Goal: Communication & Community: Answer question/provide support

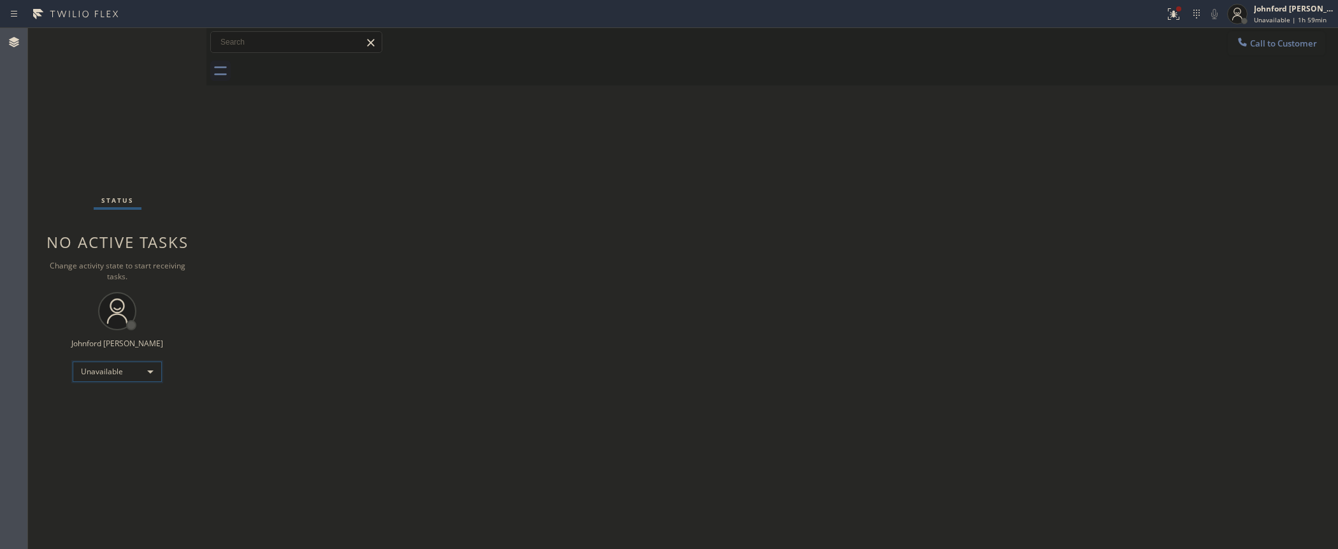
click at [158, 367] on div "Unavailable" at bounding box center [117, 371] width 89 height 20
click at [106, 432] on li "Break" at bounding box center [116, 436] width 87 height 15
click at [496, 215] on div "Back to Dashboard Change Sender ID Customers Technicians Select a contact Outbo…" at bounding box center [772, 288] width 1132 height 521
click at [78, 361] on div "Break" at bounding box center [117, 371] width 89 height 20
click at [94, 426] on li "Unavailable" at bounding box center [116, 420] width 87 height 15
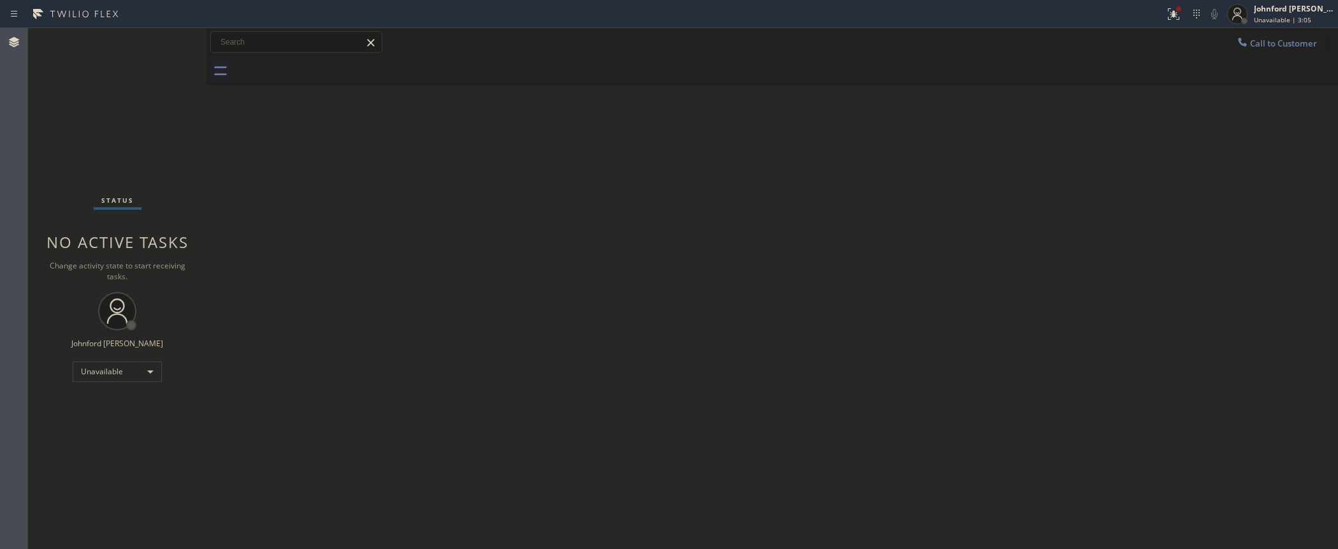
click at [54, 164] on div "Status No active tasks Change activity state to start receiving tasks. [PERSON_…" at bounding box center [117, 288] width 178 height 521
click at [385, 277] on div "Back to Dashboard Change Sender ID Customers Technicians Select a contact Outbo…" at bounding box center [772, 288] width 1132 height 521
drag, startPoint x: 263, startPoint y: 123, endPoint x: 271, endPoint y: 109, distance: 16.3
click at [263, 125] on div "Back to Dashboard Change Sender ID Customers Technicians Select a contact Outbo…" at bounding box center [772, 288] width 1132 height 521
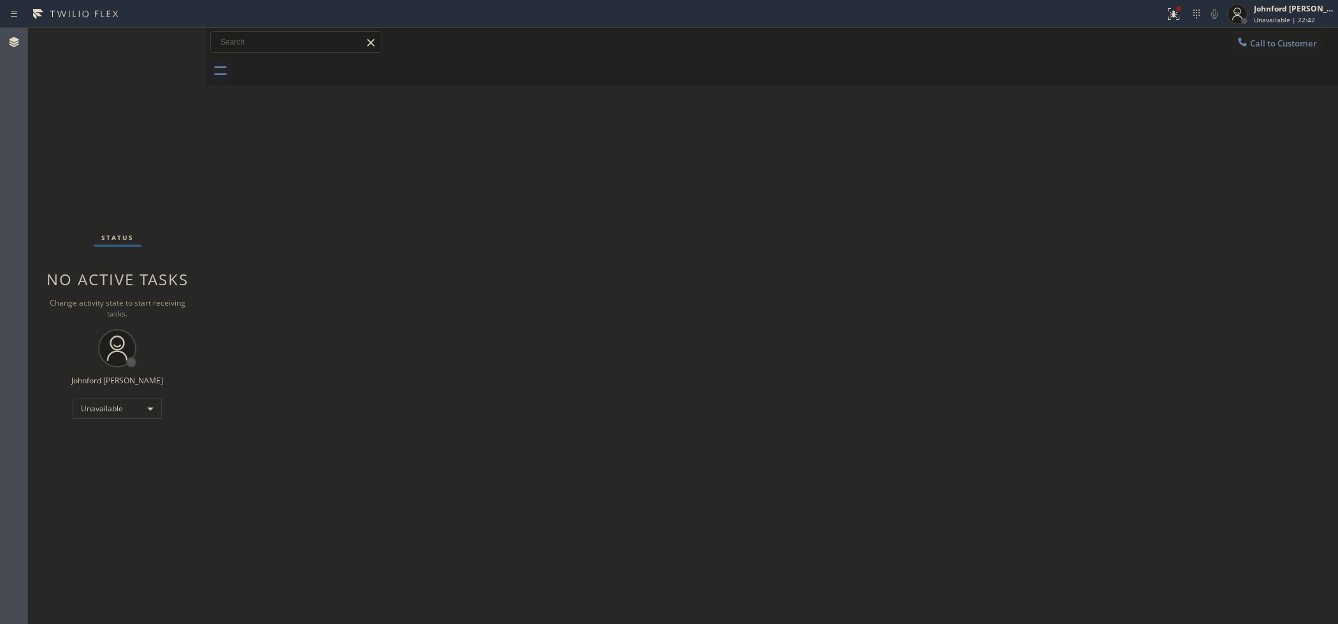
click at [1076, 184] on div "Back to Dashboard Change Sender ID Customers Technicians Select a contact Outbo…" at bounding box center [772, 326] width 1132 height 596
click at [1274, 48] on button "Call to Customer" at bounding box center [1276, 43] width 97 height 24
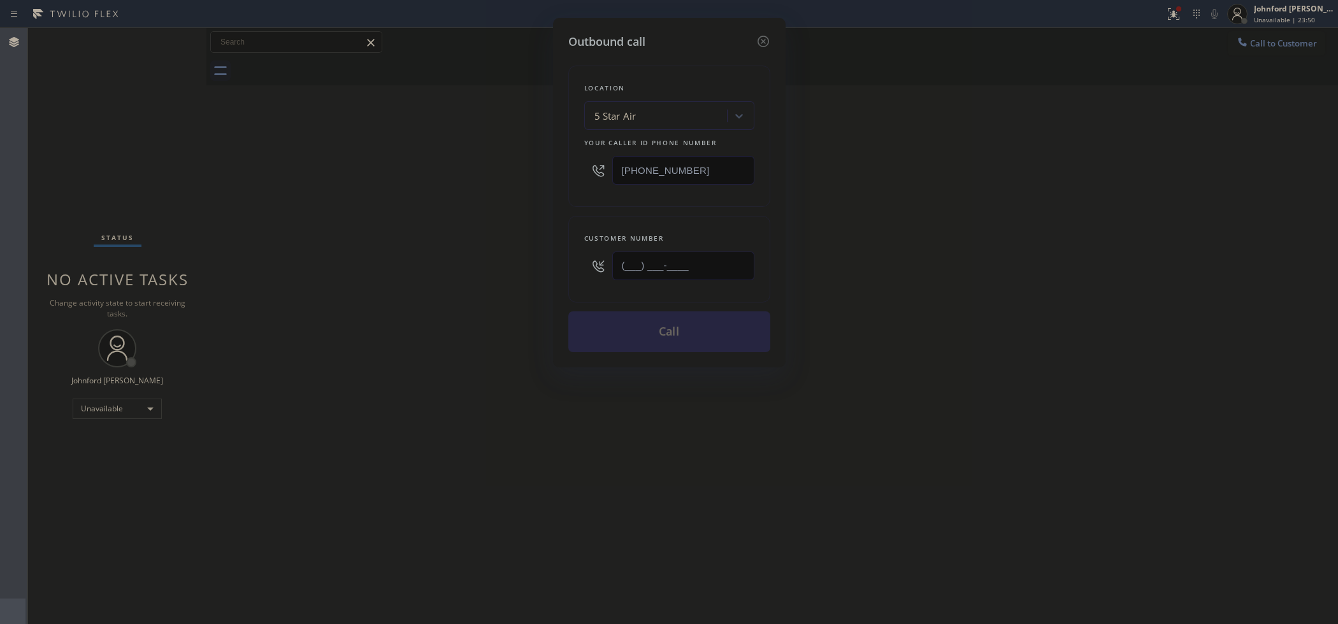
drag, startPoint x: 616, startPoint y: 277, endPoint x: 552, endPoint y: 277, distance: 63.7
click at [553, 277] on div "Outbound call Location 5 Star Air Your caller id phone number [PHONE_NUMBER] Cu…" at bounding box center [669, 193] width 233 height 350
paste input "805) 708-2260"
type input "[PHONE_NUMBER]"
drag, startPoint x: 716, startPoint y: 164, endPoint x: 461, endPoint y: 164, distance: 254.9
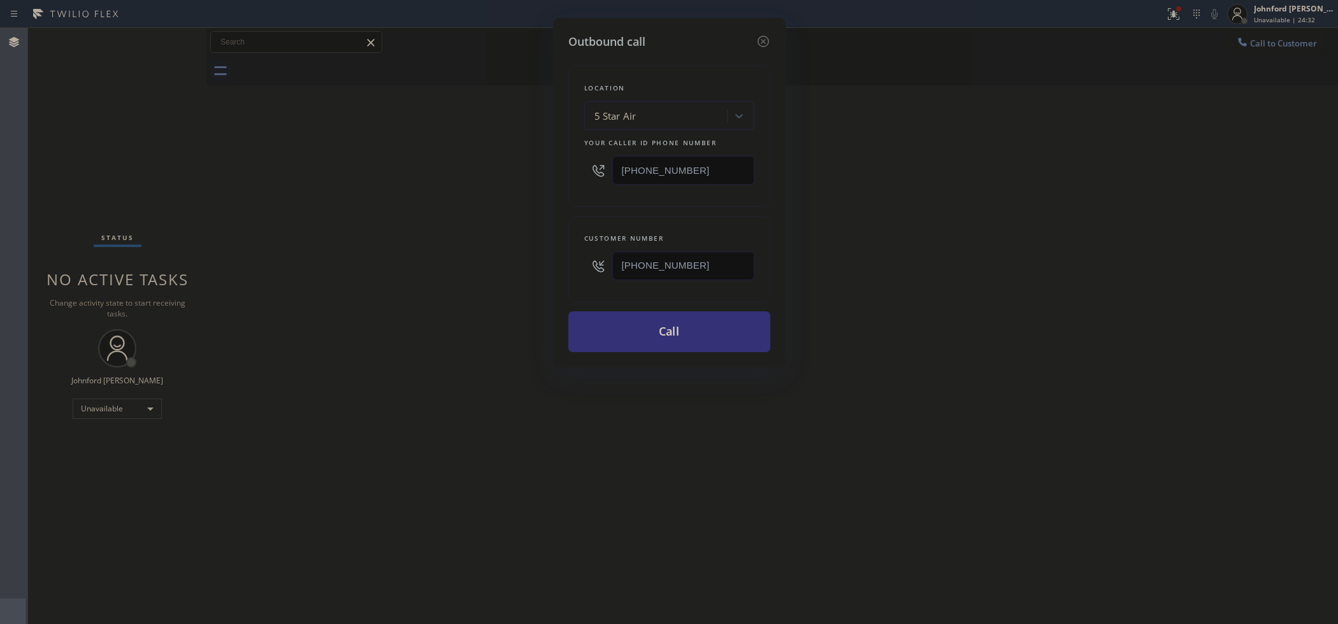
click at [462, 164] on div "Outbound call Location 5 Star Air Your caller id phone number [PHONE_NUMBER] Cu…" at bounding box center [669, 312] width 1338 height 624
paste input "88) 859-444"
type input "[PHONE_NUMBER]"
click at [696, 327] on button "Call" at bounding box center [669, 332] width 202 height 41
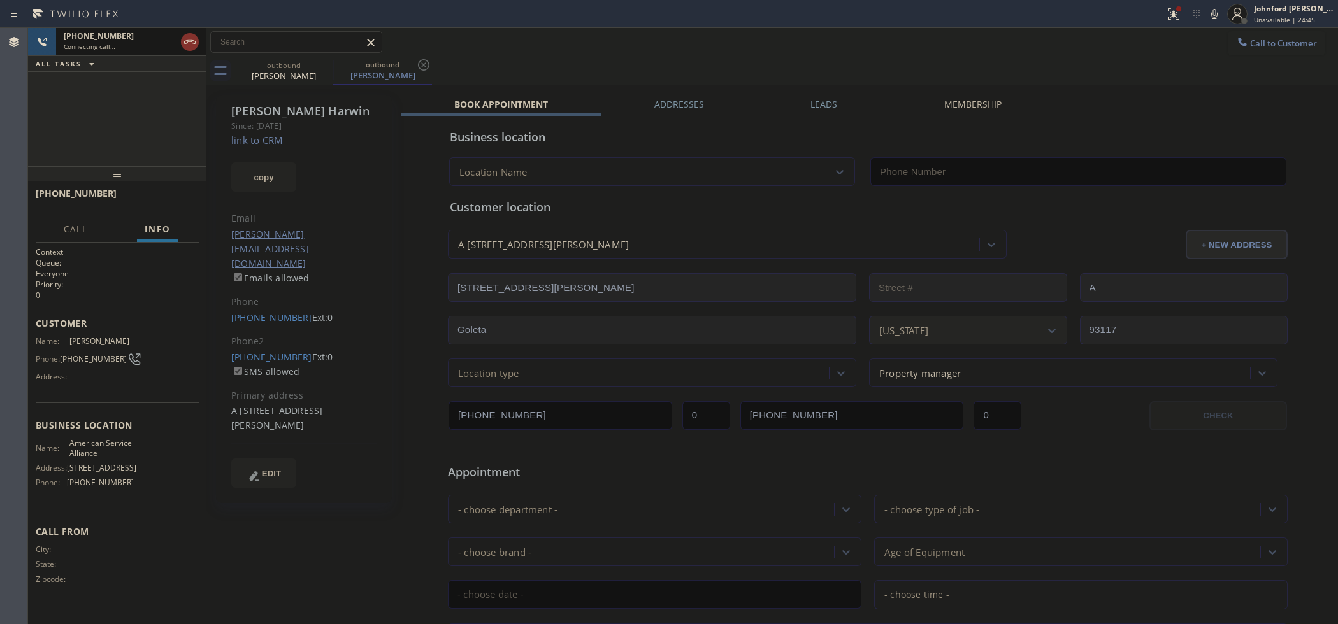
type input "[PHONE_NUMBER]"
drag, startPoint x: 185, startPoint y: 43, endPoint x: 208, endPoint y: 75, distance: 39.4
click at [185, 43] on icon at bounding box center [189, 41] width 15 height 15
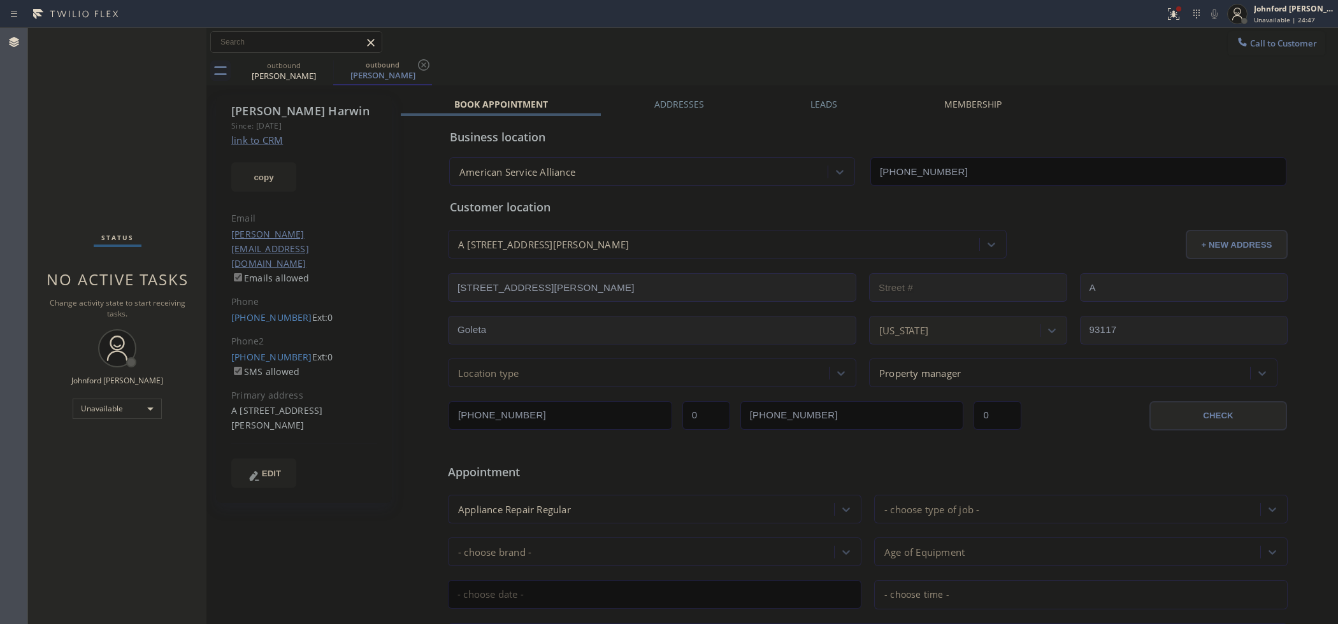
click at [265, 138] on link "link to CRM" at bounding box center [257, 140] width 52 height 13
click at [326, 75] on div "[PERSON_NAME]" at bounding box center [284, 75] width 96 height 11
click at [326, 75] on div "[PERSON_NAME]" at bounding box center [284, 74] width 96 height 11
click at [329, 64] on icon at bounding box center [324, 64] width 15 height 15
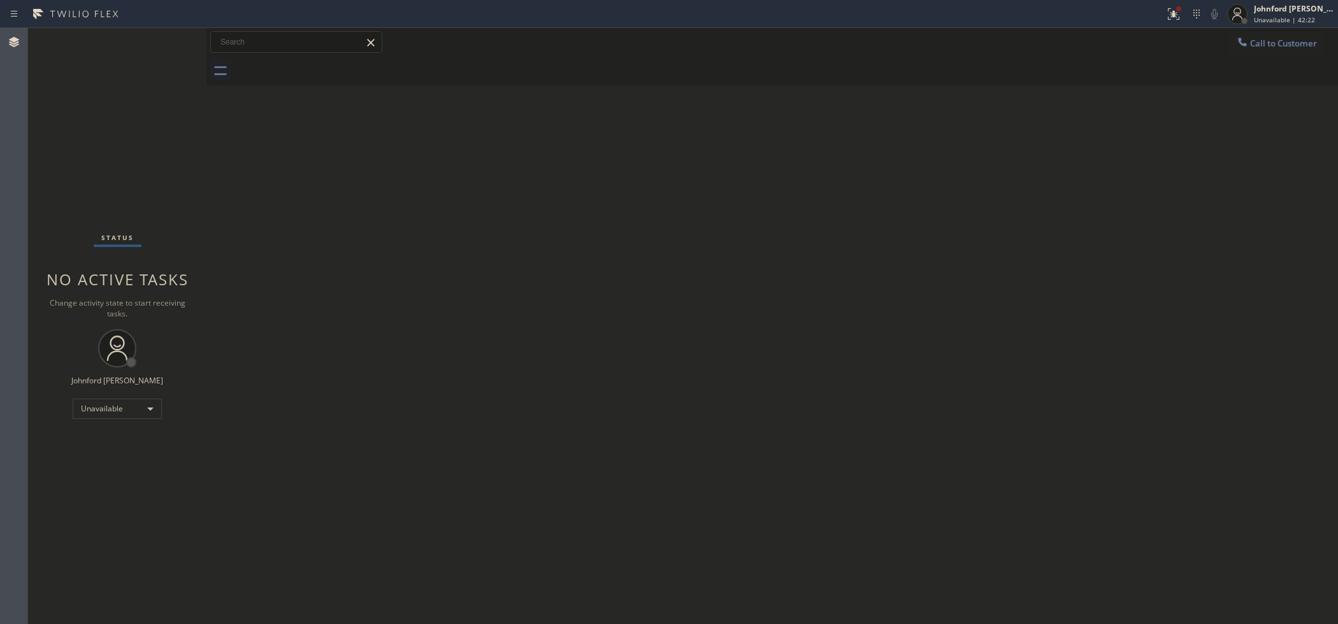
click at [1131, 287] on div "Back to Dashboard Change Sender ID Customers Technicians Select a contact Outbo…" at bounding box center [772, 326] width 1132 height 596
click at [765, 384] on div "Back to Dashboard Change Sender ID Customers Technicians Select a contact Outbo…" at bounding box center [772, 326] width 1132 height 596
click at [1250, 43] on button "Call to Customer" at bounding box center [1276, 43] width 97 height 24
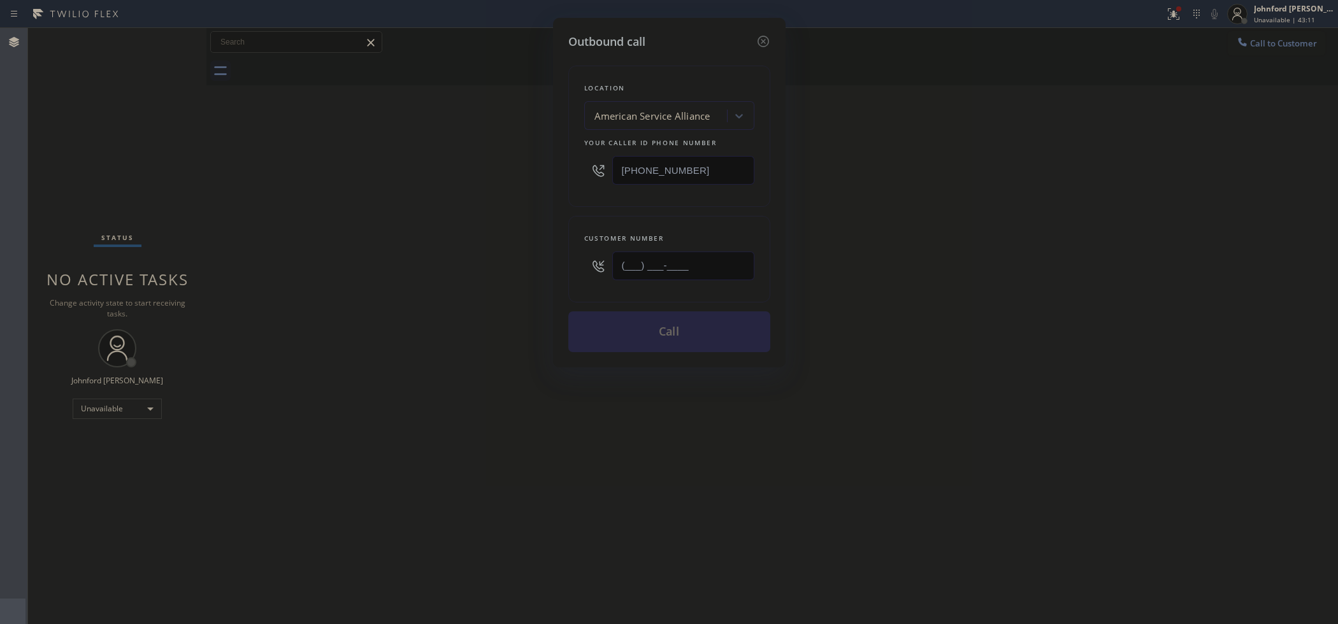
drag, startPoint x: 652, startPoint y: 263, endPoint x: 528, endPoint y: 263, distance: 124.2
click at [563, 263] on div "Outbound call Location American Service Alliance Your caller id phone number [P…" at bounding box center [669, 193] width 233 height 350
paste input "310) 476-7384"
type input "[PHONE_NUMBER]"
click at [927, 215] on div "Outbound call Location American Service Alliance Your caller id phone number [P…" at bounding box center [669, 312] width 1338 height 624
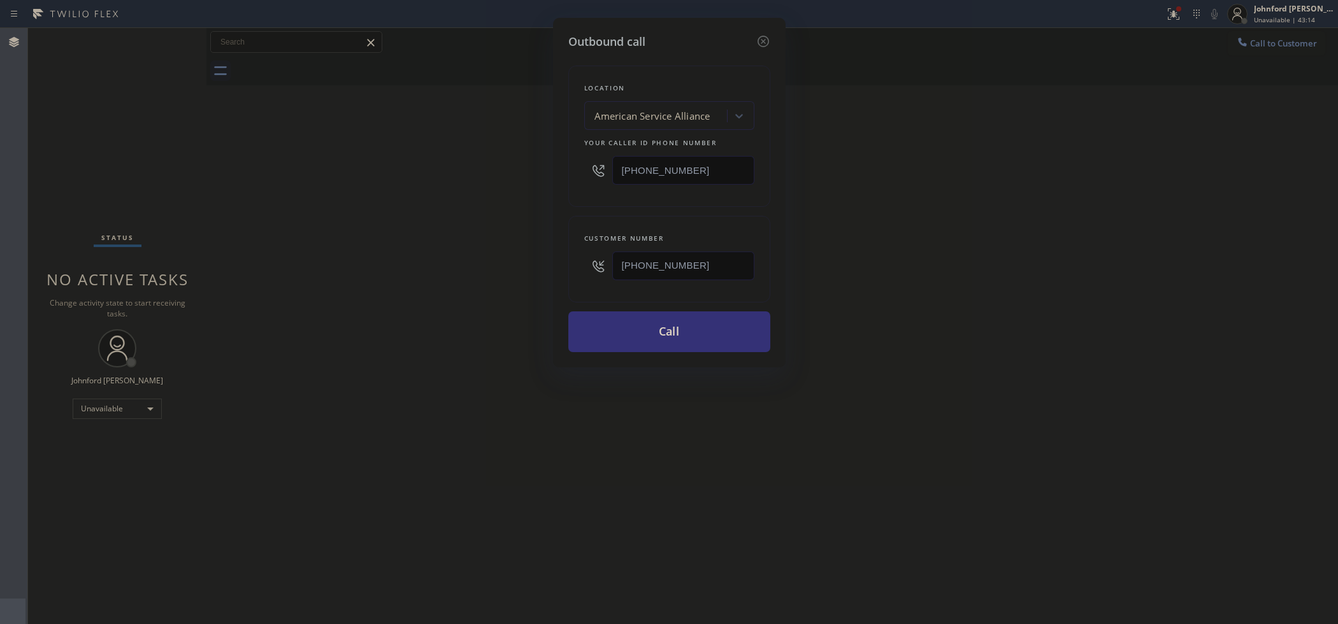
drag, startPoint x: 575, startPoint y: 182, endPoint x: 466, endPoint y: 201, distance: 110.6
click at [532, 188] on div "Outbound call Location American Service Alliance Your caller id phone number [P…" at bounding box center [669, 312] width 1338 height 624
paste input "55) 731-4952"
click at [446, 205] on div "Outbound call Location American Service Alliance Your caller id phone number [P…" at bounding box center [669, 312] width 1338 height 624
drag, startPoint x: 722, startPoint y: 166, endPoint x: 497, endPoint y: 196, distance: 226.8
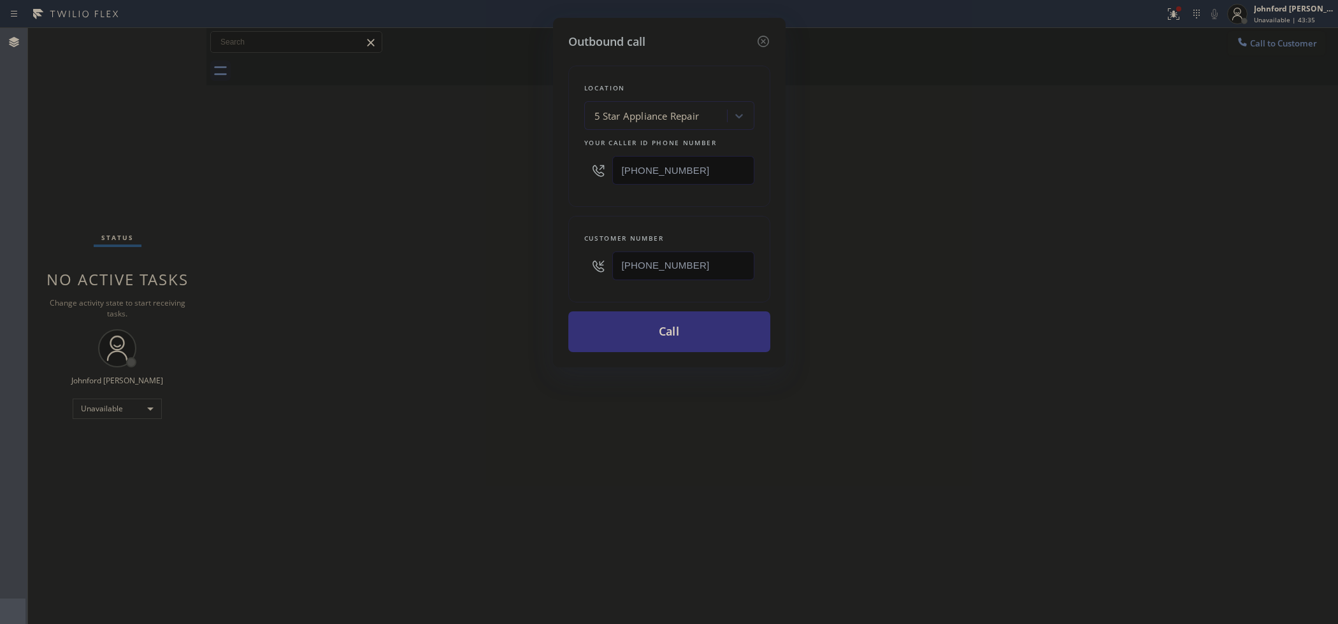
click at [505, 195] on div "Outbound call Location 5 Star Appliance Repair Your caller id phone number [PHO…" at bounding box center [669, 312] width 1338 height 624
paste input "77) 800-0094"
type input "[PHONE_NUMBER]"
click at [418, 210] on div "Outbound call Location 5 Star Appliance Repair Your caller id phone number [PHO…" at bounding box center [669, 312] width 1338 height 624
click at [629, 332] on button "Call" at bounding box center [669, 332] width 202 height 41
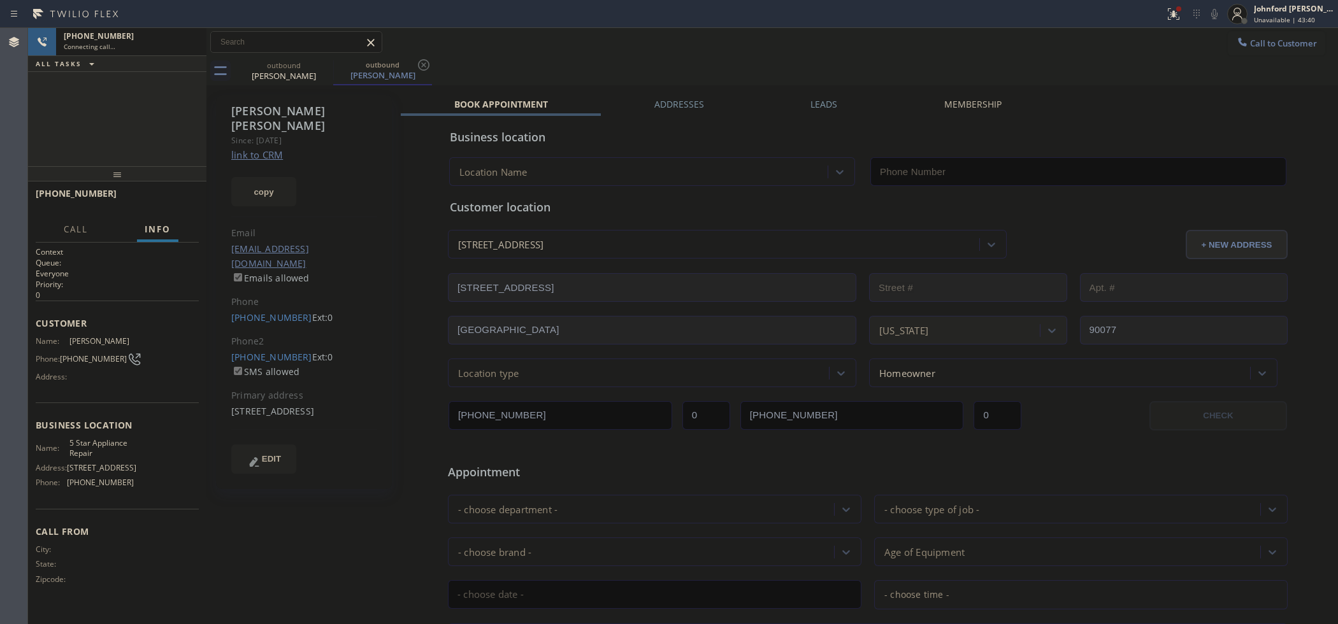
click at [603, 81] on div "outbound [PERSON_NAME] outbound [PERSON_NAME]" at bounding box center [786, 71] width 1104 height 29
type input "[PHONE_NUMBER]"
click at [189, 34] on icon at bounding box center [189, 41] width 15 height 15
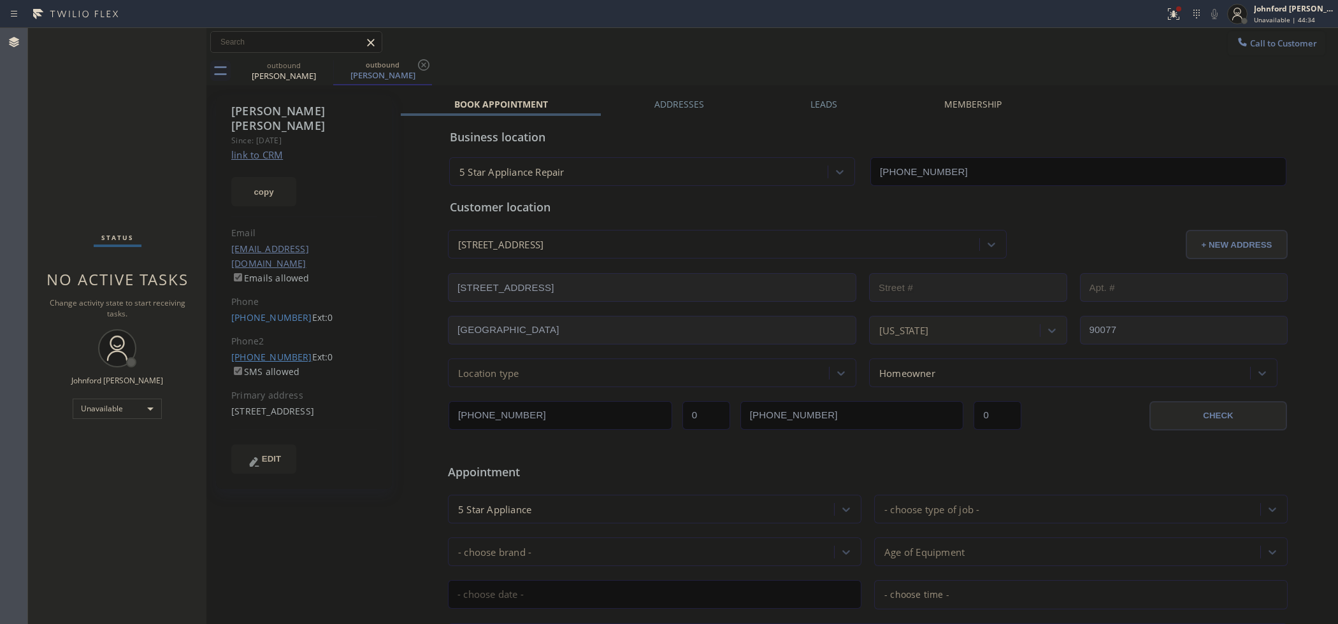
click at [260, 351] on link "[PHONE_NUMBER]" at bounding box center [271, 357] width 81 height 12
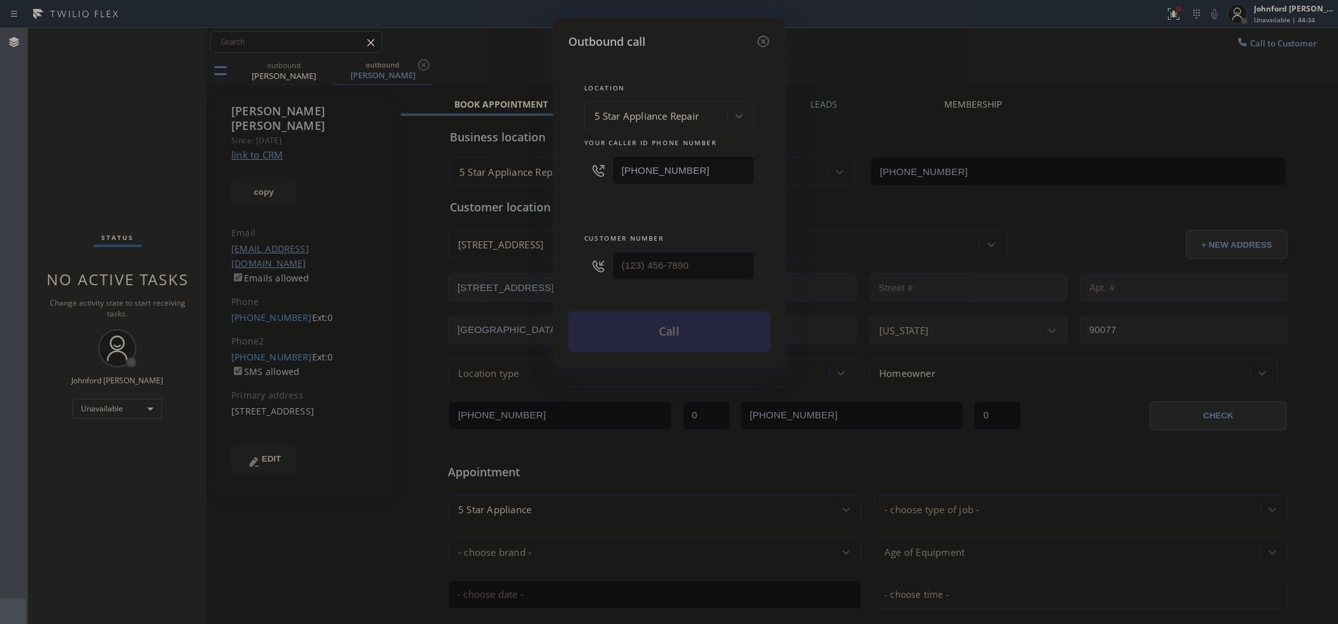
type input "[PHONE_NUMBER]"
click at [644, 316] on button "Call" at bounding box center [669, 332] width 202 height 41
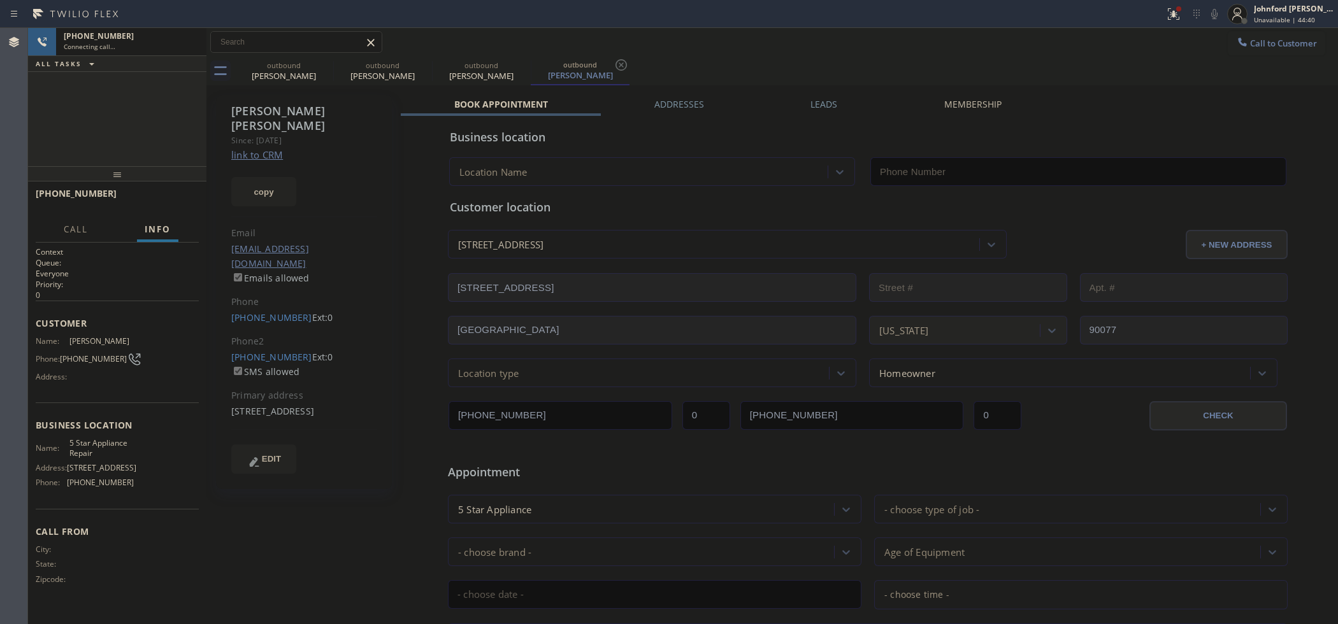
type input "[PHONE_NUMBER]"
click at [206, 532] on div at bounding box center [206, 326] width 0 height 596
click at [1213, 13] on icon at bounding box center [1214, 14] width 6 height 10
click at [212, 208] on div "[PERSON_NAME] Since: [DATE] link to CRM copy Email [EMAIL_ADDRESS][DOMAIN_NAME]…" at bounding box center [307, 502] width 191 height 826
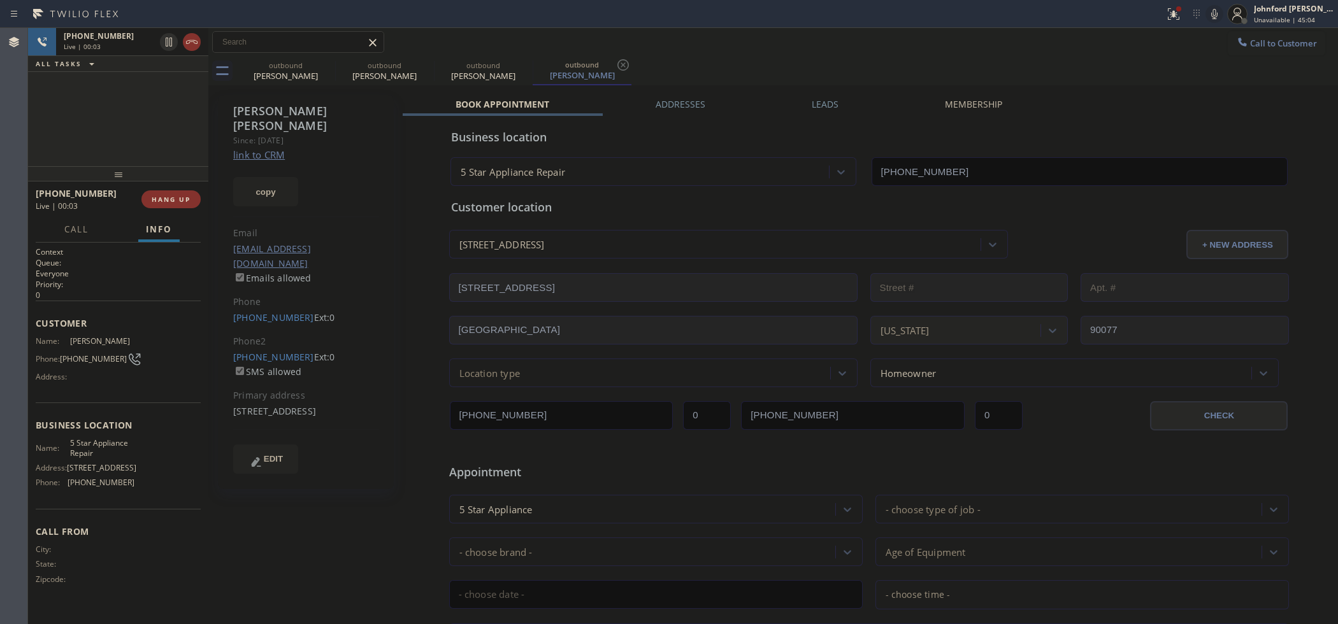
click at [208, 207] on div at bounding box center [208, 326] width 0 height 596
click at [192, 201] on button "HANG UP" at bounding box center [170, 200] width 59 height 18
click at [173, 186] on div "ALL TASKS ALL TASKS ACTIVE TASKS TASKS IN WRAP UP [PHONE_NUMBER] Wrap up | 00:0…" at bounding box center [118, 326] width 180 height 596
click at [147, 191] on div "[PHONE_NUMBER] Wrap up | 00:01 COMPLETE" at bounding box center [118, 200] width 165 height 33
click at [145, 192] on button "COMPLETE" at bounding box center [168, 201] width 64 height 18
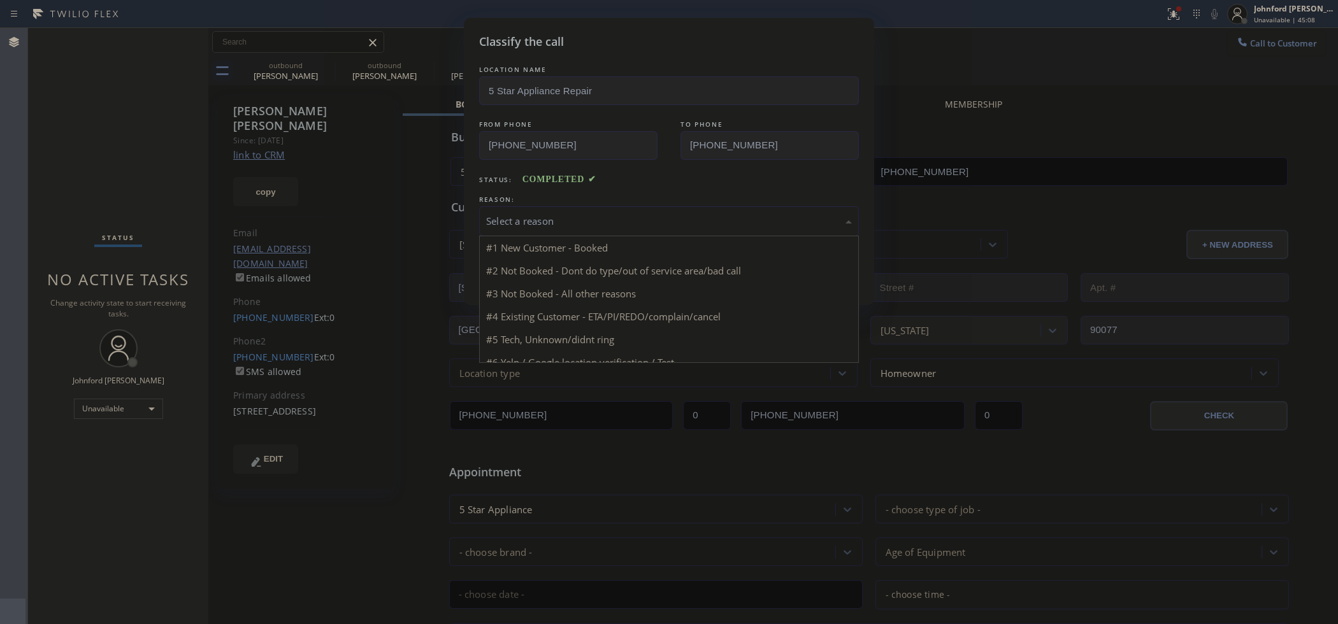
click at [630, 233] on div "Select a reason #1 New Customer - Booked #2 Not Booked - Dont do type/out of se…" at bounding box center [669, 221] width 380 height 30
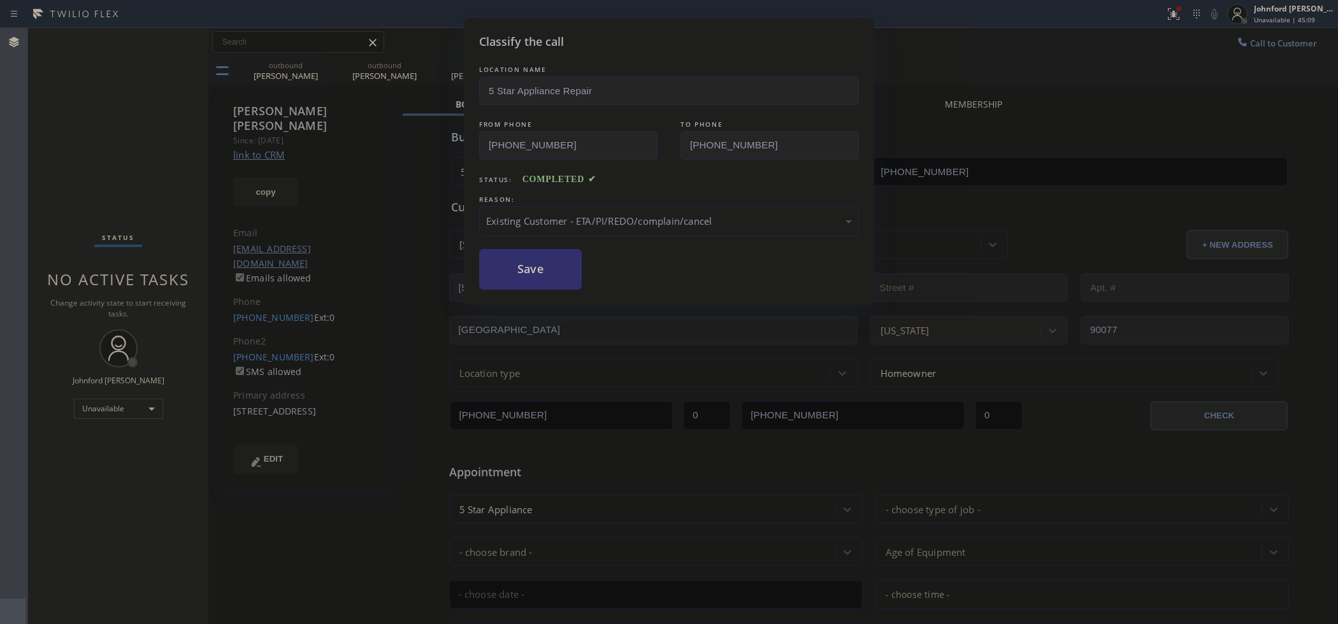
click at [558, 273] on button "Save" at bounding box center [530, 269] width 103 height 41
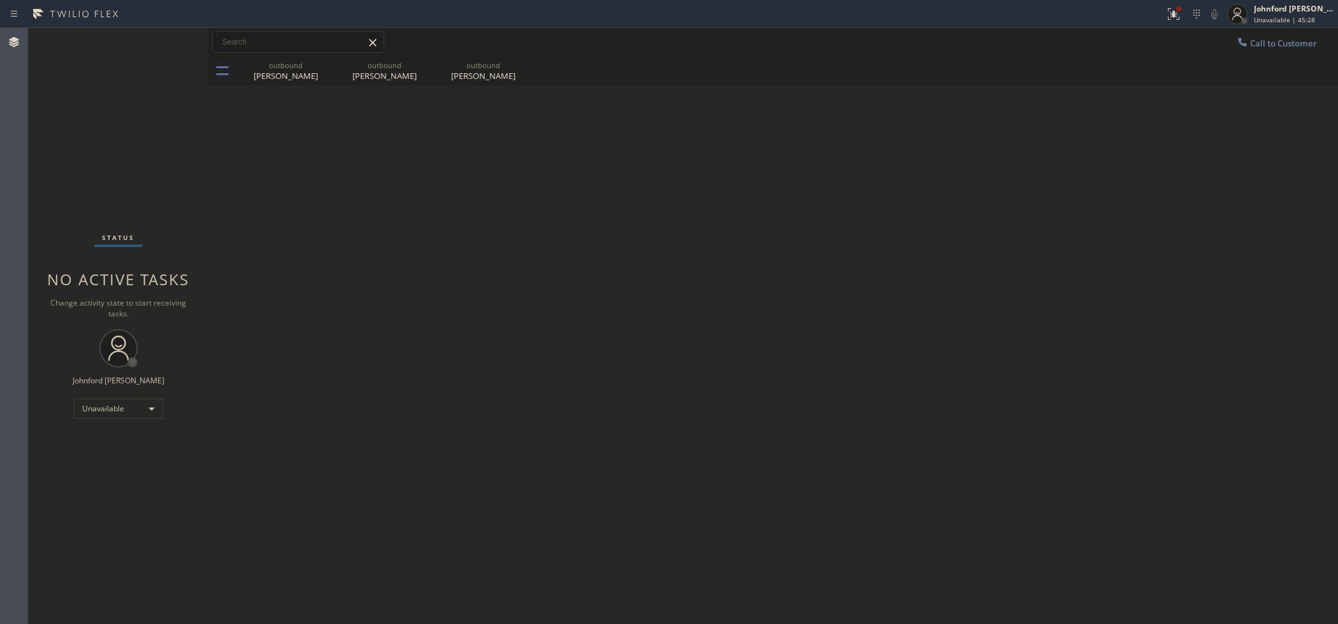
click at [1243, 45] on icon at bounding box center [1242, 42] width 13 height 13
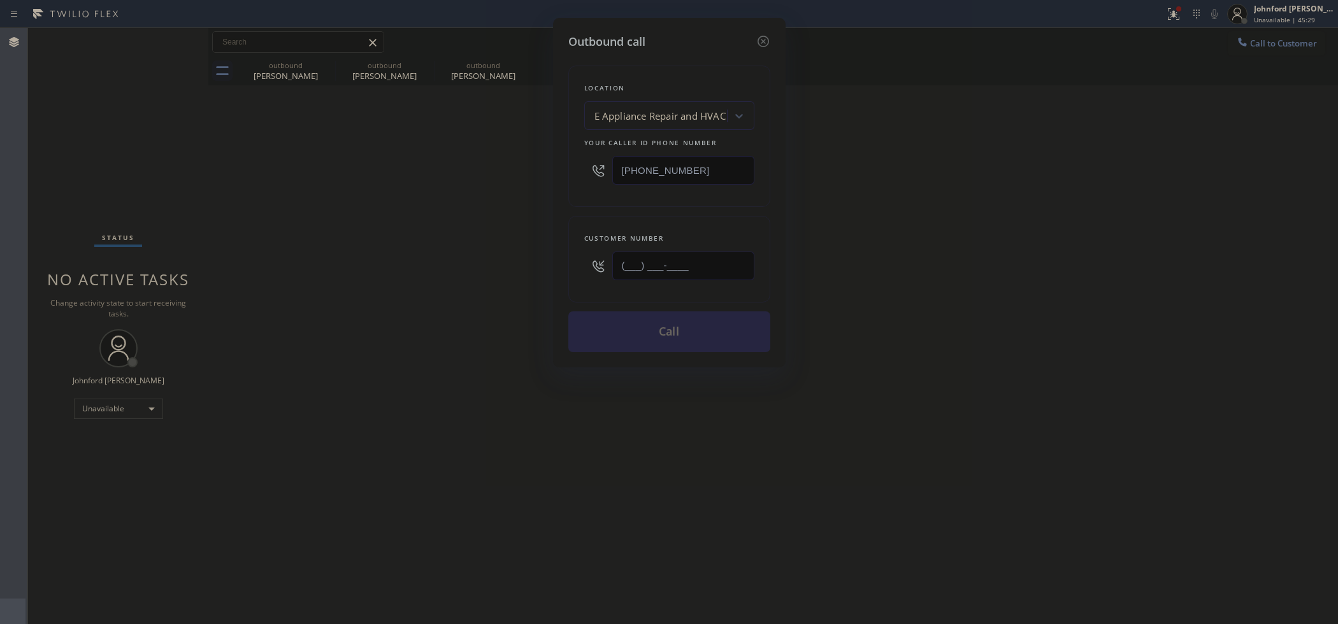
drag, startPoint x: 514, startPoint y: 277, endPoint x: 444, endPoint y: 287, distance: 70.2
click at [447, 287] on div "Outbound call Location E Appliance Repair and HVAC Your caller id phone number …" at bounding box center [669, 312] width 1338 height 624
paste input "714) 910-6646"
click at [425, 289] on div "Outbound call Location E Appliance Repair and HVAC Your caller id phone number …" at bounding box center [669, 312] width 1338 height 624
click at [1258, 45] on div "Outbound call Location E Appliance Repair and HVAC Your caller id phone number …" at bounding box center [669, 312] width 1338 height 624
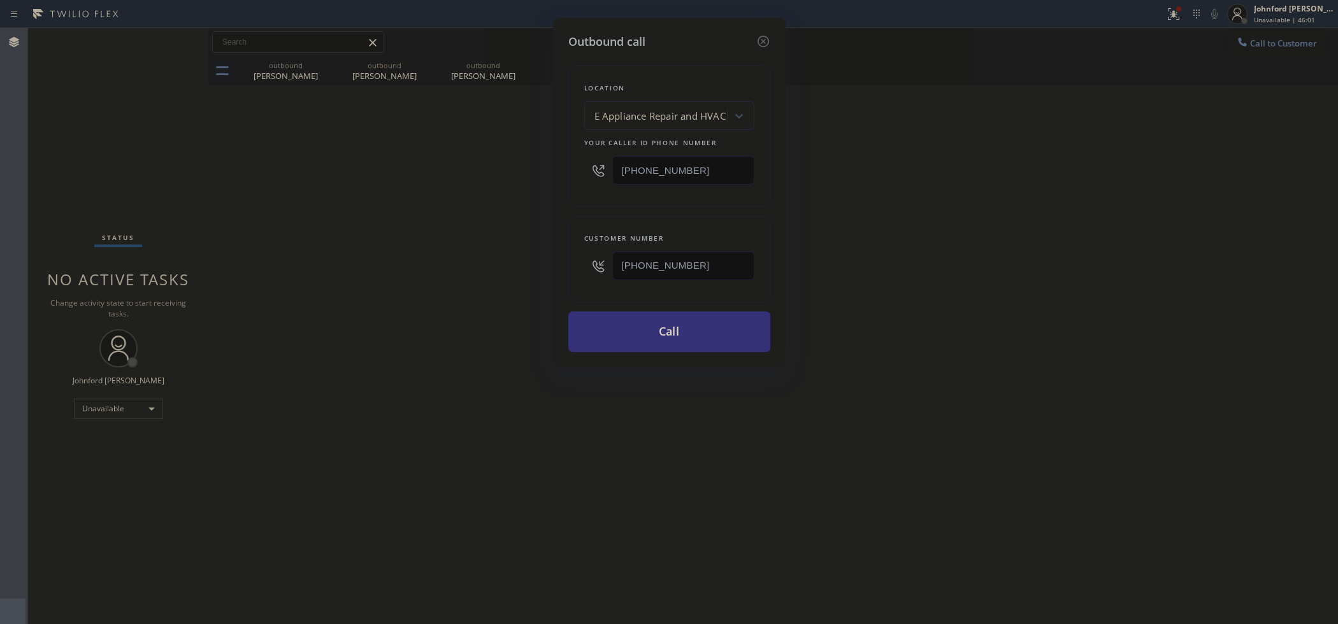
click at [718, 173] on input "[PHONE_NUMBER]" at bounding box center [683, 170] width 142 height 29
drag, startPoint x: 714, startPoint y: 282, endPoint x: 600, endPoint y: 285, distance: 114.1
click at [600, 287] on div "Customer number [PHONE_NUMBER]" at bounding box center [669, 259] width 202 height 87
click at [631, 273] on input "[PHONE_NUMBER]" at bounding box center [683, 266] width 142 height 29
click at [628, 268] on input "[PHONE_NUMBER]" at bounding box center [683, 266] width 142 height 29
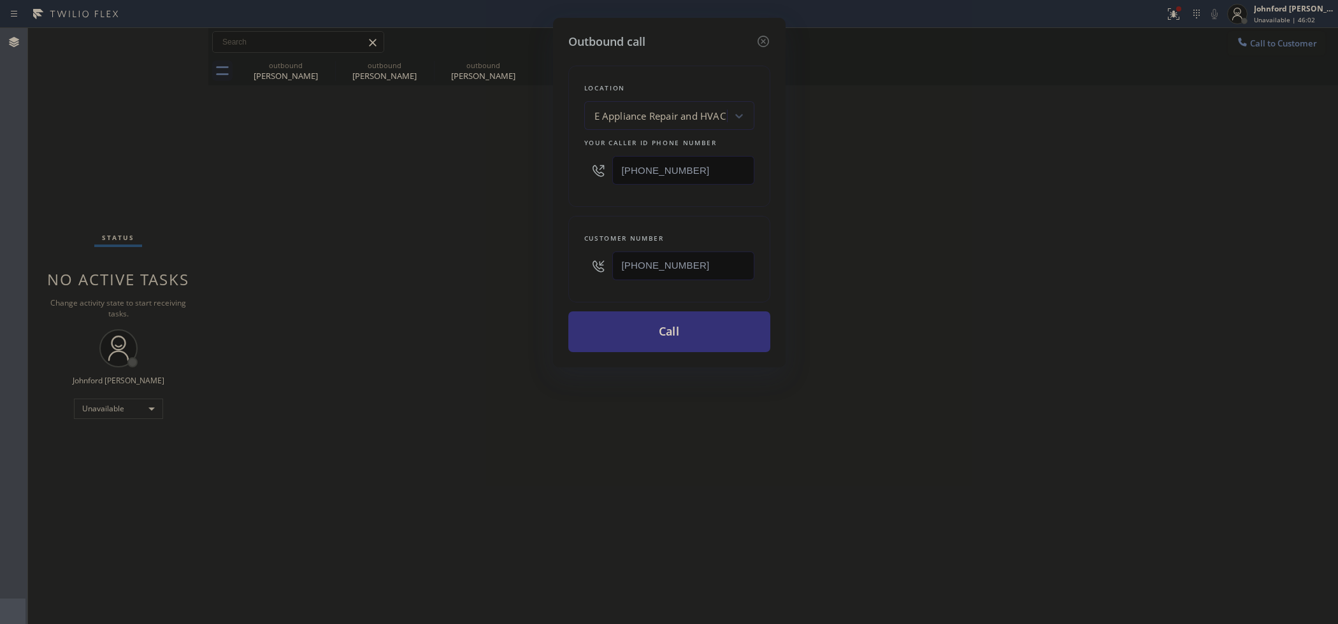
click at [628, 268] on input "[PHONE_NUMBER]" at bounding box center [683, 266] width 142 height 29
paste input "213) 507-7211"
type input "[PHONE_NUMBER]"
drag, startPoint x: 717, startPoint y: 162, endPoint x: 530, endPoint y: 182, distance: 187.7
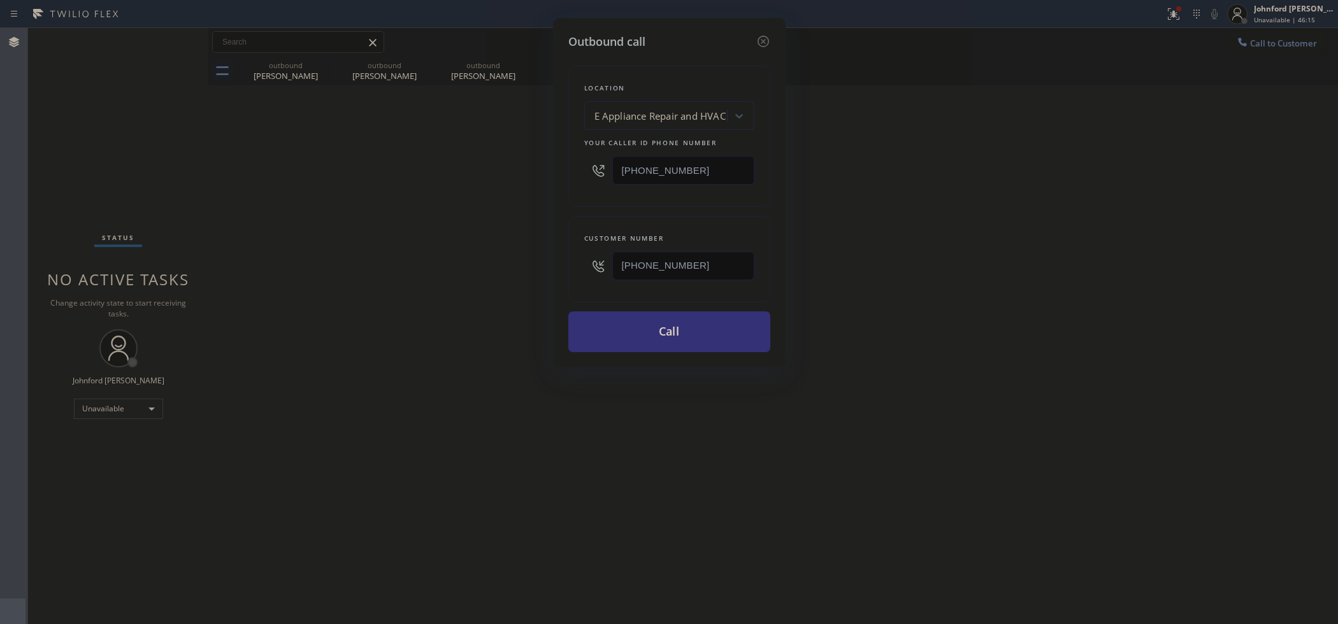
click at [538, 178] on div "Outbound call Location E Appliance Repair and HVAC Your caller id phone number …" at bounding box center [669, 312] width 1338 height 624
paste input "480) 418-9915"
type input "[PHONE_NUMBER]"
drag, startPoint x: 527, startPoint y: 184, endPoint x: 599, endPoint y: 296, distance: 133.8
click at [524, 189] on div "Outbound call Location E Appliance Repair and HVAC Your caller id phone number …" at bounding box center [669, 312] width 1338 height 624
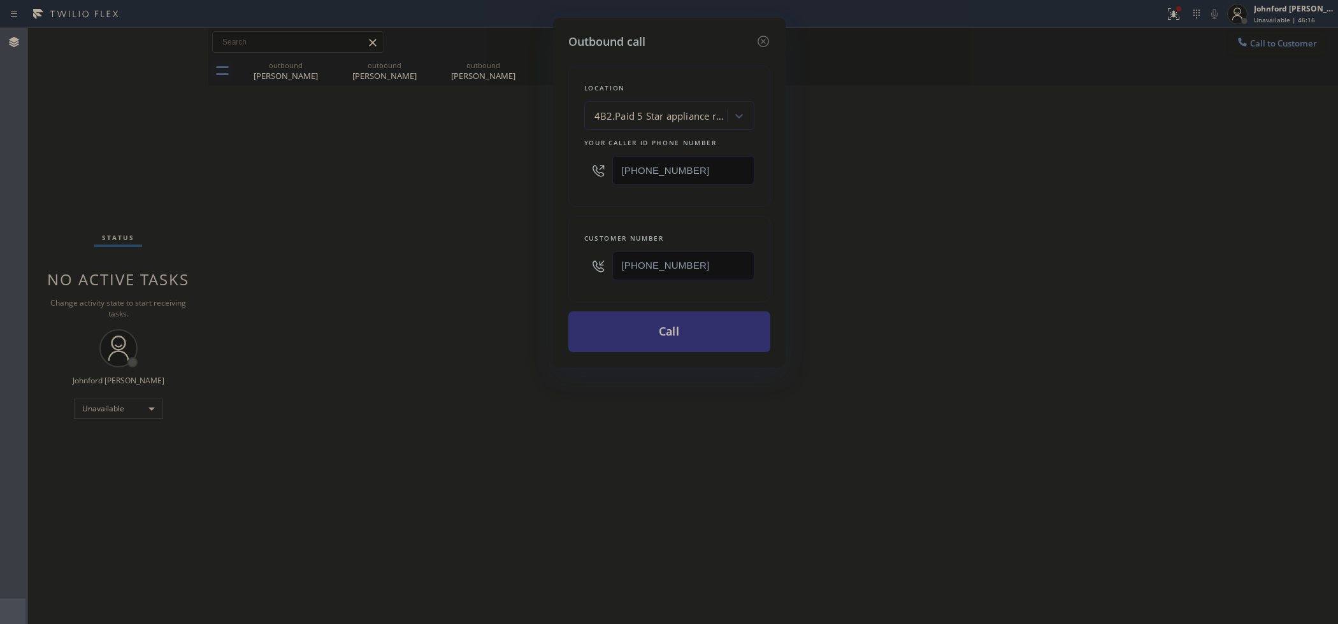
click at [645, 335] on button "Call" at bounding box center [669, 332] width 202 height 41
drag, startPoint x: 829, startPoint y: 282, endPoint x: 965, endPoint y: 180, distance: 170.3
click at [894, 247] on div "Outbound call Location 4B2.Paid 5 Star appliance repair Your caller id phone nu…" at bounding box center [669, 312] width 1338 height 624
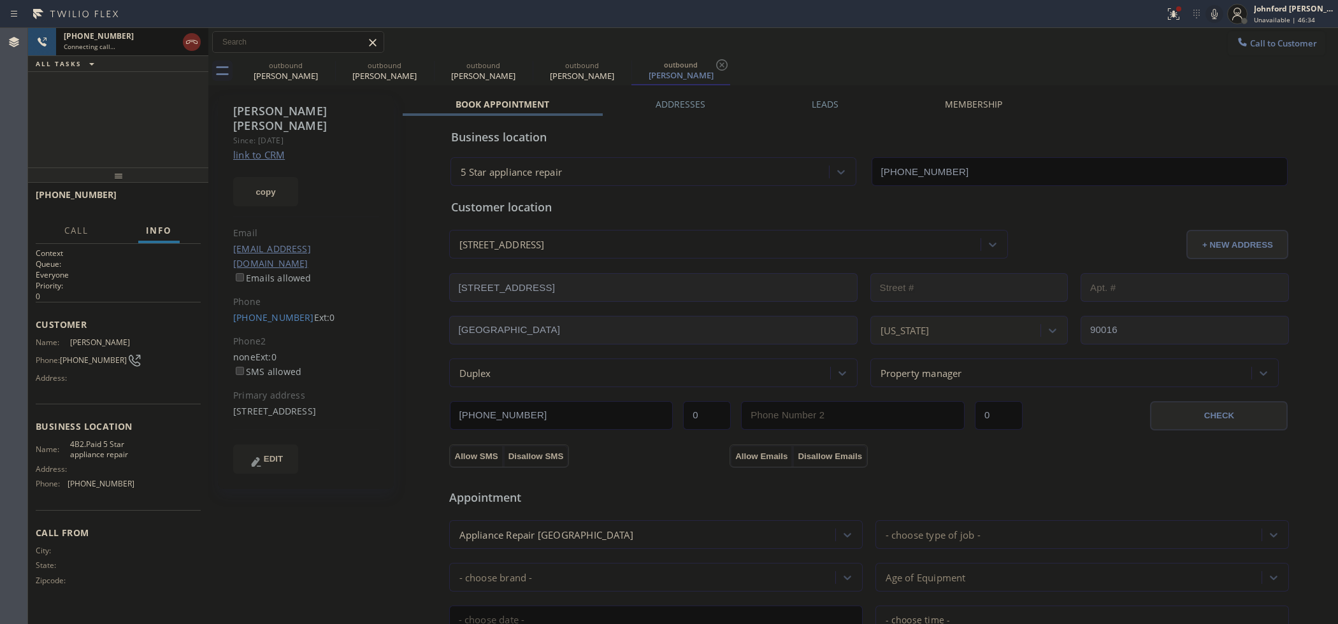
click at [191, 47] on icon at bounding box center [191, 41] width 15 height 15
click at [326, 61] on icon at bounding box center [326, 64] width 15 height 15
click at [0, 0] on icon at bounding box center [0, 0] width 0 height 0
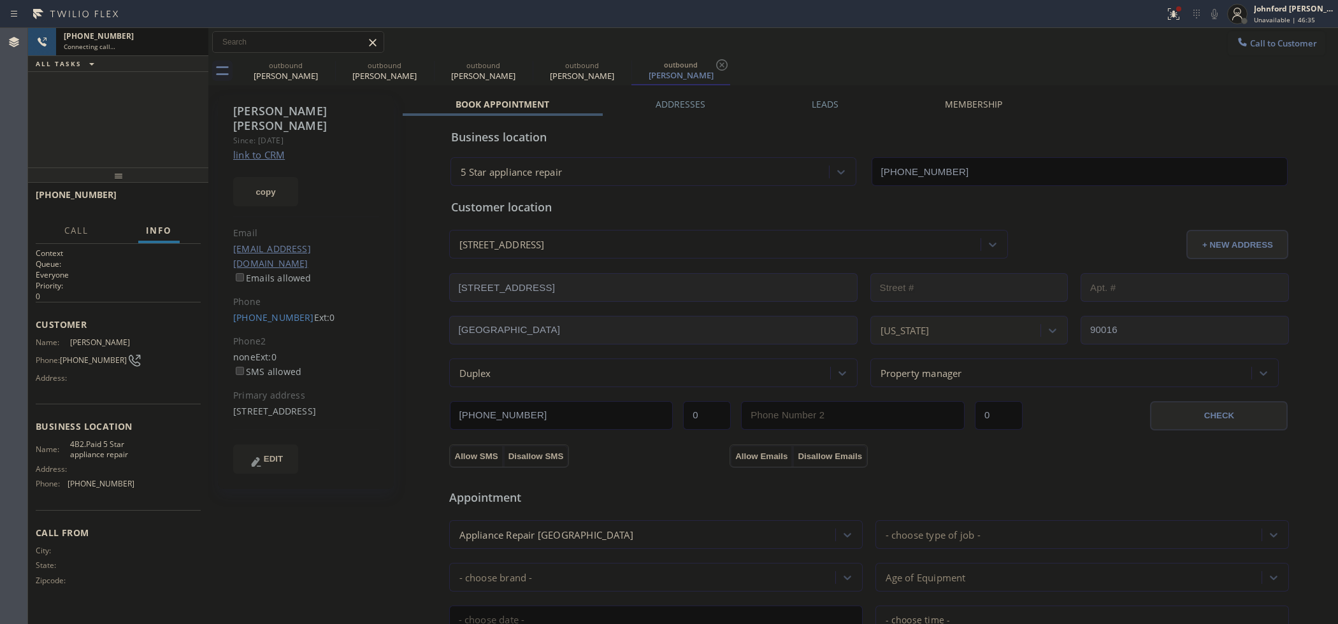
type input "[PHONE_NUMBER]"
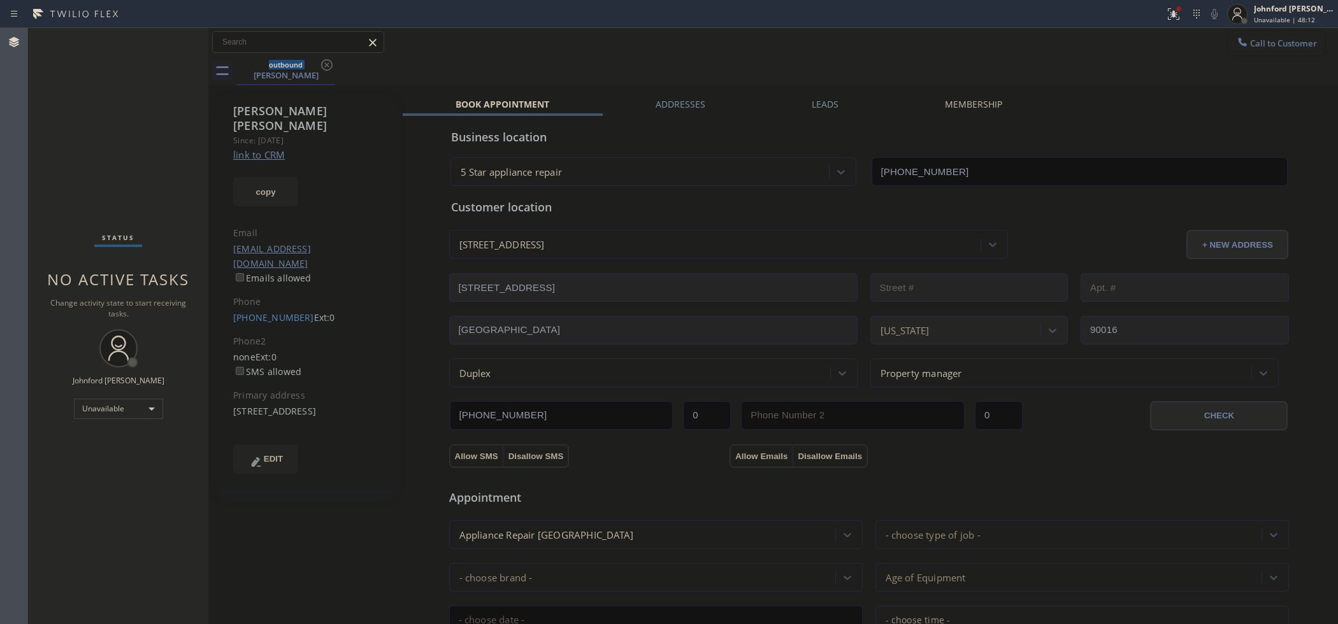
click at [1262, 40] on span "Call to Customer" at bounding box center [1283, 43] width 67 height 11
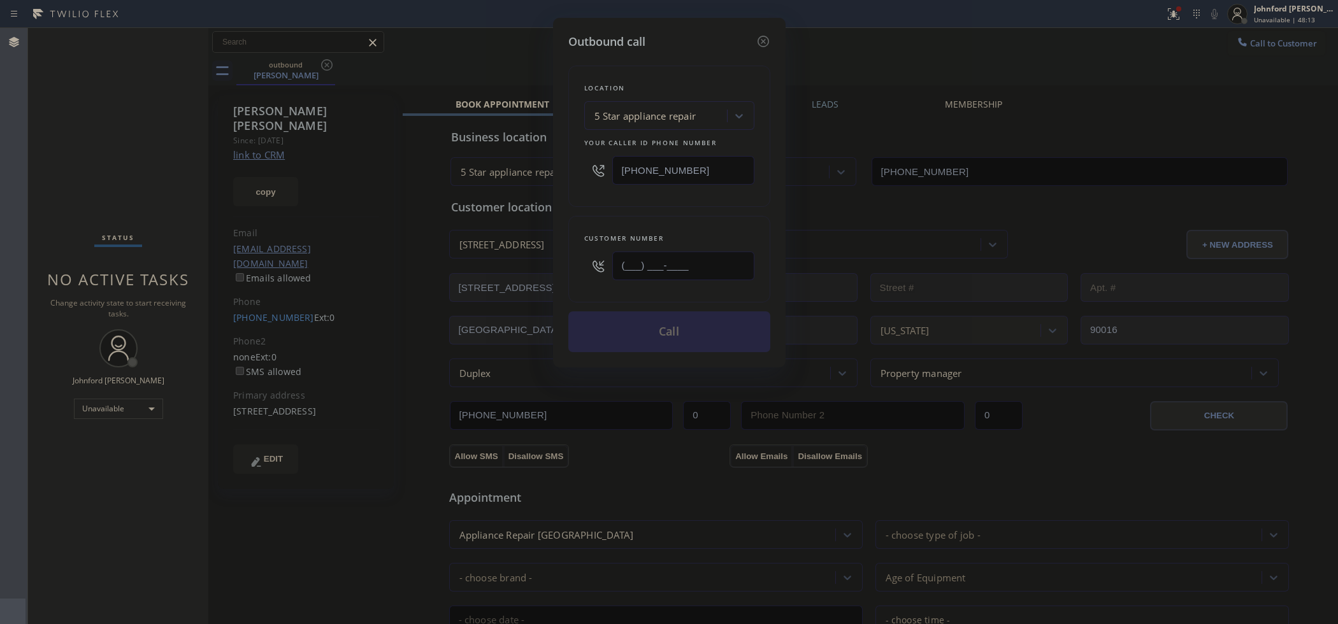
drag, startPoint x: 663, startPoint y: 274, endPoint x: 534, endPoint y: 274, distance: 128.7
click at [549, 274] on div "Outbound call Location 5 Star appliance repair Your caller id phone number [PHO…" at bounding box center [669, 312] width 1338 height 624
paste input "801) 647-2219"
type input "[PHONE_NUMBER]"
click at [600, 209] on div "Location 5 Star appliance repair Your caller id phone number [PHONE_NUMBER] Cus…" at bounding box center [669, 201] width 202 height 302
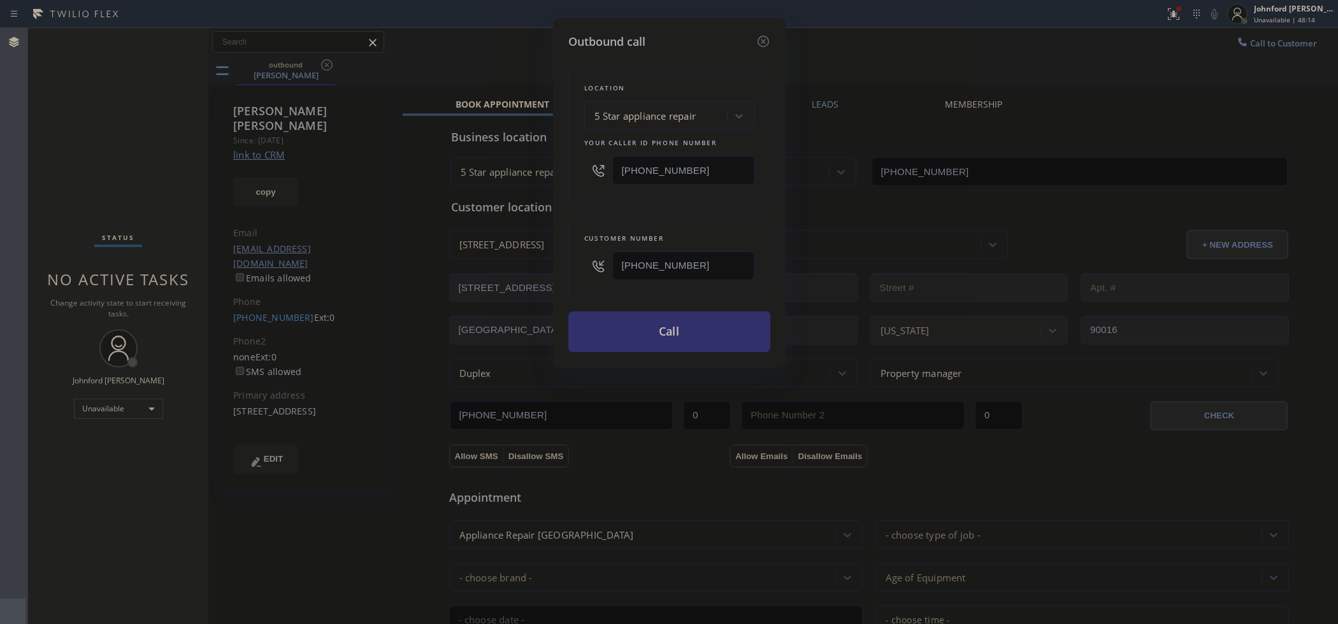
click at [679, 325] on button "Call" at bounding box center [669, 332] width 202 height 41
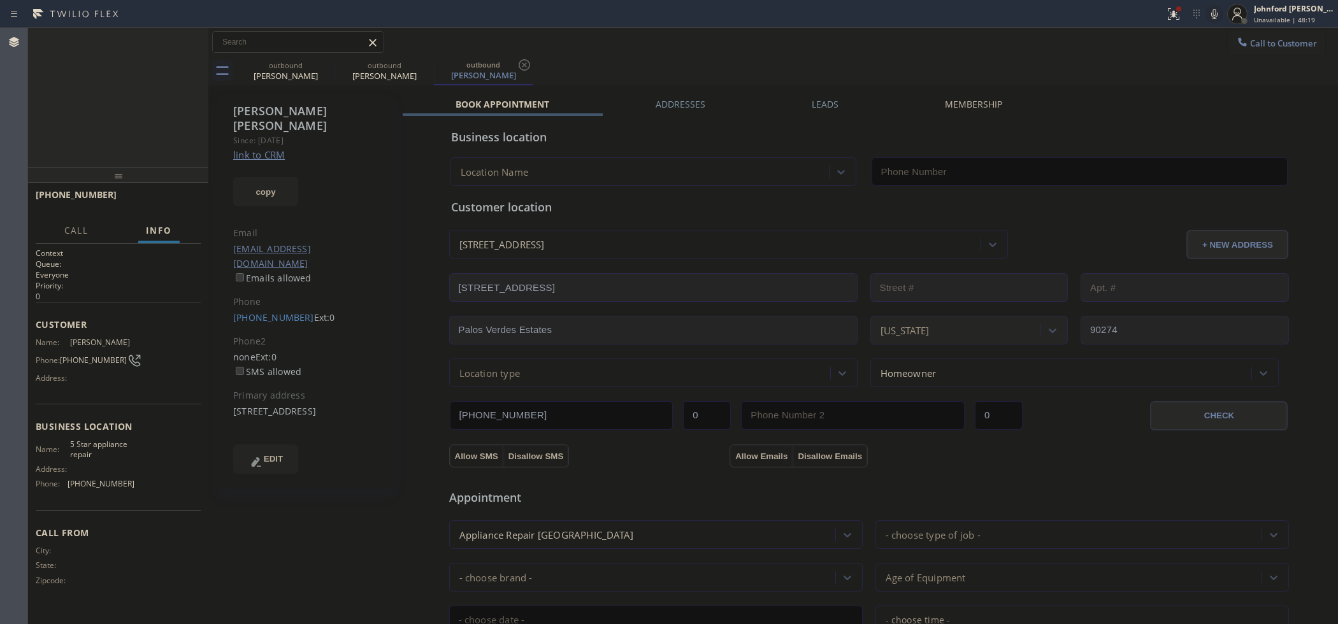
type input "[PHONE_NUMBER]"
click at [163, 196] on span "HANG UP" at bounding box center [171, 200] width 39 height 9
click at [256, 312] on link "[PHONE_NUMBER]" at bounding box center [273, 318] width 81 height 12
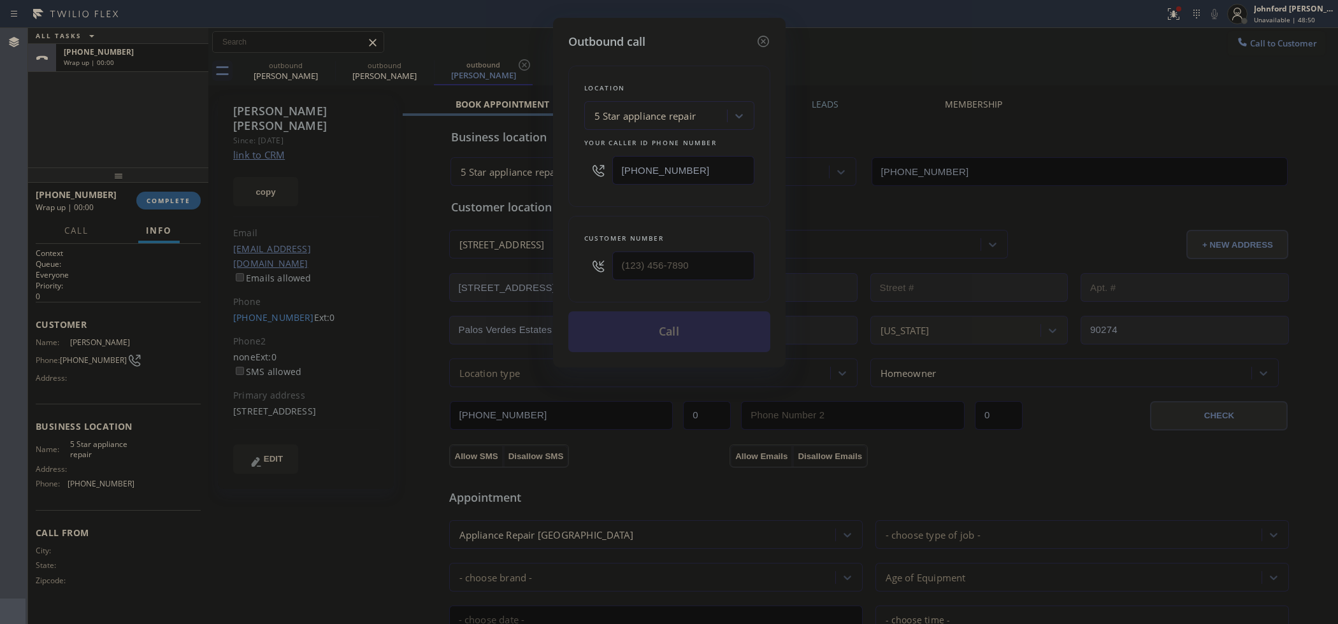
type input "[PHONE_NUMBER]"
click at [638, 338] on button "Call" at bounding box center [669, 332] width 202 height 41
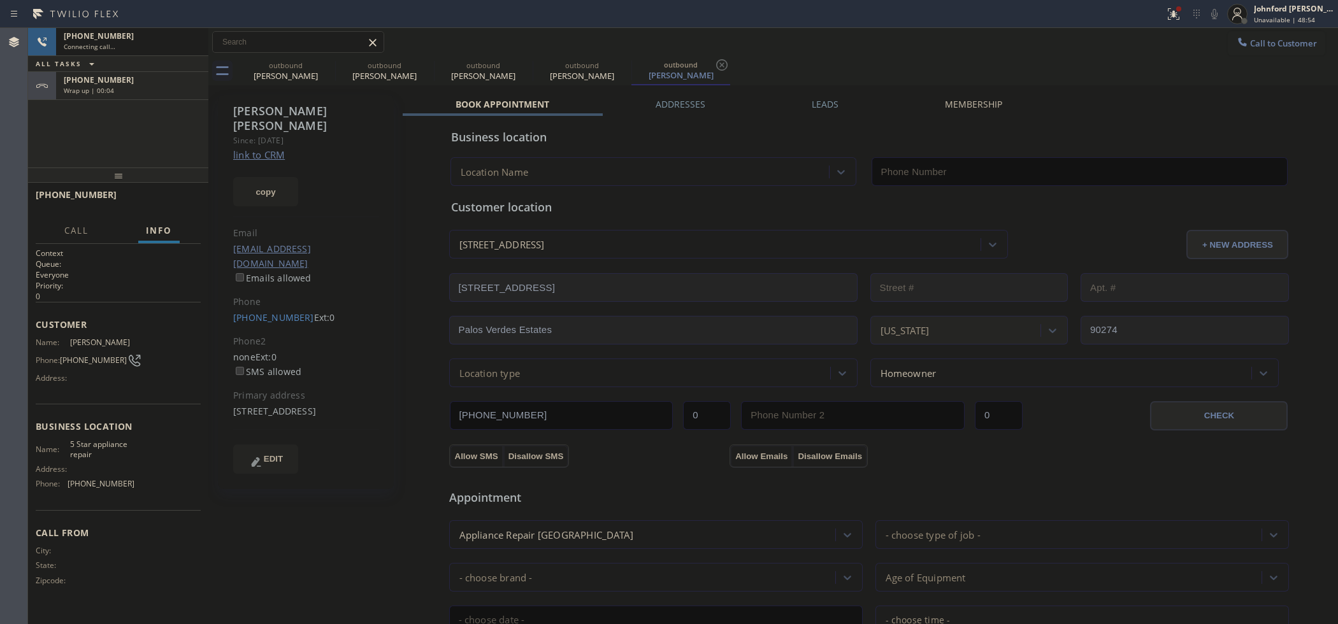
type input "[PHONE_NUMBER]"
click at [145, 96] on div "[PHONE_NUMBER] Wrap up | 00:09" at bounding box center [129, 86] width 147 height 28
click at [182, 196] on span "COMPLETE" at bounding box center [169, 200] width 44 height 9
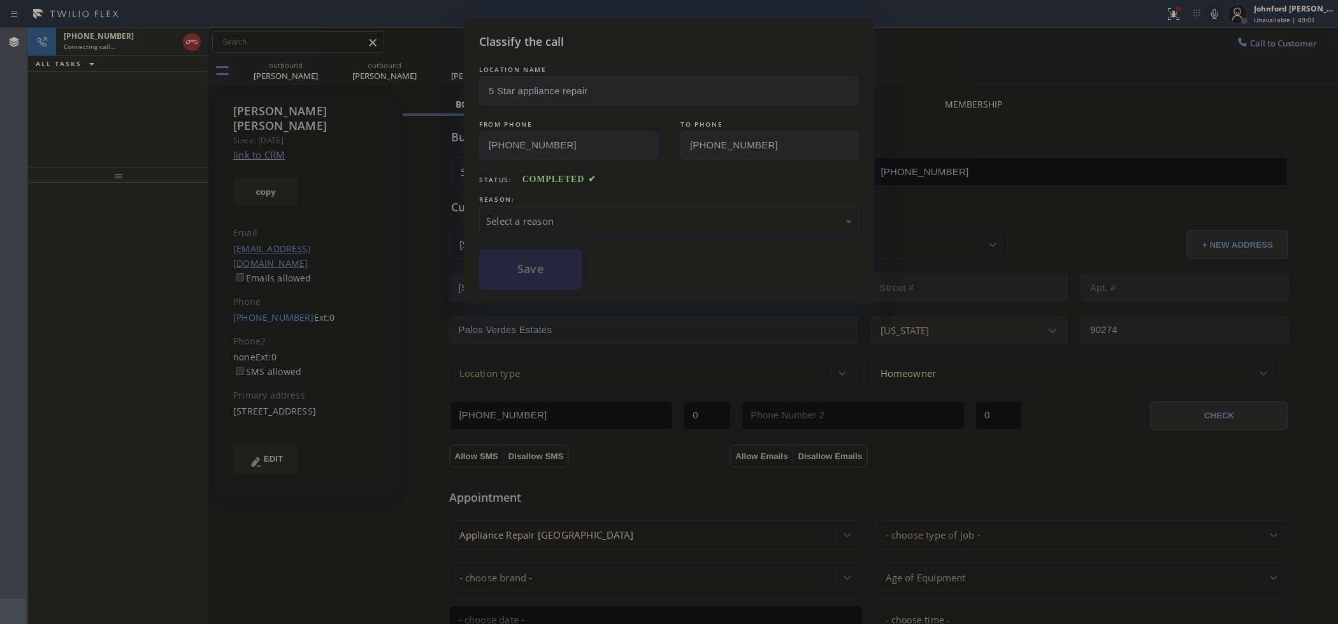
click at [534, 217] on div "Select a reason" at bounding box center [669, 221] width 366 height 15
click at [537, 268] on button "Save" at bounding box center [530, 269] width 103 height 41
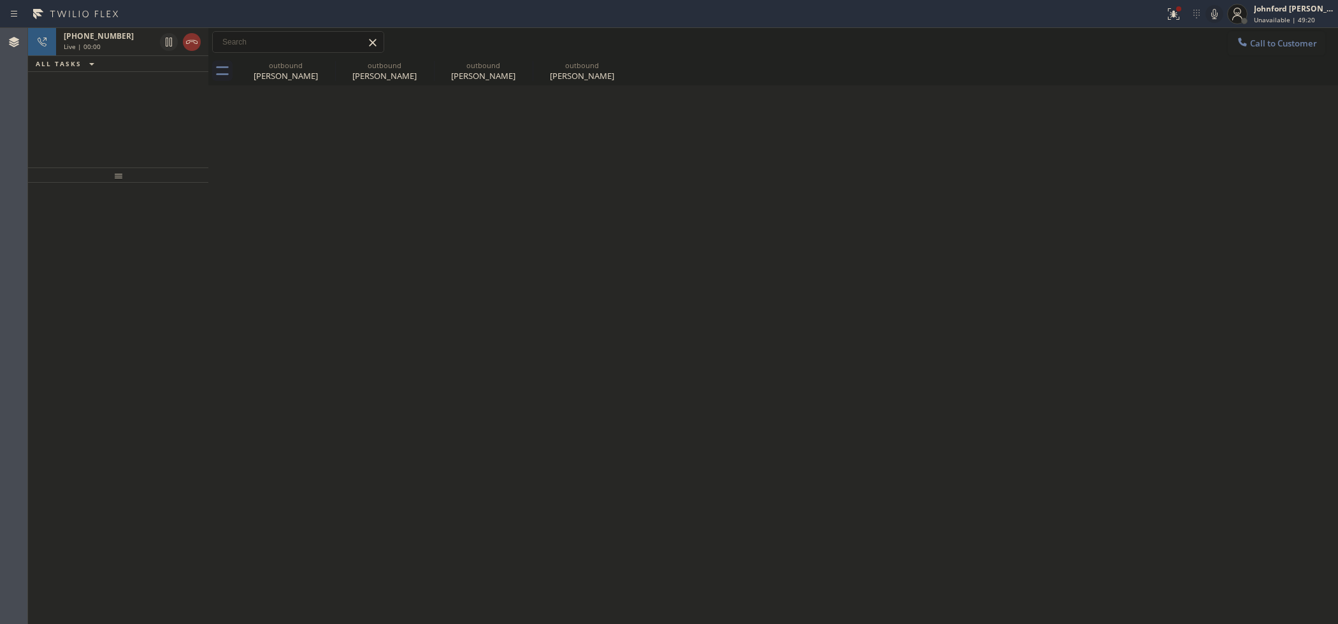
click at [201, 317] on div at bounding box center [118, 404] width 180 height 442
click at [322, 64] on icon at bounding box center [326, 64] width 11 height 11
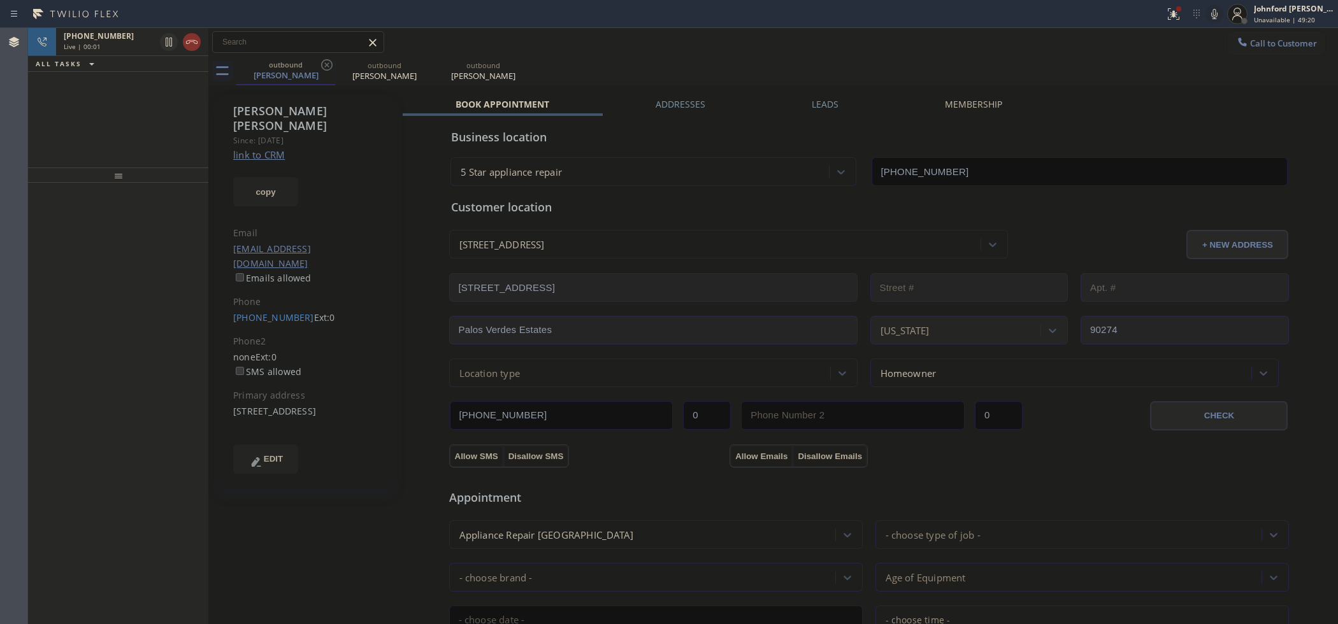
click at [322, 64] on icon at bounding box center [326, 64] width 11 height 11
click at [129, 56] on div "ALL TASKS ALL TASKS ACTIVE TASKS TASKS IN WRAP UP" at bounding box center [118, 64] width 180 height 16
click at [193, 40] on icon at bounding box center [191, 41] width 15 height 15
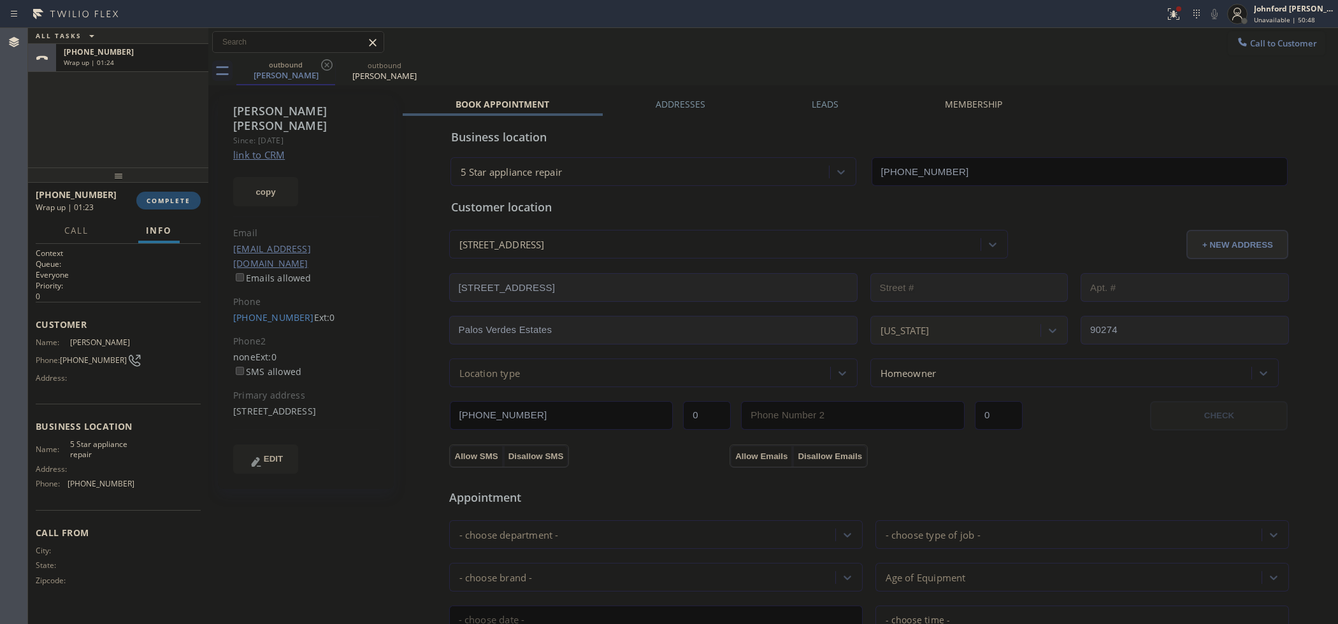
click at [184, 206] on button "COMPLETE" at bounding box center [168, 201] width 64 height 18
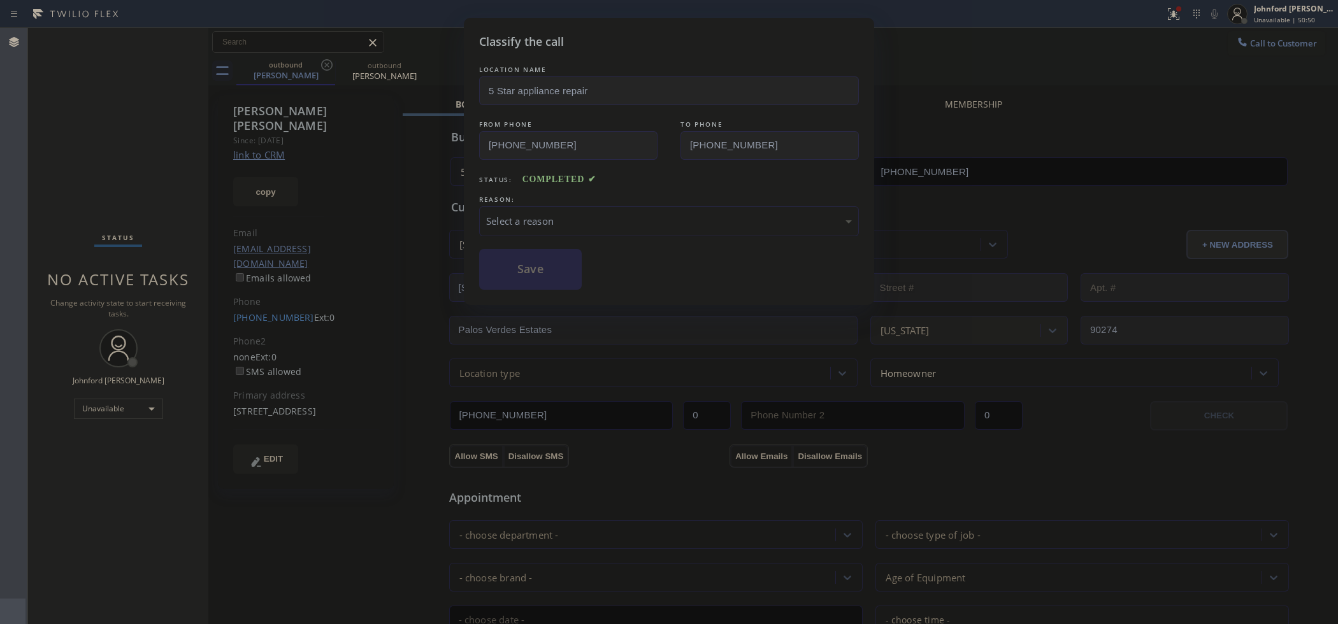
click at [549, 215] on div "Select a reason" at bounding box center [669, 221] width 366 height 15
click at [555, 224] on div "Not Booked - All other reasons" at bounding box center [669, 221] width 366 height 15
click at [549, 272] on button "Save" at bounding box center [530, 269] width 103 height 41
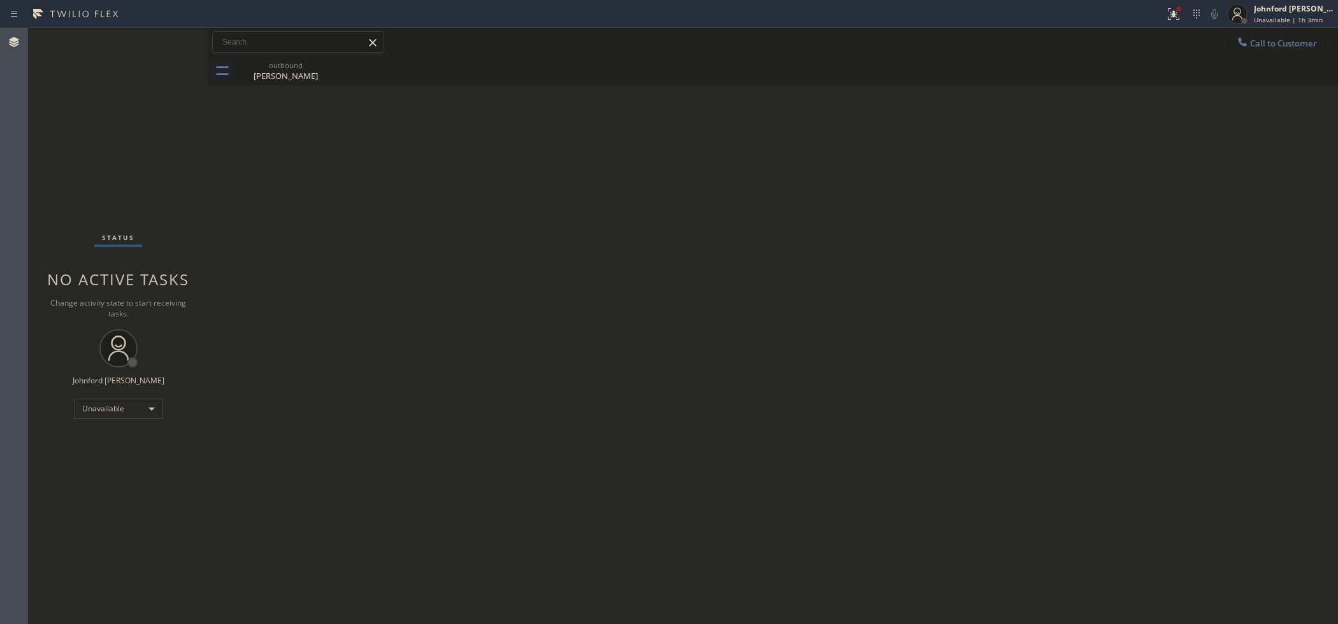
click at [1244, 40] on icon at bounding box center [1242, 42] width 13 height 13
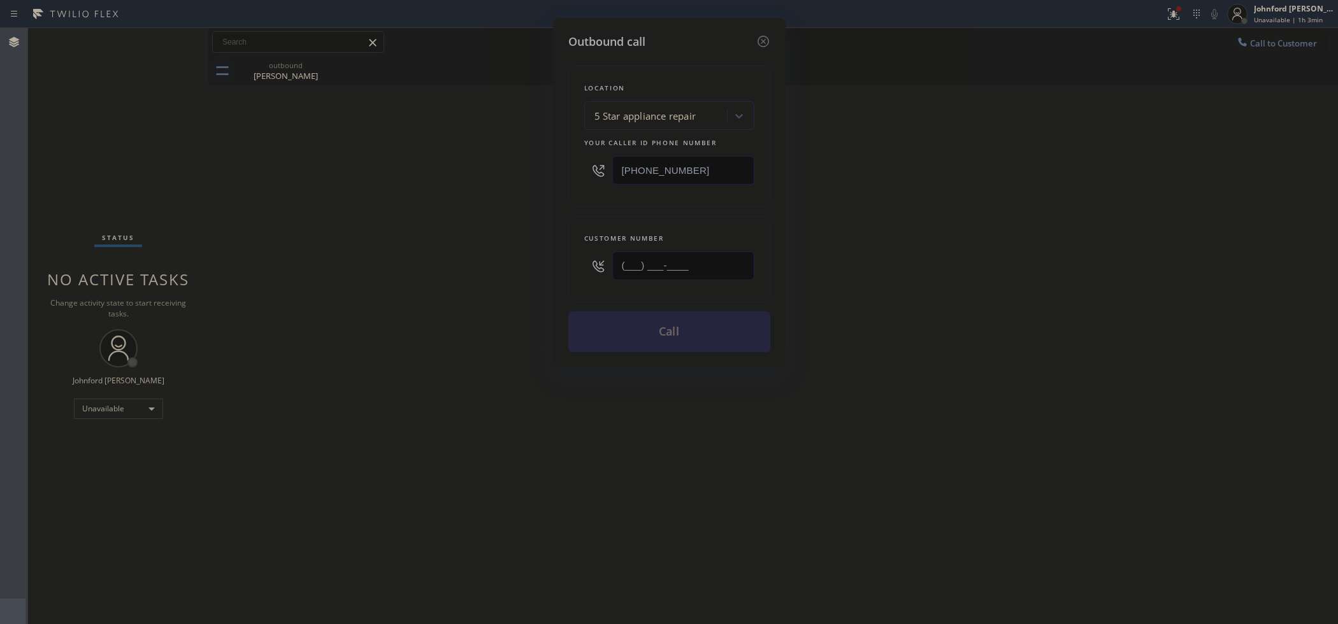
drag, startPoint x: 706, startPoint y: 268, endPoint x: 448, endPoint y: 268, distance: 258.1
click at [457, 268] on div "Outbound call Location 5 Star appliance repair Your caller id phone number [PHO…" at bounding box center [669, 312] width 1338 height 624
paste input "310) 428-9437"
type input "[PHONE_NUMBER]"
click at [418, 270] on div "Outbound call Location 5 Star appliance repair Your caller id phone number [PHO…" at bounding box center [669, 312] width 1338 height 624
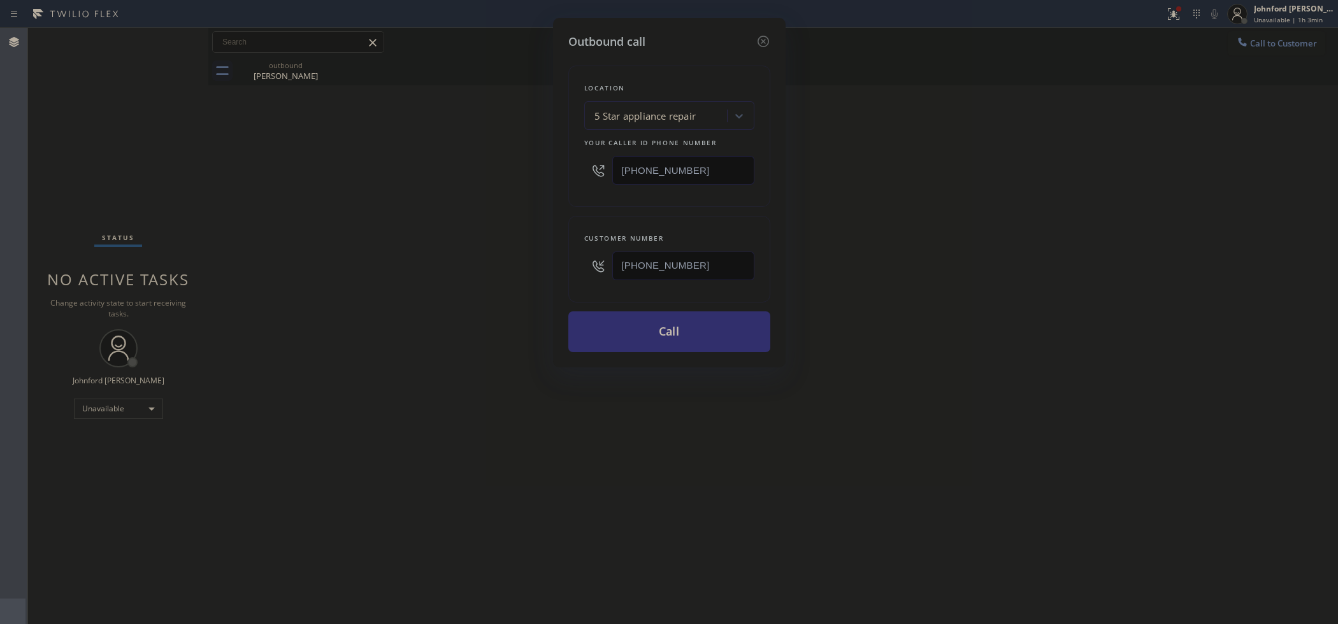
click at [707, 339] on button "Call" at bounding box center [669, 332] width 202 height 41
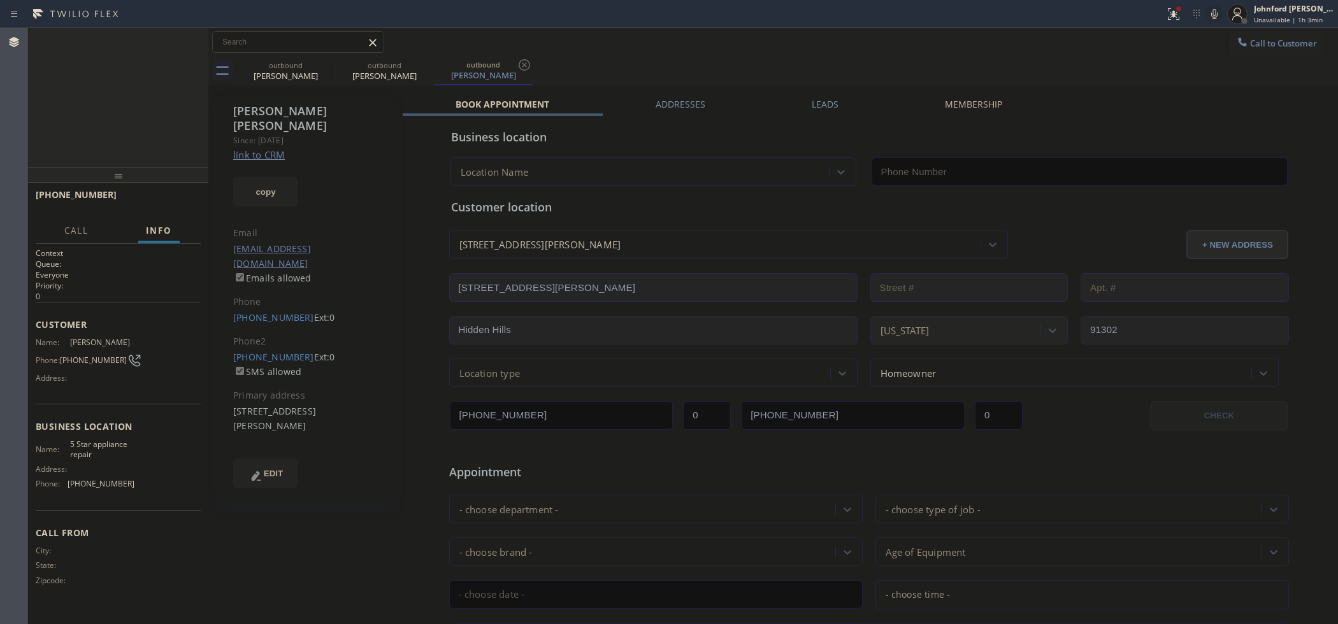
type input "[PHONE_NUMBER]"
click at [1214, 10] on icon at bounding box center [1214, 13] width 15 height 15
click at [1214, 10] on icon at bounding box center [1214, 14] width 6 height 10
click at [1165, 13] on div at bounding box center [1174, 13] width 28 height 15
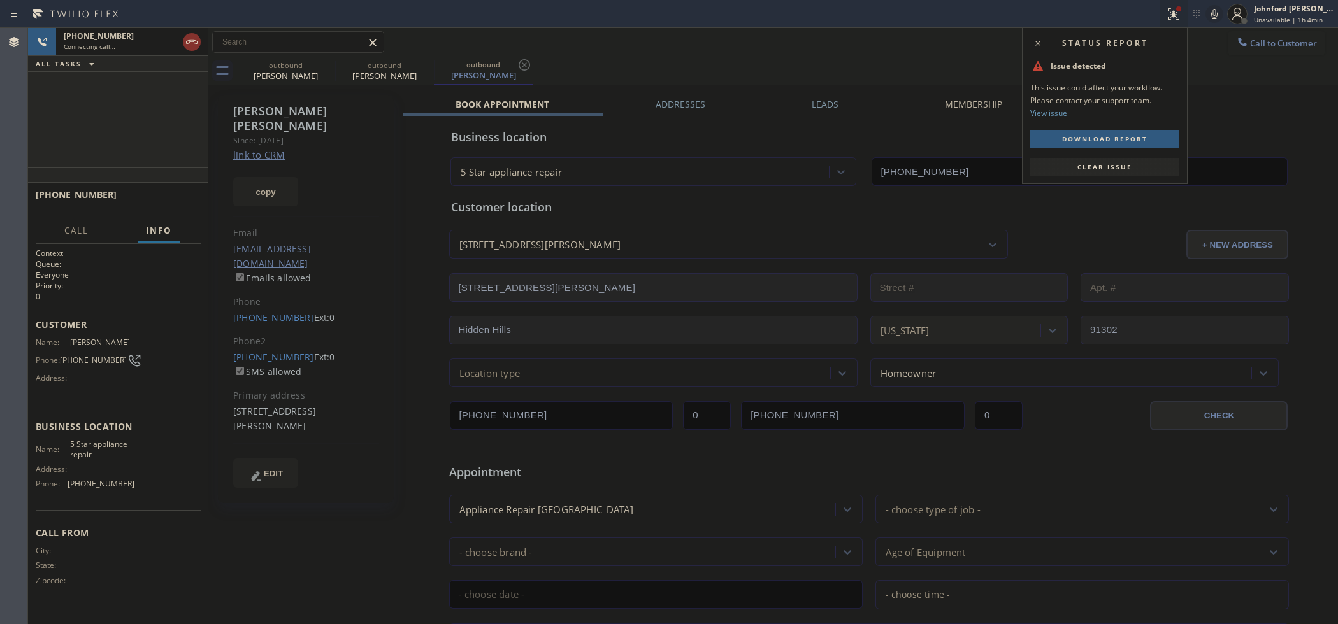
click at [1131, 164] on span "Clear issue" at bounding box center [1104, 166] width 55 height 9
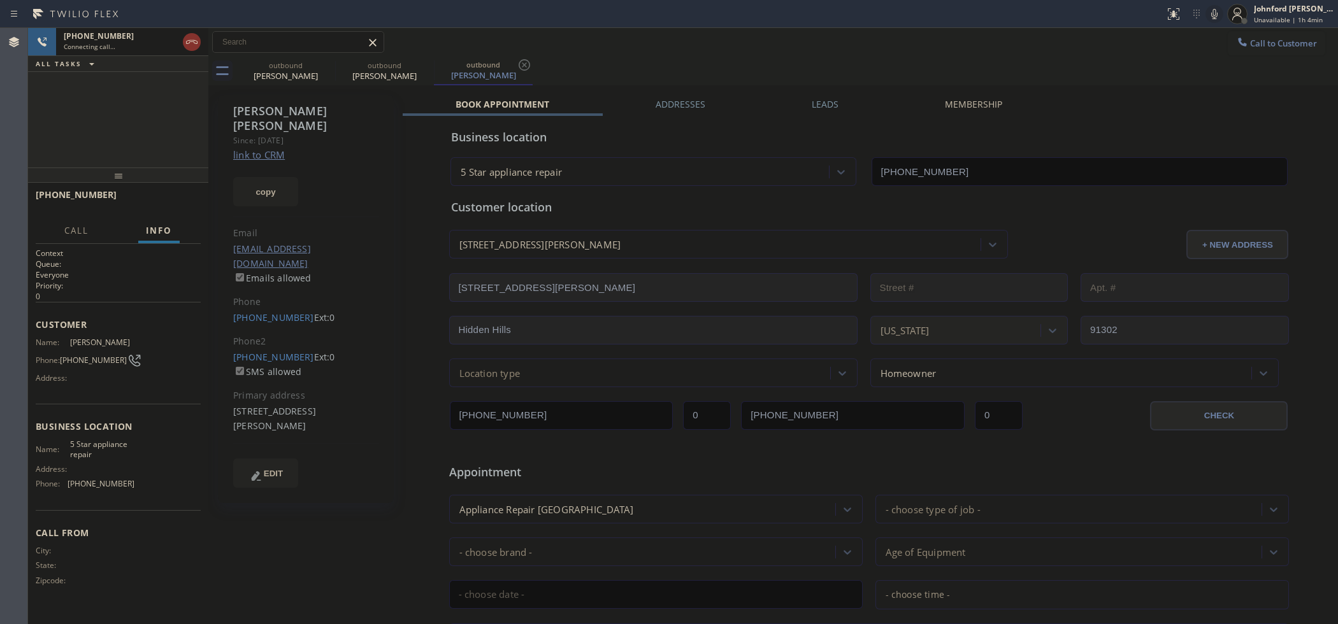
click at [1005, 59] on div "outbound [PERSON_NAME] outbound [PERSON_NAME] outbound [PERSON_NAME]" at bounding box center [787, 71] width 1102 height 29
click at [1168, 80] on div "outbound [PERSON_NAME] outbound [PERSON_NAME] outbound [PERSON_NAME]" at bounding box center [787, 71] width 1102 height 29
click at [180, 201] on span "HANG UP" at bounding box center [171, 200] width 39 height 9
click at [256, 351] on link "[PHONE_NUMBER]" at bounding box center [273, 357] width 81 height 12
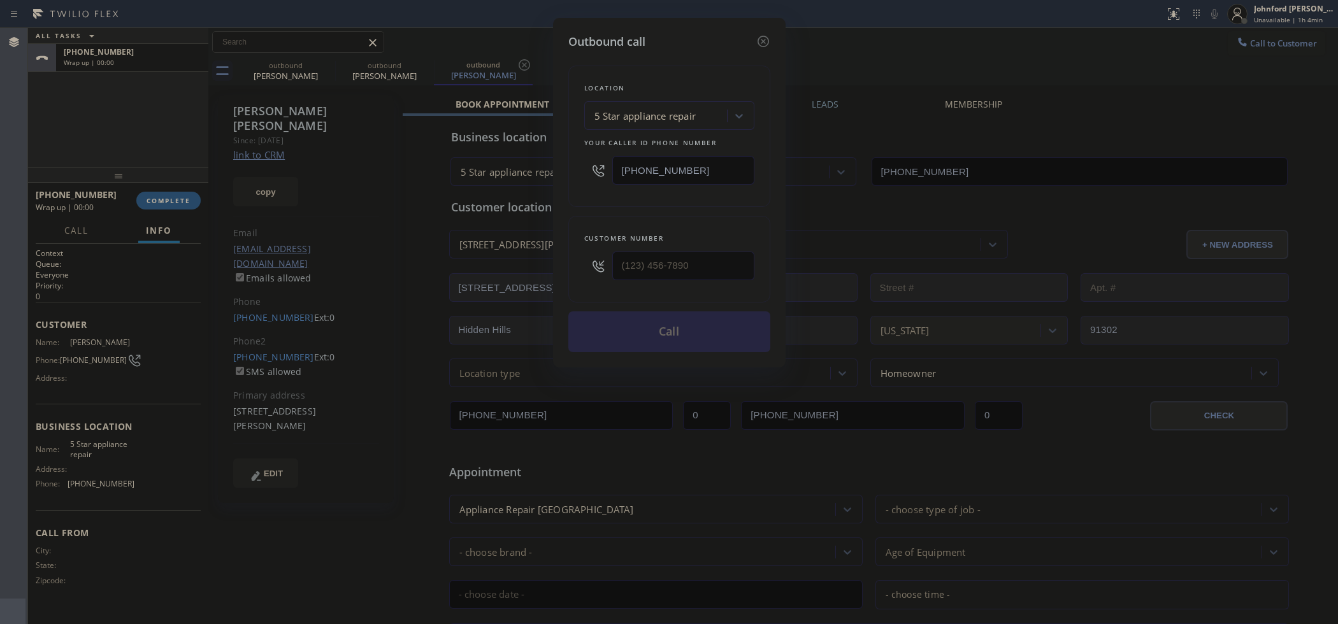
type input "[PHONE_NUMBER]"
click at [645, 329] on button "Call" at bounding box center [669, 332] width 202 height 41
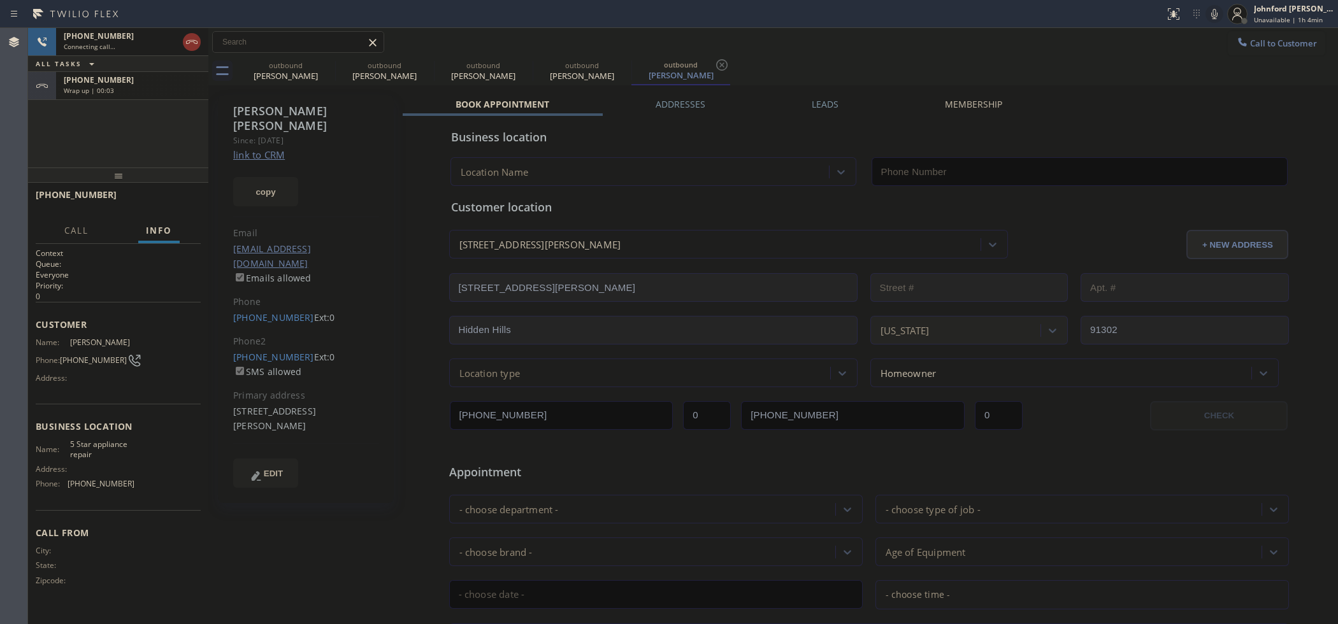
type input "[PHONE_NUMBER]"
click at [331, 67] on icon at bounding box center [326, 64] width 11 height 11
click at [0, 0] on icon at bounding box center [0, 0] width 0 height 0
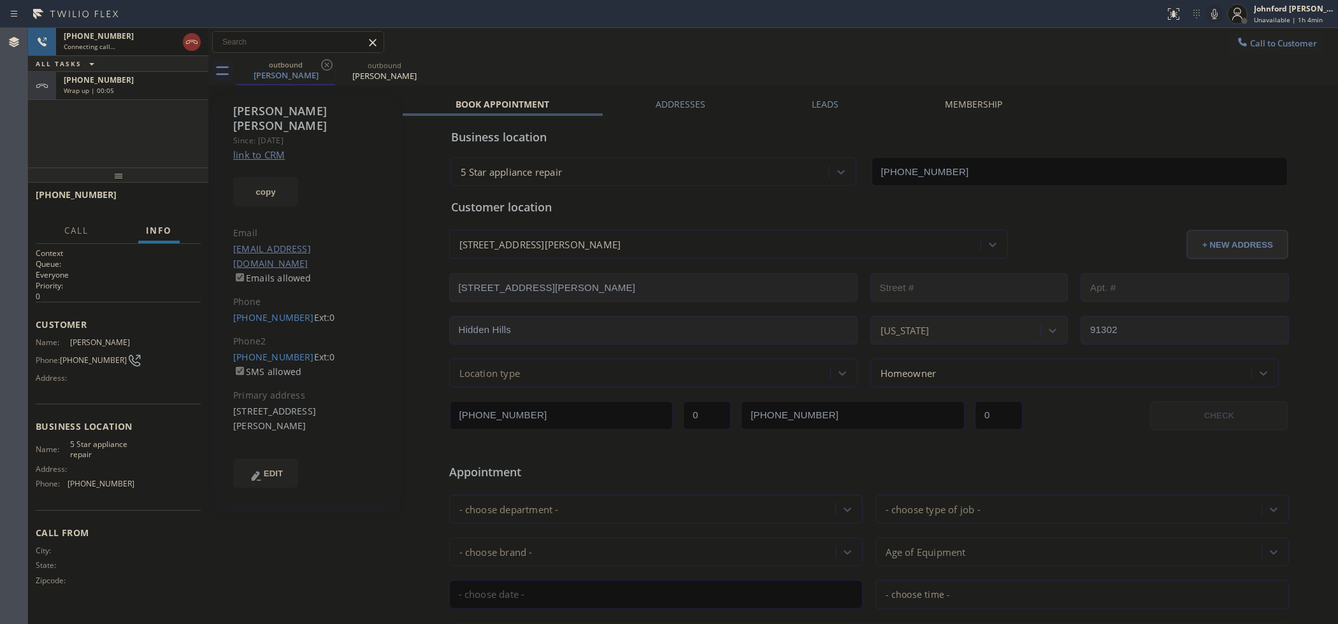
click at [141, 86] on div "Wrap up | 00:05" at bounding box center [132, 90] width 137 height 9
click at [162, 203] on span "COMPLETE" at bounding box center [169, 200] width 44 height 9
type input "[PHONE_NUMBER]"
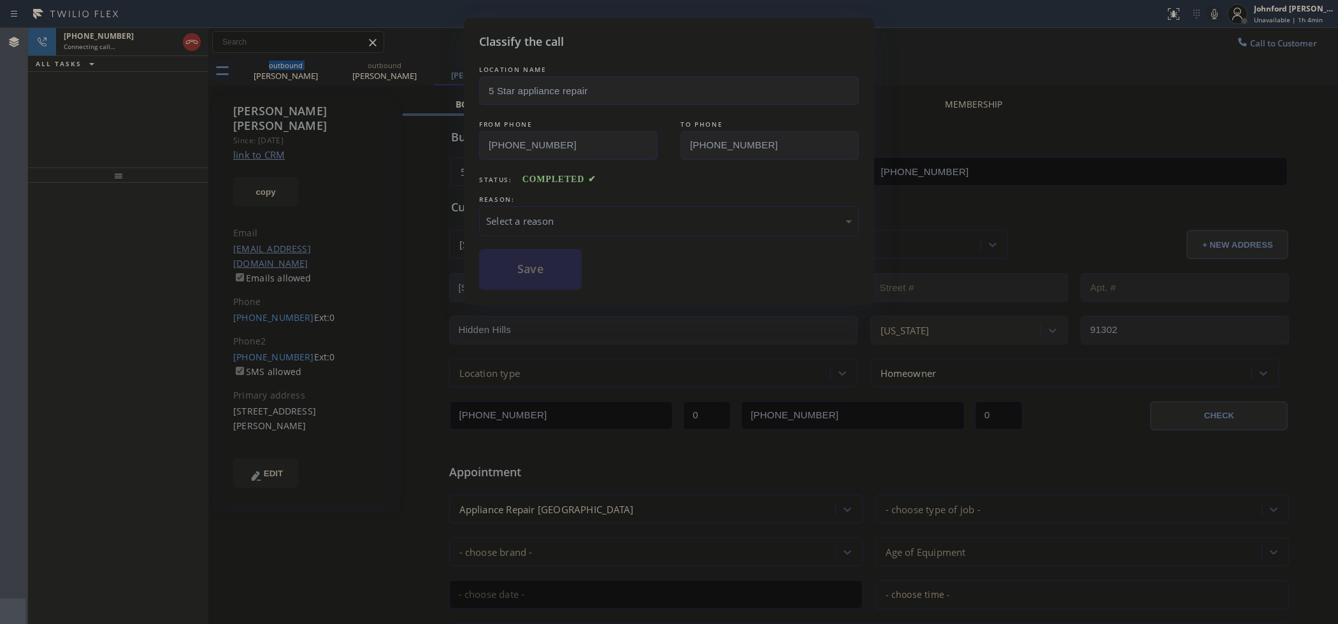
click at [577, 222] on div "Select a reason" at bounding box center [669, 221] width 366 height 15
click at [543, 273] on button "Save" at bounding box center [530, 269] width 103 height 41
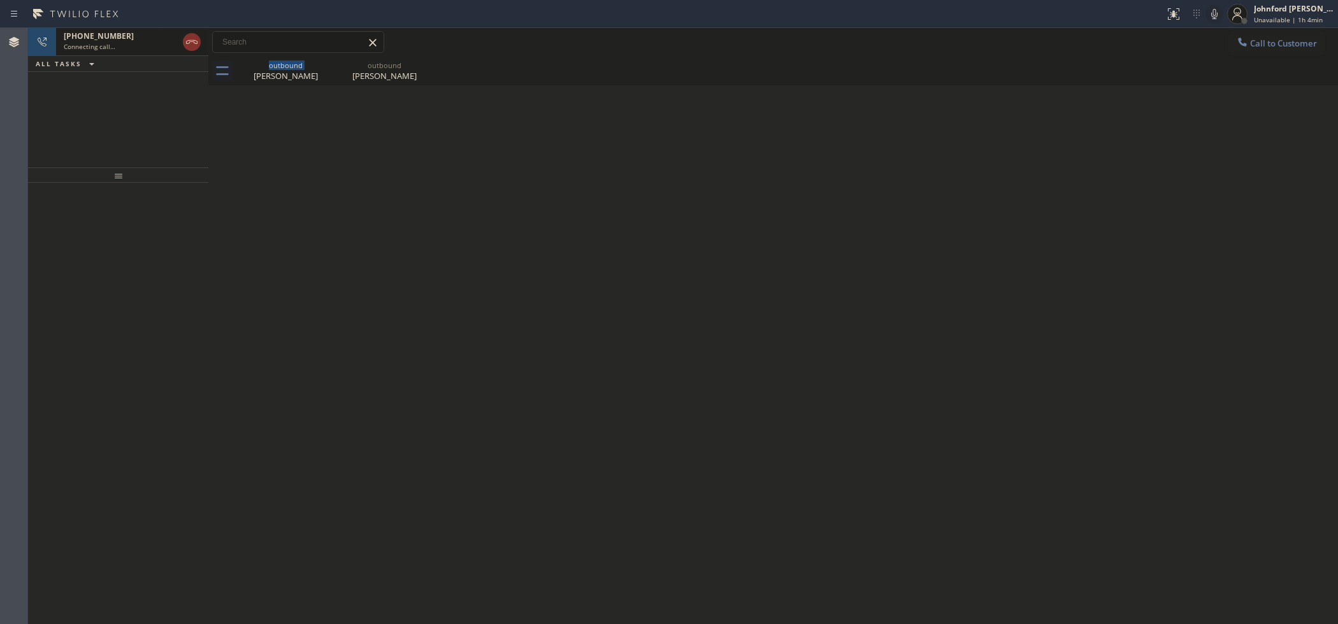
click at [125, 49] on div "Connecting call…" at bounding box center [121, 46] width 114 height 9
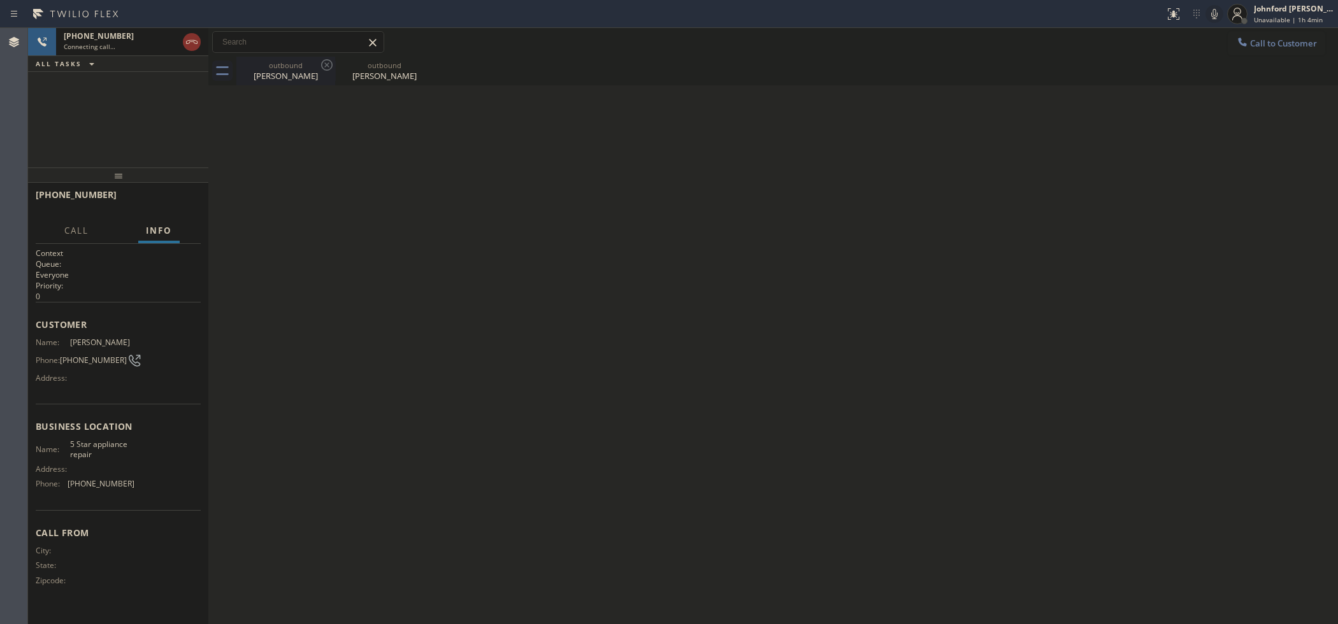
click at [309, 75] on div "[PERSON_NAME]" at bounding box center [286, 75] width 96 height 11
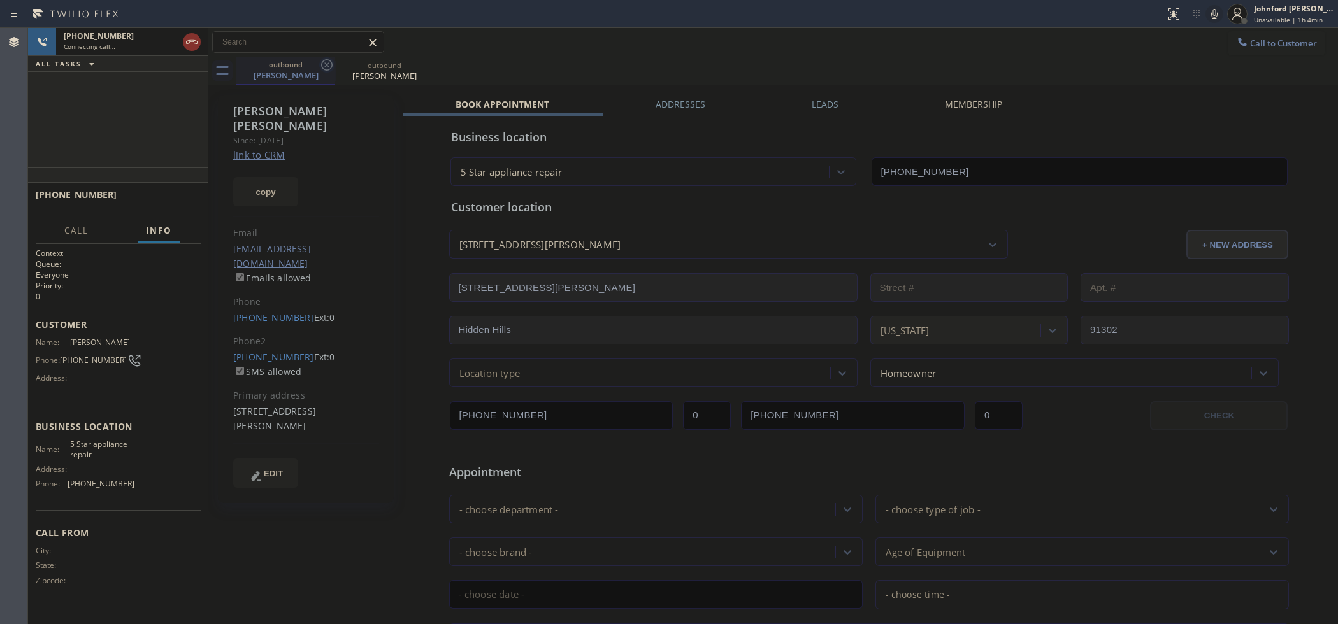
click at [327, 67] on icon at bounding box center [326, 64] width 15 height 15
click at [519, 64] on div "outbound [PERSON_NAME]" at bounding box center [787, 71] width 1102 height 29
drag, startPoint x: 192, startPoint y: 103, endPoint x: 192, endPoint y: 71, distance: 32.5
click at [190, 103] on div "[PHONE_NUMBER] Connecting call… ALL TASKS ALL TASKS ACTIVE TASKS TASKS IN WRAP …" at bounding box center [118, 98] width 180 height 140
click at [144, 113] on div "[PHONE_NUMBER] Live | 00:00 ALL TASKS ALL TASKS ACTIVE TASKS TASKS IN WRAP UP" at bounding box center [118, 98] width 180 height 140
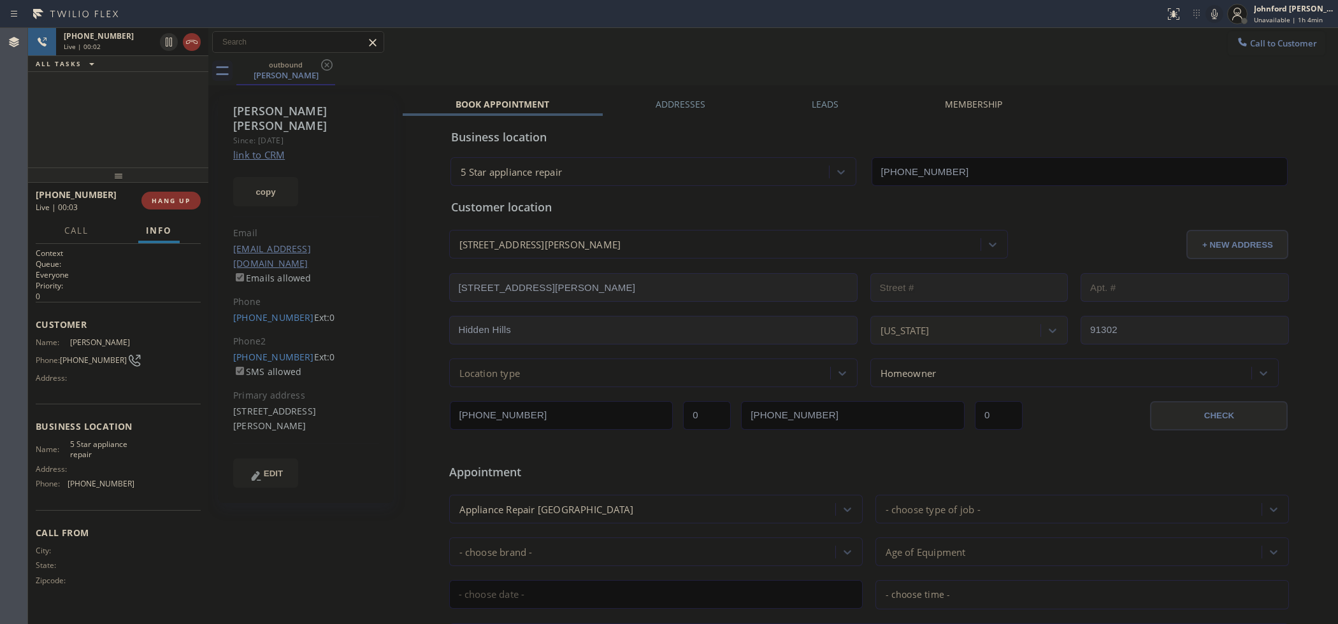
drag, startPoint x: 182, startPoint y: 203, endPoint x: 616, endPoint y: 123, distance: 441.2
click at [182, 204] on span "HANG UP" at bounding box center [171, 200] width 39 height 9
click at [183, 122] on div "ALL TASKS ALL TASKS ACTIVE TASKS TASKS IN WRAP UP [PHONE_NUMBER] Wrap up | 00:14" at bounding box center [118, 98] width 180 height 140
click at [147, 220] on button "Info" at bounding box center [158, 231] width 41 height 25
click at [157, 189] on div "[PHONE_NUMBER] Wrap up | 00:15 COMPLETE" at bounding box center [118, 200] width 165 height 33
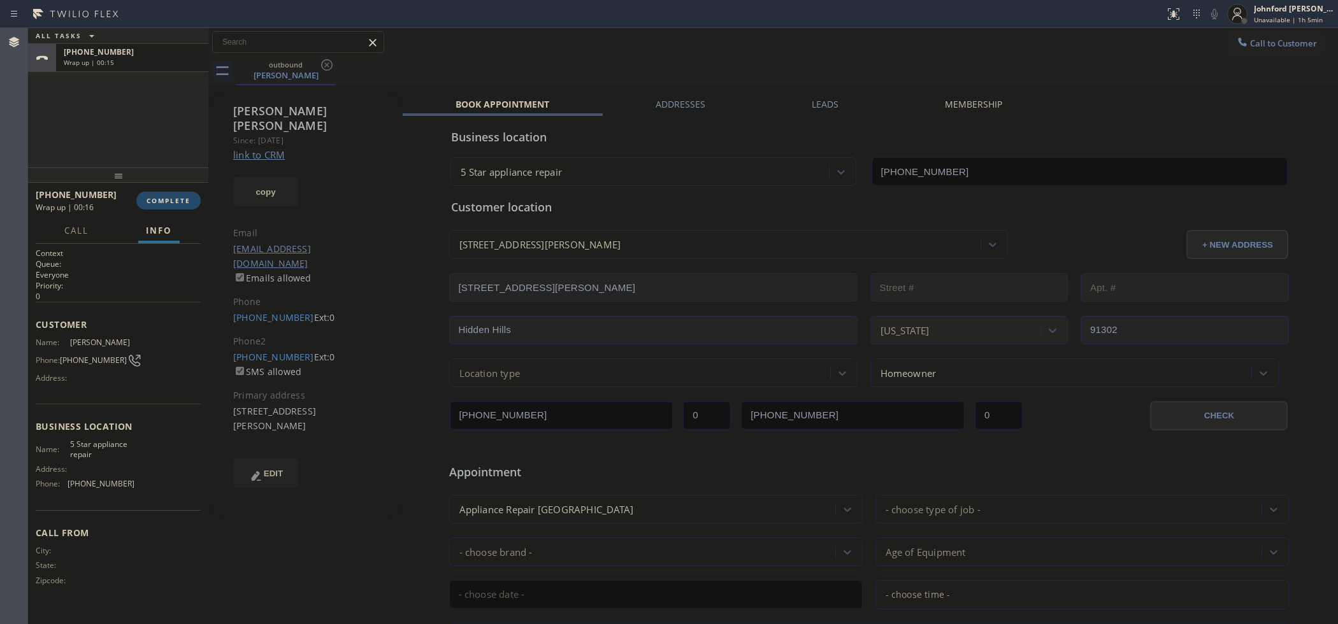
click at [158, 195] on button "COMPLETE" at bounding box center [168, 201] width 64 height 18
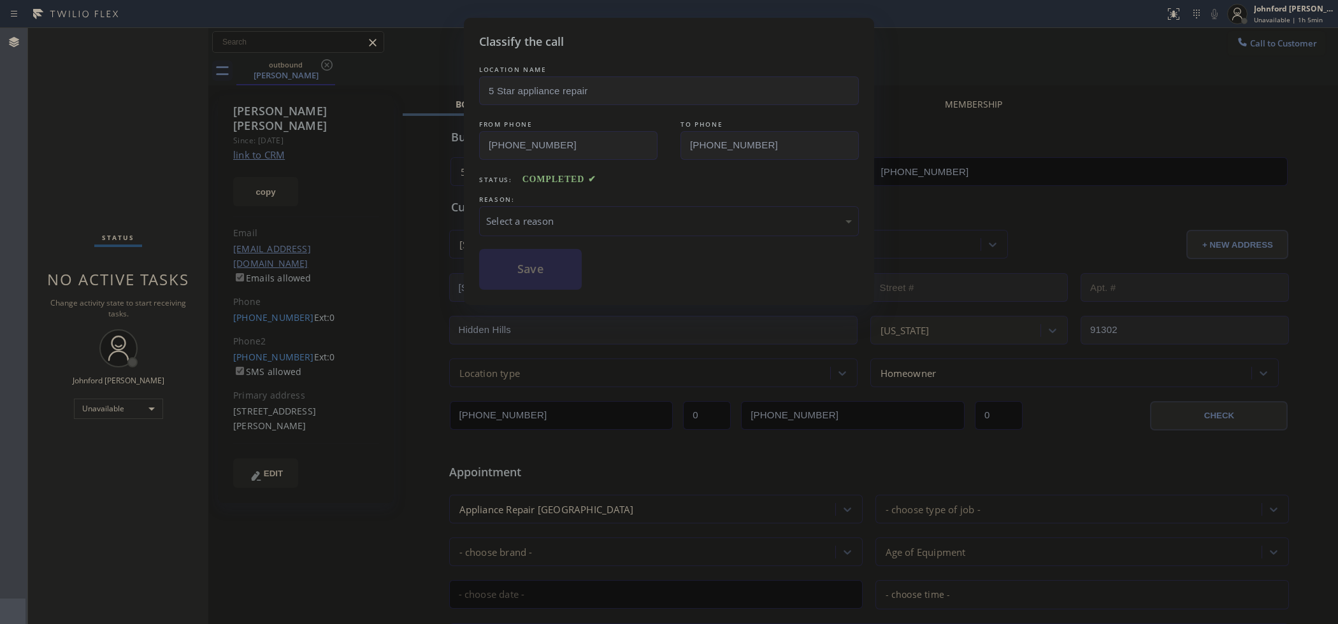
click at [547, 215] on div "Select a reason" at bounding box center [669, 221] width 366 height 15
click at [556, 266] on button "Save" at bounding box center [530, 269] width 103 height 41
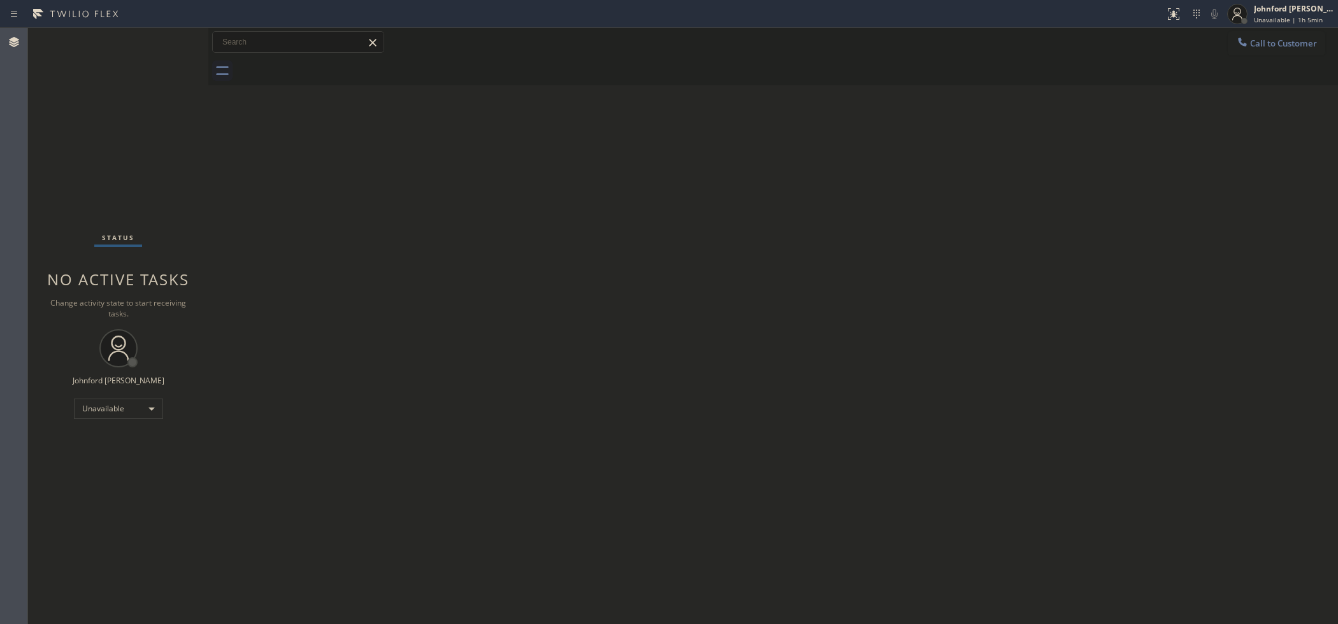
drag, startPoint x: 1272, startPoint y: 249, endPoint x: 1265, endPoint y: 234, distance: 16.0
click at [1273, 248] on div "Back to Dashboard Change Sender ID Customers Technicians Select a contact Outbo…" at bounding box center [773, 326] width 1130 height 596
click at [1268, 50] on button "Call to Customer" at bounding box center [1276, 43] width 97 height 24
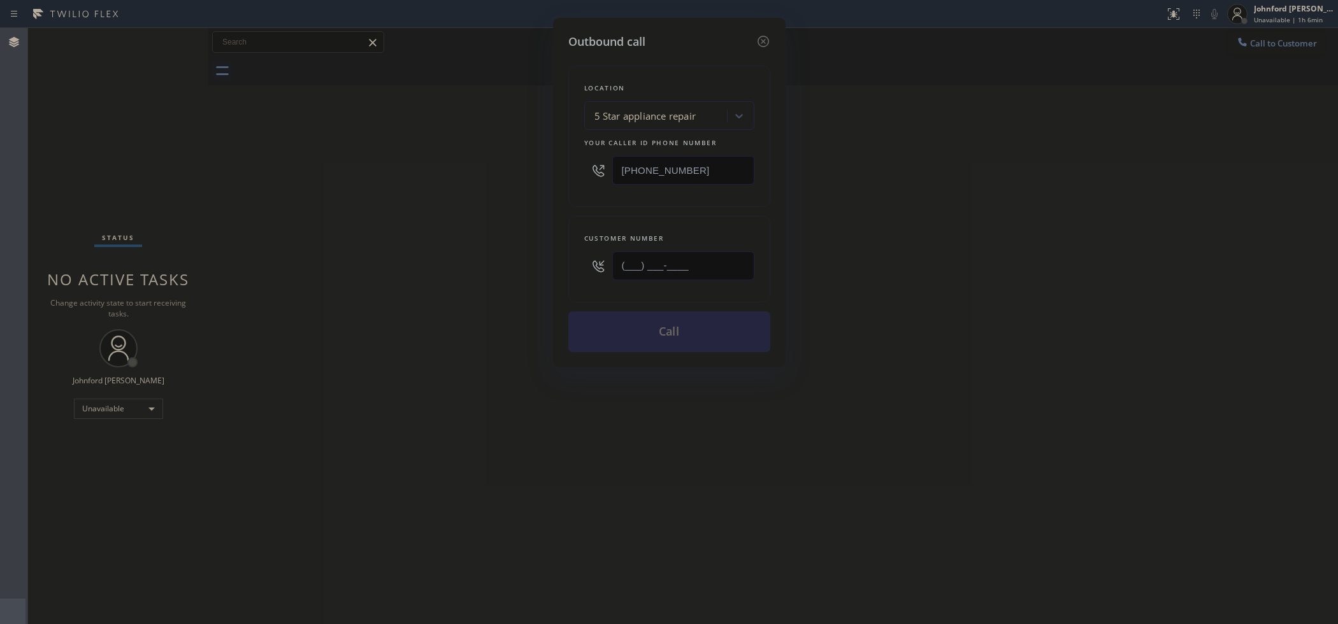
drag, startPoint x: 642, startPoint y: 268, endPoint x: 621, endPoint y: 233, distance: 40.5
click at [540, 263] on div "Outbound call Location 5 Star appliance repair Your caller id phone number [PHO…" at bounding box center [669, 312] width 1338 height 624
paste input "310) 613-8034"
type input "[PHONE_NUMBER]"
drag, startPoint x: 631, startPoint y: 163, endPoint x: 412, endPoint y: 180, distance: 219.2
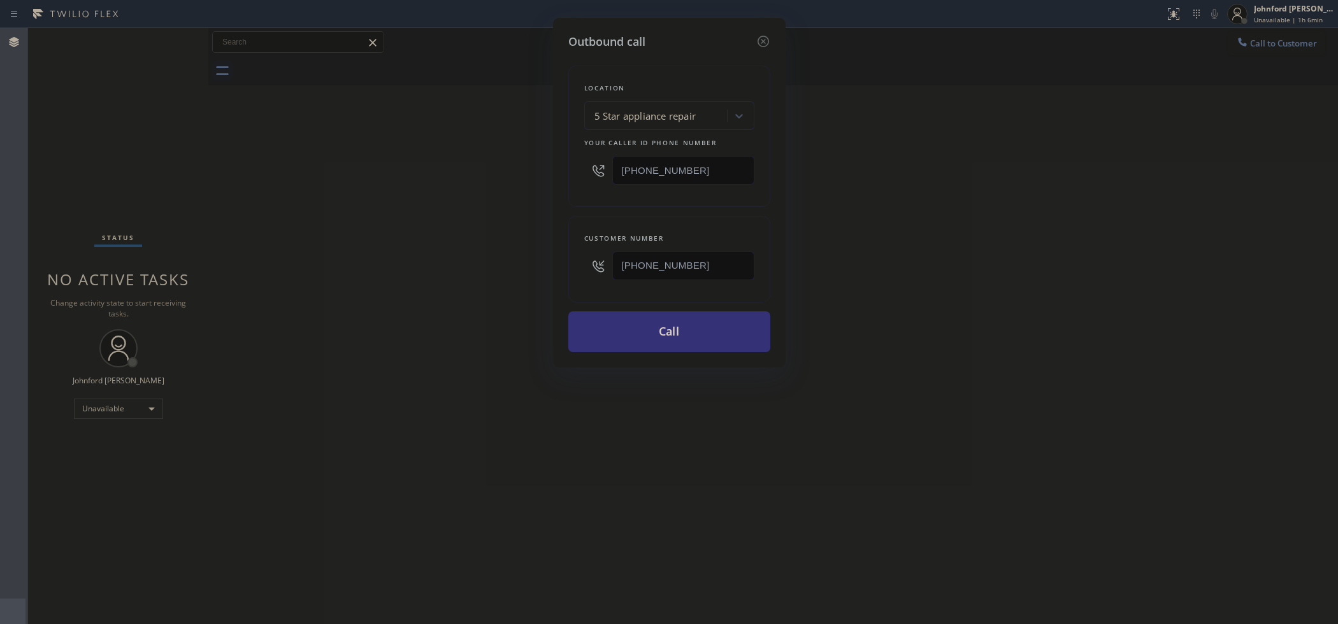
click at [510, 176] on div "Outbound call Location 5 Star appliance repair Your caller id phone number [PHO…" at bounding box center [669, 312] width 1338 height 624
paste input "800) 686-5038"
type input "[PHONE_NUMBER]"
click at [403, 180] on div "Outbound call Location 5 Star appliance repair Your caller id phone number [PHO…" at bounding box center [669, 312] width 1338 height 624
click at [666, 332] on button "Call" at bounding box center [669, 332] width 202 height 41
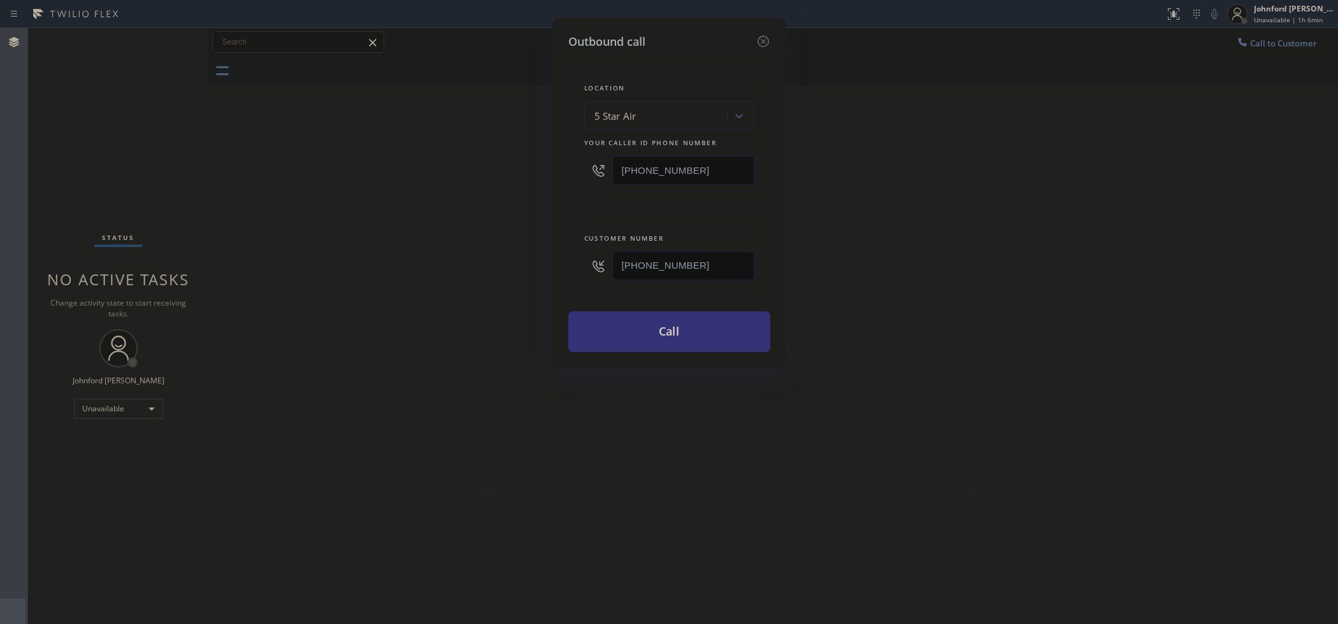
drag, startPoint x: 948, startPoint y: 259, endPoint x: 981, endPoint y: 57, distance: 204.7
click at [950, 249] on div "Outbound call Location 5 Star Air Your caller id phone number [PHONE_NUMBER] Cu…" at bounding box center [669, 312] width 1338 height 624
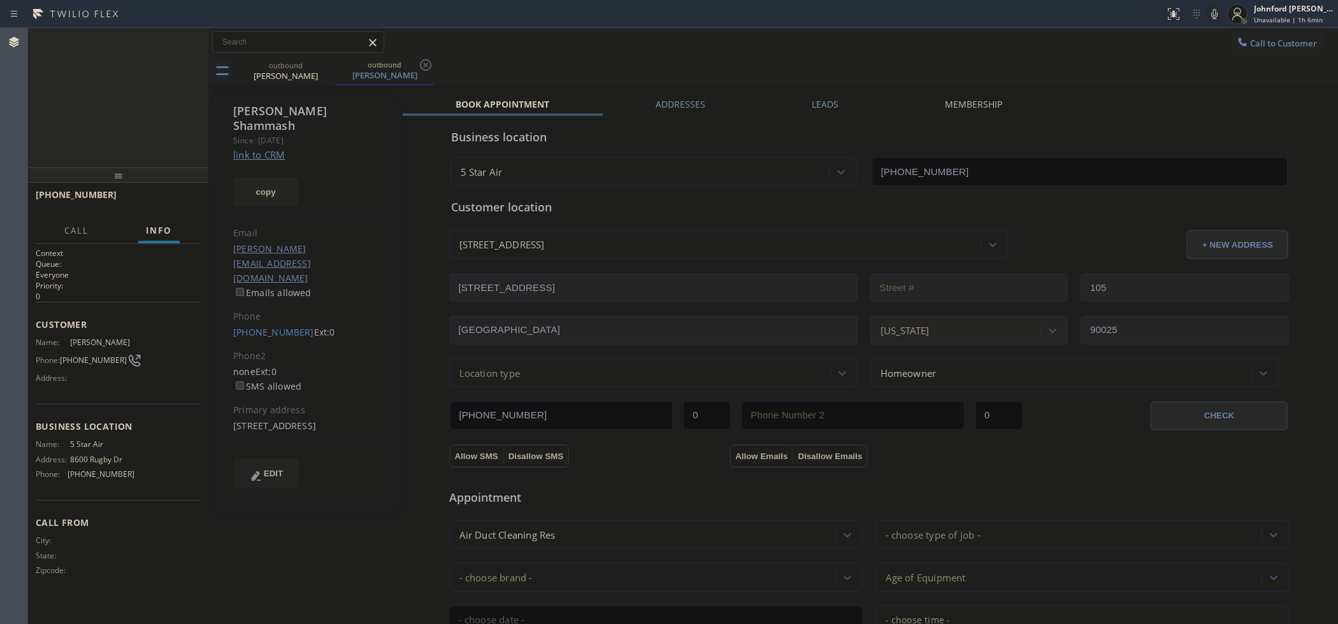
type input "[PHONE_NUMBER]"
click at [1212, 17] on icon at bounding box center [1214, 13] width 15 height 15
click at [187, 210] on div "[PHONE_NUMBER] Live | 00:33 HANG UP" at bounding box center [118, 200] width 165 height 33
click at [161, 190] on div "[PHONE_NUMBER] Wrap up | 00:03 COMPLETE" at bounding box center [118, 200] width 165 height 33
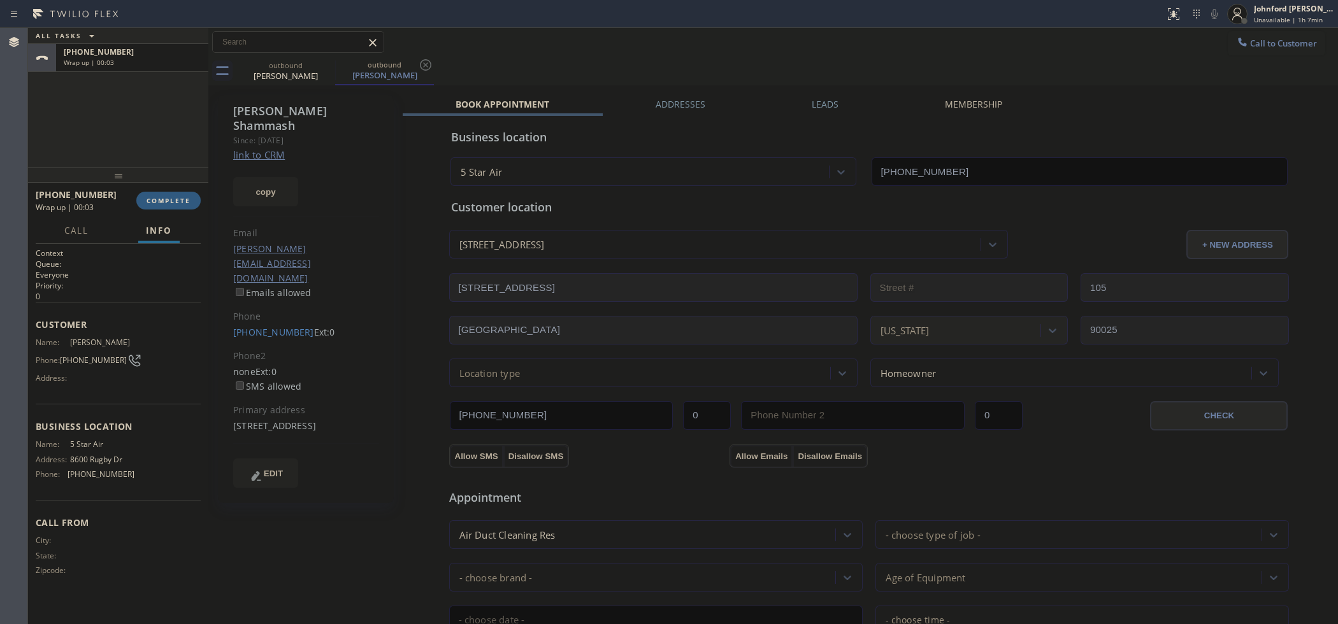
click at [145, 217] on div "[PHONE_NUMBER] Wrap up | 00:03 COMPLETE" at bounding box center [118, 200] width 165 height 33
click at [157, 208] on button "COMPLETE" at bounding box center [168, 201] width 64 height 18
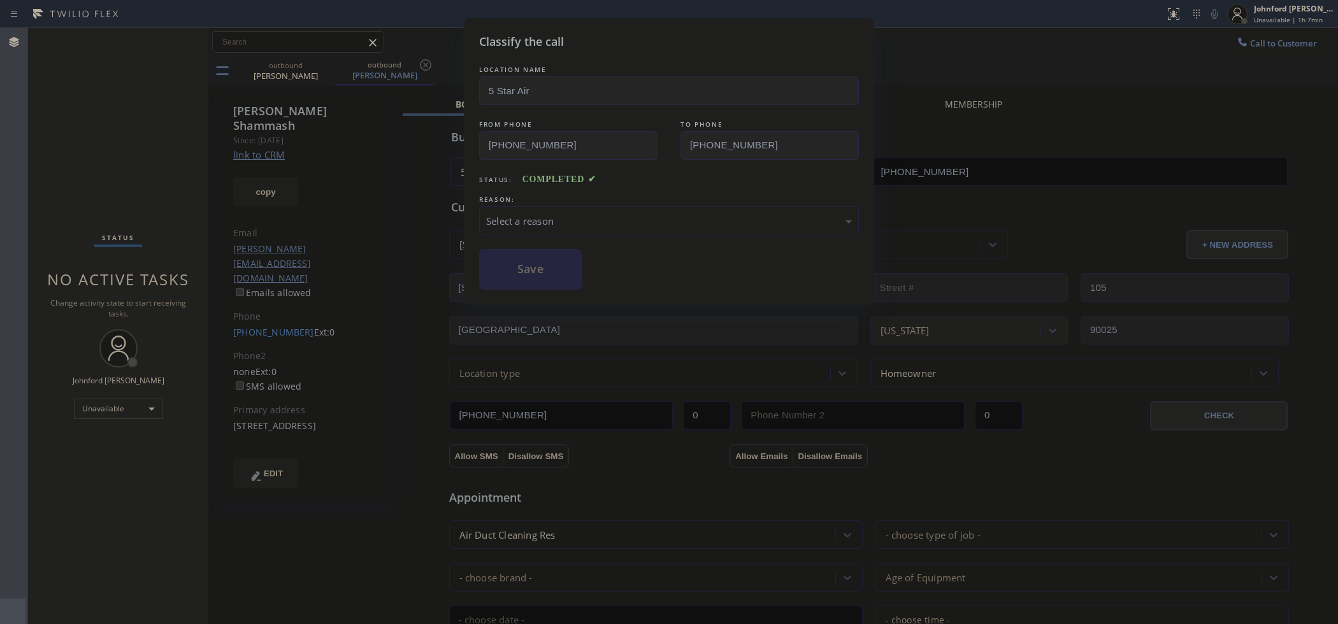
click at [540, 228] on div "Select a reason" at bounding box center [669, 221] width 380 height 30
click at [529, 265] on button "Save" at bounding box center [530, 269] width 103 height 41
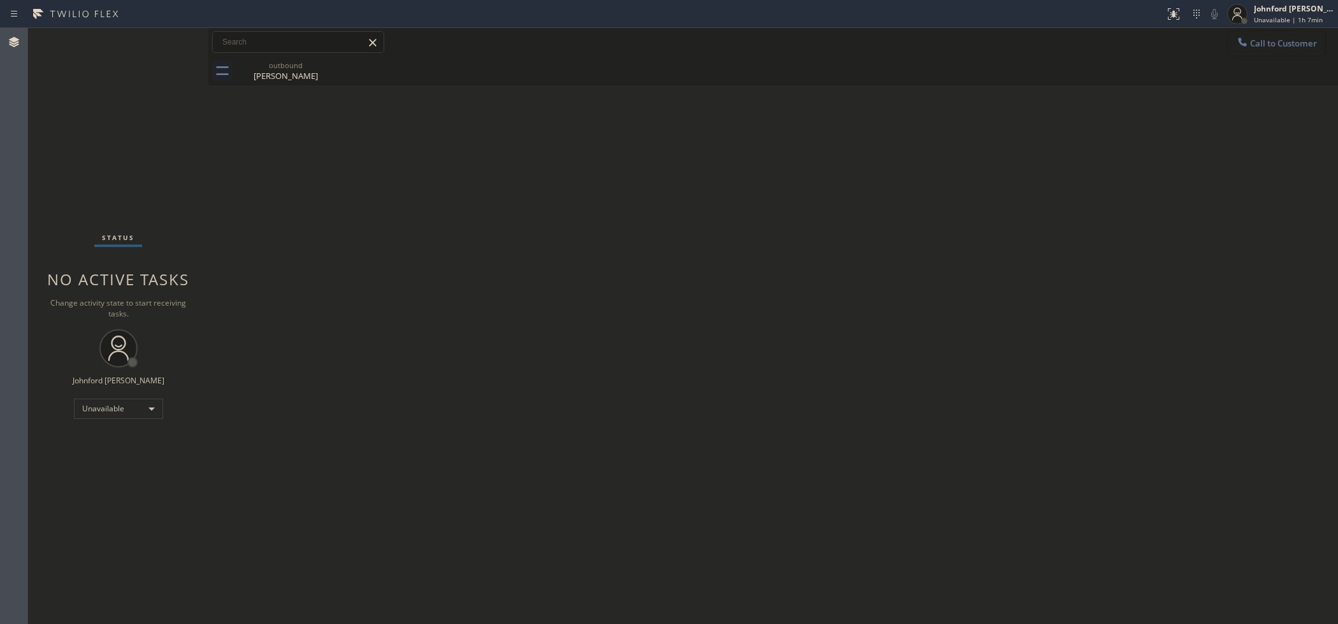
click at [1230, 40] on button "Call to Customer" at bounding box center [1276, 43] width 97 height 24
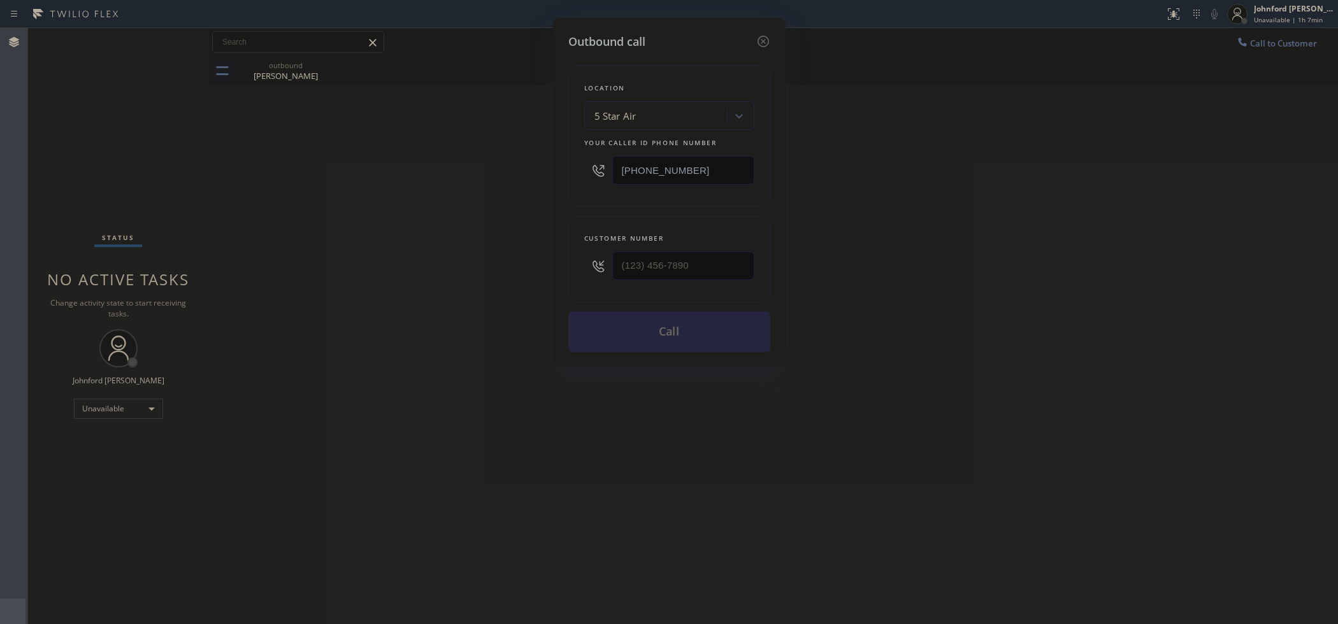
drag, startPoint x: 658, startPoint y: 258, endPoint x: 586, endPoint y: 259, distance: 71.4
click at [589, 259] on div at bounding box center [669, 265] width 170 height 41
click at [638, 255] on input "(___) ___-____" at bounding box center [683, 266] width 142 height 29
paste input "415) 860-8590"
type input "[PHONE_NUMBER]"
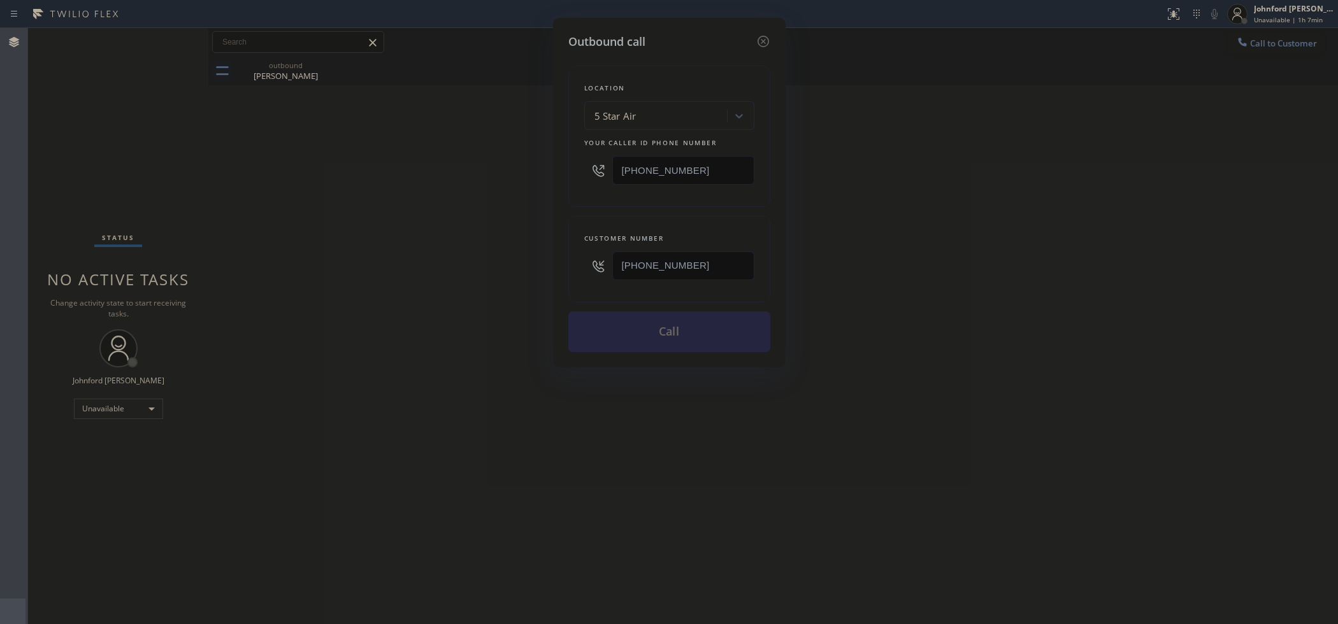
click at [494, 265] on div "Outbound call Location 5 Star Air Your caller id phone number [PHONE_NUMBER] Cu…" at bounding box center [669, 312] width 1338 height 624
click at [644, 322] on button "Call" at bounding box center [669, 332] width 202 height 41
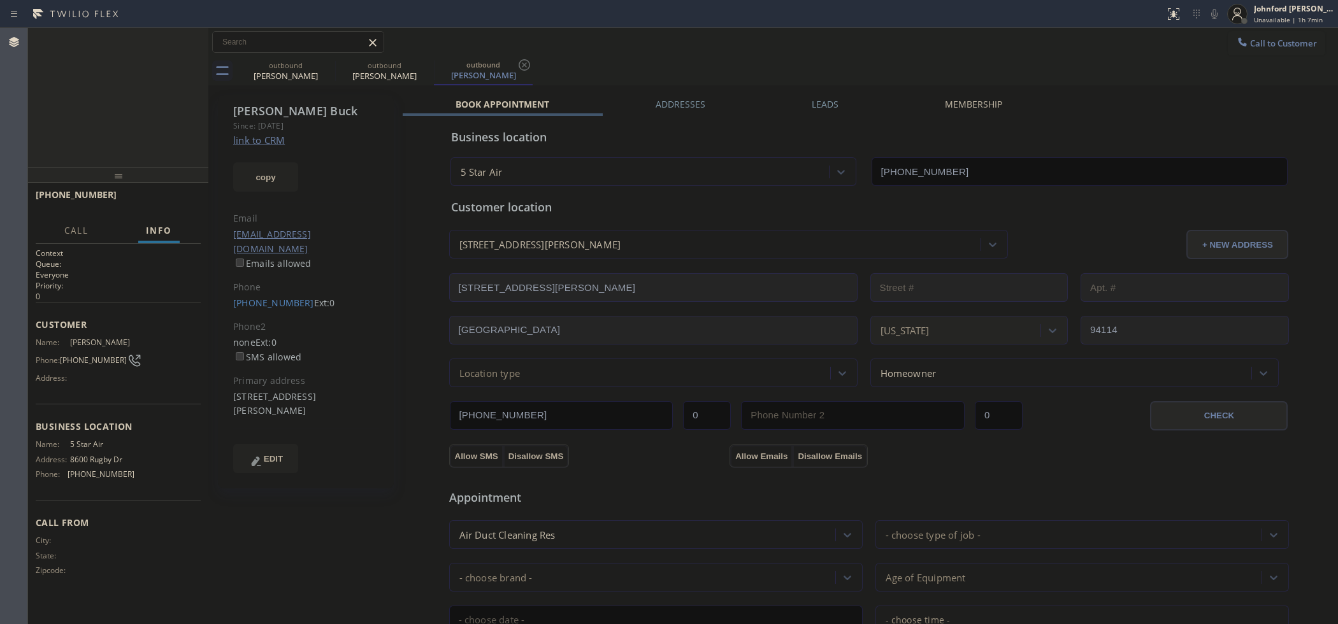
type input "[PHONE_NUMBER]"
click at [176, 189] on div "[PHONE_NUMBER] Live | 00:06 HANG UP" at bounding box center [118, 200] width 165 height 33
click at [176, 195] on button "HANG UP" at bounding box center [170, 201] width 59 height 18
click at [208, 199] on div at bounding box center [208, 326] width 0 height 596
click at [192, 203] on button "COMPLETE" at bounding box center [168, 201] width 64 height 18
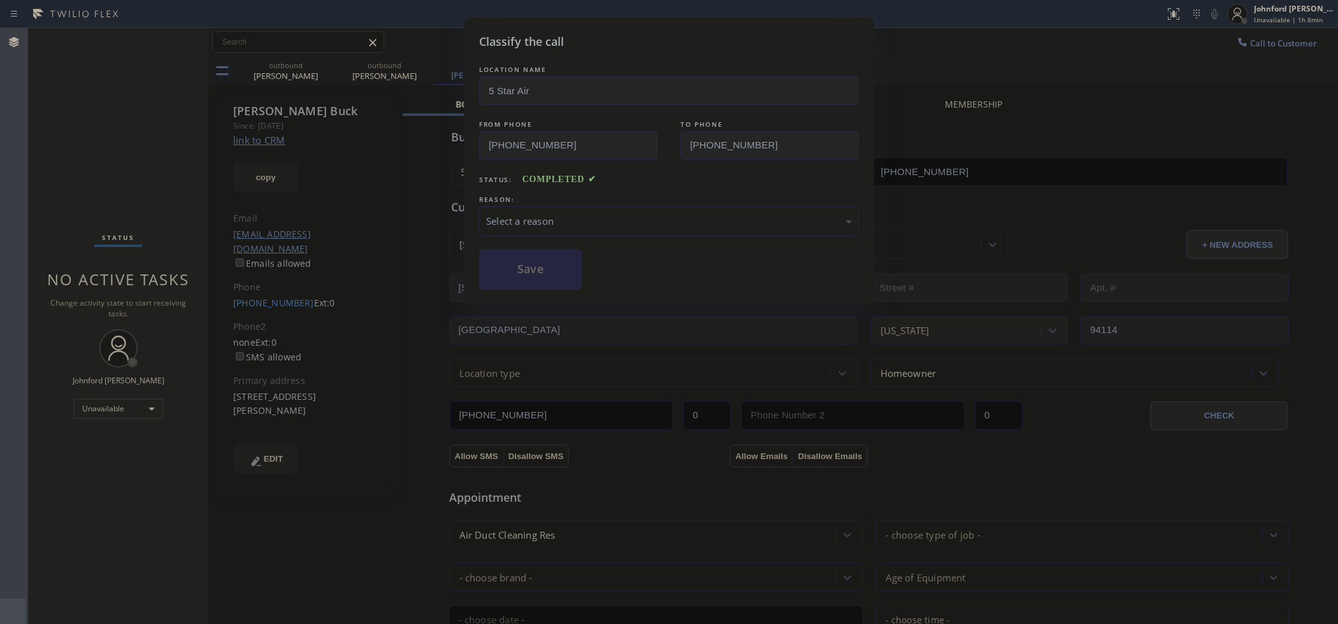
click at [628, 196] on div "REASON:" at bounding box center [669, 199] width 380 height 13
click at [620, 214] on div "Select a reason" at bounding box center [669, 221] width 366 height 15
drag, startPoint x: 593, startPoint y: 291, endPoint x: 529, endPoint y: 279, distance: 64.7
click at [529, 279] on button "Save" at bounding box center [530, 269] width 103 height 41
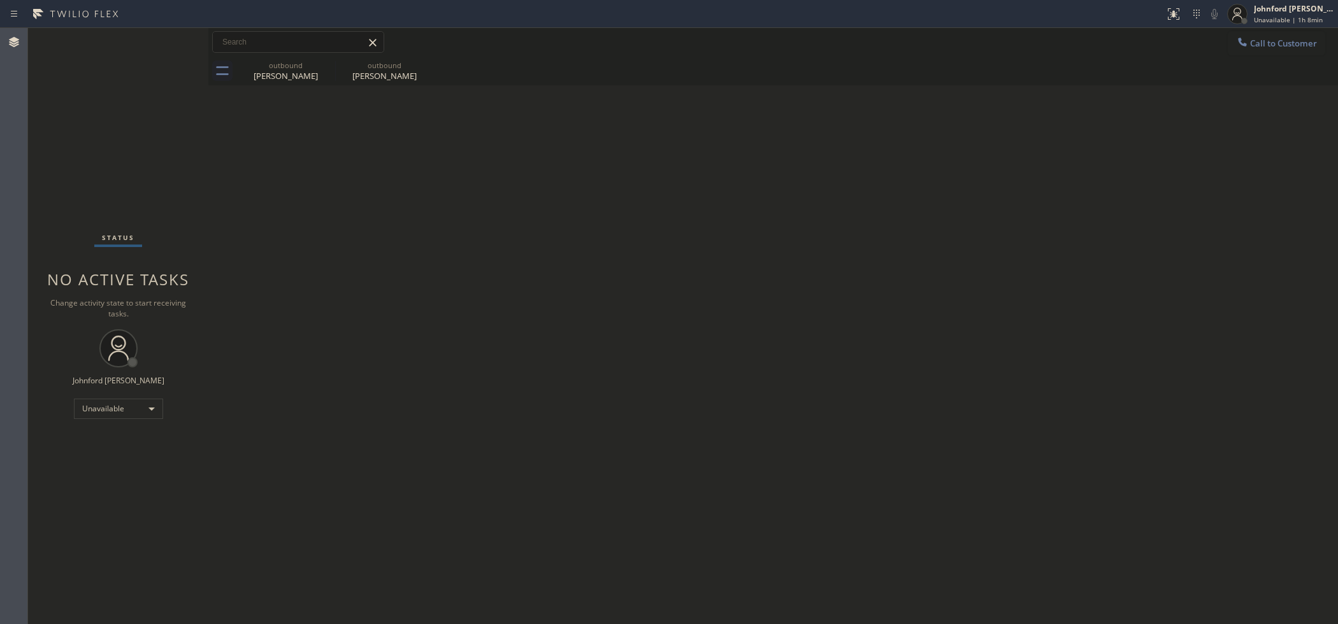
click at [1251, 48] on button "Call to Customer" at bounding box center [1276, 43] width 97 height 24
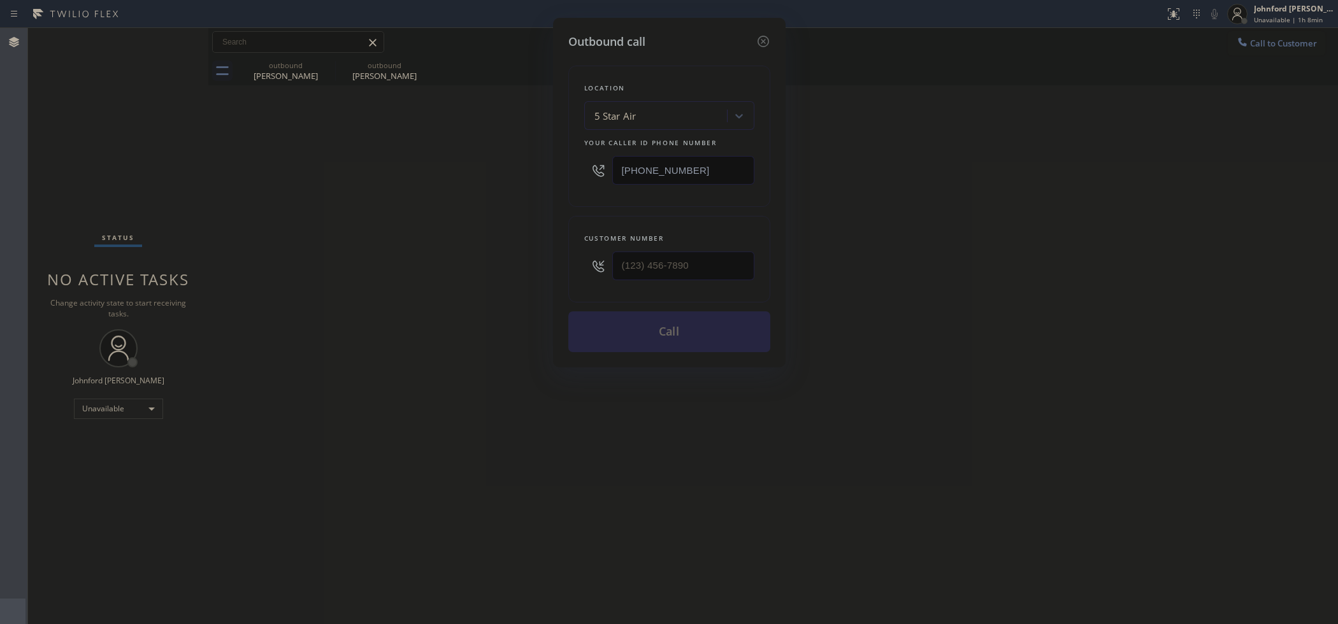
drag, startPoint x: 687, startPoint y: 247, endPoint x: 575, endPoint y: 263, distance: 112.7
click at [575, 263] on div "Customer number" at bounding box center [669, 259] width 202 height 87
click at [660, 260] on input "(___) ___-____" at bounding box center [683, 266] width 142 height 29
paste input "323) 646-7889"
type input "[PHONE_NUMBER]"
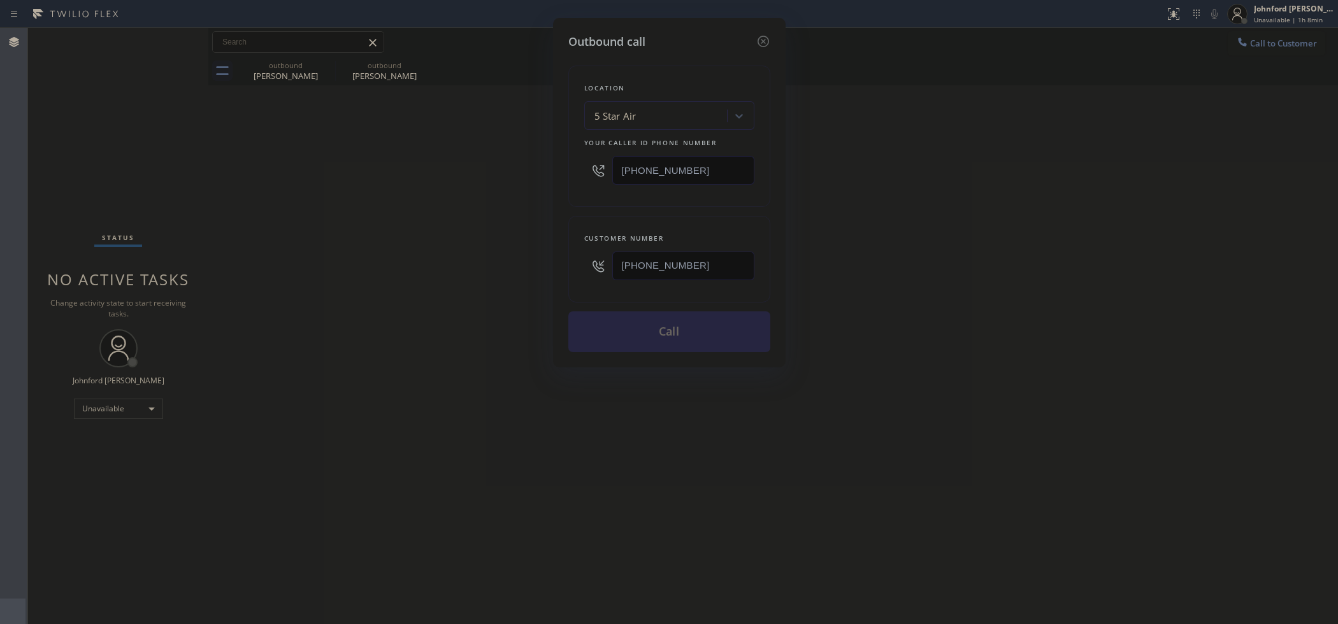
click at [362, 271] on div "Outbound call Location 5 Star Air Your caller id phone number [PHONE_NUMBER] Cu…" at bounding box center [669, 312] width 1338 height 624
click at [630, 315] on button "Call" at bounding box center [669, 332] width 202 height 41
drag, startPoint x: 948, startPoint y: 270, endPoint x: 973, endPoint y: 252, distance: 30.6
click at [964, 258] on div "Outbound call Location 5 Star Air Your caller id phone number [PHONE_NUMBER] Cu…" at bounding box center [669, 312] width 1338 height 624
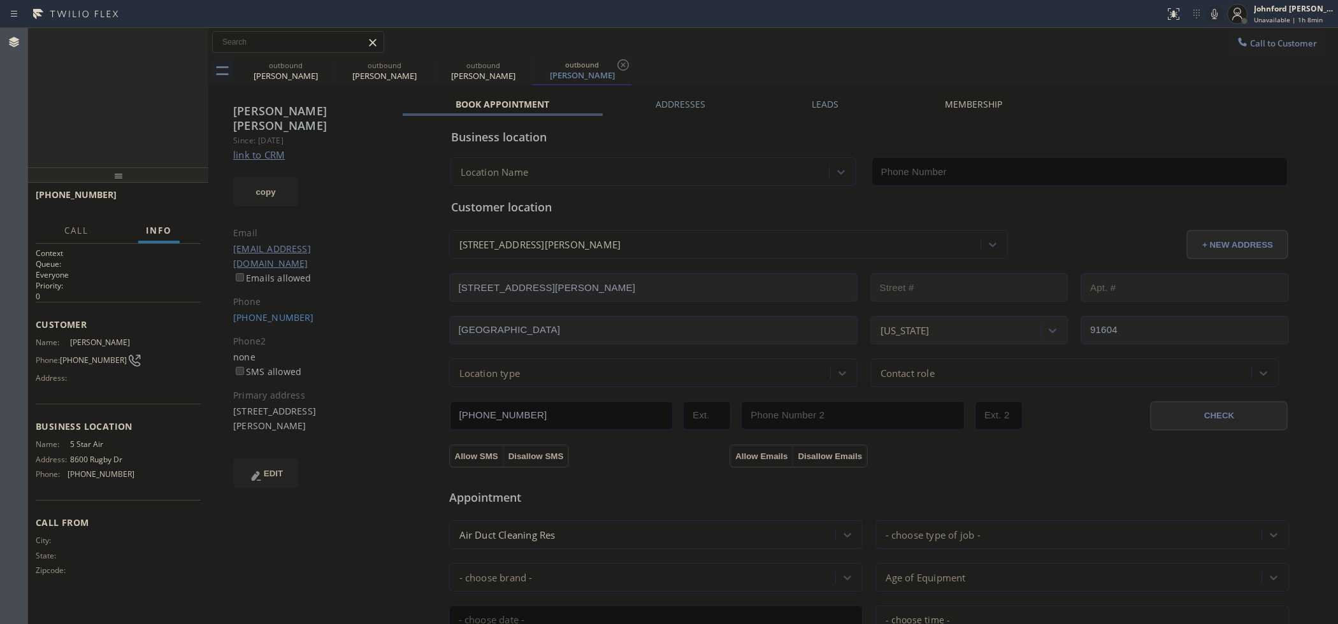
type input "[PHONE_NUMBER]"
click at [183, 201] on span "HANG UP" at bounding box center [171, 200] width 39 height 9
click at [253, 311] on div "[PHONE_NUMBER]" at bounding box center [306, 318] width 146 height 15
click at [268, 312] on link "[PHONE_NUMBER]" at bounding box center [273, 318] width 81 height 12
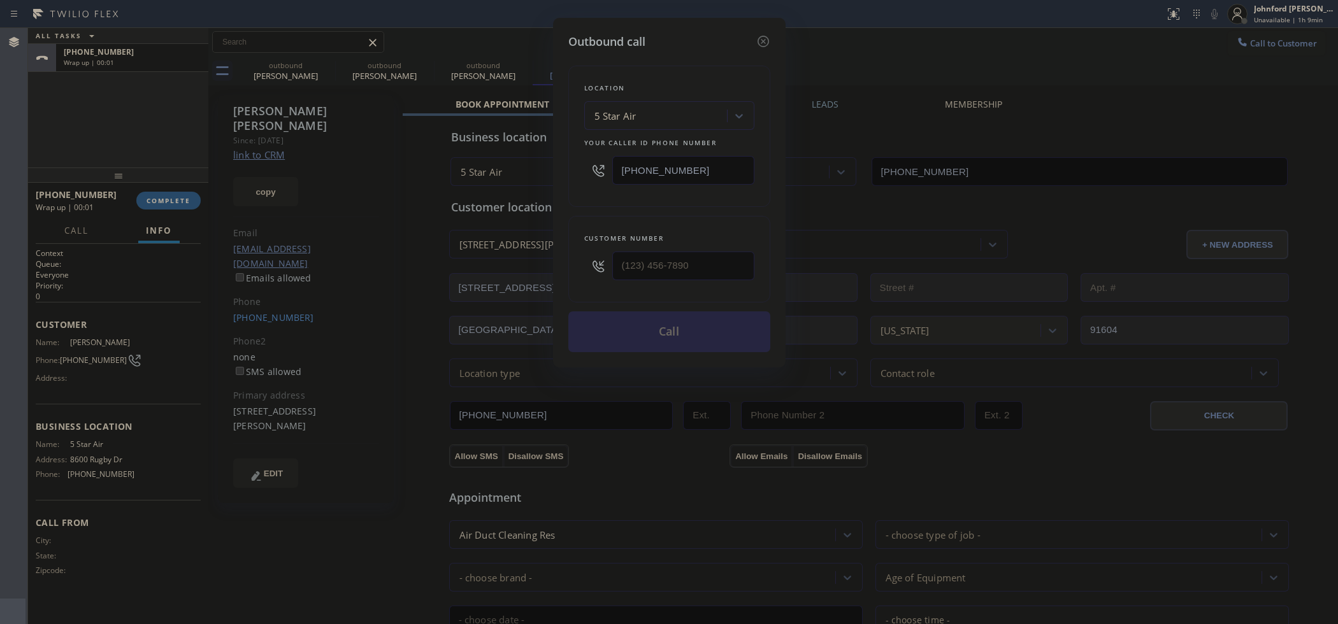
type input "[PHONE_NUMBER]"
drag, startPoint x: 709, startPoint y: 159, endPoint x: 635, endPoint y: 164, distance: 74.1
click at [635, 164] on input "[PHONE_NUMBER]" at bounding box center [683, 170] width 142 height 29
paste input "3) 238-7071"
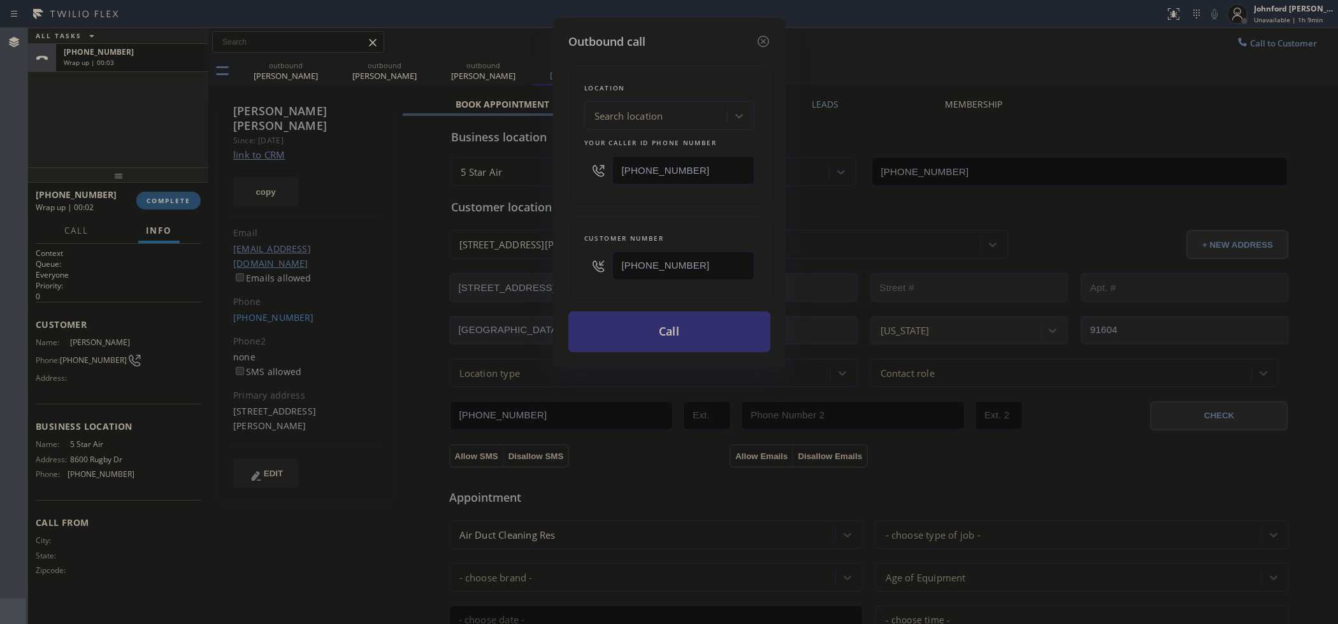
type input "[PHONE_NUMBER]"
click at [648, 315] on button "Call" at bounding box center [669, 332] width 202 height 41
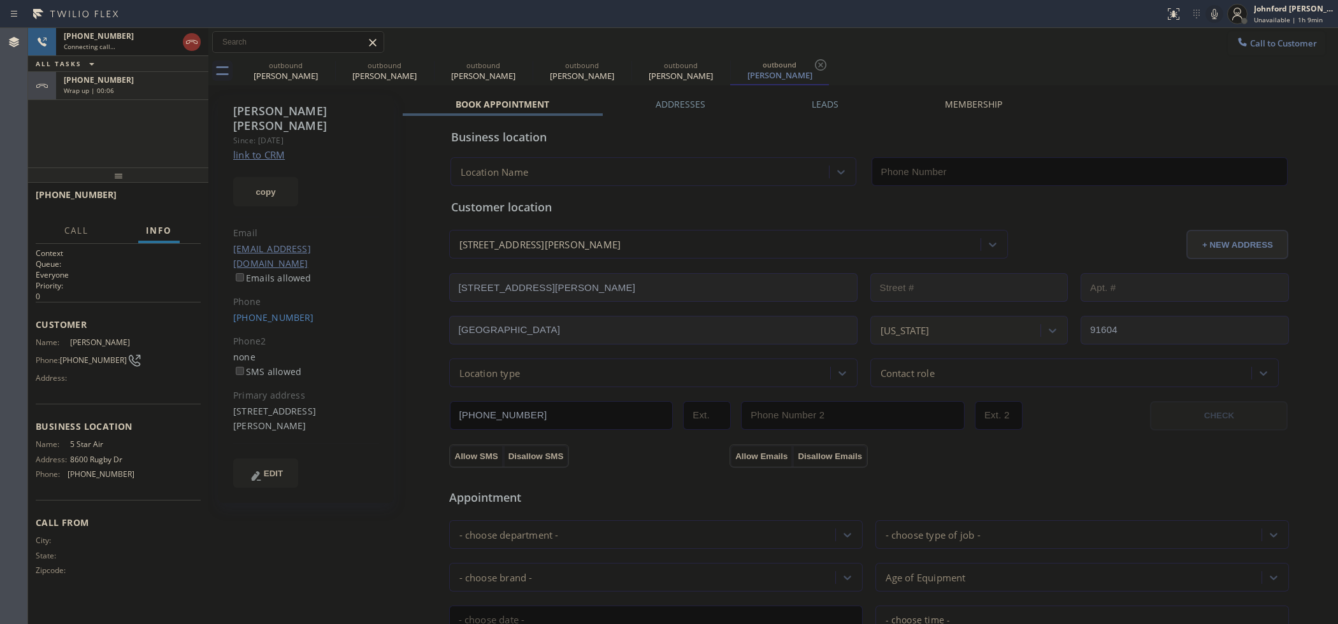
drag, startPoint x: 126, startPoint y: 131, endPoint x: 126, endPoint y: 113, distance: 17.8
click at [126, 121] on div "[PHONE_NUMBER] Connecting call… ALL TASKS ALL TASKS ACTIVE TASKS TASKS IN WRAP …" at bounding box center [118, 98] width 180 height 140
type input "[PHONE_NUMBER]"
click at [126, 84] on div "[PHONE_NUMBER]" at bounding box center [132, 80] width 137 height 11
click at [120, 43] on div "Connecting call…" at bounding box center [121, 46] width 114 height 9
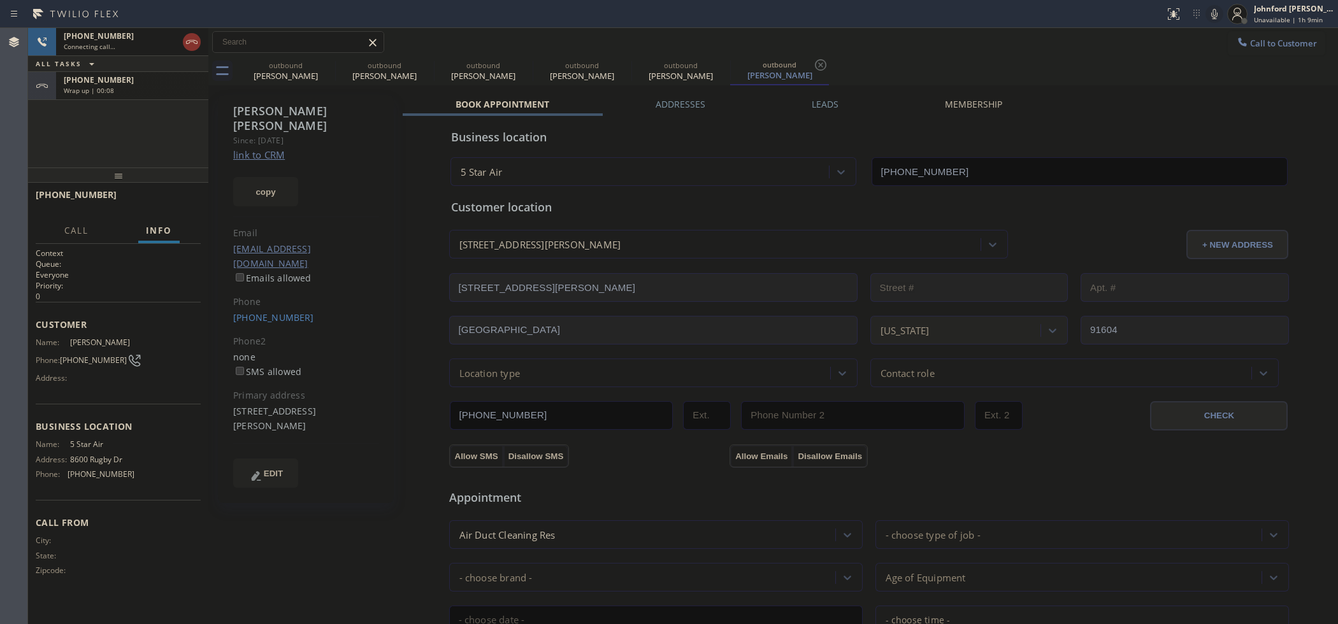
click at [160, 94] on div "[PHONE_NUMBER] Wrap up | 00:08" at bounding box center [129, 86] width 147 height 28
click at [173, 154] on div "[PHONE_NUMBER] Connecting call… ALL TASKS ALL TASKS ACTIVE TASKS TASKS IN WRAP …" at bounding box center [118, 98] width 180 height 140
click at [173, 193] on button "COMPLETE" at bounding box center [168, 201] width 64 height 18
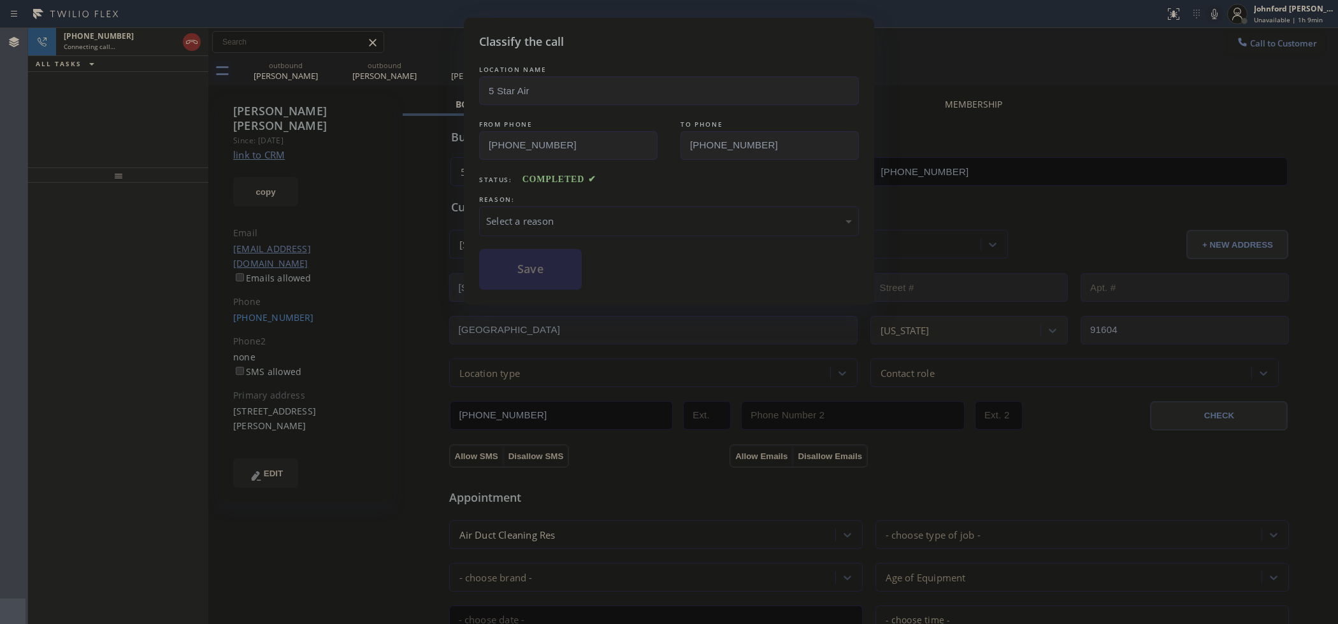
click at [574, 206] on div "Select a reason" at bounding box center [669, 221] width 380 height 30
click at [580, 217] on div "Select a reason" at bounding box center [669, 221] width 366 height 15
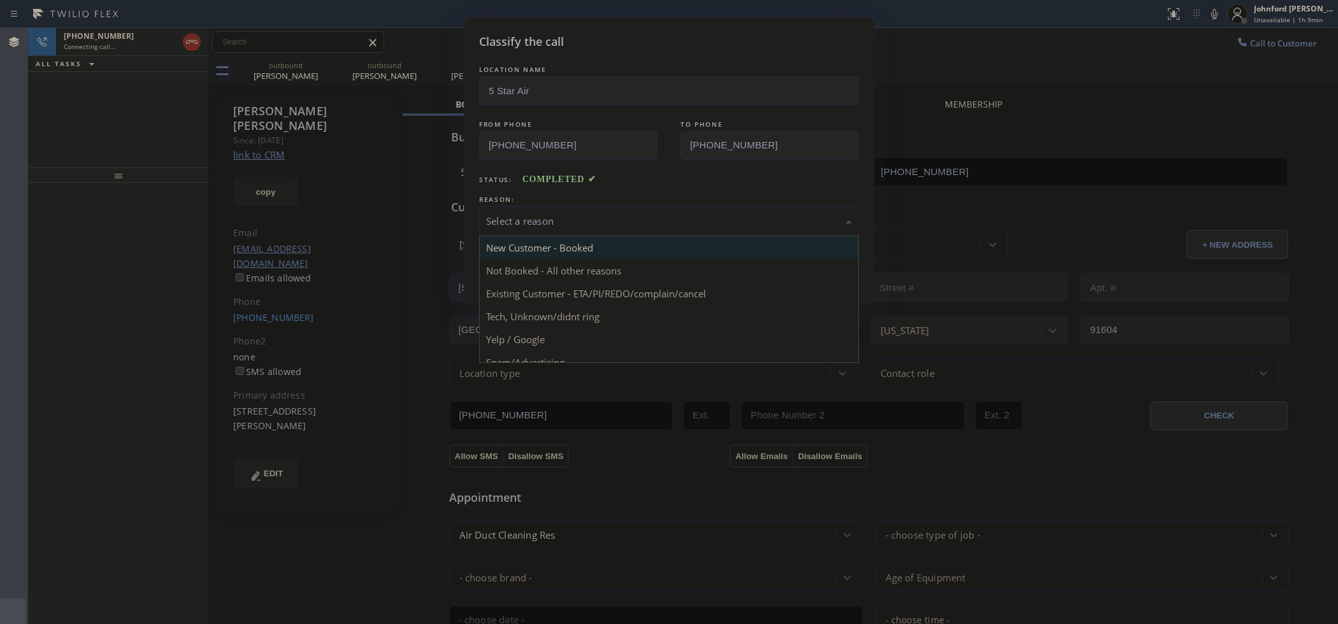
drag, startPoint x: 623, startPoint y: 220, endPoint x: 663, endPoint y: 238, distance: 43.3
click at [628, 220] on div "Select a reason" at bounding box center [669, 221] width 366 height 15
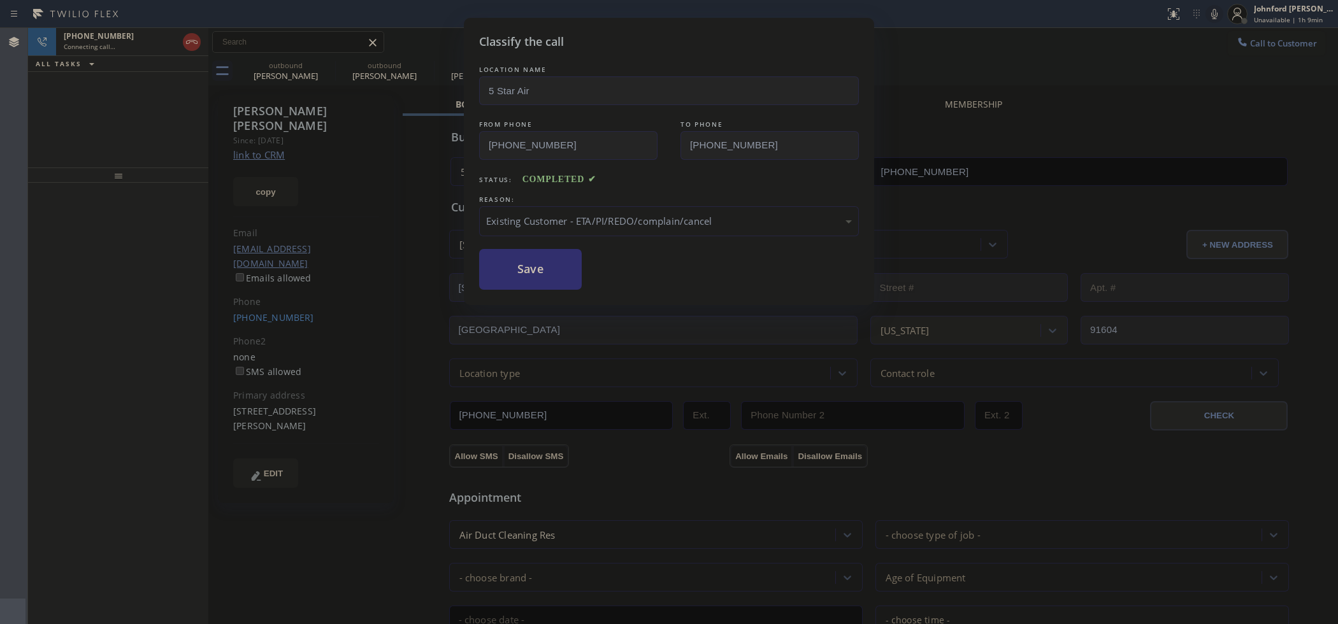
click at [539, 282] on button "Save" at bounding box center [530, 269] width 103 height 41
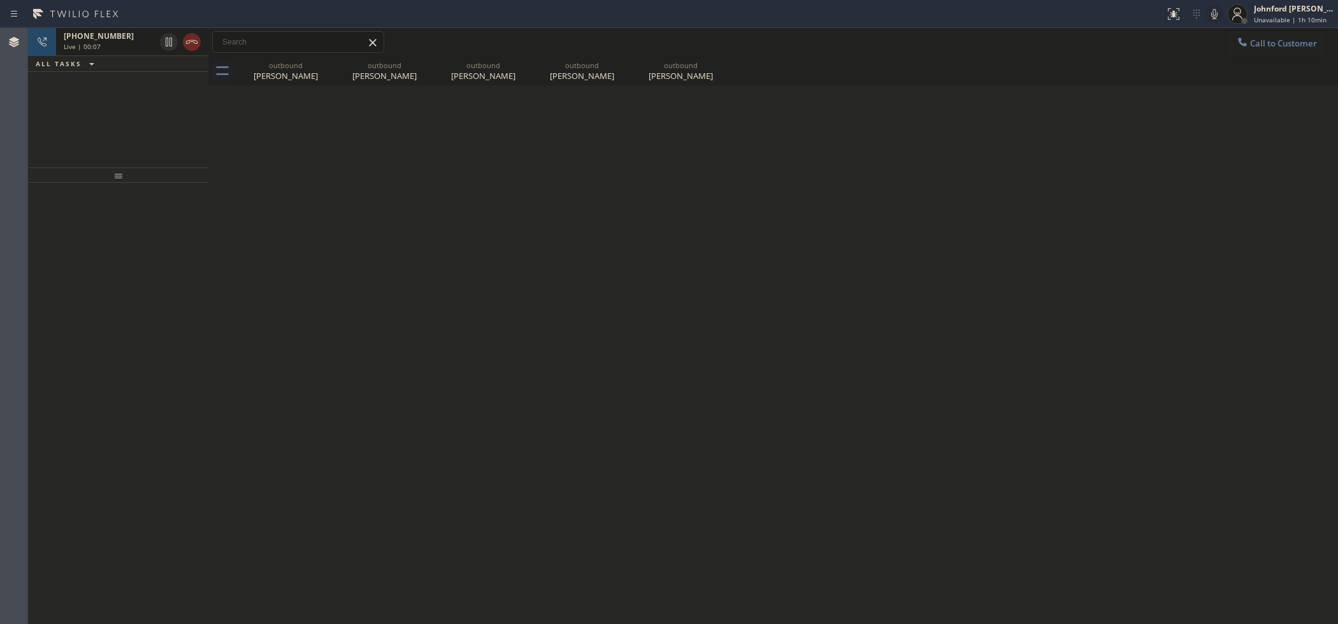
click at [185, 40] on icon at bounding box center [191, 41] width 15 height 15
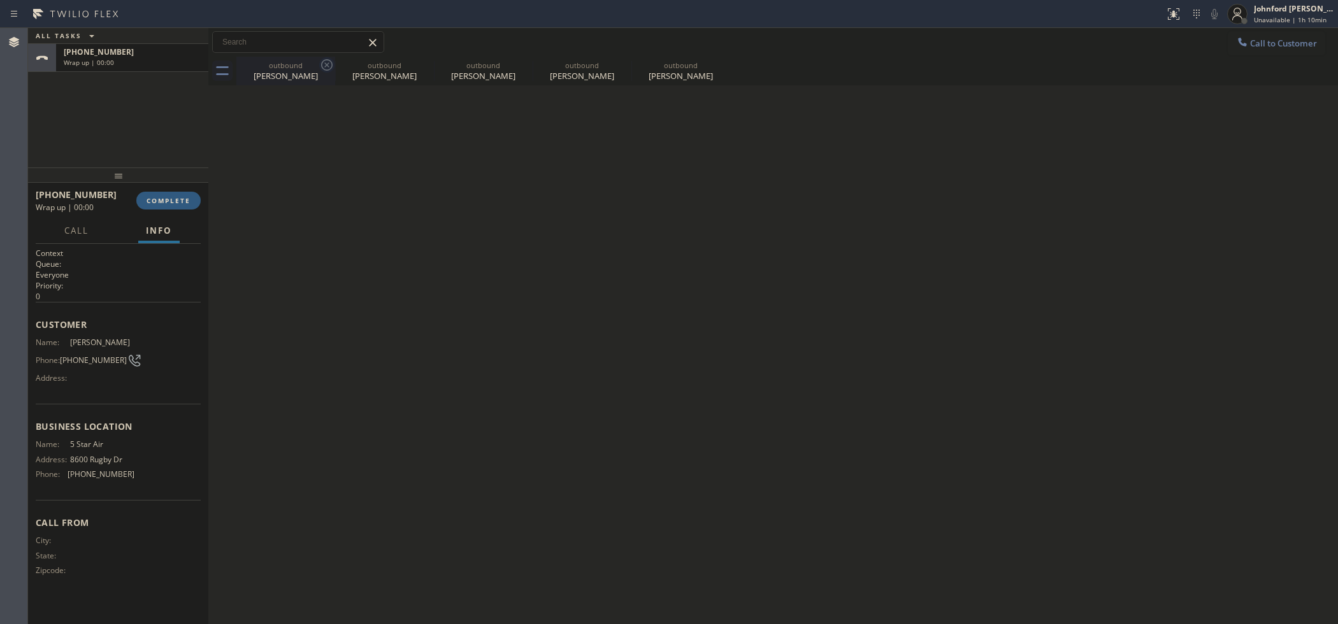
click at [331, 65] on icon at bounding box center [326, 64] width 15 height 15
click at [418, 65] on icon at bounding box center [425, 64] width 15 height 15
click at [0, 0] on icon at bounding box center [0, 0] width 0 height 0
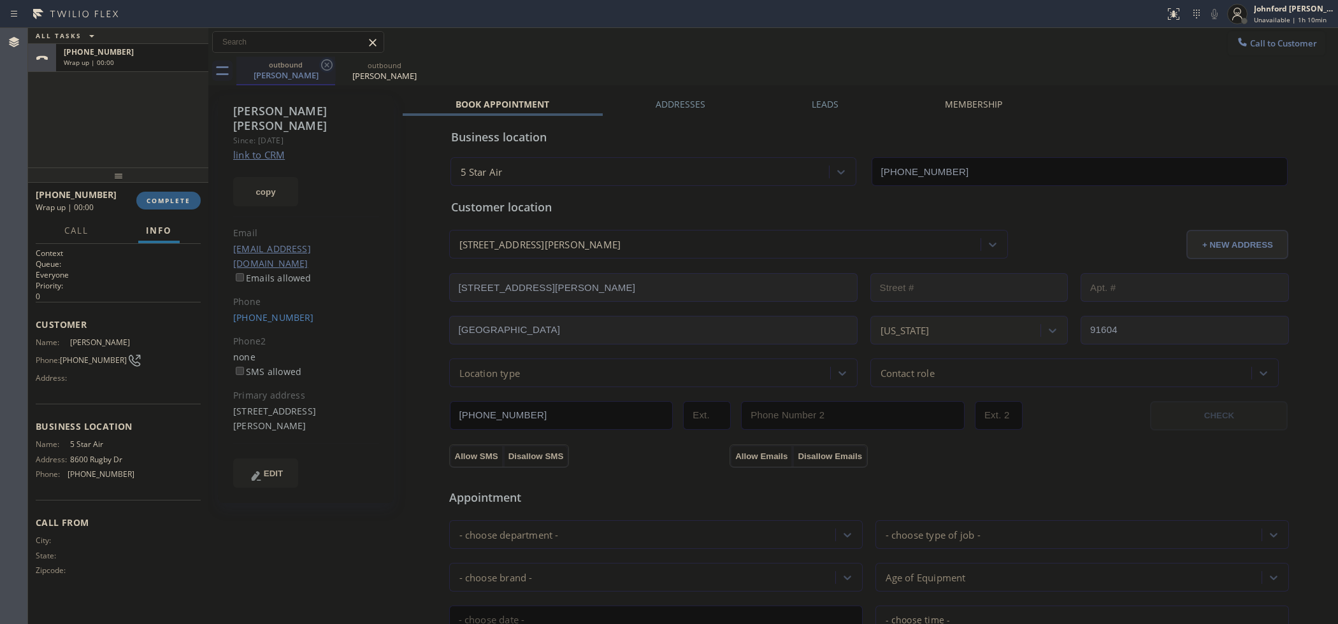
click at [324, 65] on icon at bounding box center [326, 64] width 15 height 15
click at [182, 208] on button "COMPLETE" at bounding box center [168, 201] width 64 height 18
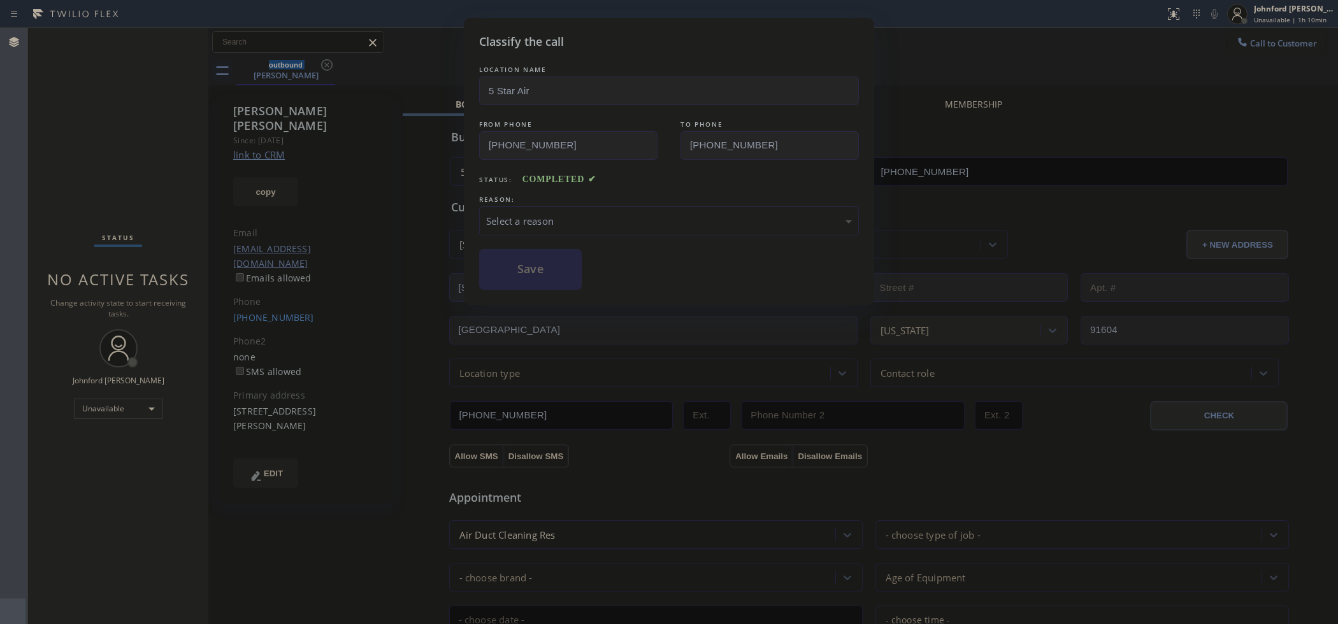
click at [615, 214] on div "Select a reason" at bounding box center [669, 221] width 366 height 15
click at [515, 276] on button "Save" at bounding box center [530, 269] width 103 height 41
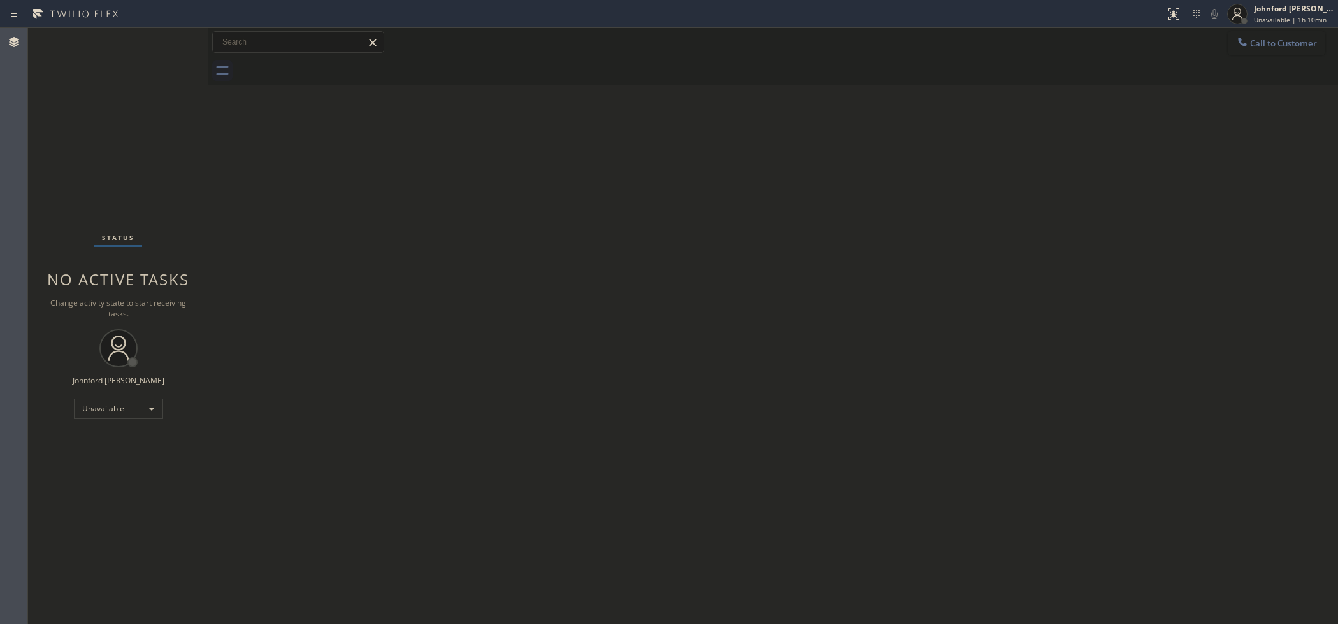
click at [1241, 46] on icon at bounding box center [1242, 42] width 13 height 13
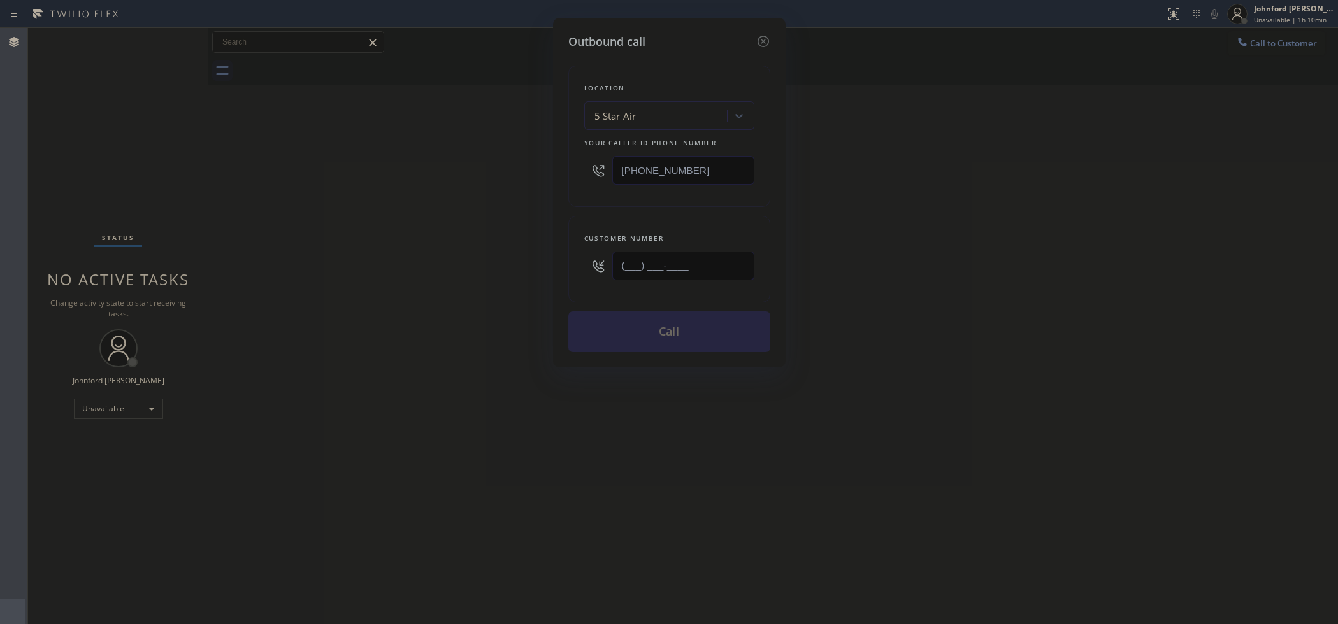
drag, startPoint x: 744, startPoint y: 260, endPoint x: 568, endPoint y: 265, distance: 176.6
click at [571, 263] on div "Customer number (___) ___-____" at bounding box center [669, 259] width 202 height 87
paste input "201) 707-9383"
type input "[PHONE_NUMBER]"
click at [499, 272] on div "Outbound call Location 5 Star Air Your caller id phone number [PHONE_NUMBER] Cu…" at bounding box center [669, 312] width 1338 height 624
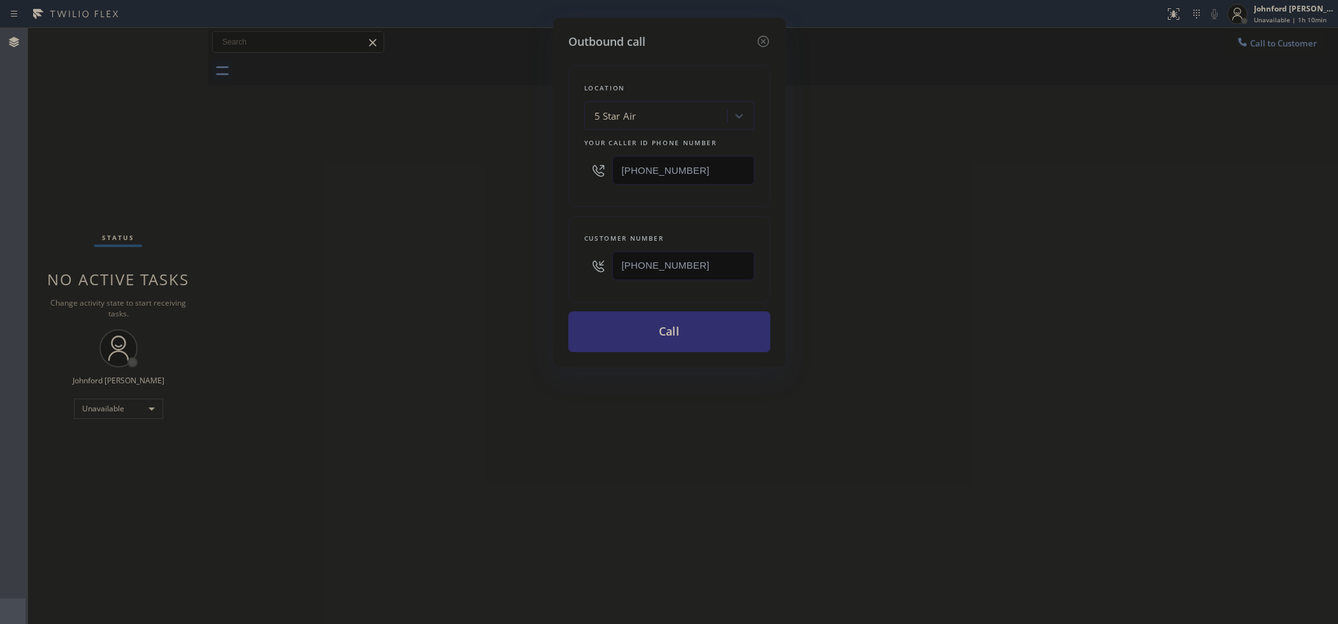
click at [647, 326] on button "Call" at bounding box center [669, 332] width 202 height 41
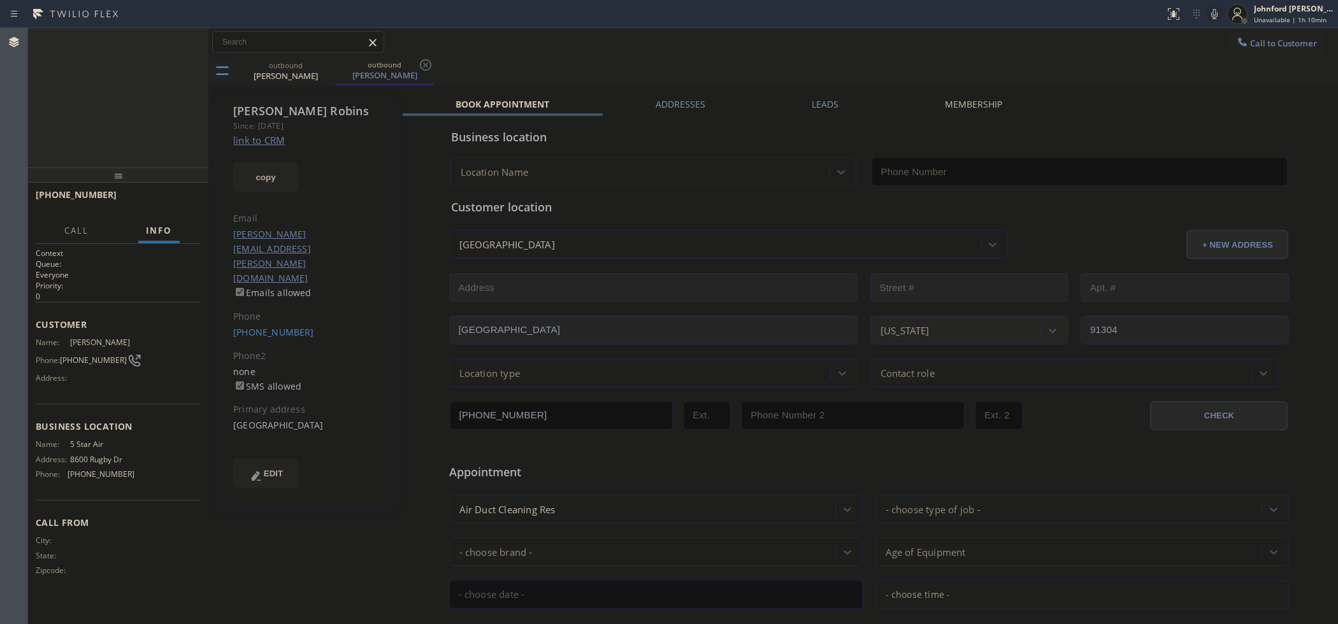
type input "[PHONE_NUMBER]"
click at [196, 43] on icon at bounding box center [191, 41] width 15 height 15
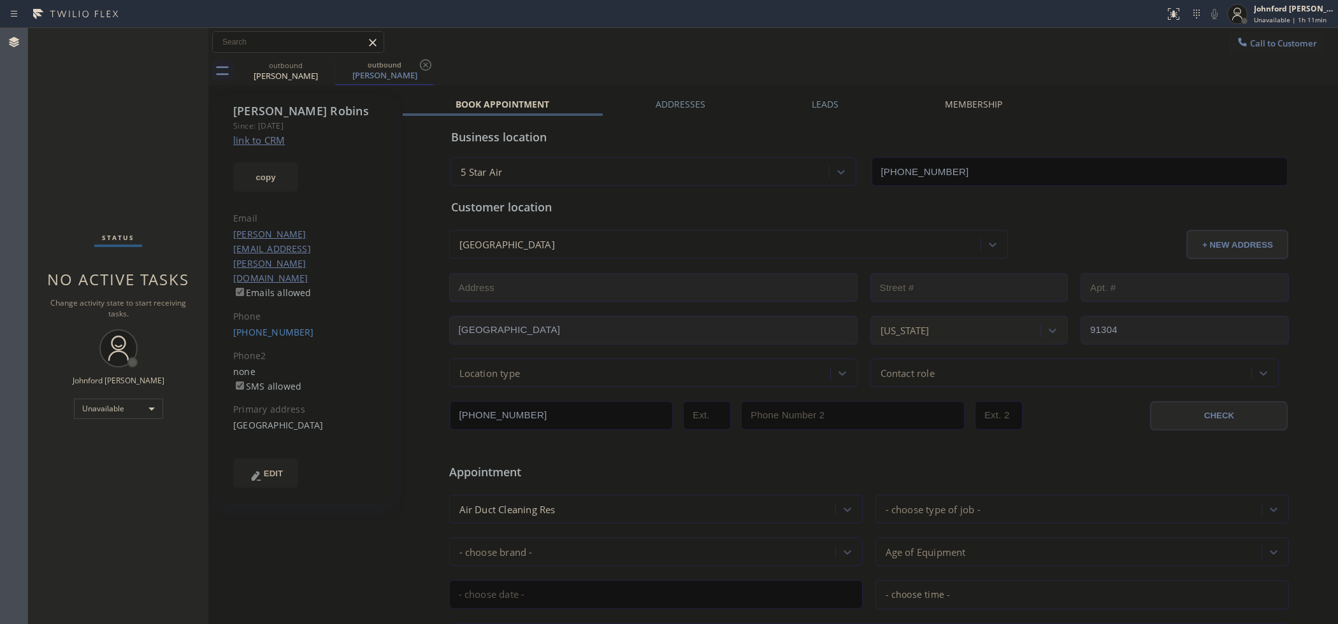
click at [1292, 45] on button "Call to Customer" at bounding box center [1276, 43] width 97 height 24
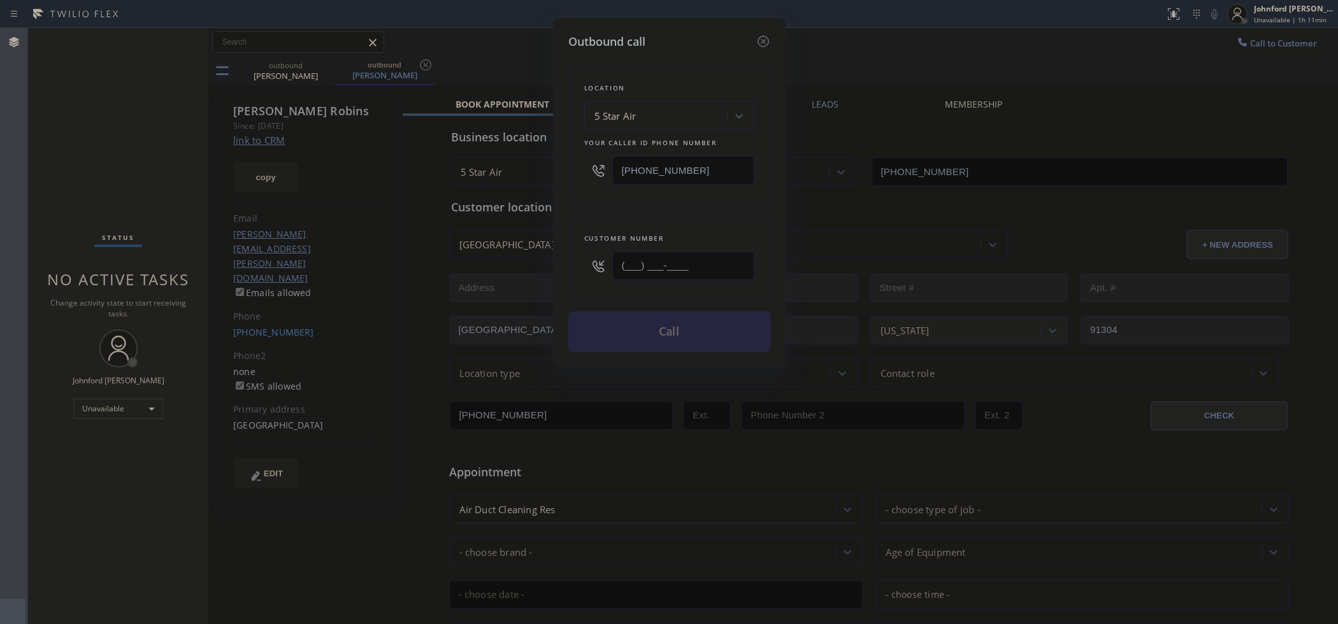
drag, startPoint x: 620, startPoint y: 259, endPoint x: 528, endPoint y: 259, distance: 92.4
click at [553, 259] on div "Outbound call Location 5 Star Air Your caller id phone number [PHONE_NUMBER] Cu…" at bounding box center [669, 193] width 233 height 350
paste input "714) 928-2075"
type input "[PHONE_NUMBER]"
drag, startPoint x: 570, startPoint y: 203, endPoint x: 599, endPoint y: 330, distance: 130.6
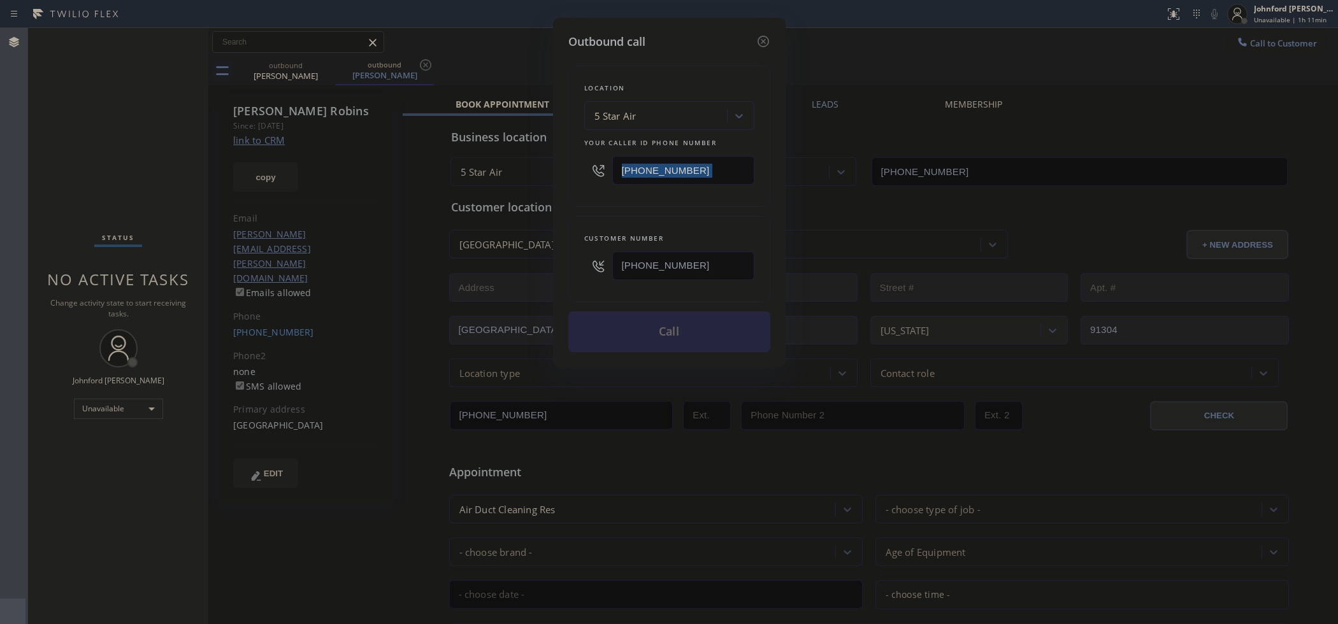
click at [573, 202] on div "Location 5 Star Air Your caller id phone number [PHONE_NUMBER] Customer number …" at bounding box center [669, 201] width 202 height 302
click at [600, 333] on button "Call" at bounding box center [669, 332] width 202 height 41
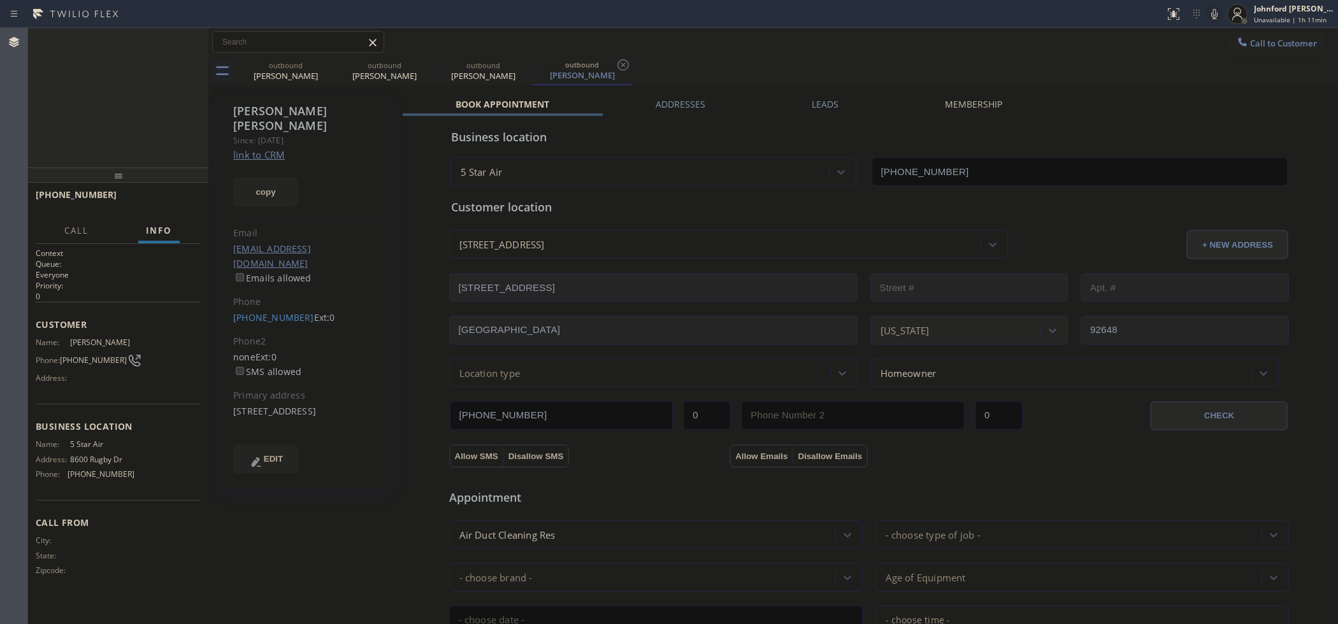
type input "[PHONE_NUMBER]"
click at [178, 203] on span "COMPLETE" at bounding box center [169, 200] width 44 height 9
click at [844, 106] on div "Classify the call LOCATION NAME Air Duct Cleaning [GEOGRAPHIC_DATA] FROM PHONE …" at bounding box center [683, 326] width 1310 height 596
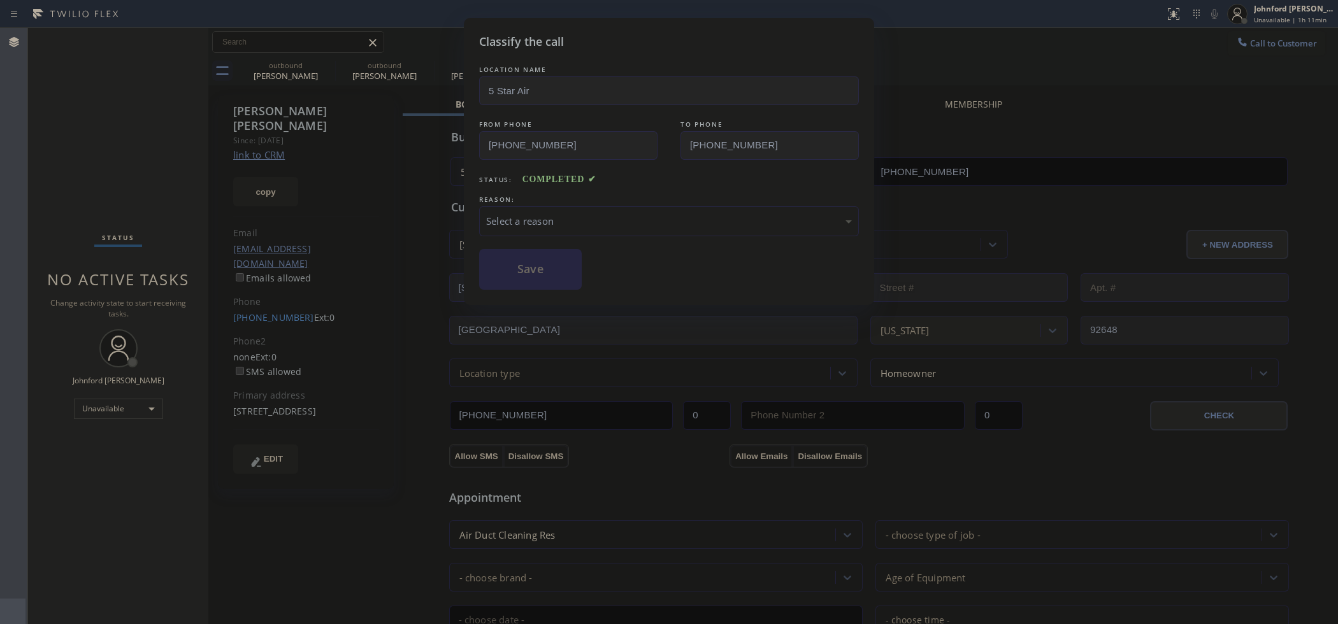
click at [832, 112] on div "LOCATION NAME 5 Star Air FROM PHONE [PHONE_NUMBER] TO PHONE [PHONE_NUMBER] Stat…" at bounding box center [669, 176] width 380 height 227
click at [675, 217] on div "Select a reason" at bounding box center [669, 221] width 366 height 15
click at [530, 282] on button "Save" at bounding box center [530, 269] width 103 height 41
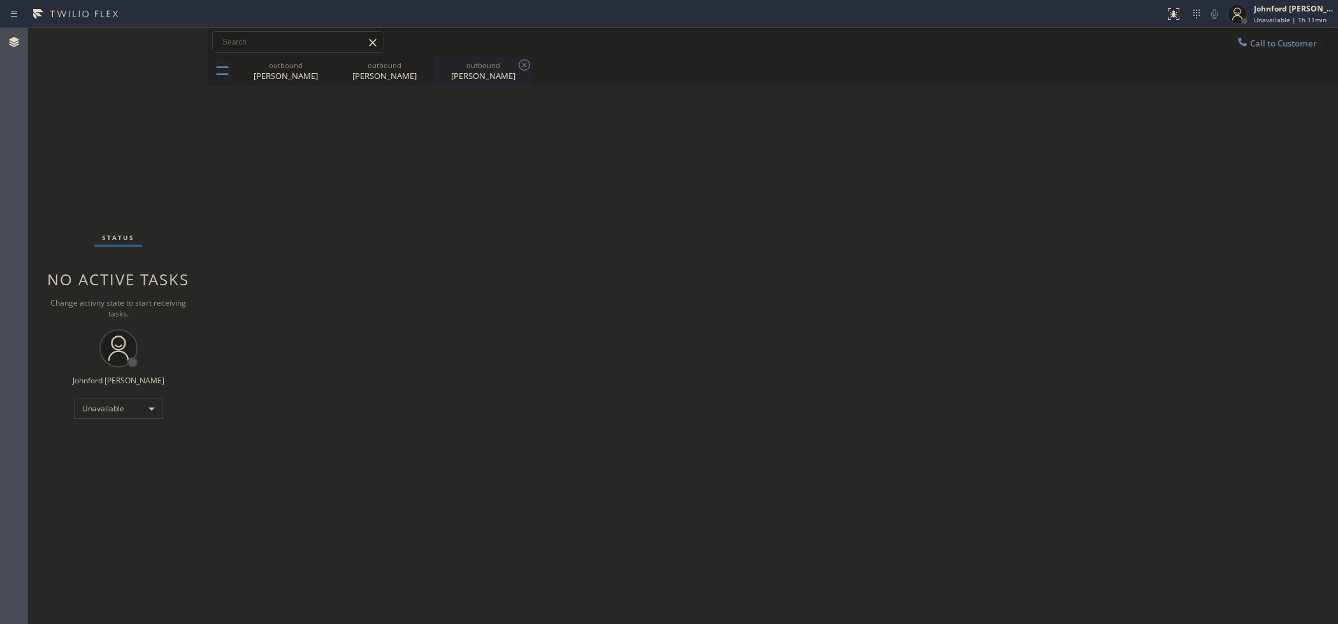
click at [457, 75] on div "[PERSON_NAME]" at bounding box center [483, 75] width 96 height 11
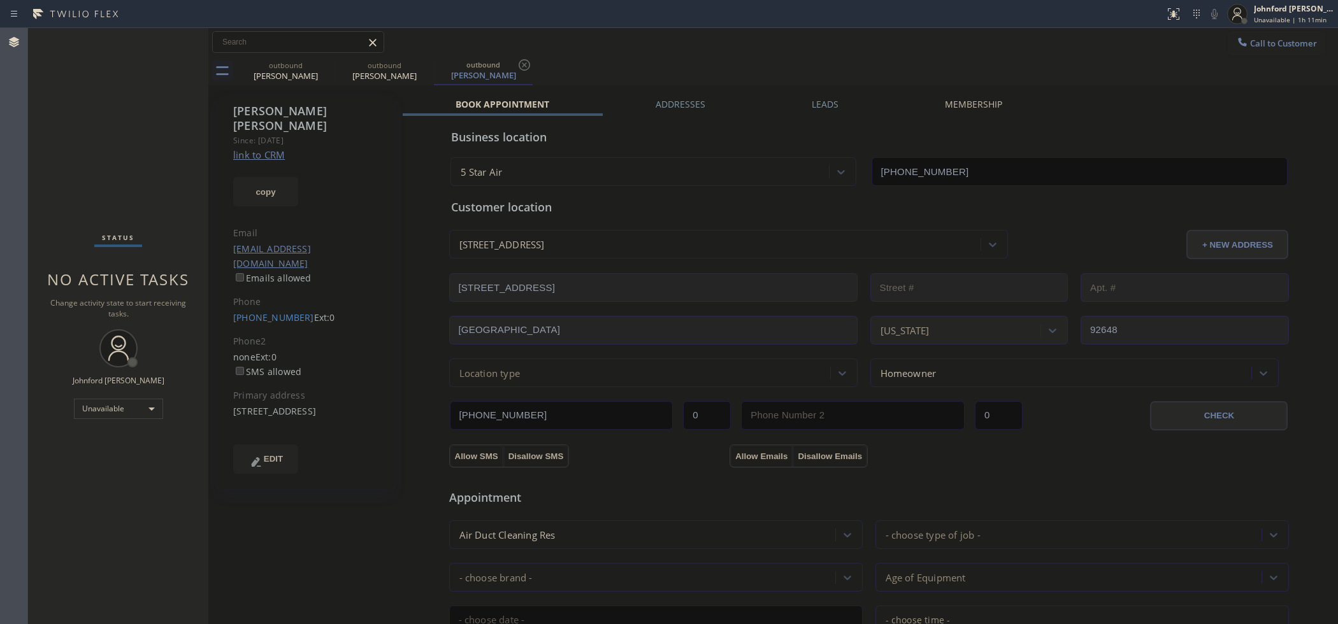
click at [824, 89] on div "[PERSON_NAME] Since: [DATE] link to CRM copy Email [EMAIL_ADDRESS][DOMAIN_NAME]…" at bounding box center [773, 514] width 1123 height 851
click at [816, 96] on div "[PERSON_NAME] Since: [DATE] link to CRM copy Email [EMAIL_ADDRESS][DOMAIN_NAME]…" at bounding box center [773, 514] width 1123 height 851
click at [816, 98] on label "Leads" at bounding box center [825, 104] width 27 height 12
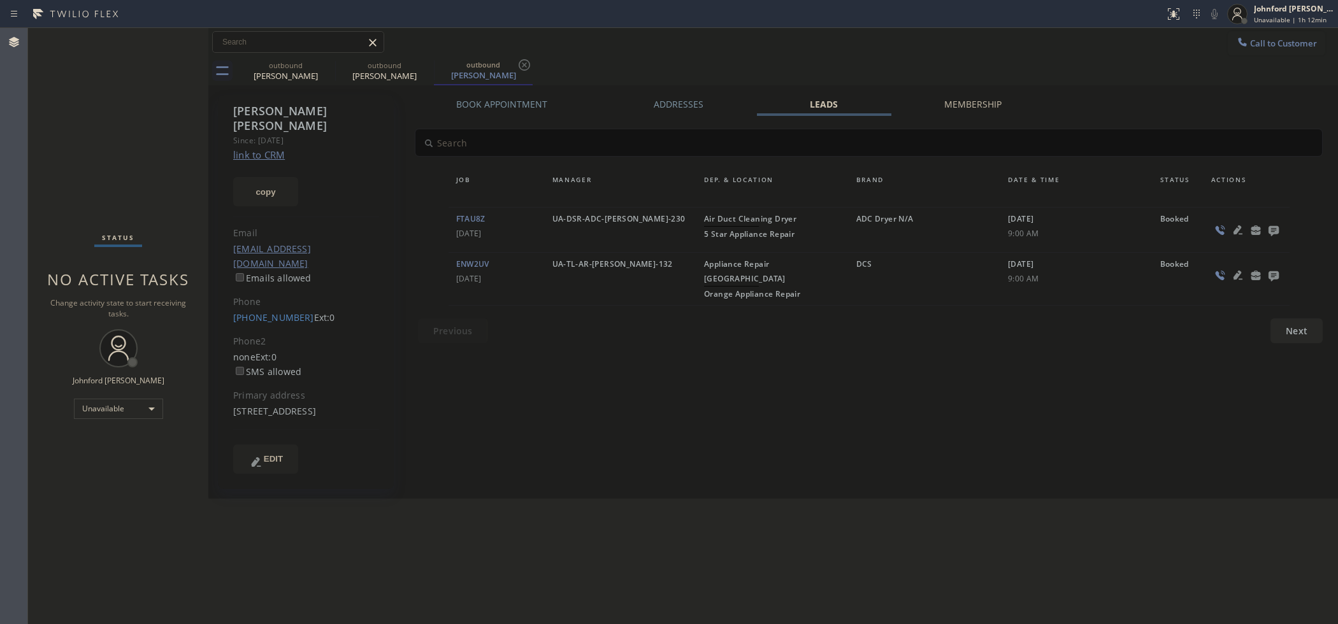
click at [1269, 234] on icon at bounding box center [1273, 231] width 10 height 10
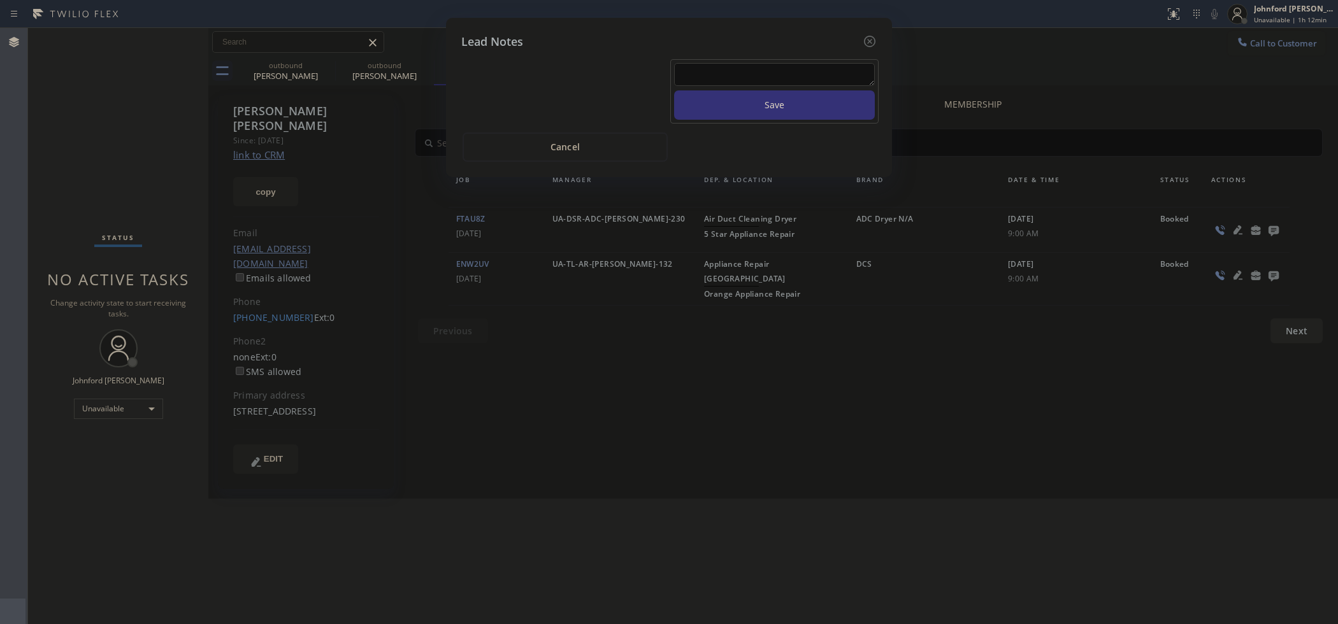
click at [731, 65] on textarea at bounding box center [774, 74] width 201 height 23
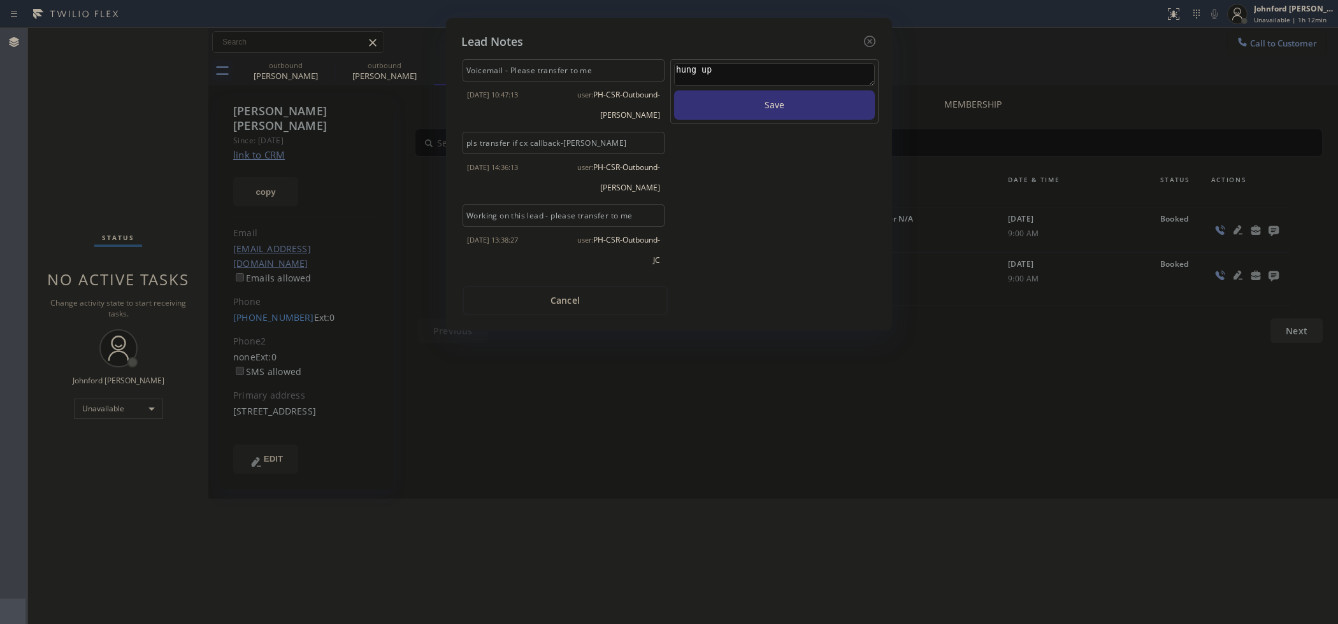
type textarea "hung up"
click at [766, 105] on button "Save" at bounding box center [774, 104] width 201 height 29
click at [868, 34] on icon at bounding box center [869, 41] width 15 height 15
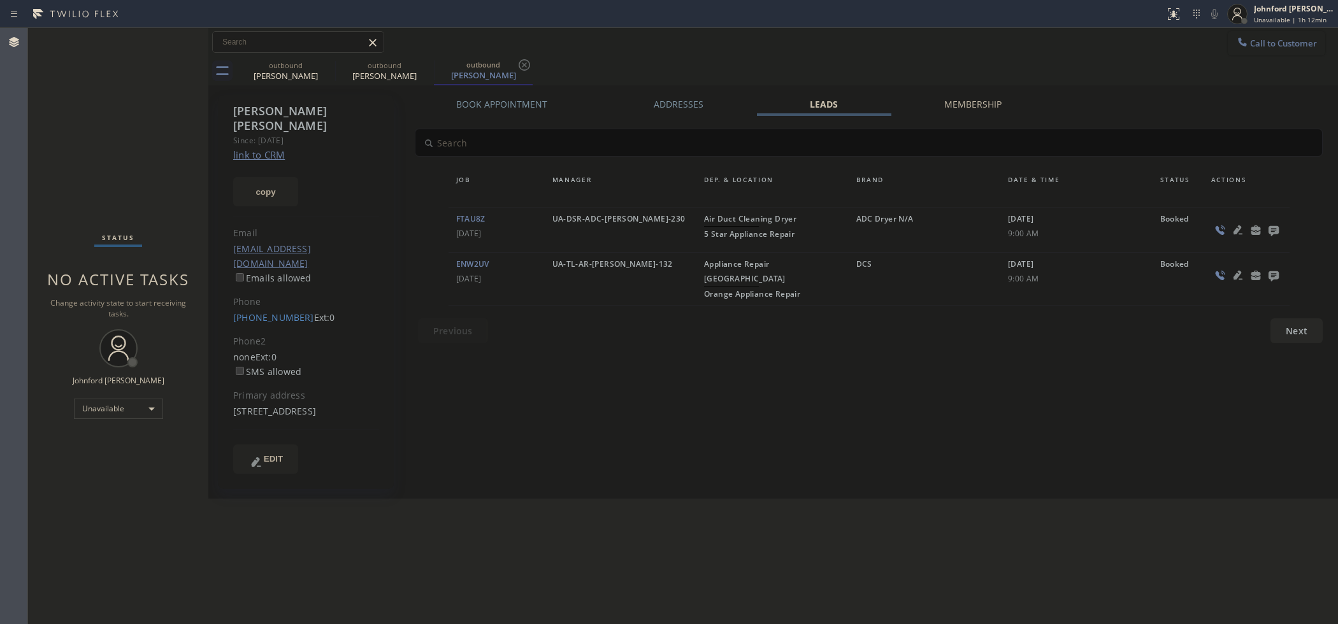
drag, startPoint x: 1272, startPoint y: 42, endPoint x: 978, endPoint y: 6, distance: 295.9
click at [1268, 43] on span "Call to Customer" at bounding box center [1283, 43] width 67 height 11
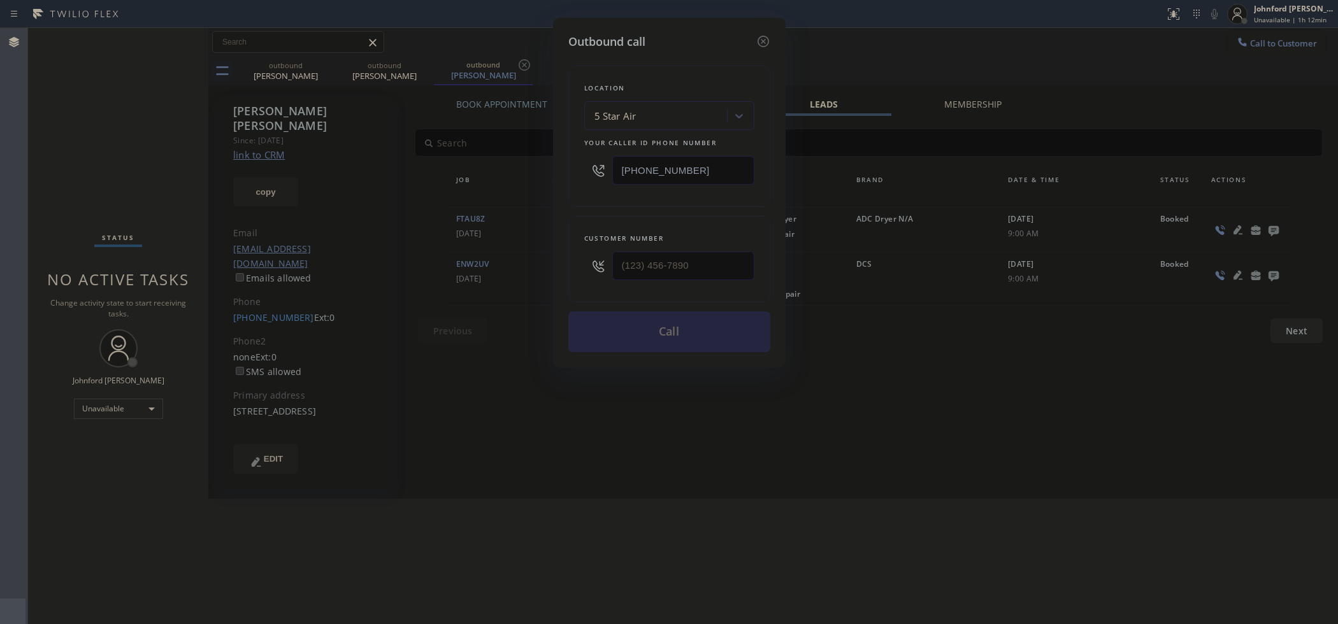
drag, startPoint x: 710, startPoint y: 164, endPoint x: 612, endPoint y: 172, distance: 99.1
click at [614, 172] on input "[PHONE_NUMBER]" at bounding box center [683, 170] width 142 height 29
click at [654, 258] on input "(___) ___-____" at bounding box center [683, 266] width 142 height 29
paste input "310) 993-2528"
type input "[PHONE_NUMBER]"
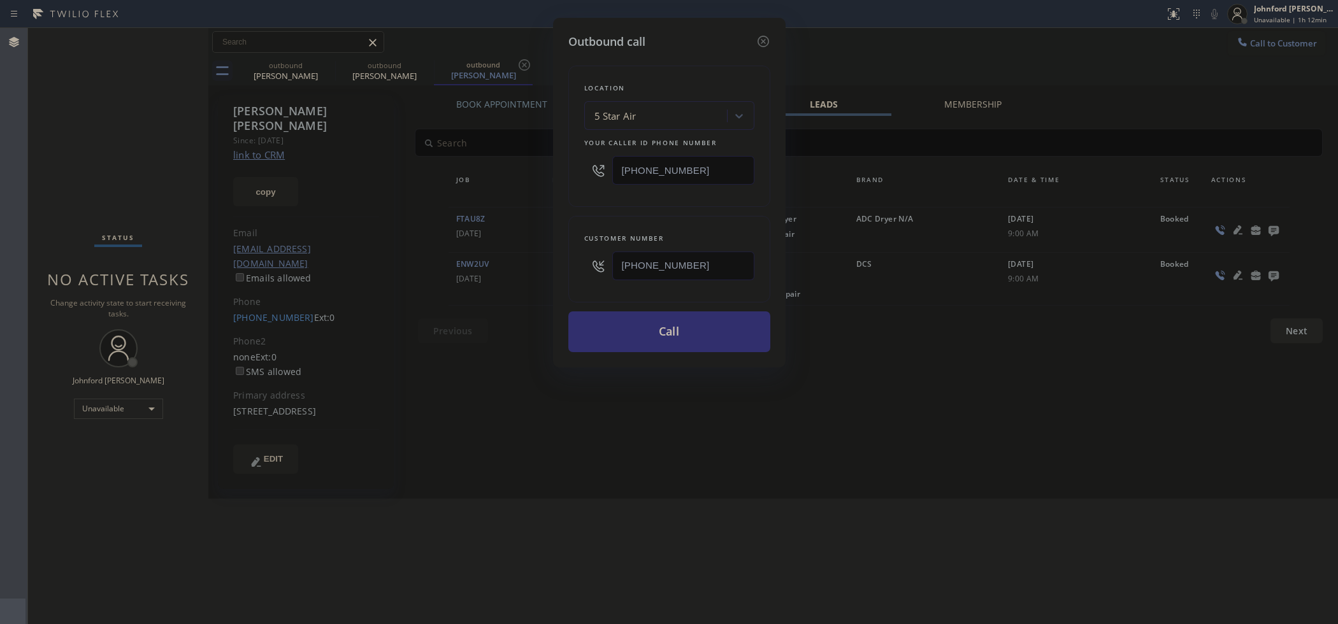
click at [638, 335] on button "Call" at bounding box center [669, 332] width 202 height 41
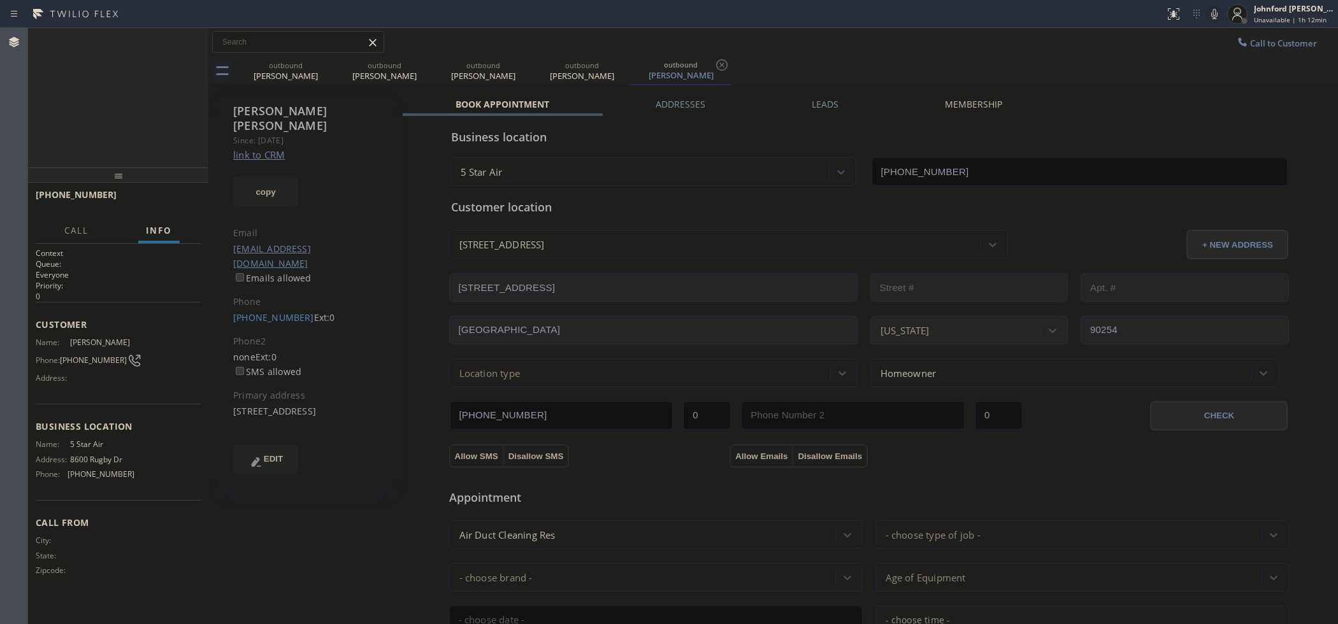
type input "[PHONE_NUMBER]"
click at [196, 48] on icon at bounding box center [191, 41] width 15 height 15
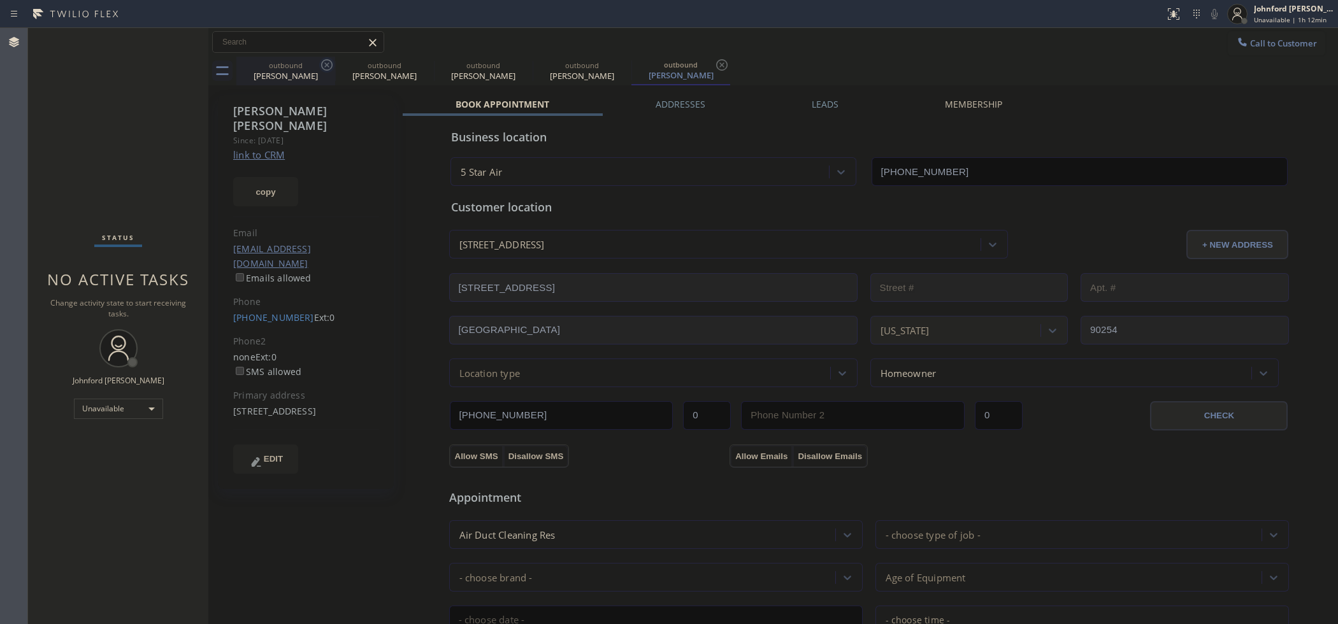
click at [324, 64] on icon at bounding box center [326, 64] width 15 height 15
click at [0, 0] on icon at bounding box center [0, 0] width 0 height 0
drag, startPoint x: 1239, startPoint y: 42, endPoint x: 1195, endPoint y: 48, distance: 44.4
click at [1250, 42] on span "Call to Customer" at bounding box center [1283, 43] width 67 height 11
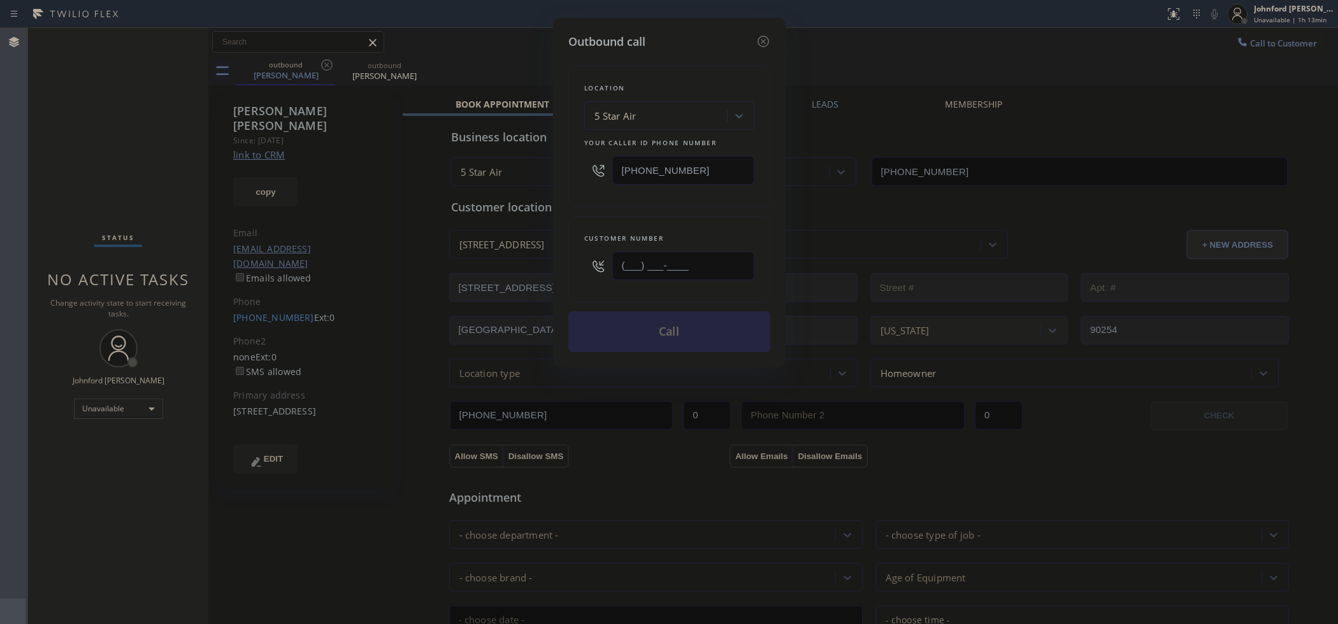
drag, startPoint x: 617, startPoint y: 269, endPoint x: 581, endPoint y: 271, distance: 35.7
click at [583, 271] on div "Customer number (___) ___-____" at bounding box center [669, 259] width 202 height 87
paste input "626) 340-9318"
type input "[PHONE_NUMBER]"
click at [628, 180] on input "[PHONE_NUMBER]" at bounding box center [683, 170] width 142 height 29
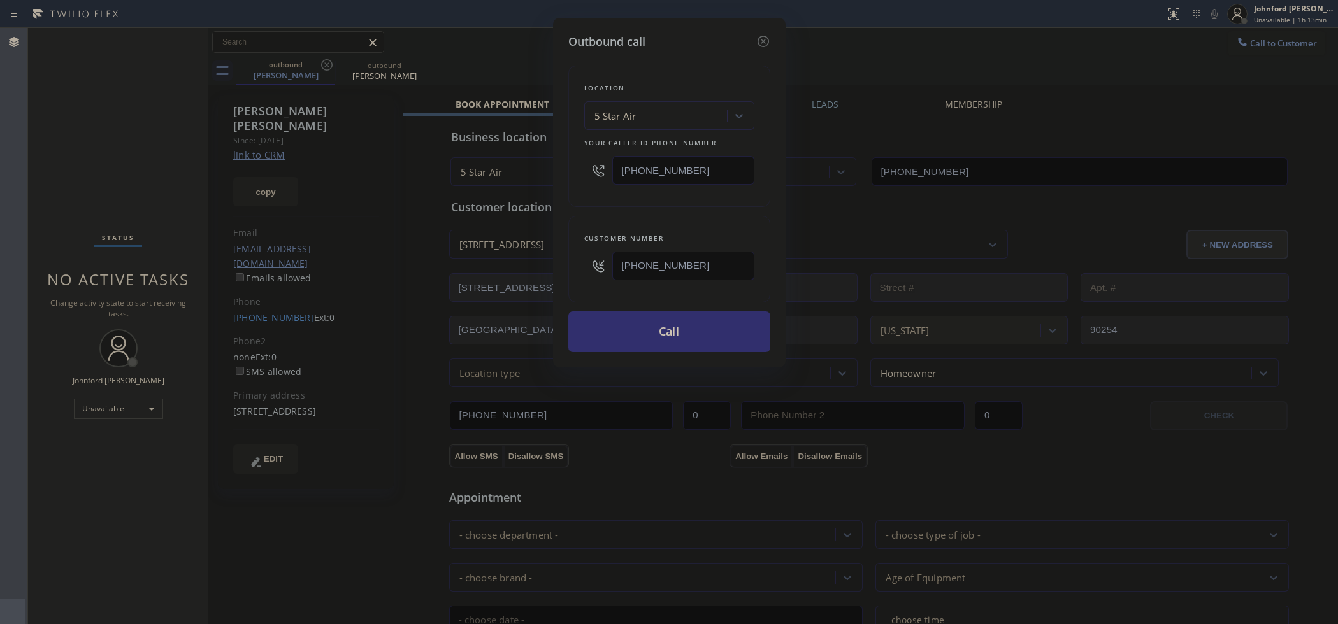
click at [632, 319] on button "Call" at bounding box center [669, 332] width 202 height 41
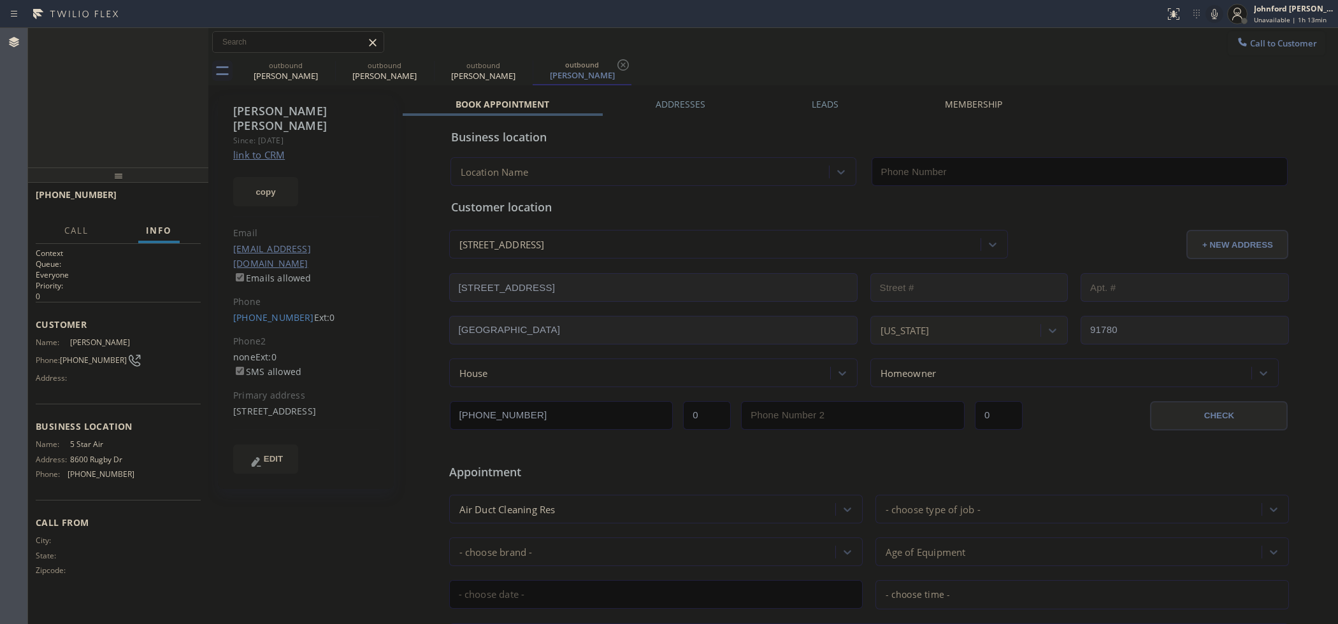
type input "[PHONE_NUMBER]"
click at [1213, 18] on icon at bounding box center [1214, 14] width 6 height 10
click at [315, 64] on div "outbound" at bounding box center [286, 66] width 96 height 10
click at [0, 0] on icon at bounding box center [0, 0] width 0 height 0
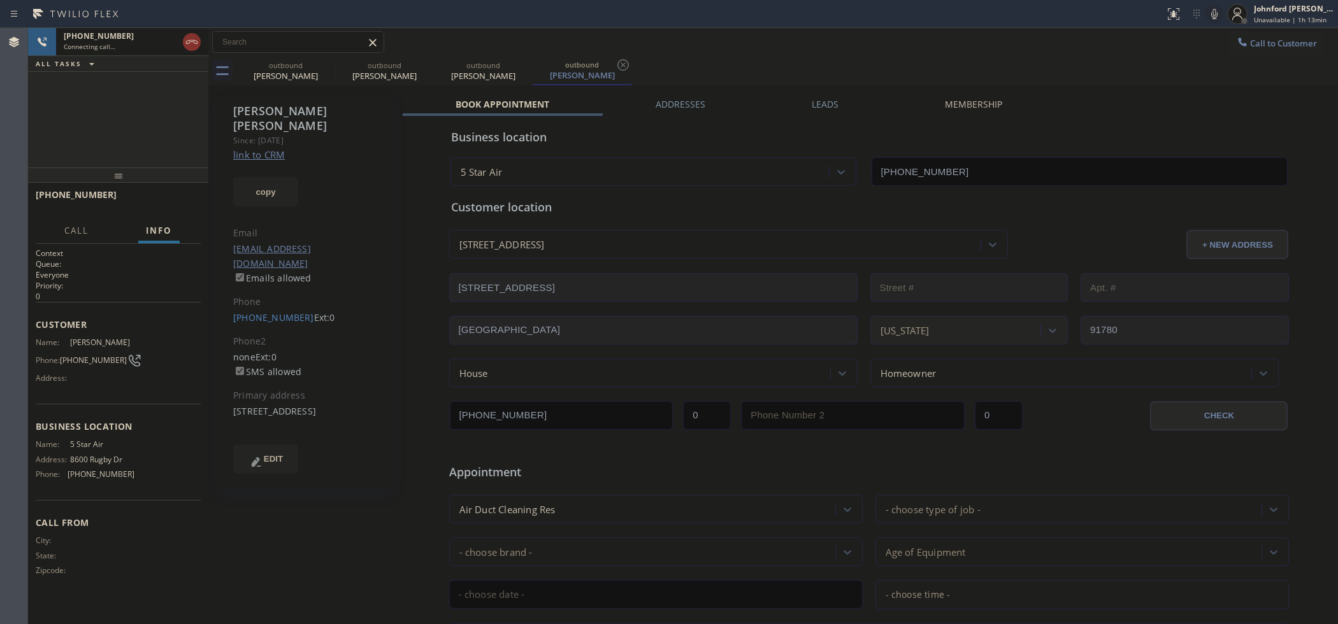
click at [0, 0] on icon at bounding box center [0, 0] width 0 height 0
click at [136, 128] on div "[PHONE_NUMBER] Connecting call… ALL TASKS ALL TASKS ACTIVE TASKS TASKS IN WRAP …" at bounding box center [118, 98] width 180 height 140
click at [170, 205] on button "HANG UP" at bounding box center [170, 201] width 59 height 18
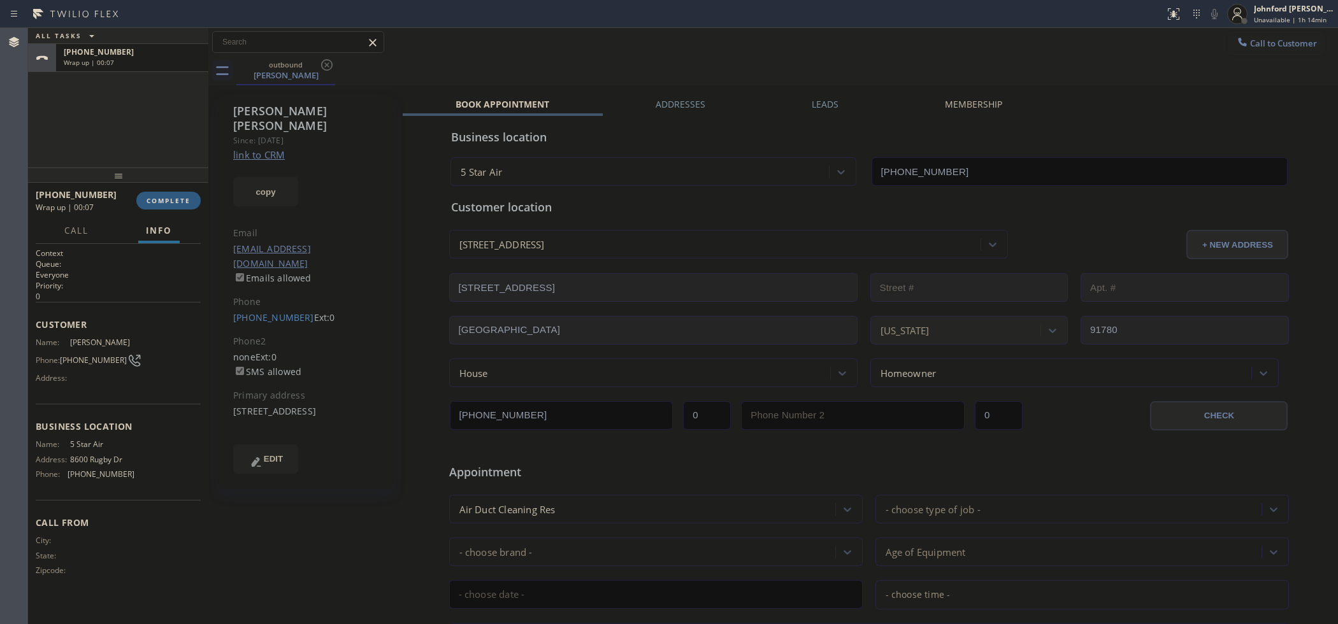
drag, startPoint x: 1265, startPoint y: 40, endPoint x: 1123, endPoint y: 99, distance: 153.1
click at [1265, 39] on span "Call to Customer" at bounding box center [1283, 43] width 67 height 11
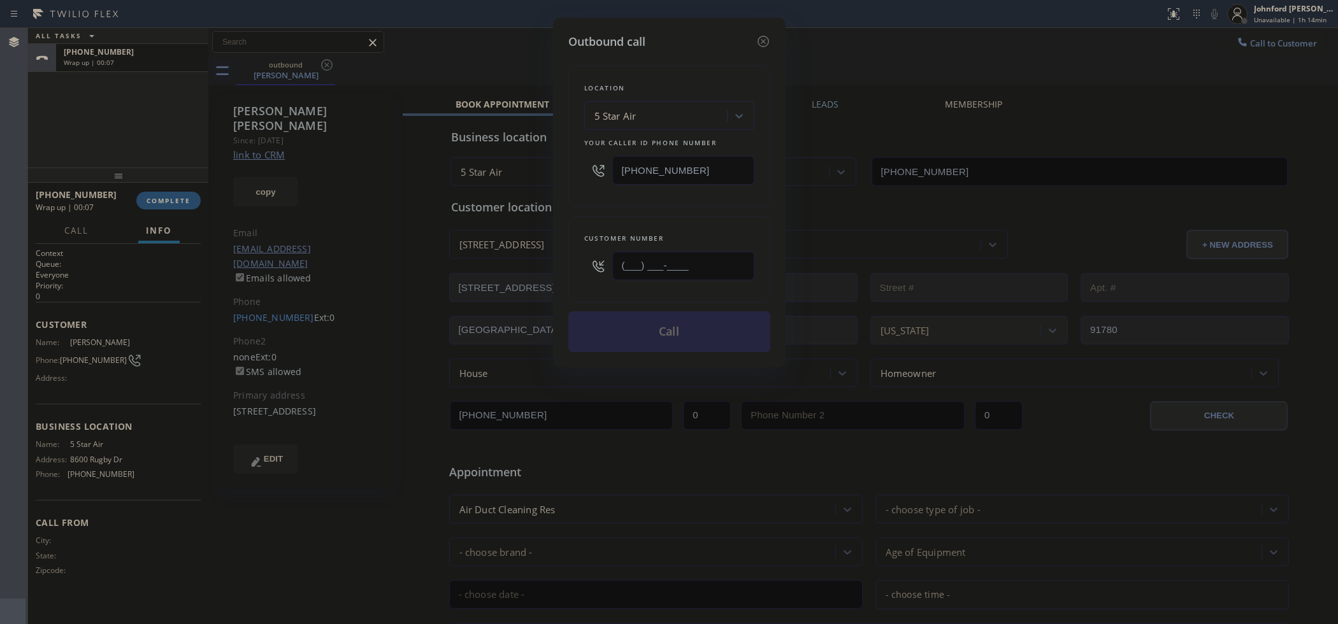
drag, startPoint x: 569, startPoint y: 280, endPoint x: 517, endPoint y: 282, distance: 51.6
click at [535, 280] on div "Outbound call Location 5 Star Air Your caller id phone number [PHONE_NUMBER] Cu…" at bounding box center [669, 312] width 1338 height 624
paste input "818) 798-4327"
type input "[PHONE_NUMBER]"
click at [566, 225] on div "Outbound call Location 5 Star Air Your caller id phone number [PHONE_NUMBER] Cu…" at bounding box center [669, 193] width 233 height 350
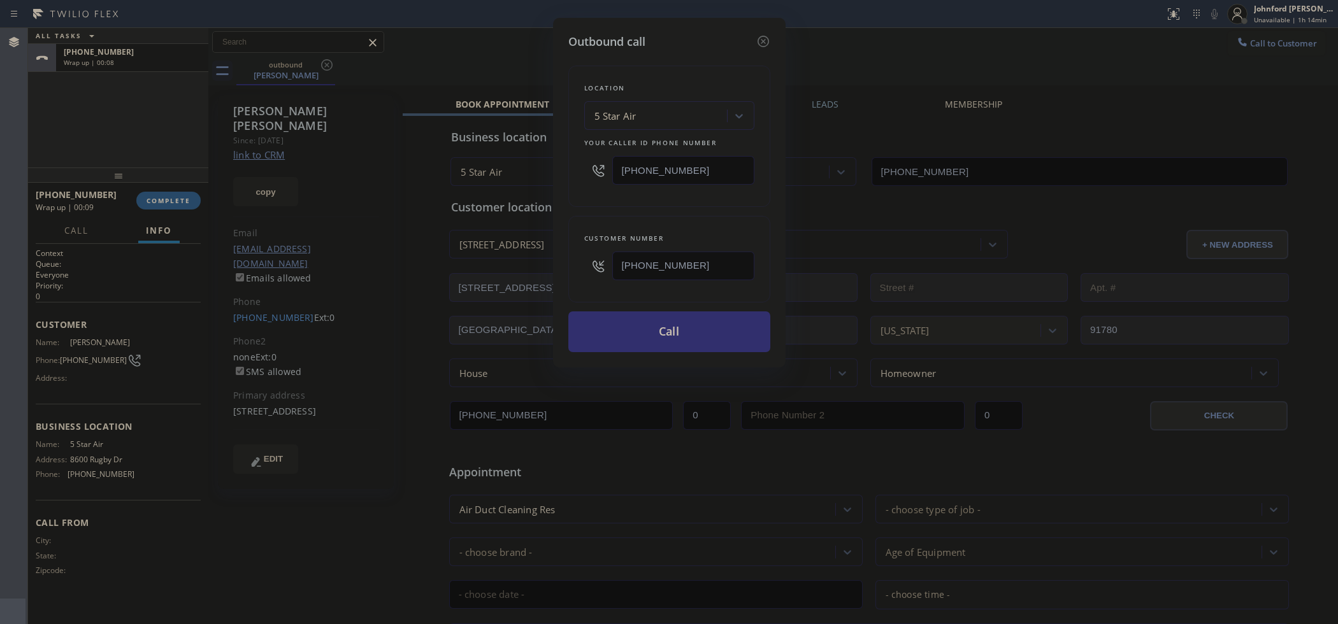
click at [584, 333] on button "Call" at bounding box center [669, 332] width 202 height 41
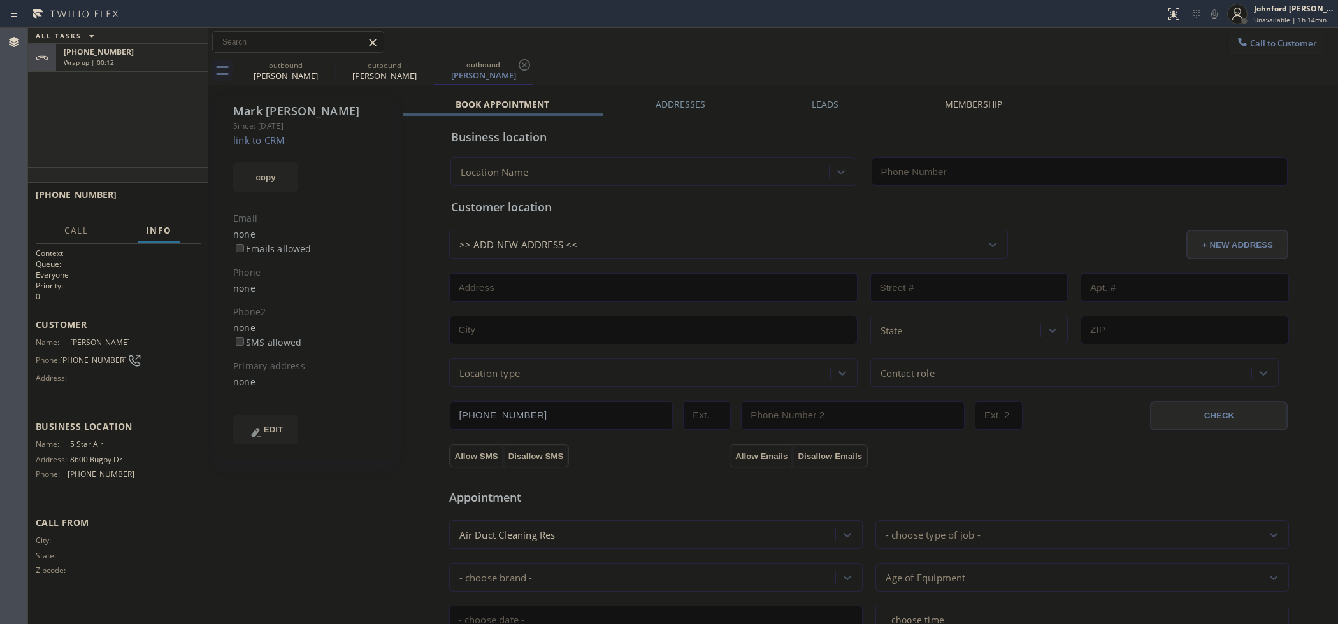
type input "[PHONE_NUMBER]"
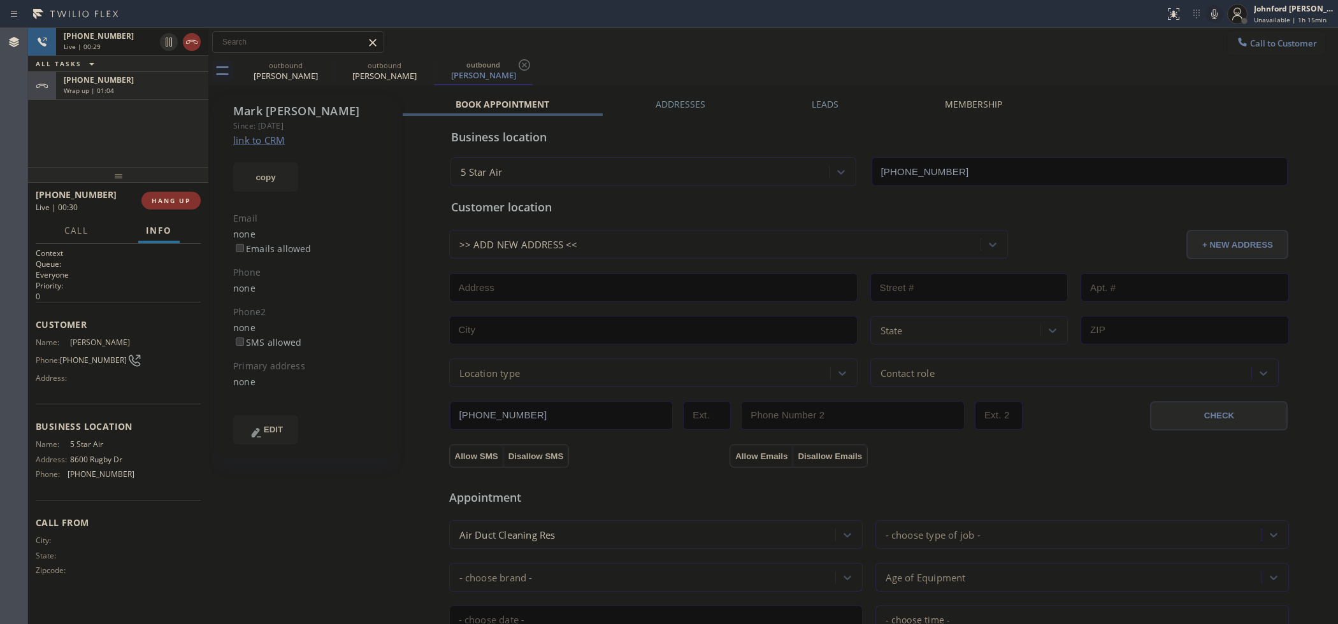
click at [1214, 14] on icon at bounding box center [1214, 13] width 15 height 15
click at [1224, 10] on div at bounding box center [1237, 14] width 28 height 28
click at [1218, 10] on icon at bounding box center [1214, 13] width 15 height 15
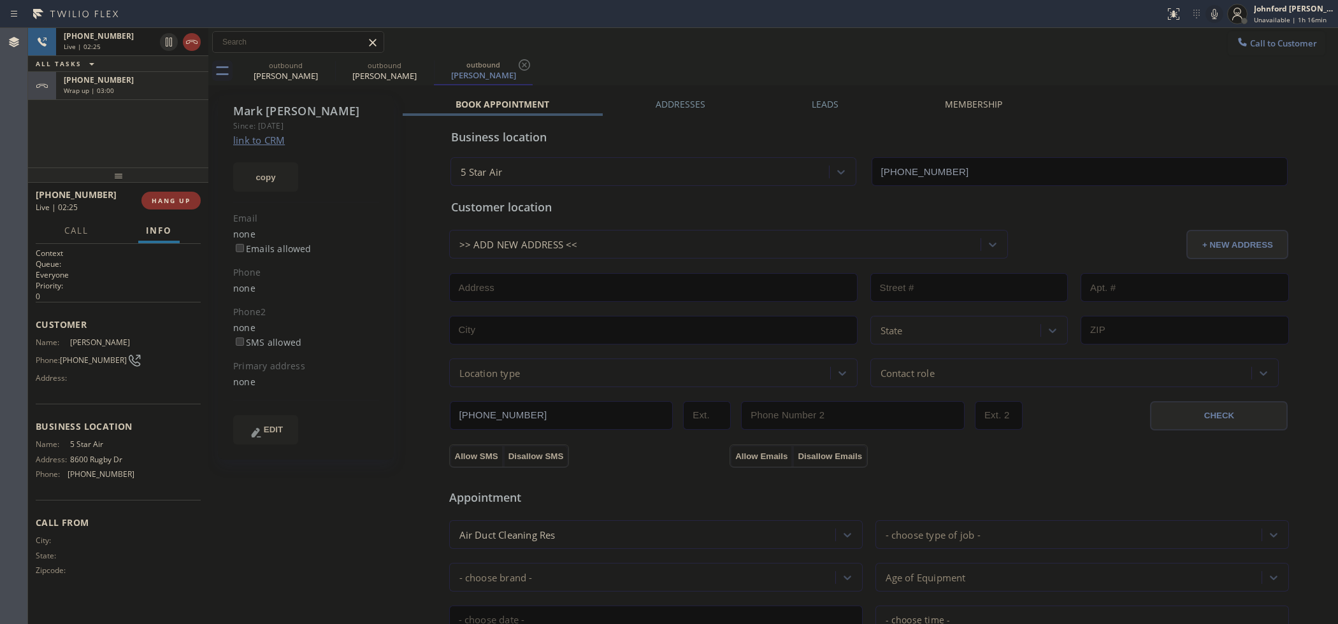
click at [1207, 13] on icon at bounding box center [1214, 13] width 15 height 15
click at [1208, 11] on icon at bounding box center [1214, 13] width 15 height 15
click at [1218, 14] on icon at bounding box center [1214, 13] width 15 height 15
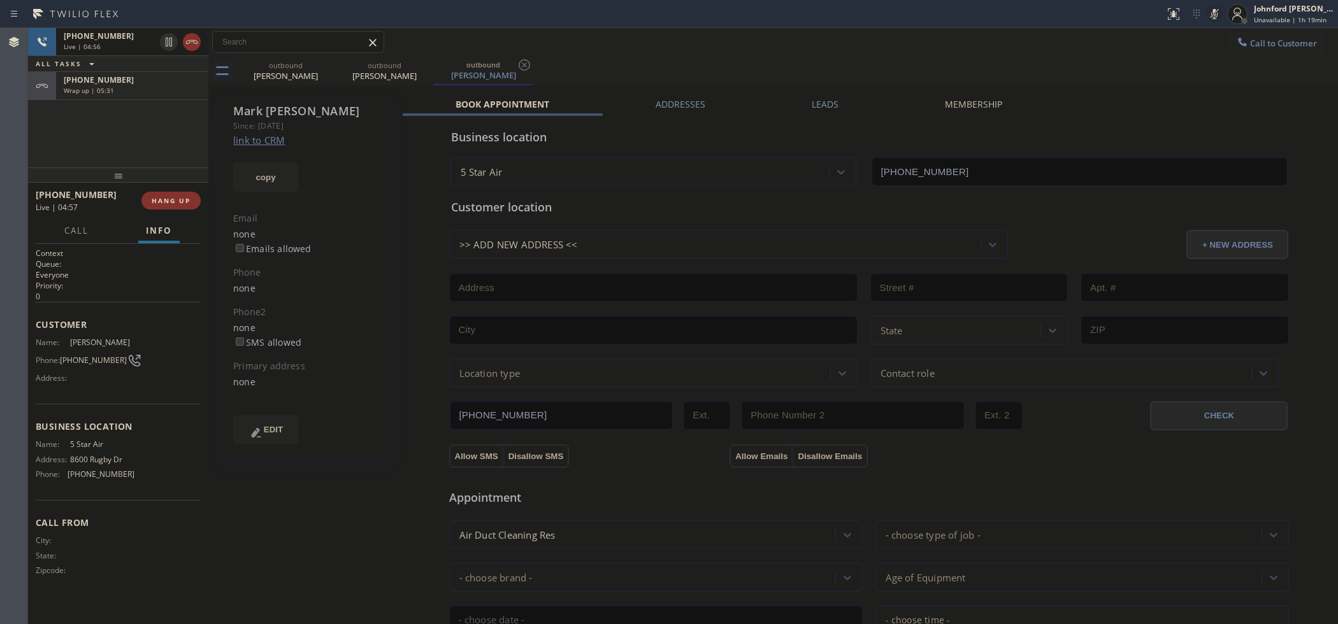
drag, startPoint x: 1218, startPoint y: 14, endPoint x: 1207, endPoint y: 1, distance: 16.7
click at [1218, 14] on icon at bounding box center [1214, 13] width 15 height 15
click at [192, 154] on div "[PHONE_NUMBER] Live | 06:20 ALL TASKS ALL TASKS ACTIVE TASKS TASKS IN WRAP UP […" at bounding box center [118, 98] width 180 height 140
click at [1215, 10] on icon at bounding box center [1214, 14] width 6 height 10
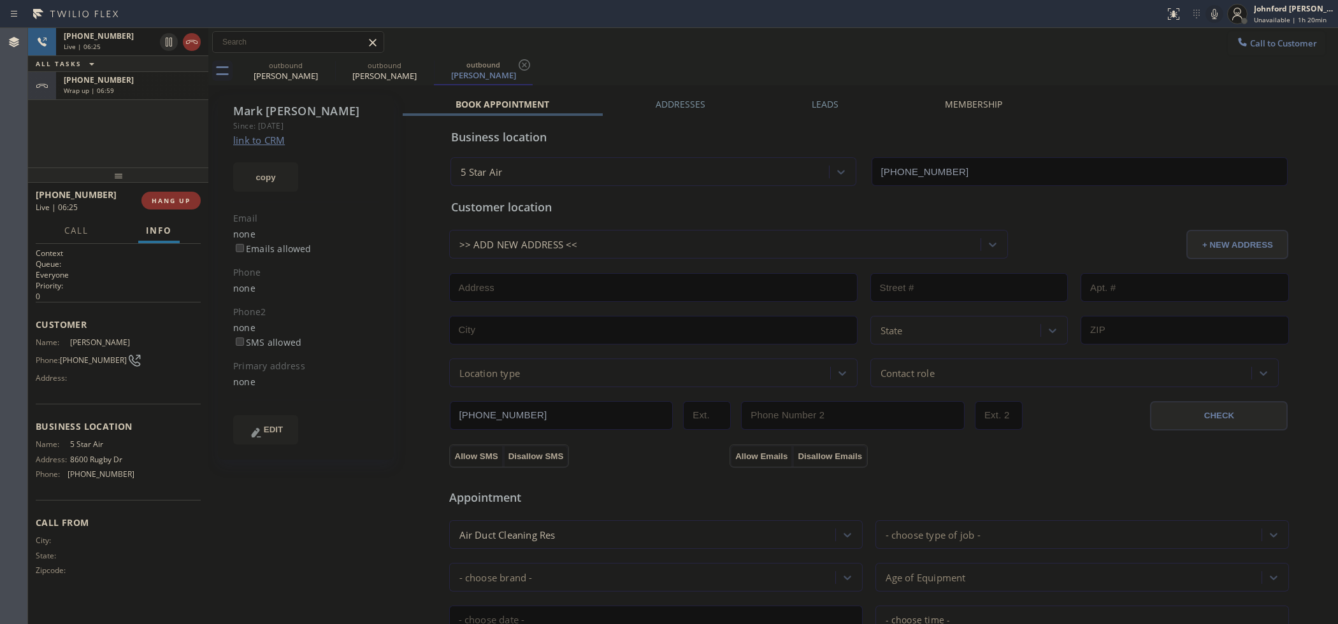
click at [157, 97] on div "[PHONE_NUMBER] Wrap up | 06:59" at bounding box center [129, 86] width 147 height 28
click at [185, 207] on button "COMPLETE" at bounding box center [168, 201] width 64 height 18
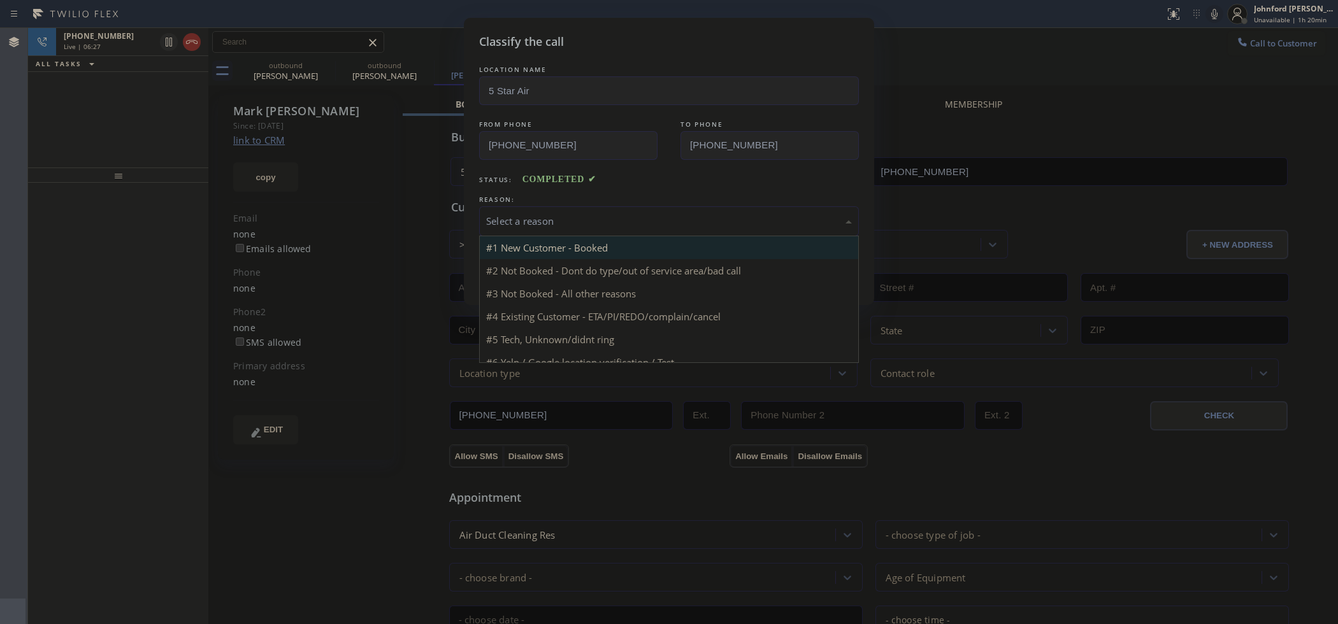
drag, startPoint x: 654, startPoint y: 227, endPoint x: 726, endPoint y: 252, distance: 76.8
click at [665, 226] on div "Select a reason" at bounding box center [669, 221] width 380 height 30
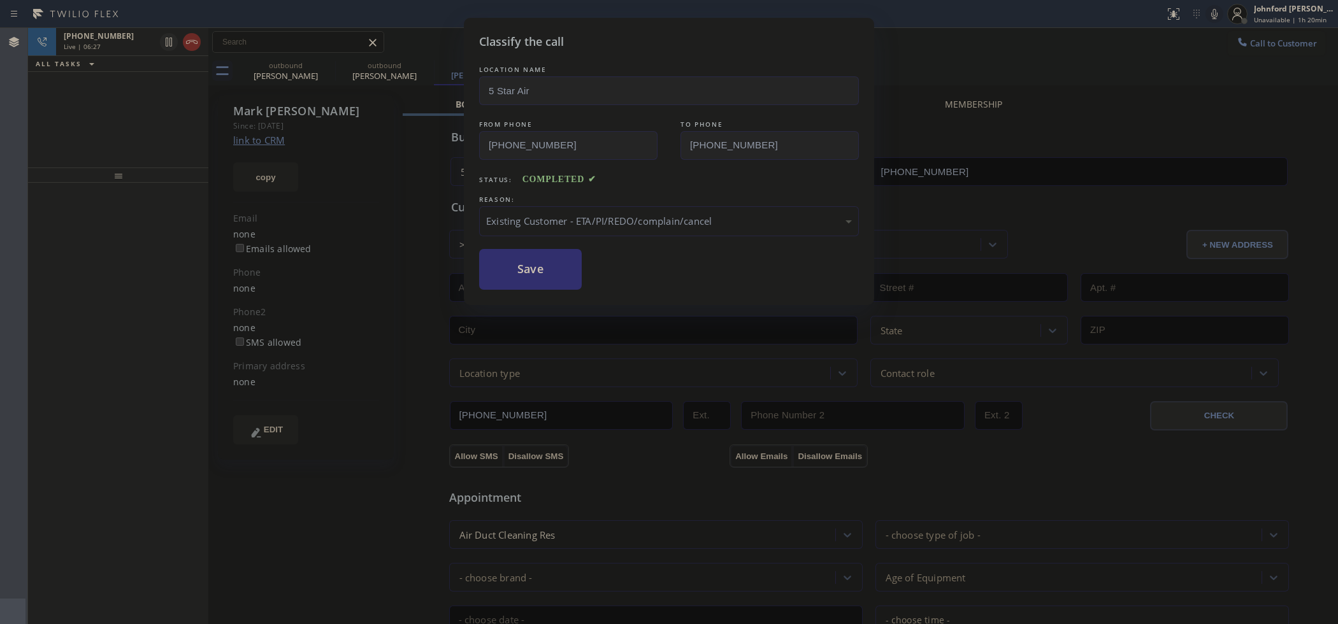
drag, startPoint x: 638, startPoint y: 298, endPoint x: 554, endPoint y: 271, distance: 87.7
click at [554, 271] on button "Save" at bounding box center [530, 269] width 103 height 41
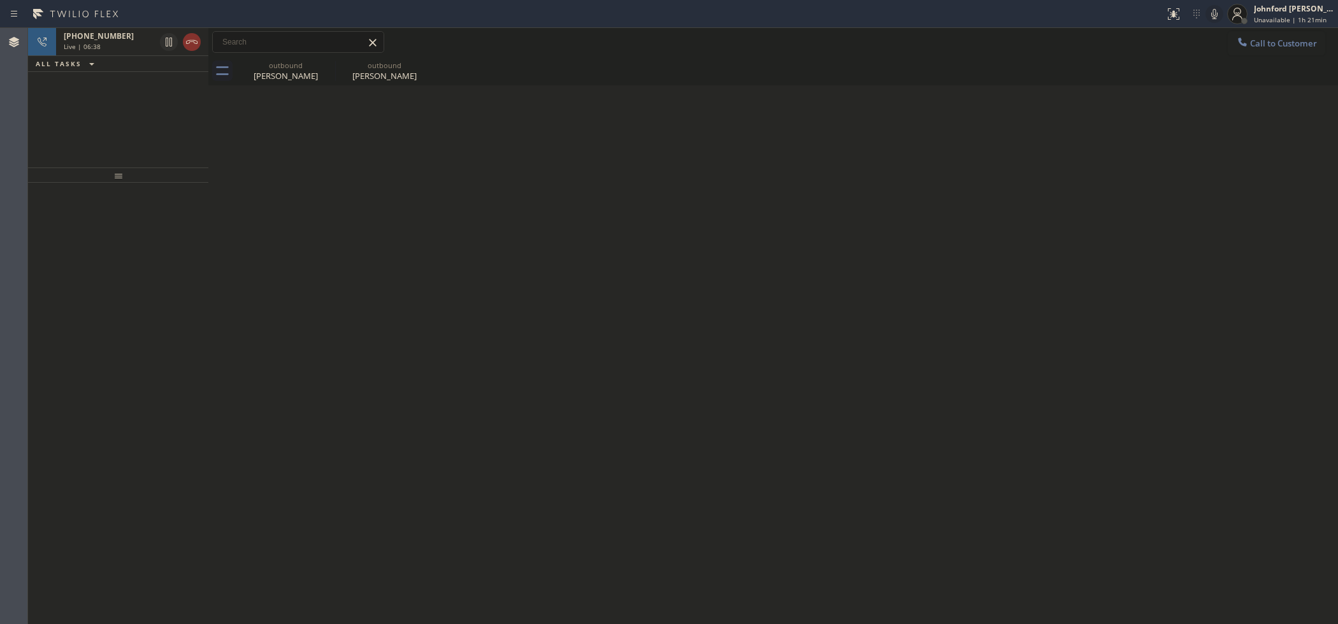
drag, startPoint x: 126, startPoint y: 45, endPoint x: 492, endPoint y: 67, distance: 366.4
click at [126, 45] on div "Live | 06:38" at bounding box center [109, 46] width 91 height 9
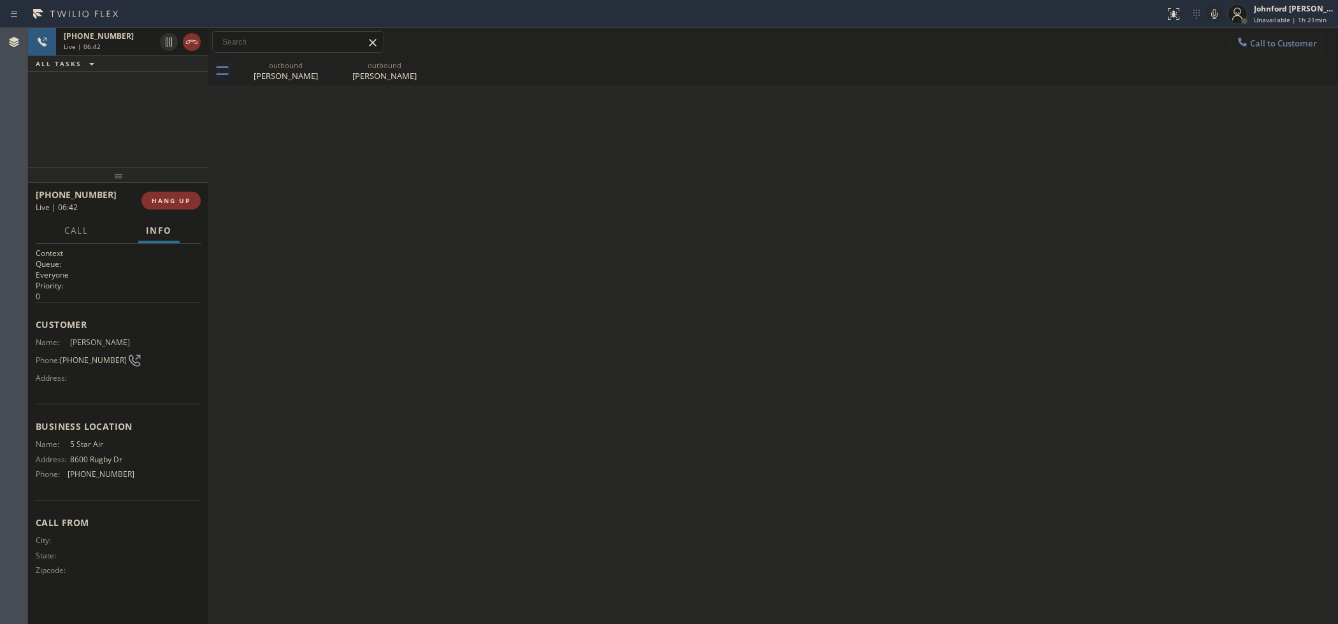
drag, startPoint x: 136, startPoint y: 134, endPoint x: 658, endPoint y: 134, distance: 521.8
click at [136, 134] on div "[PHONE_NUMBER] Live | 06:42 ALL TASKS ALL TASKS ACTIVE TASKS TASKS IN WRAP UP" at bounding box center [118, 98] width 180 height 140
click at [193, 132] on div "[PHONE_NUMBER] Live | 07:02 ALL TASKS ALL TASKS ACTIVE TASKS TASKS IN WRAP UP" at bounding box center [118, 98] width 180 height 140
click at [129, 35] on div "[PHONE_NUMBER]" at bounding box center [109, 36] width 91 height 11
click at [131, 48] on div "Live | 07:05" at bounding box center [109, 46] width 91 height 9
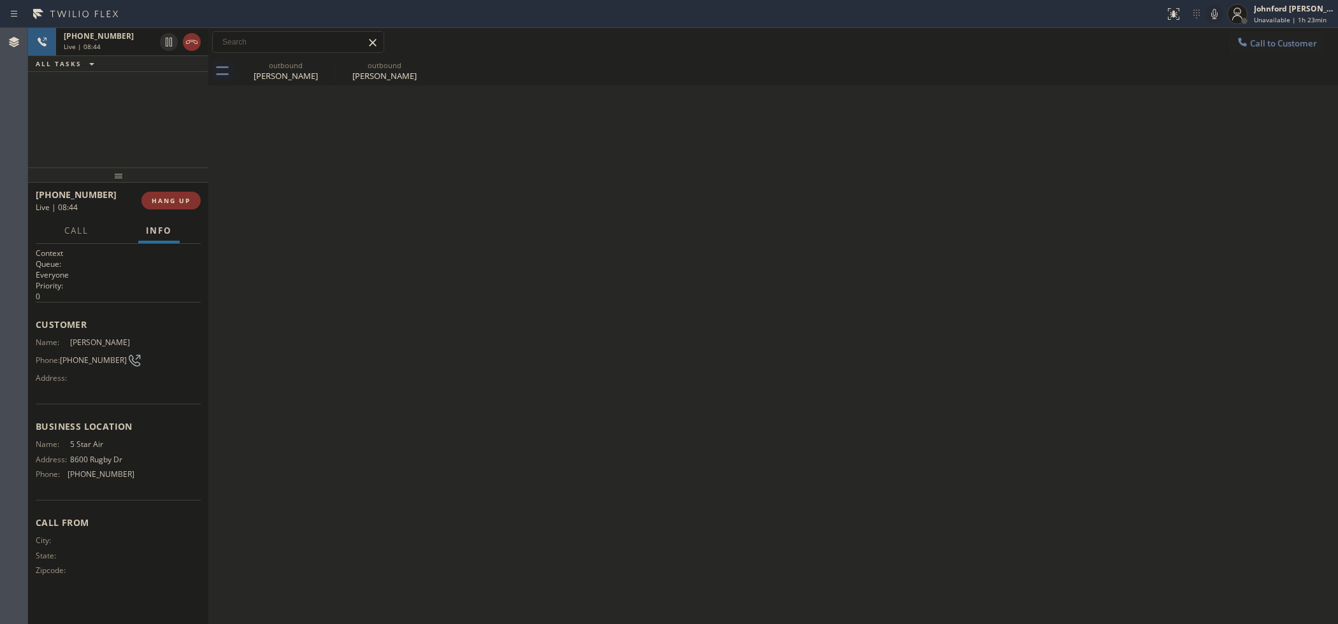
click at [1216, 13] on icon at bounding box center [1214, 13] width 15 height 15
click at [176, 204] on span "HANG UP" at bounding box center [171, 200] width 39 height 9
click at [276, 64] on div "outbound" at bounding box center [286, 66] width 96 height 10
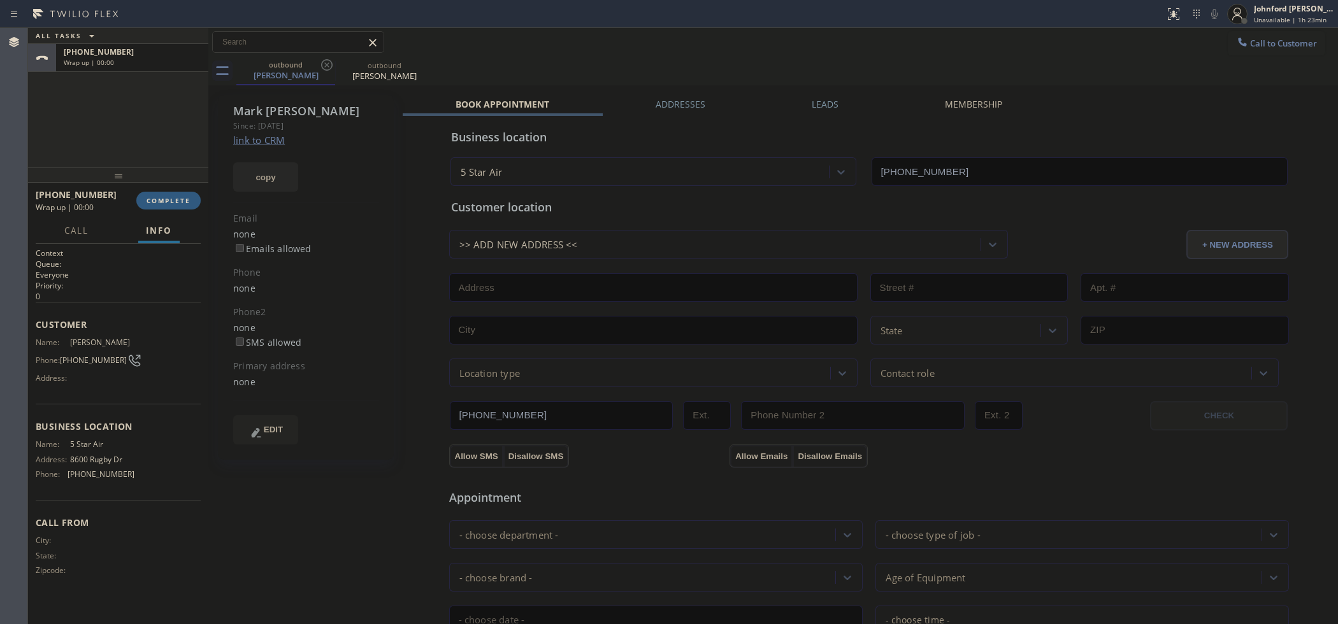
click at [268, 166] on button "copy" at bounding box center [265, 176] width 65 height 29
click at [725, 59] on div "outbound [PERSON_NAME] outbound [PERSON_NAME]" at bounding box center [787, 71] width 1102 height 29
click at [161, 201] on span "COMPLETE" at bounding box center [169, 200] width 44 height 9
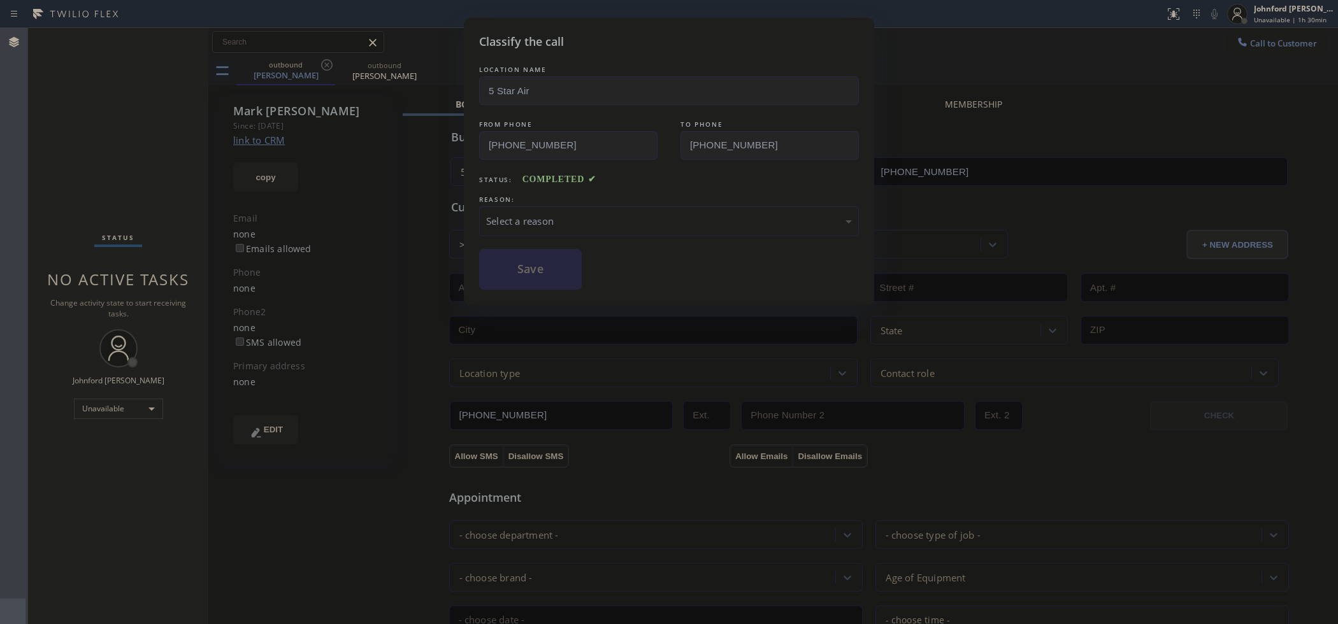
click at [528, 214] on div "Select a reason" at bounding box center [669, 221] width 366 height 15
click at [591, 276] on div "Save" at bounding box center [669, 269] width 380 height 41
drag, startPoint x: 558, startPoint y: 268, endPoint x: 790, endPoint y: 4, distance: 351.2
click at [562, 263] on button "Save" at bounding box center [530, 269] width 103 height 41
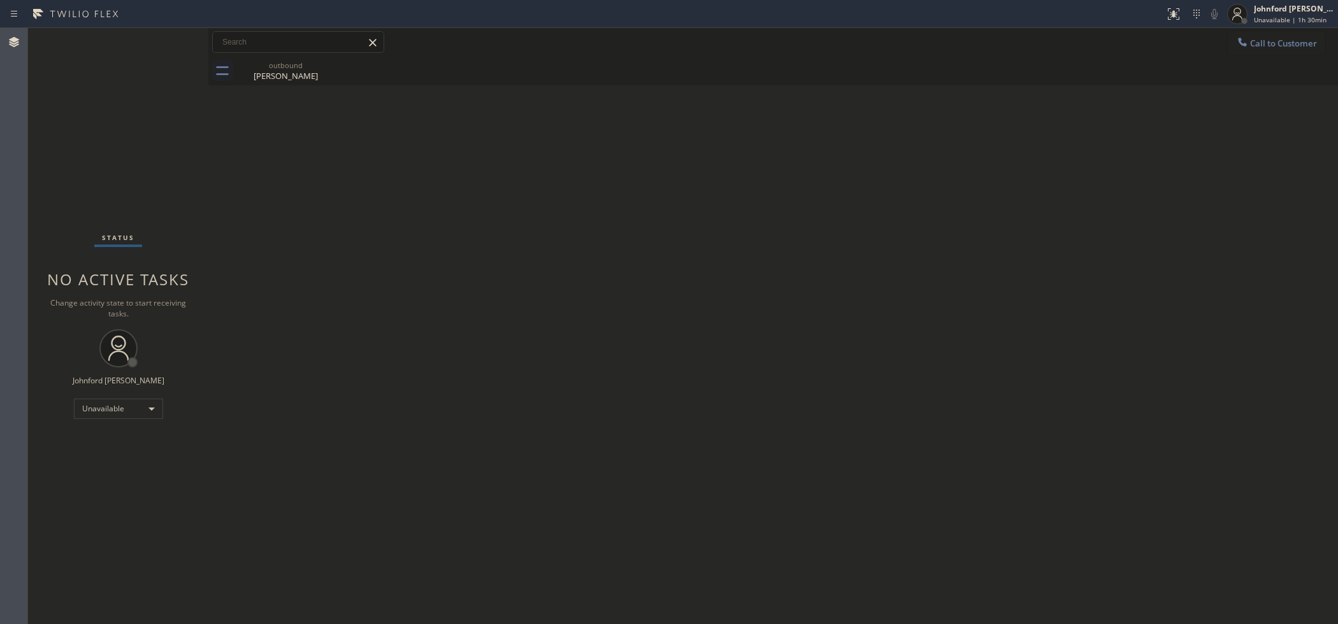
click at [1160, 287] on div "Back to Dashboard Change Sender ID Customers Technicians Select a contact Outbo…" at bounding box center [773, 326] width 1130 height 596
click at [268, 71] on div "[PERSON_NAME]" at bounding box center [286, 75] width 96 height 11
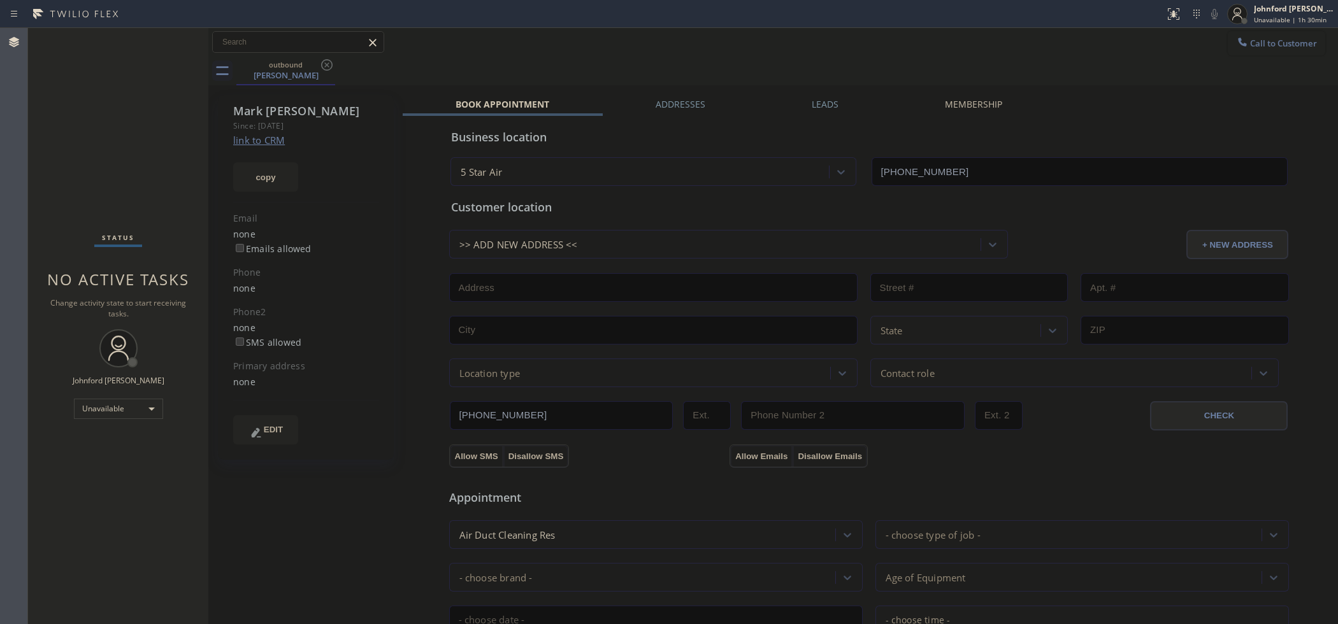
click at [1256, 38] on button "Call to Customer" at bounding box center [1276, 43] width 97 height 24
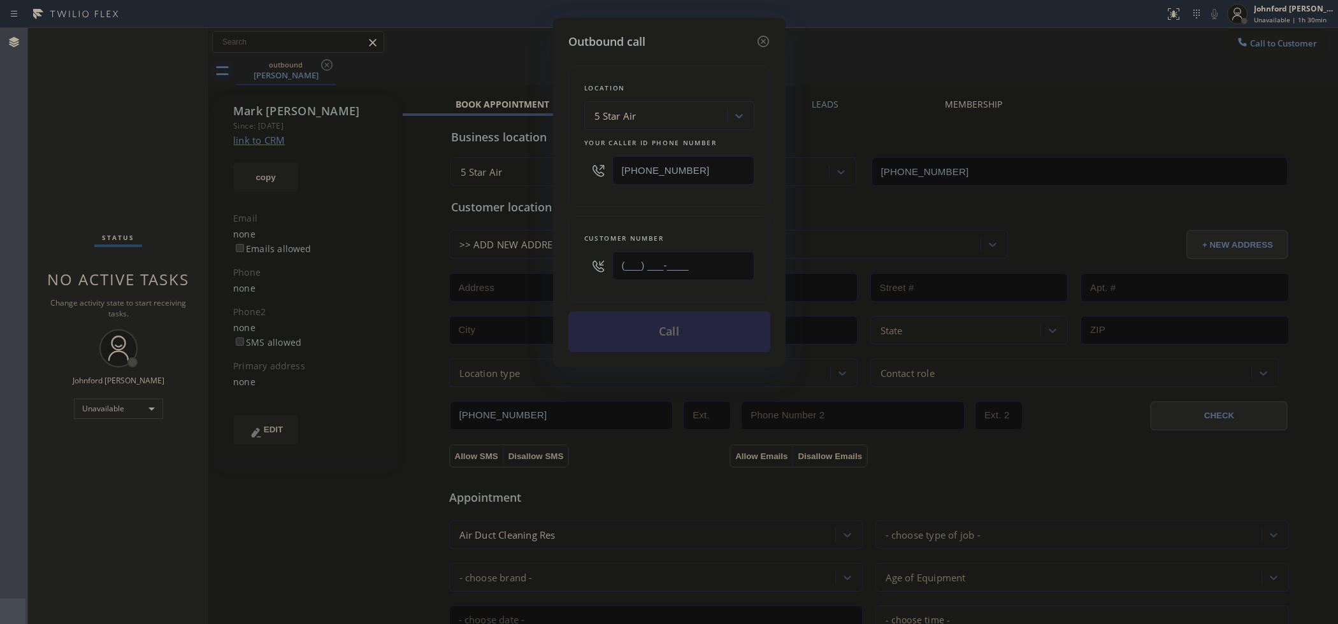
drag, startPoint x: 593, startPoint y: 256, endPoint x: 545, endPoint y: 263, distance: 48.2
click at [549, 261] on div "Outbound call Location 5 Star Air Your caller id phone number [PHONE_NUMBER] Cu…" at bounding box center [669, 312] width 1338 height 624
paste input "818) 798-4327"
type input "[PHONE_NUMBER]"
click at [600, 203] on div "Location 5 Star Air Your caller id phone number [PHONE_NUMBER]" at bounding box center [669, 136] width 202 height 141
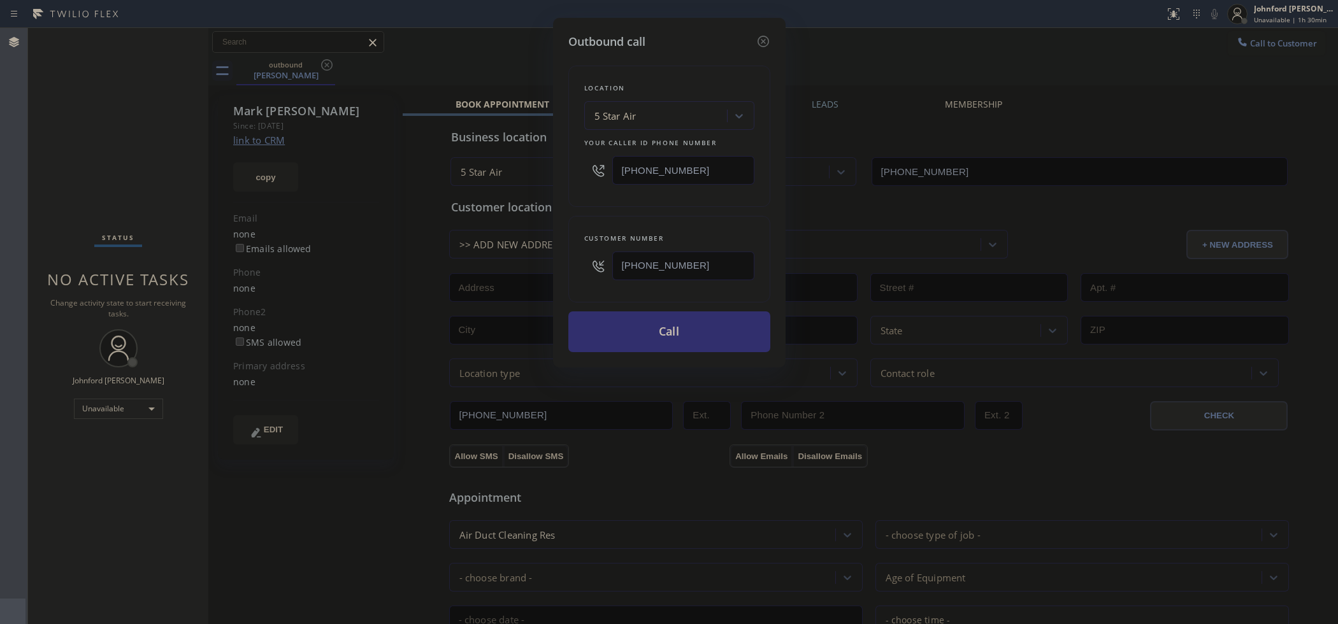
click at [633, 332] on button "Call" at bounding box center [669, 332] width 202 height 41
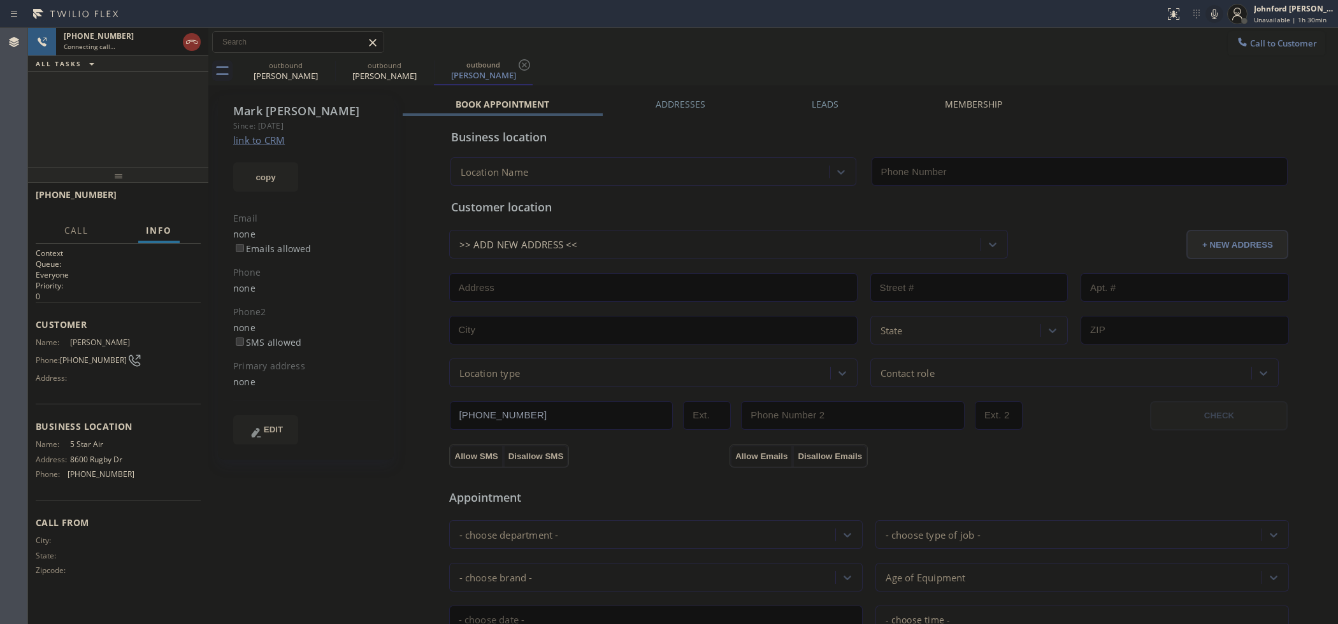
type input "[PHONE_NUMBER]"
click at [1209, 13] on icon at bounding box center [1214, 13] width 15 height 15
drag, startPoint x: 1209, startPoint y: 13, endPoint x: 1203, endPoint y: 38, distance: 25.5
click at [1211, 13] on icon at bounding box center [1214, 13] width 15 height 15
drag, startPoint x: 117, startPoint y: 119, endPoint x: 237, endPoint y: 260, distance: 185.3
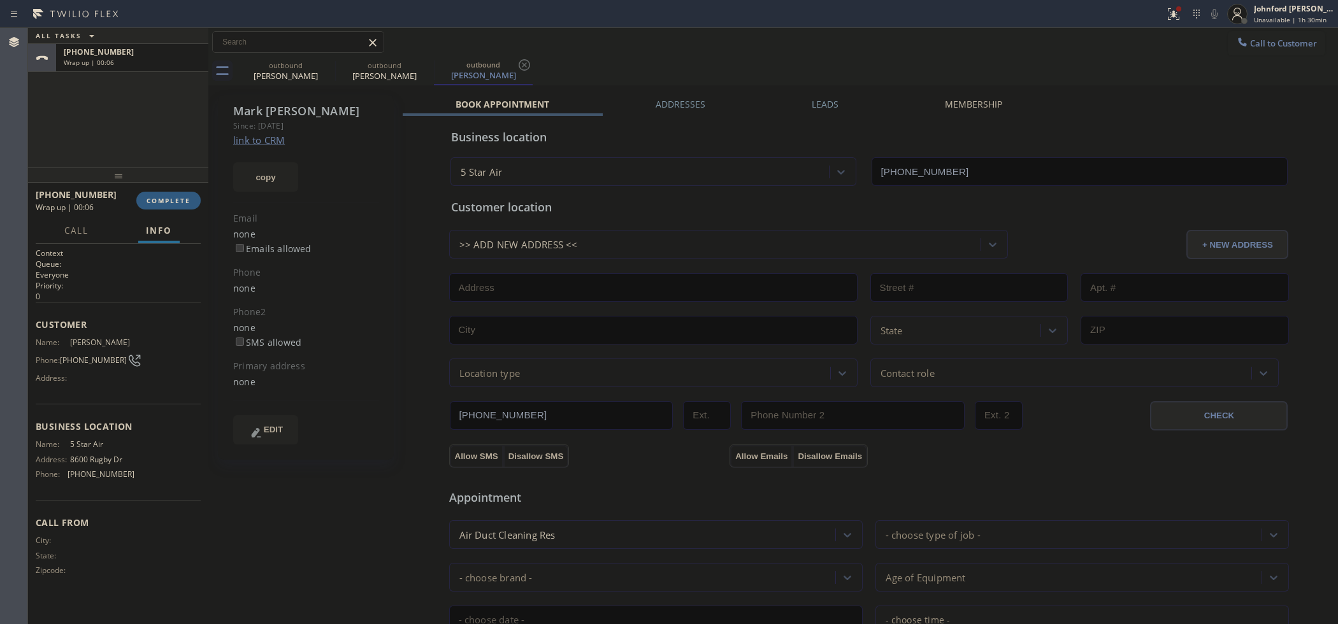
click at [117, 119] on div "ALL TASKS ALL TASKS ACTIVE TASKS TASKS IN WRAP UP [PHONE_NUMBER] Wrap up | 00:06" at bounding box center [118, 98] width 180 height 140
drag, startPoint x: 154, startPoint y: 136, endPoint x: 291, endPoint y: 103, distance: 140.9
click at [154, 136] on div "ALL TASKS ALL TASKS ACTIVE TASKS TASKS IN WRAP UP [PHONE_NUMBER] Wrap up | 00:21" at bounding box center [118, 98] width 180 height 140
click at [171, 156] on div "ALL TASKS ALL TASKS ACTIVE TASKS TASKS IN WRAP UP [PHONE_NUMBER] Wrap up | 00:53" at bounding box center [118, 98] width 180 height 140
click at [83, 338] on span "[PERSON_NAME]" at bounding box center [102, 343] width 64 height 10
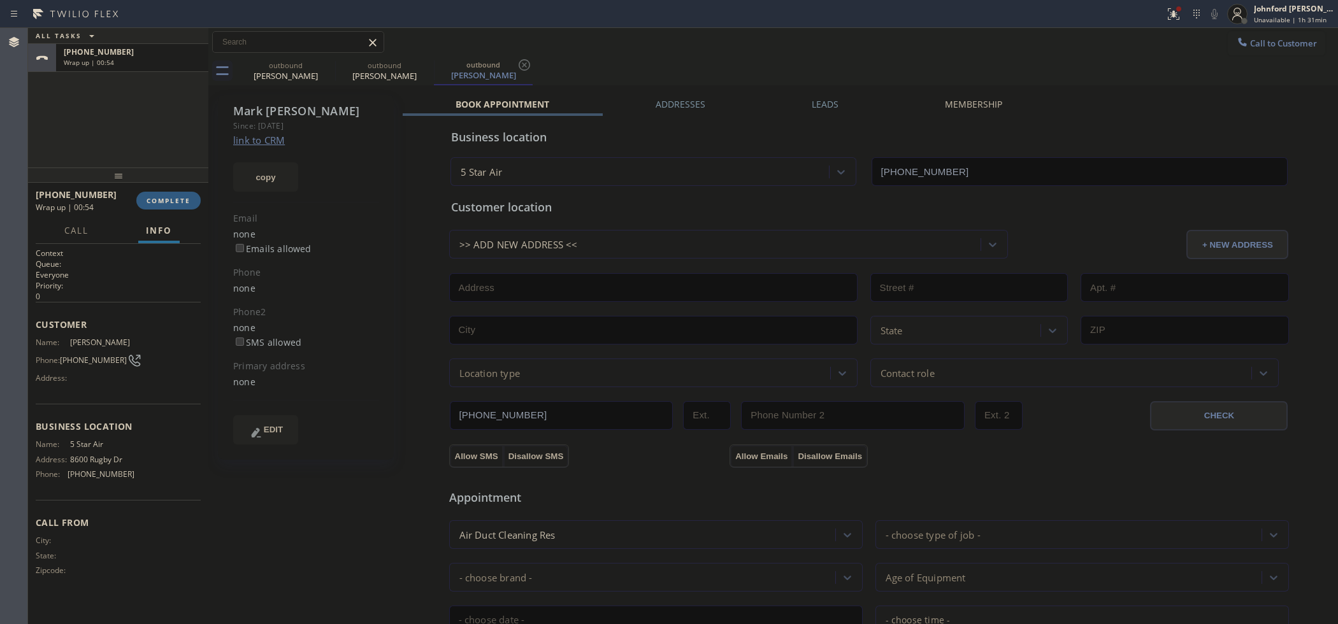
click at [84, 364] on div "Name: [PERSON_NAME] Phone: [PHONE_NUMBER] Address:" at bounding box center [85, 363] width 99 height 50
click at [90, 357] on span "[PHONE_NUMBER]" at bounding box center [93, 361] width 67 height 10
copy div "[PHONE_NUMBER]"
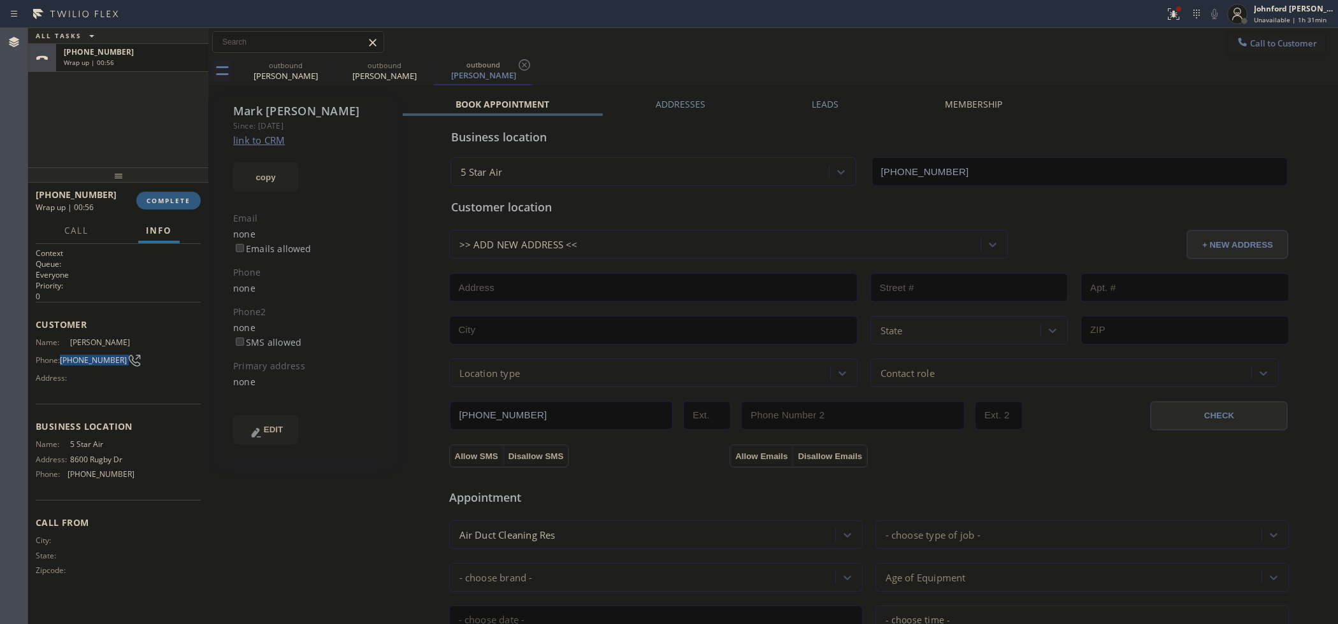
click at [1250, 42] on span "Call to Customer" at bounding box center [1283, 43] width 67 height 11
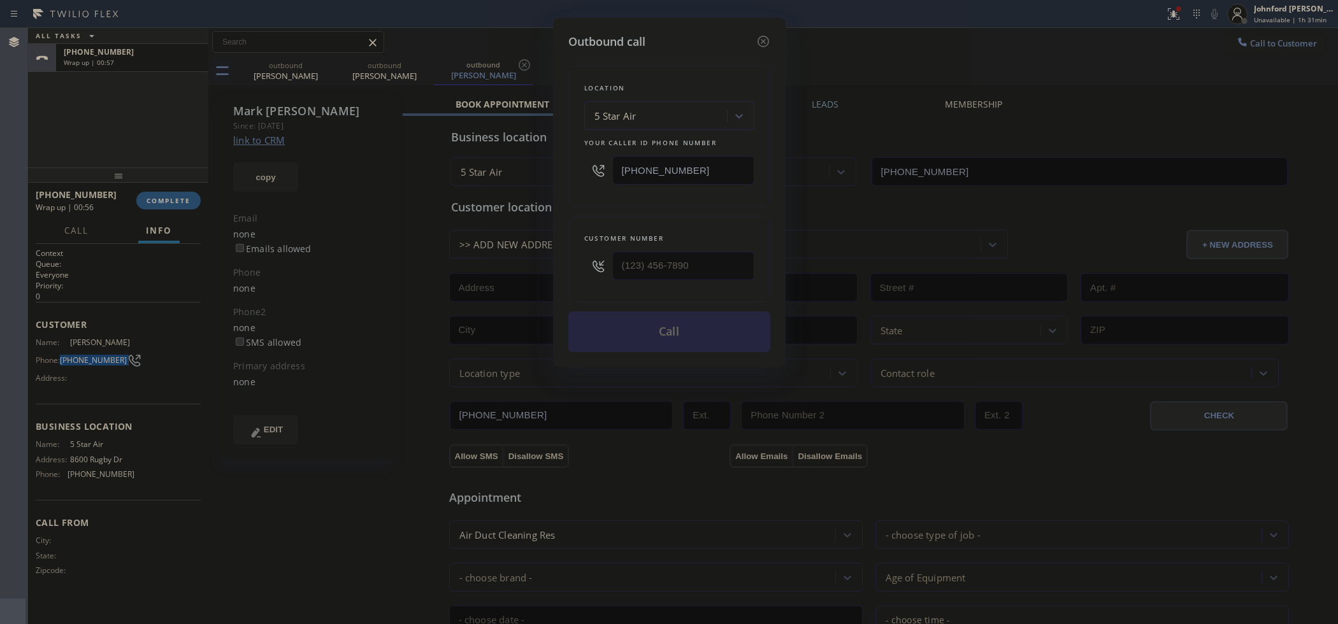
type input "(___) ___-____"
drag, startPoint x: 712, startPoint y: 275, endPoint x: 601, endPoint y: 259, distance: 112.5
click at [622, 263] on input "(___) ___-____" at bounding box center [683, 266] width 142 height 29
click at [573, 256] on div "Customer number" at bounding box center [669, 259] width 202 height 87
click at [652, 262] on input "(___) ___-____" at bounding box center [683, 266] width 142 height 29
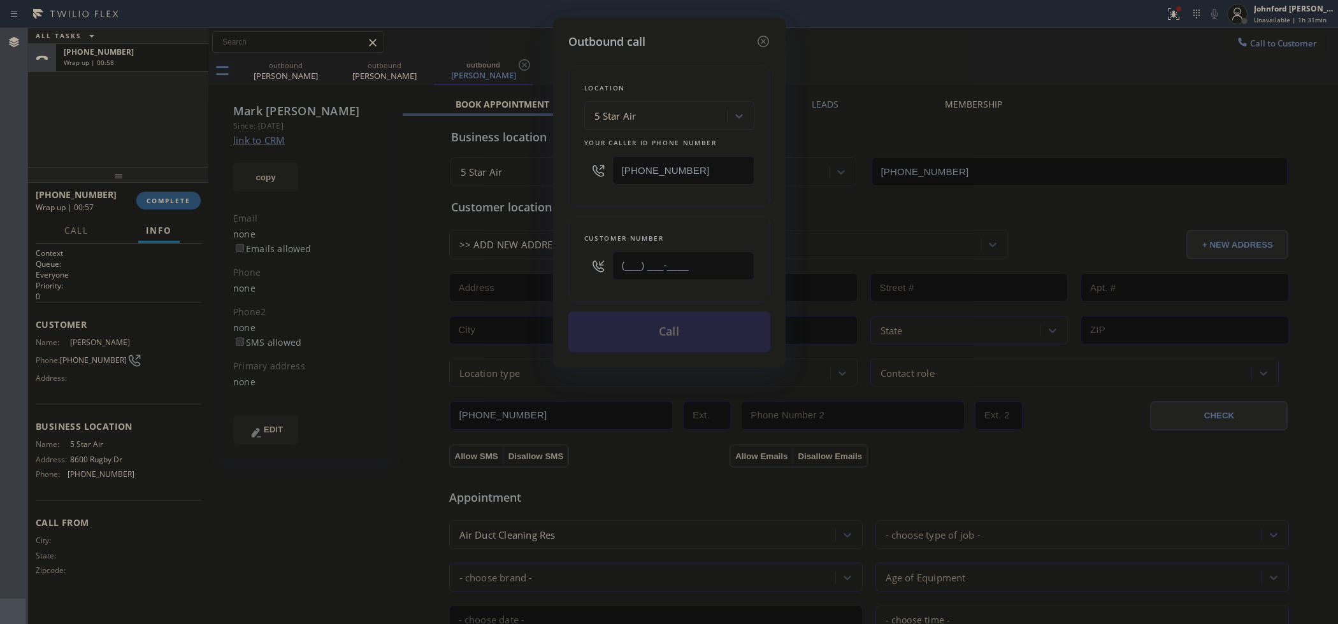
paste input "818) 798-4327"
type input "[PHONE_NUMBER]"
click at [630, 198] on div "Location 5 Star Air Your caller id phone number [PHONE_NUMBER]" at bounding box center [669, 136] width 202 height 141
click at [625, 326] on button "Call" at bounding box center [669, 332] width 202 height 41
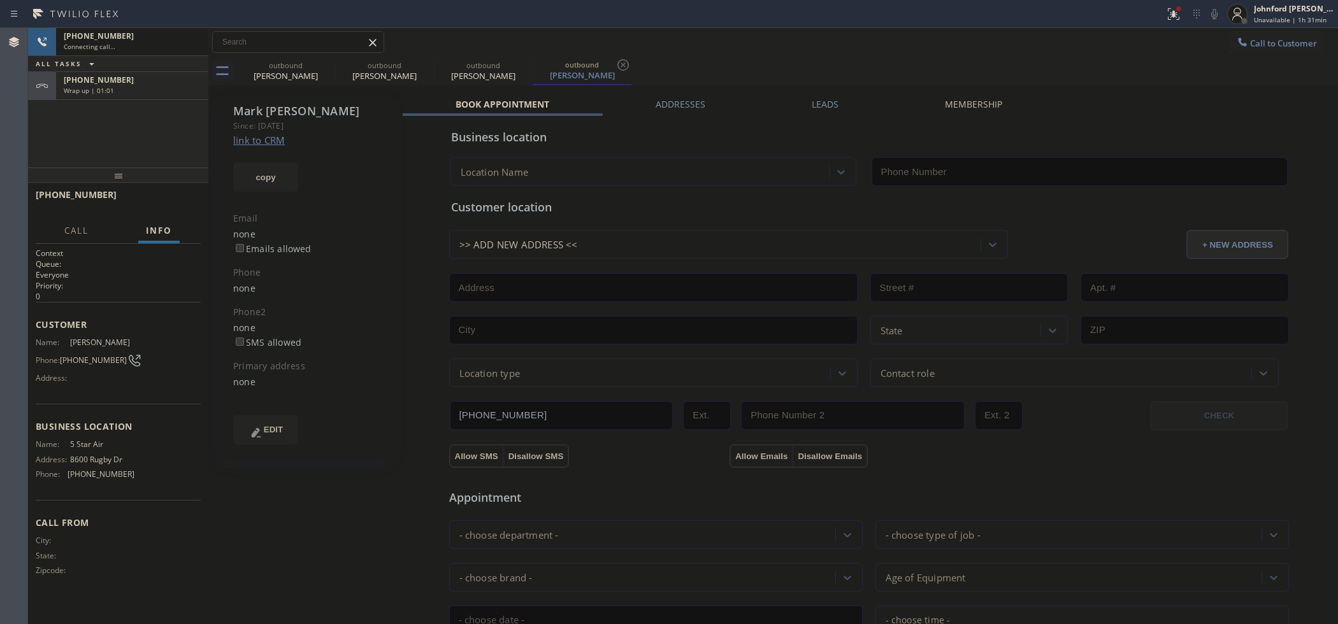
click at [147, 88] on div "Wrap up | 01:01" at bounding box center [132, 90] width 137 height 9
click at [164, 205] on button "COMPLETE" at bounding box center [168, 201] width 64 height 18
type input "[PHONE_NUMBER]"
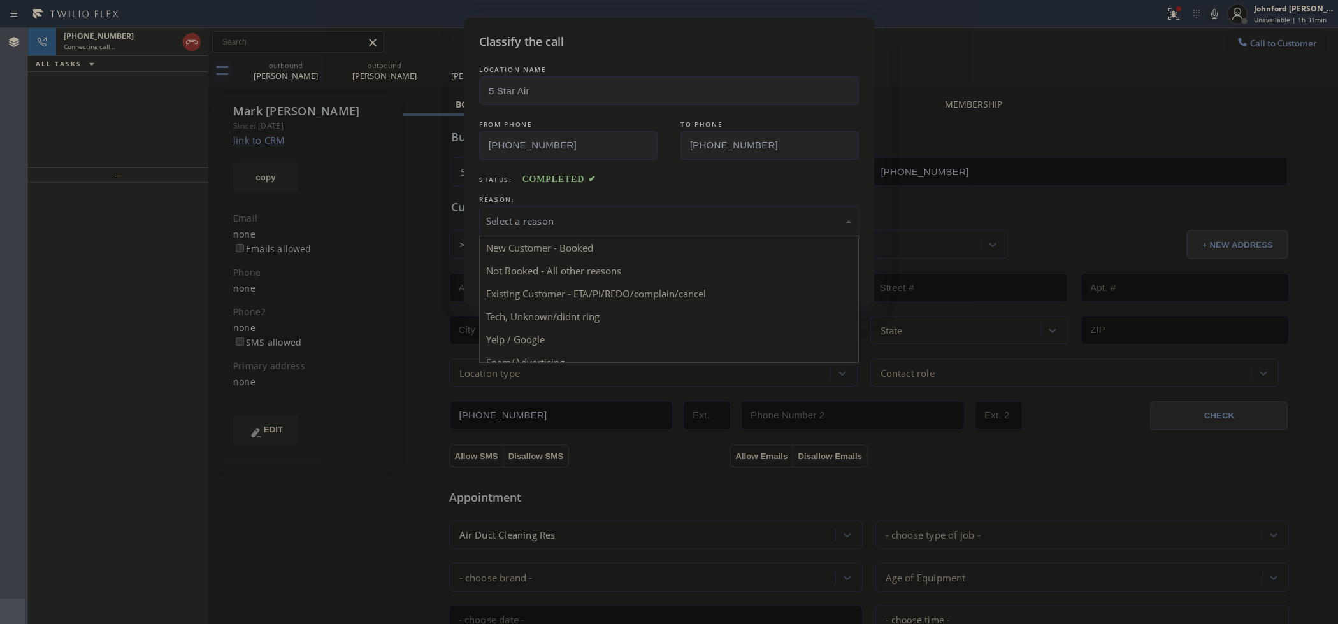
click at [632, 224] on div "Select a reason" at bounding box center [669, 221] width 366 height 15
drag, startPoint x: 572, startPoint y: 285, endPoint x: 529, endPoint y: 270, distance: 45.6
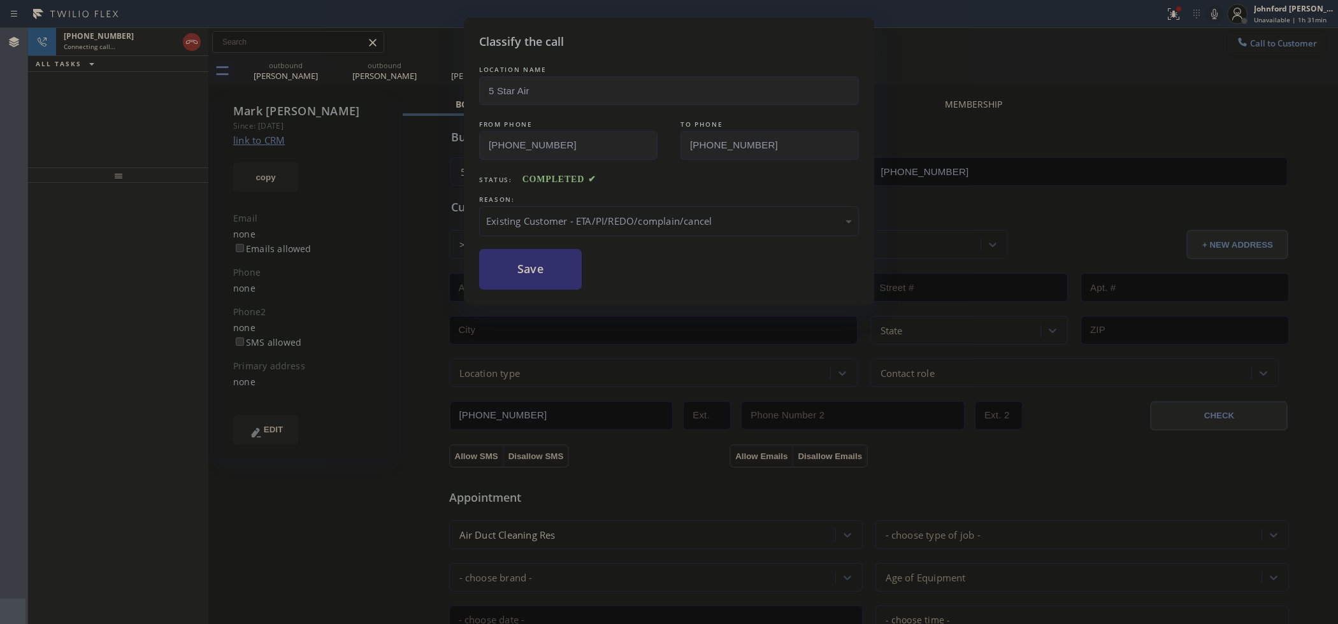
click at [529, 270] on button "Save" at bounding box center [530, 269] width 103 height 41
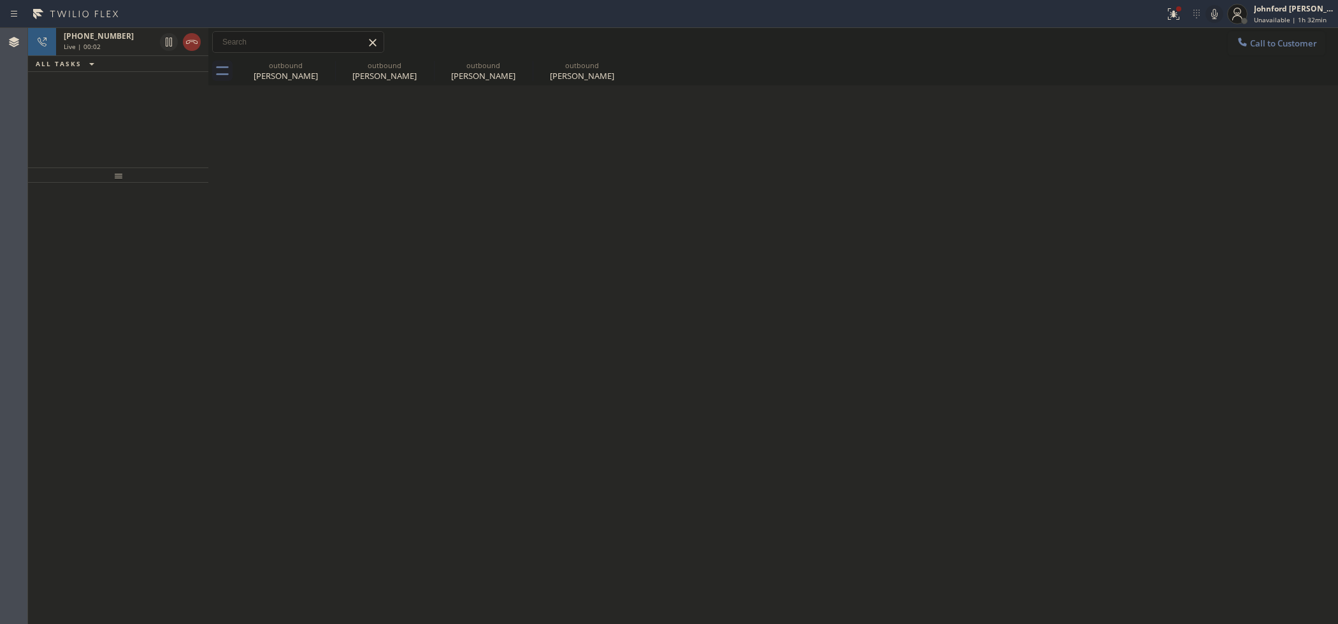
click at [138, 36] on div "[PHONE_NUMBER]" at bounding box center [109, 36] width 91 height 11
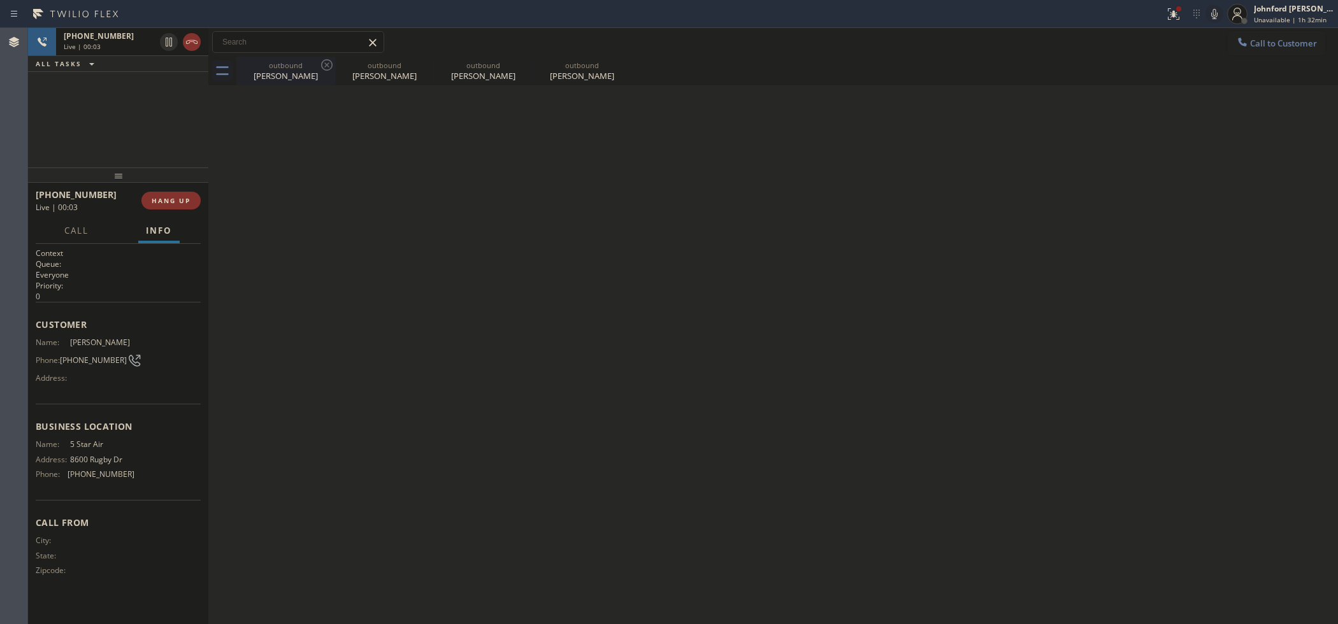
click at [298, 61] on div "outbound" at bounding box center [286, 66] width 96 height 10
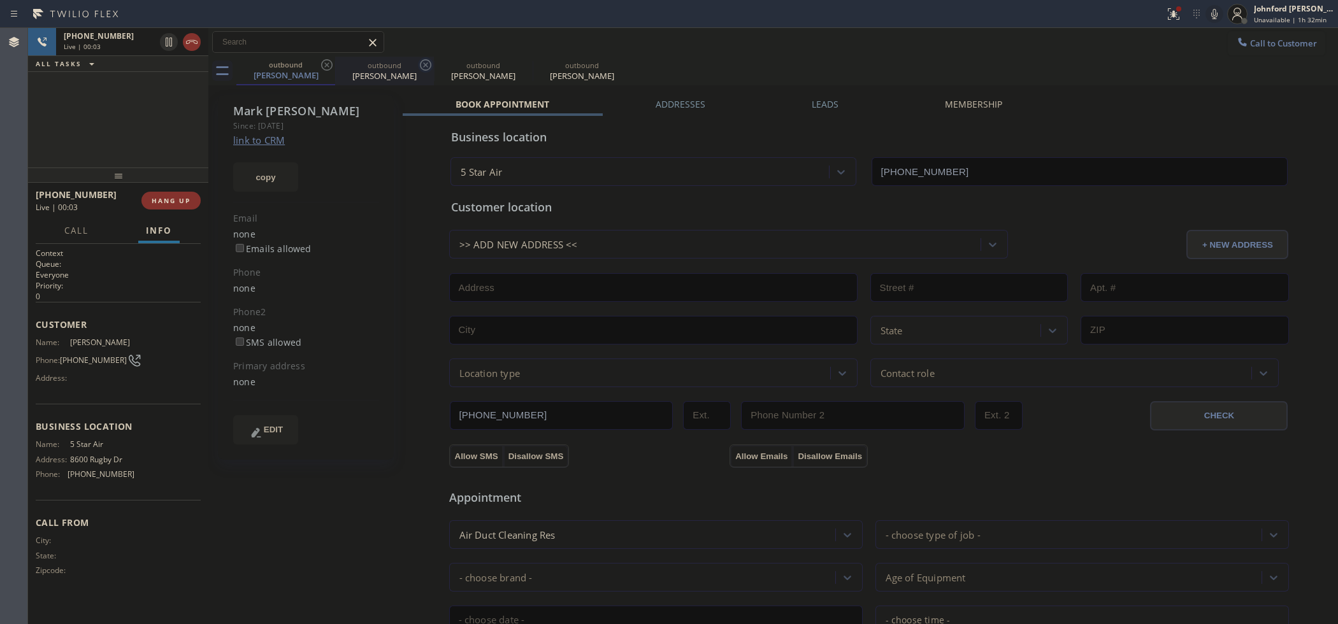
click at [323, 62] on icon at bounding box center [326, 64] width 15 height 15
click at [418, 62] on icon at bounding box center [425, 64] width 15 height 15
click at [96, 353] on div "Phone: [PHONE_NUMBER]" at bounding box center [85, 360] width 99 height 15
click at [97, 353] on div "Phone: [PHONE_NUMBER]" at bounding box center [85, 360] width 99 height 15
click at [99, 353] on div "Phone: [PHONE_NUMBER]" at bounding box center [85, 360] width 99 height 15
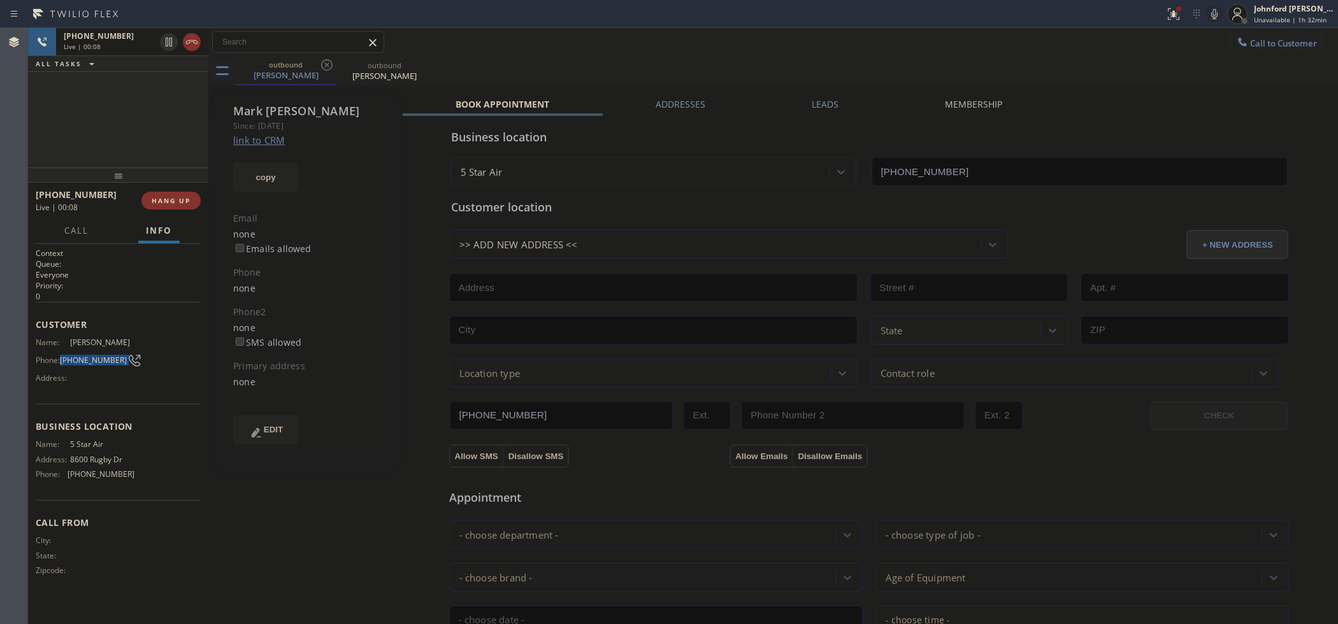
copy div "[PHONE_NUMBER]"
click at [185, 199] on span "HANG UP" at bounding box center [171, 200] width 39 height 9
click at [75, 361] on div "Phone: [PHONE_NUMBER]" at bounding box center [85, 360] width 99 height 15
click at [80, 356] on span "[PHONE_NUMBER]" at bounding box center [93, 361] width 67 height 10
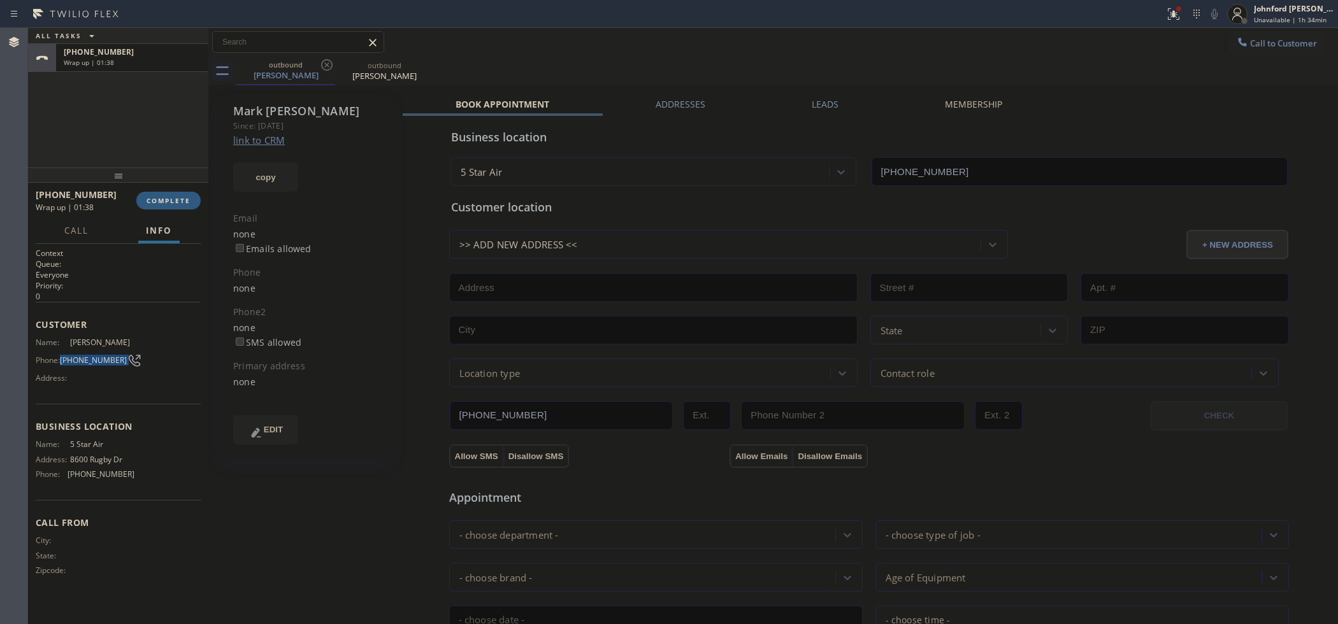
drag, startPoint x: 80, startPoint y: 354, endPoint x: 126, endPoint y: 300, distance: 70.5
click at [80, 356] on span "[PHONE_NUMBER]" at bounding box center [93, 361] width 67 height 10
copy div "[PHONE_NUMBER]"
click at [156, 210] on div "[PHONE_NUMBER] Wrap up | 01:38 COMPLETE" at bounding box center [118, 200] width 165 height 33
click at [166, 196] on span "COMPLETE" at bounding box center [169, 200] width 44 height 9
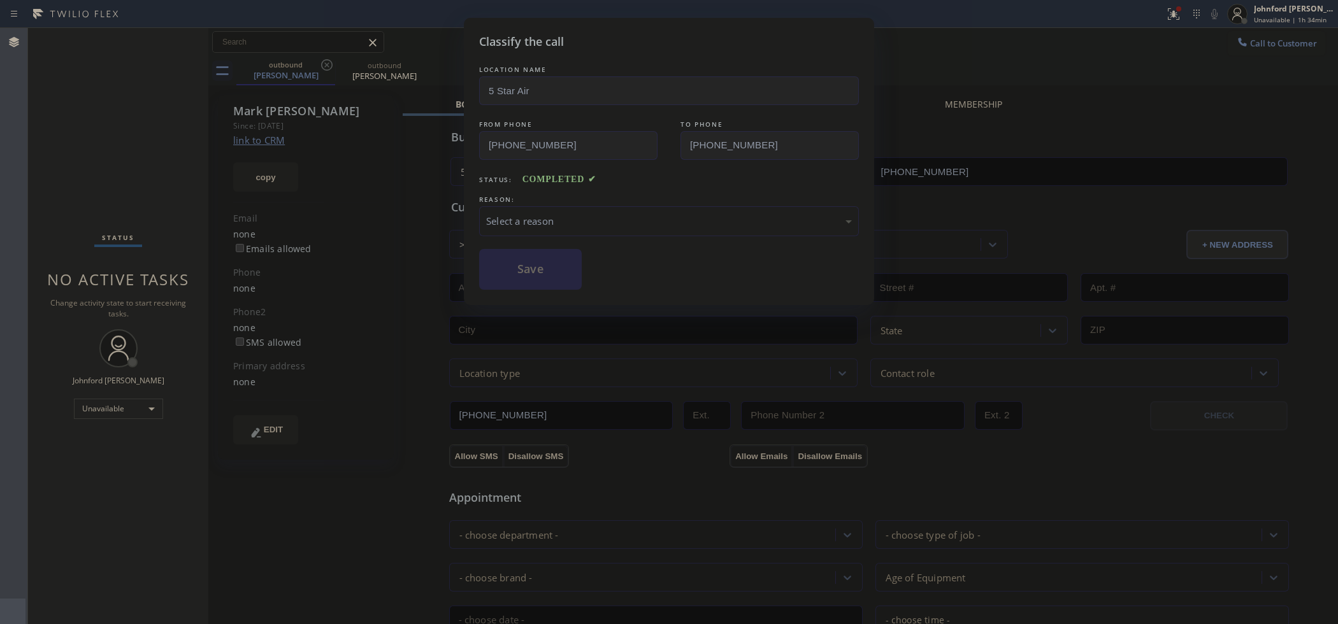
click at [635, 224] on div "Select a reason" at bounding box center [669, 221] width 366 height 15
click at [515, 275] on button "Save" at bounding box center [530, 269] width 103 height 41
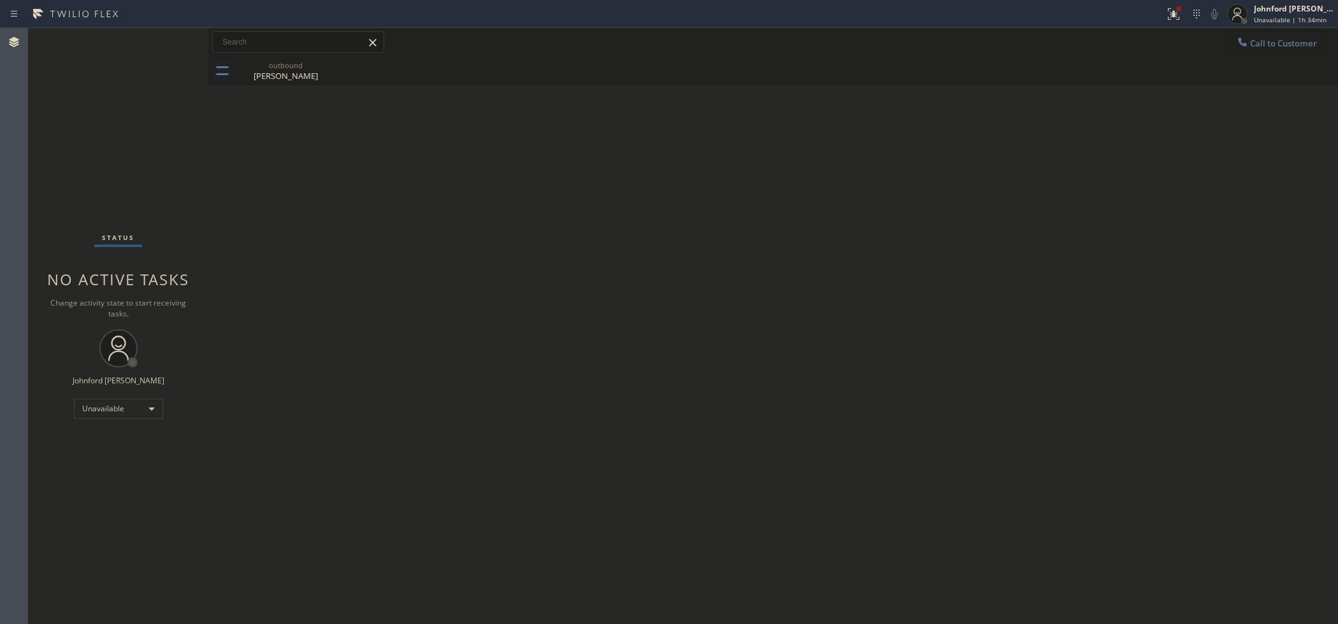
click at [1250, 42] on span "Call to Customer" at bounding box center [1283, 43] width 67 height 11
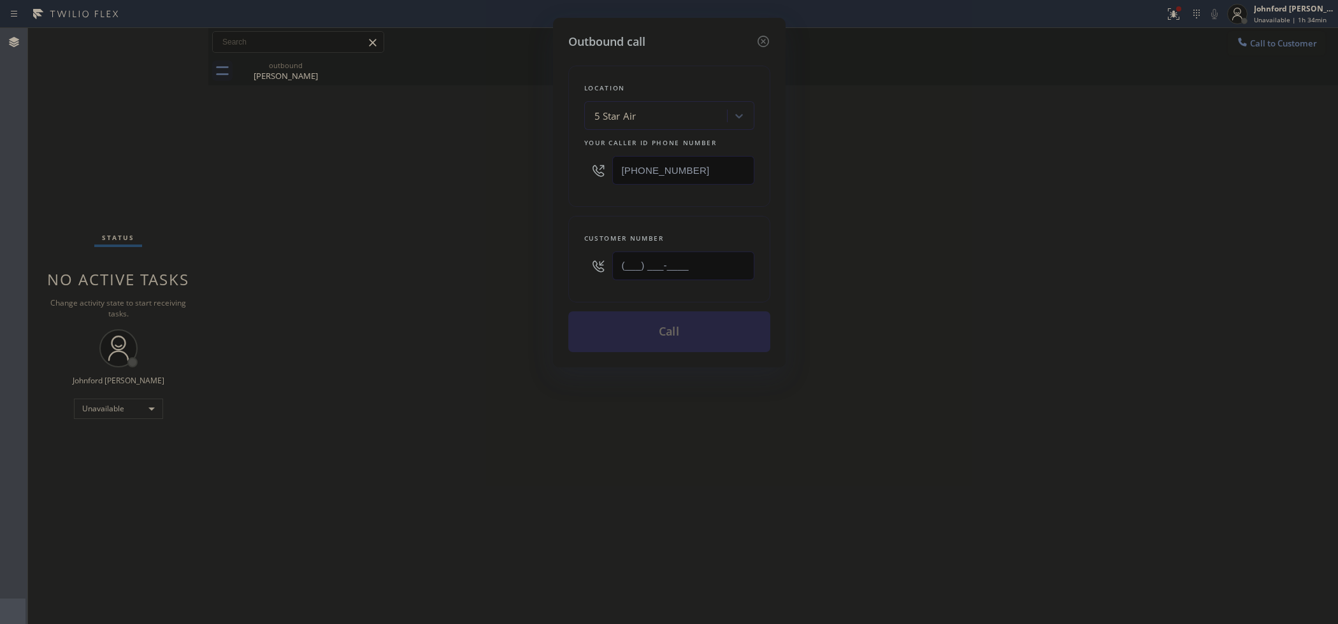
drag, startPoint x: 600, startPoint y: 273, endPoint x: 559, endPoint y: 273, distance: 40.1
click at [571, 273] on div "Customer number (___) ___-____" at bounding box center [669, 259] width 202 height 87
type input "(___) ___-____"
click at [454, 272] on div "Outbound call Location 5 Star Air Your caller id phone number [PHONE_NUMBER] Cu…" at bounding box center [669, 312] width 1338 height 624
drag, startPoint x: 645, startPoint y: 266, endPoint x: 400, endPoint y: 272, distance: 246.0
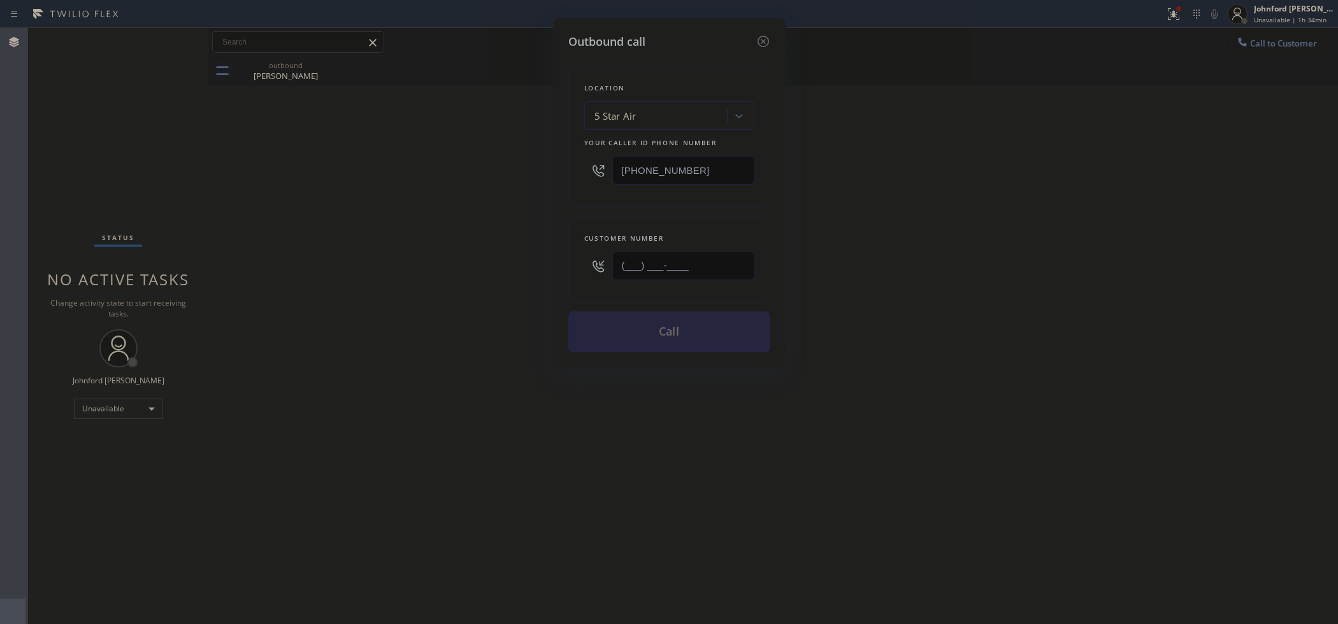
click at [477, 266] on div "Outbound call Location 5 Star Air Your caller id phone number [PHONE_NUMBER] Cu…" at bounding box center [669, 312] width 1338 height 624
paste input "818) 798-4327"
type input "[PHONE_NUMBER]"
drag, startPoint x: 400, startPoint y: 272, endPoint x: 593, endPoint y: 331, distance: 202.6
click at [408, 275] on div "Outbound call Location 5 Star Air Your caller id phone number [PHONE_NUMBER] Cu…" at bounding box center [669, 312] width 1338 height 624
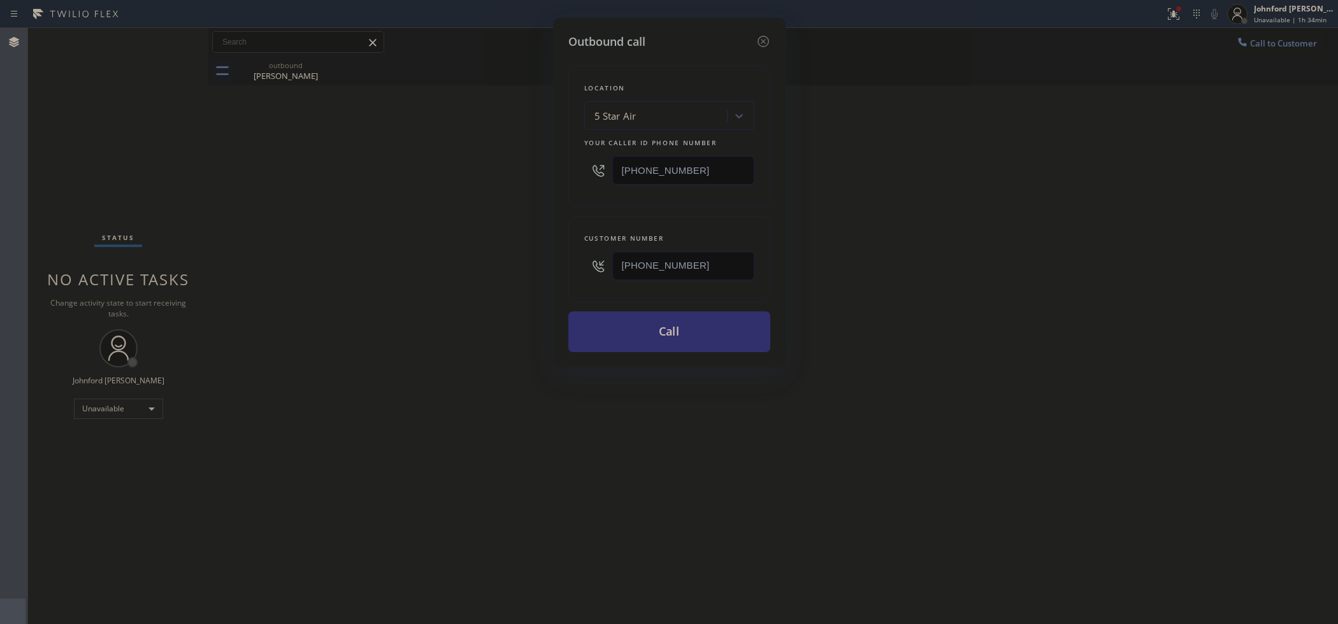
click at [603, 333] on button "Call" at bounding box center [669, 332] width 202 height 41
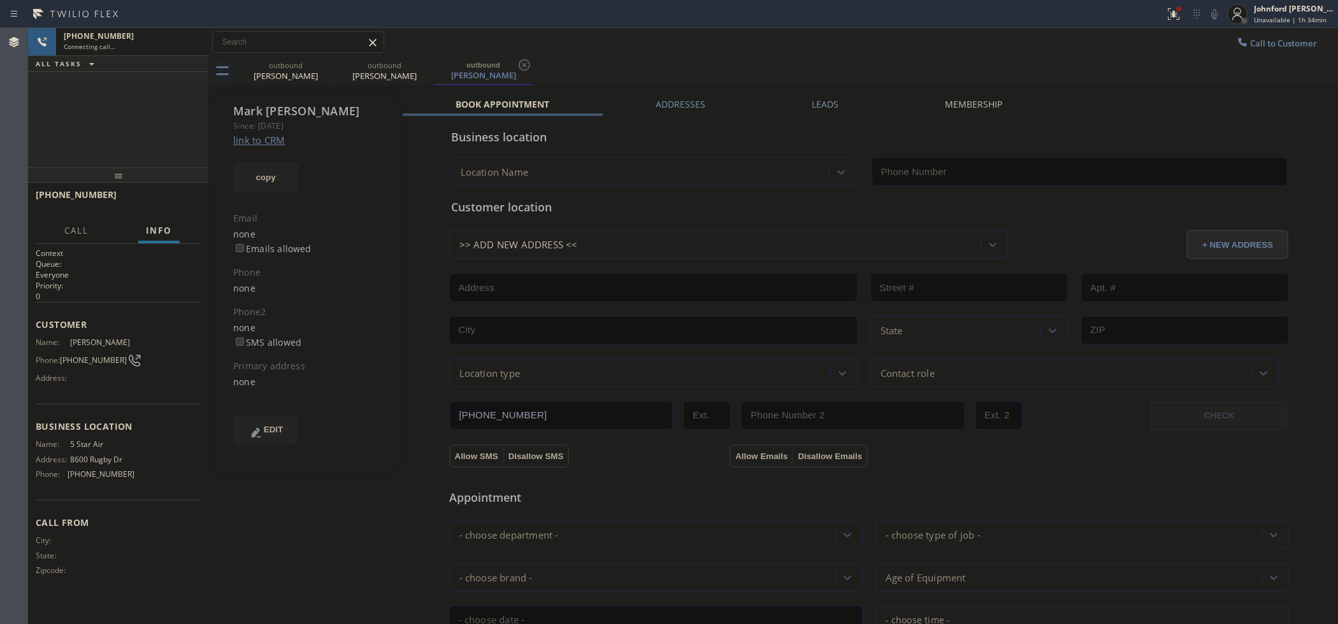
type input "[PHONE_NUMBER]"
click at [1209, 10] on icon at bounding box center [1214, 13] width 15 height 15
drag, startPoint x: 1212, startPoint y: 10, endPoint x: 1177, endPoint y: 11, distance: 34.4
click at [1212, 10] on icon at bounding box center [1214, 13] width 15 height 15
click at [1177, 11] on div at bounding box center [1179, 9] width 8 height 8
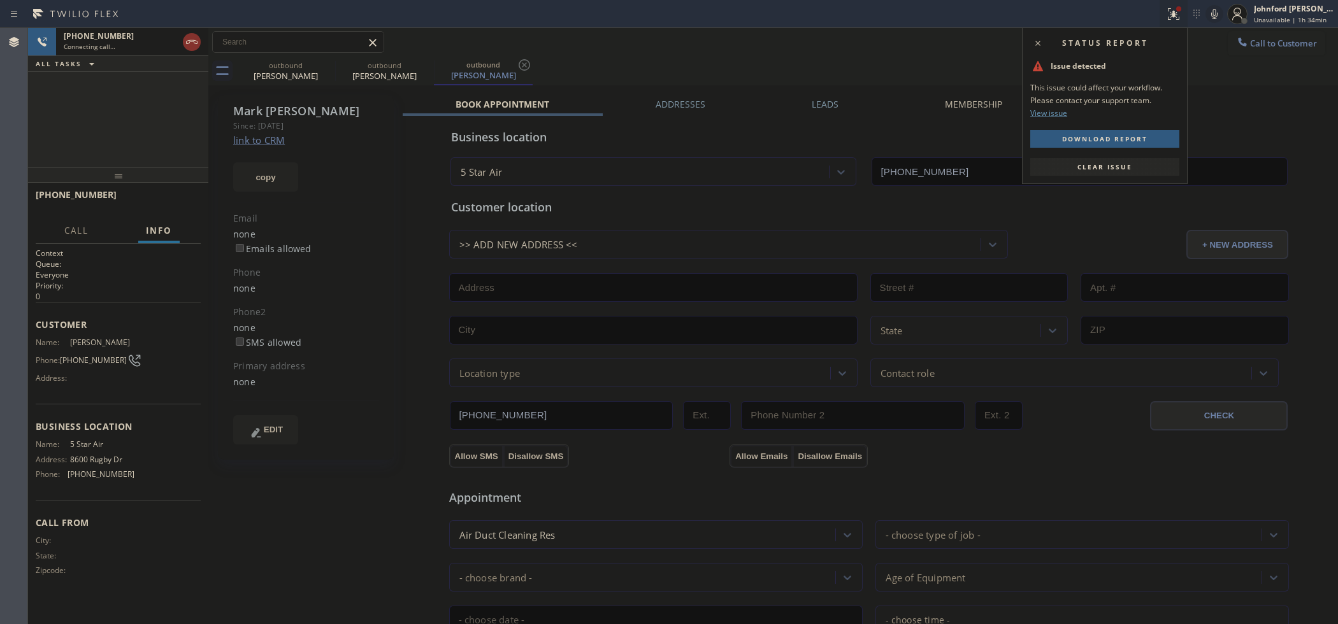
click at [1109, 168] on span "Clear issue" at bounding box center [1104, 166] width 55 height 9
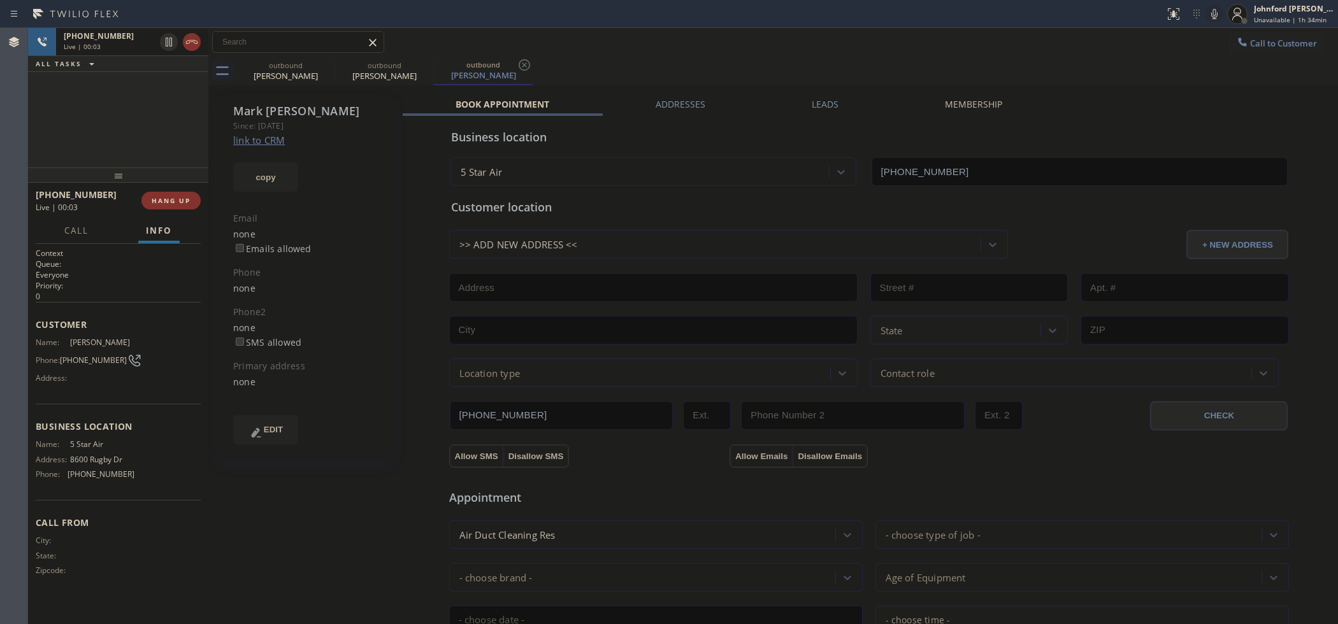
click at [1214, 11] on icon at bounding box center [1214, 13] width 15 height 15
click at [1214, 11] on icon at bounding box center [1214, 14] width 6 height 10
click at [164, 125] on div "[PHONE_NUMBER] Live | 00:40 ALL TASKS ALL TASKS ACTIVE TASKS TASKS IN WRAP UP" at bounding box center [118, 98] width 180 height 140
click at [1220, 11] on icon at bounding box center [1214, 13] width 15 height 15
click at [1214, 16] on icon at bounding box center [1214, 13] width 15 height 15
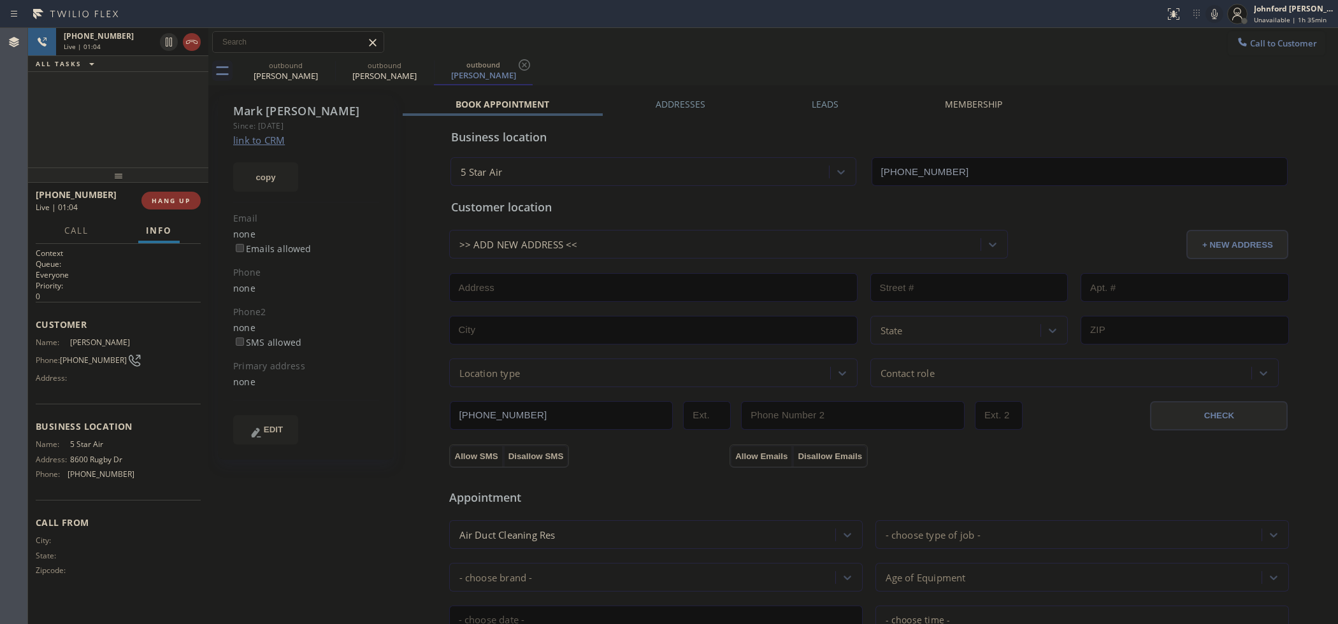
click at [1212, 11] on icon at bounding box center [1214, 13] width 15 height 15
click at [158, 89] on div "[PHONE_NUMBER] Live | 01:32 ALL TASKS ALL TASKS ACTIVE TASKS TASKS IN WRAP UP" at bounding box center [118, 98] width 180 height 140
click at [1212, 11] on icon at bounding box center [1214, 13] width 15 height 15
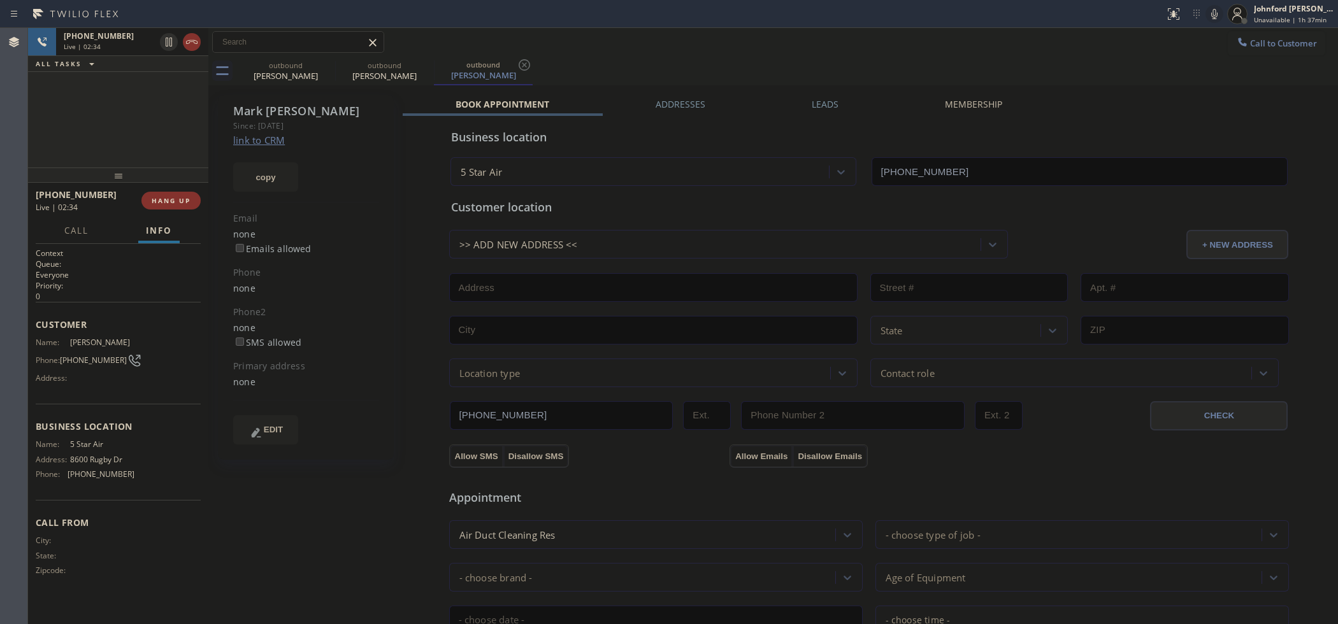
click at [1213, 17] on icon at bounding box center [1214, 14] width 6 height 10
drag, startPoint x: 108, startPoint y: 124, endPoint x: 837, endPoint y: 46, distance: 732.5
click at [107, 123] on div "[PHONE_NUMBER] Live | 04:14 ALL TASKS ALL TASKS ACTIVE TASKS TASKS IN WRAP UP" at bounding box center [118, 98] width 180 height 140
click at [1225, 14] on div at bounding box center [1237, 14] width 28 height 28
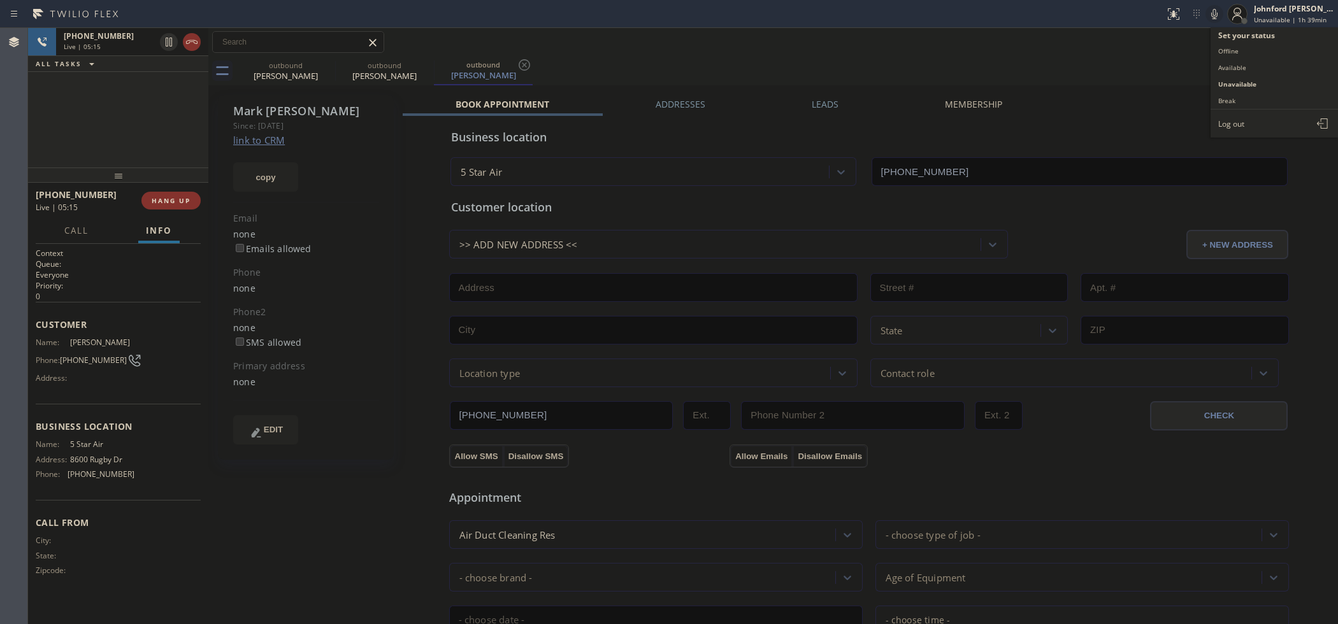
click at [1218, 15] on icon at bounding box center [1214, 13] width 15 height 15
drag, startPoint x: 1215, startPoint y: 15, endPoint x: 1187, endPoint y: 0, distance: 31.6
click at [1215, 15] on icon at bounding box center [1214, 14] width 6 height 10
click at [715, 71] on div "outbound [PERSON_NAME] outbound [PERSON_NAME] outbound [PERSON_NAME]" at bounding box center [787, 71] width 1102 height 29
click at [137, 122] on div "[PHONE_NUMBER] Live | 06:26 ALL TASKS ALL TASKS ACTIVE TASKS TASKS IN WRAP UP" at bounding box center [118, 98] width 180 height 140
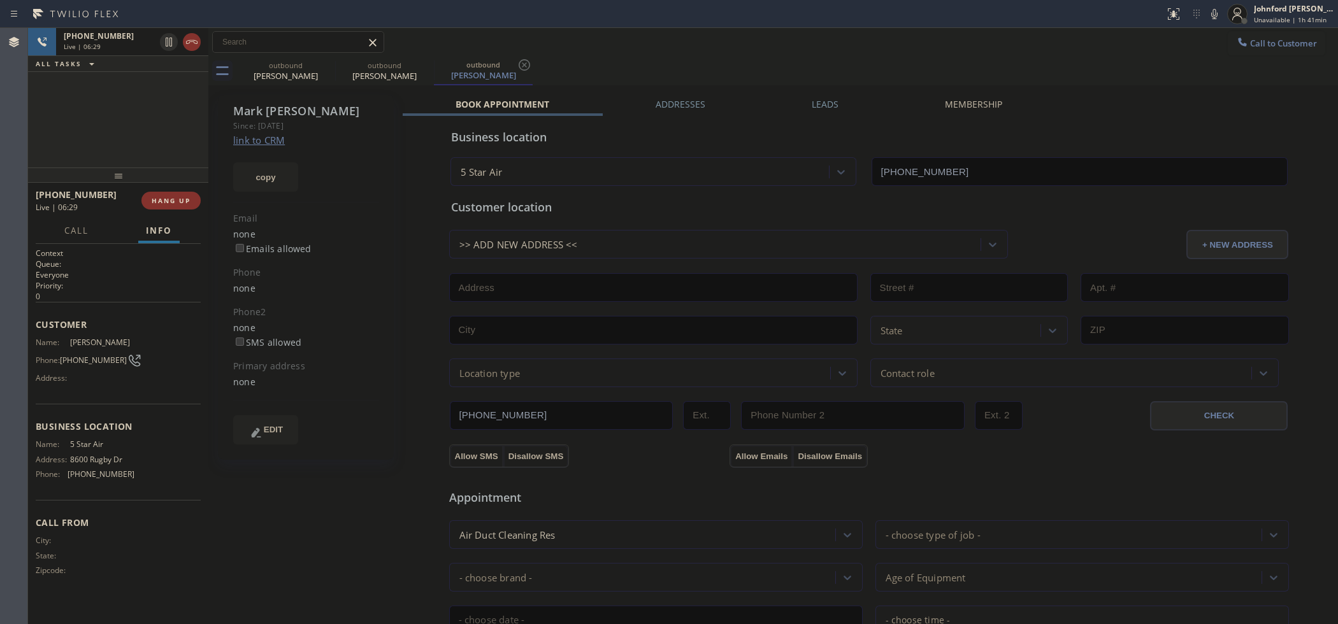
click at [723, 57] on div "outbound [PERSON_NAME] outbound [PERSON_NAME] outbound [PERSON_NAME]" at bounding box center [787, 71] width 1102 height 29
click at [182, 199] on span "HANG UP" at bounding box center [171, 200] width 39 height 9
click at [88, 122] on div "ALL TASKS ALL TASKS ACTIVE TASKS TASKS IN WRAP UP [PHONE_NUMBER] Wrap up | 01:18" at bounding box center [118, 98] width 180 height 140
click at [177, 208] on button "COMPLETE" at bounding box center [168, 201] width 64 height 18
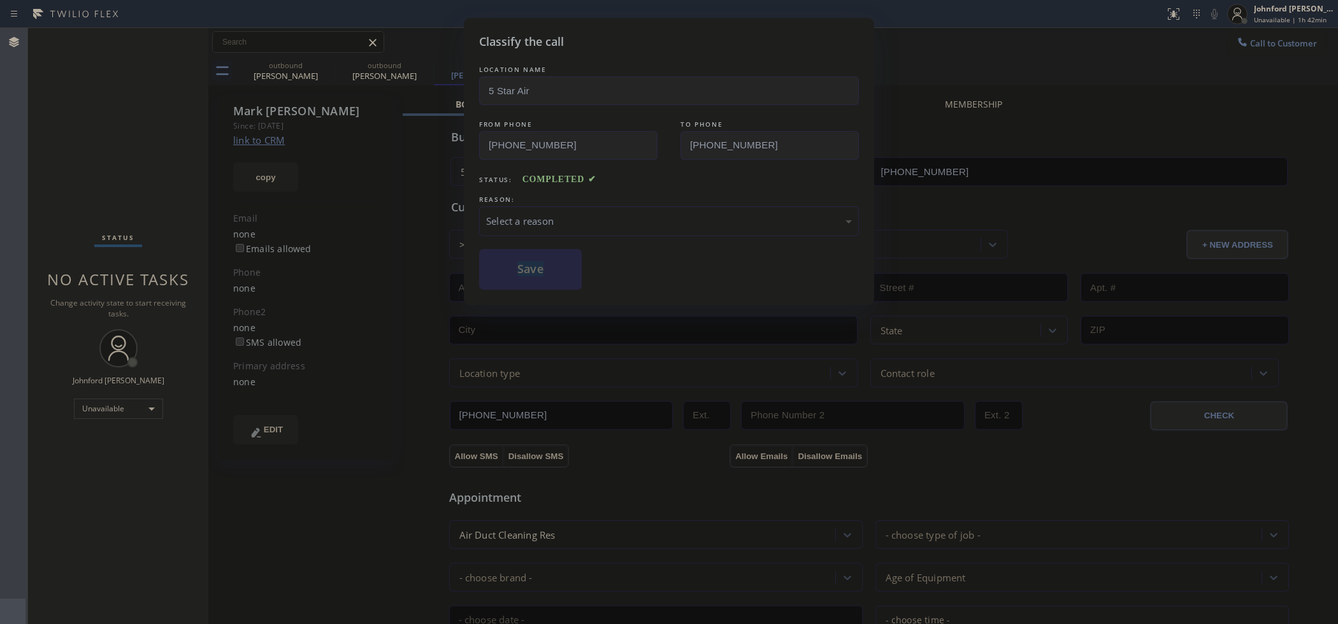
drag, startPoint x: 580, startPoint y: 252, endPoint x: 584, endPoint y: 231, distance: 20.6
click at [583, 241] on div "LOCATION NAME 5 Star Air FROM PHONE [PHONE_NUMBER] TO PHONE [PHONE_NUMBER] Stat…" at bounding box center [669, 176] width 380 height 227
click at [586, 225] on div "Select a reason" at bounding box center [669, 221] width 380 height 30
click at [566, 259] on button "Save" at bounding box center [530, 269] width 103 height 41
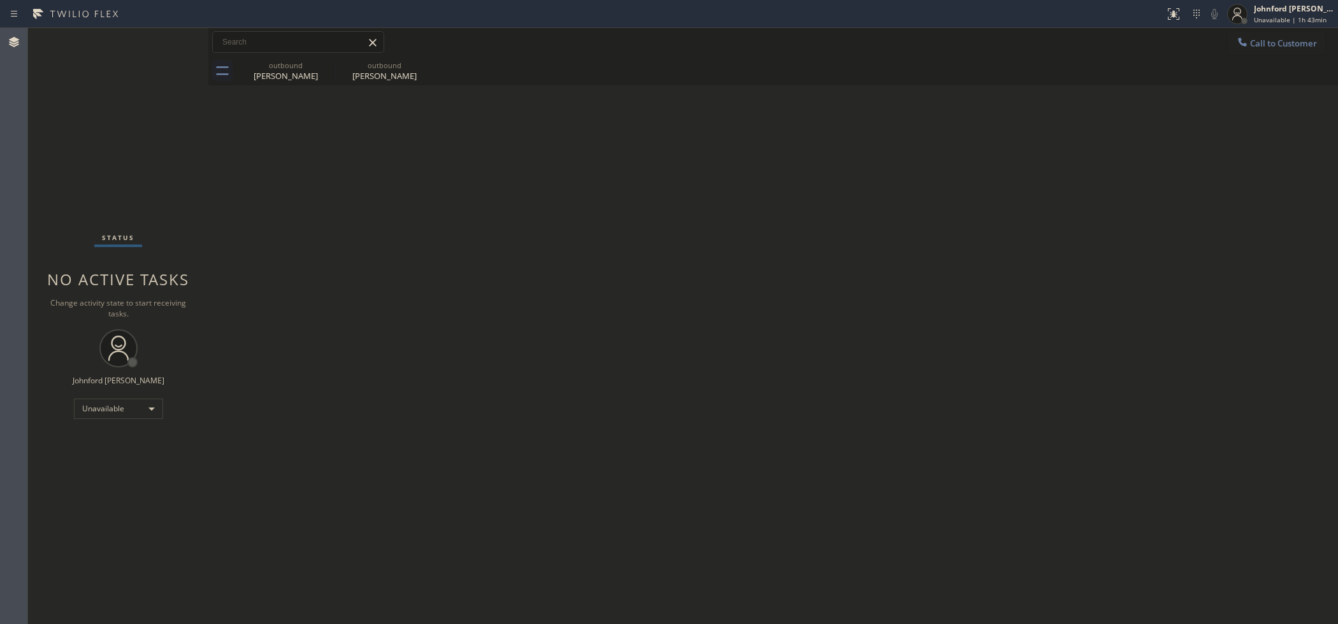
click at [252, 208] on div "Back to Dashboard Change Sender ID Customers Technicians Select a contact Outbo…" at bounding box center [773, 326] width 1130 height 596
drag, startPoint x: 218, startPoint y: 117, endPoint x: 444, endPoint y: 113, distance: 226.2
click at [218, 117] on div "Back to Dashboard Change Sender ID Customers Technicians Select a contact Outbo…" at bounding box center [773, 326] width 1130 height 596
click at [183, 136] on div "Status No active tasks Change activity state to start receiving tasks. [PERSON_…" at bounding box center [118, 326] width 180 height 596
drag, startPoint x: 1265, startPoint y: 46, endPoint x: 1241, endPoint y: 46, distance: 24.2
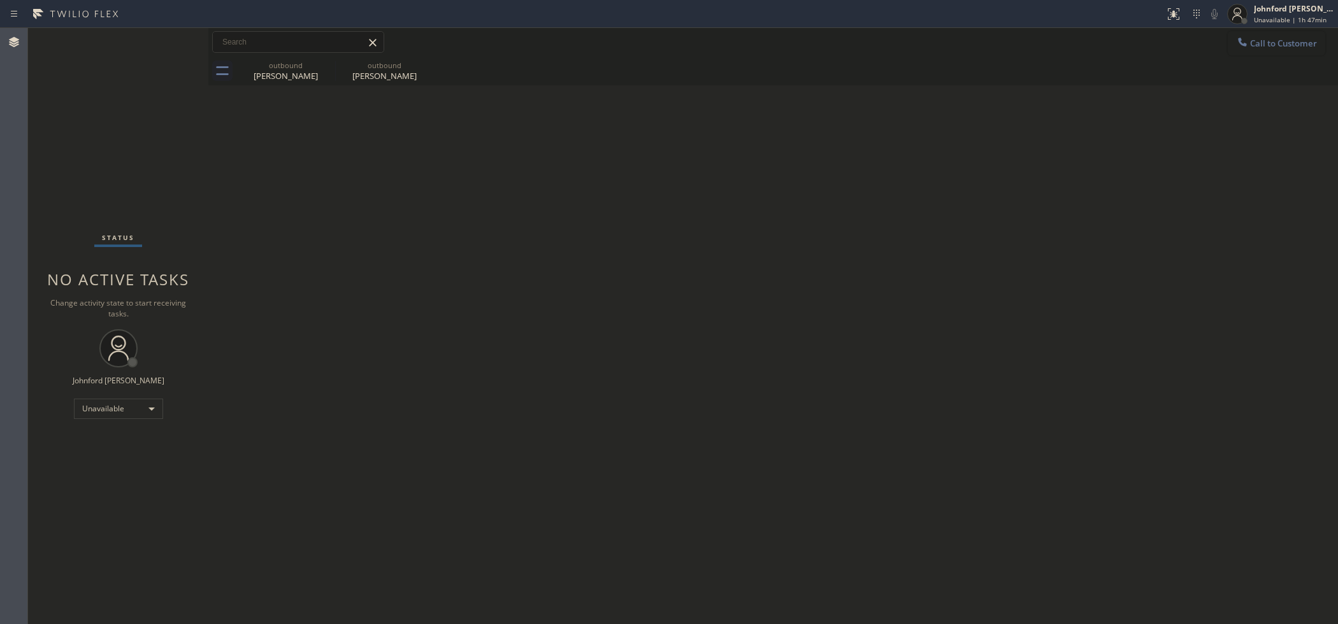
click at [1266, 46] on button "Call to Customer" at bounding box center [1276, 43] width 97 height 24
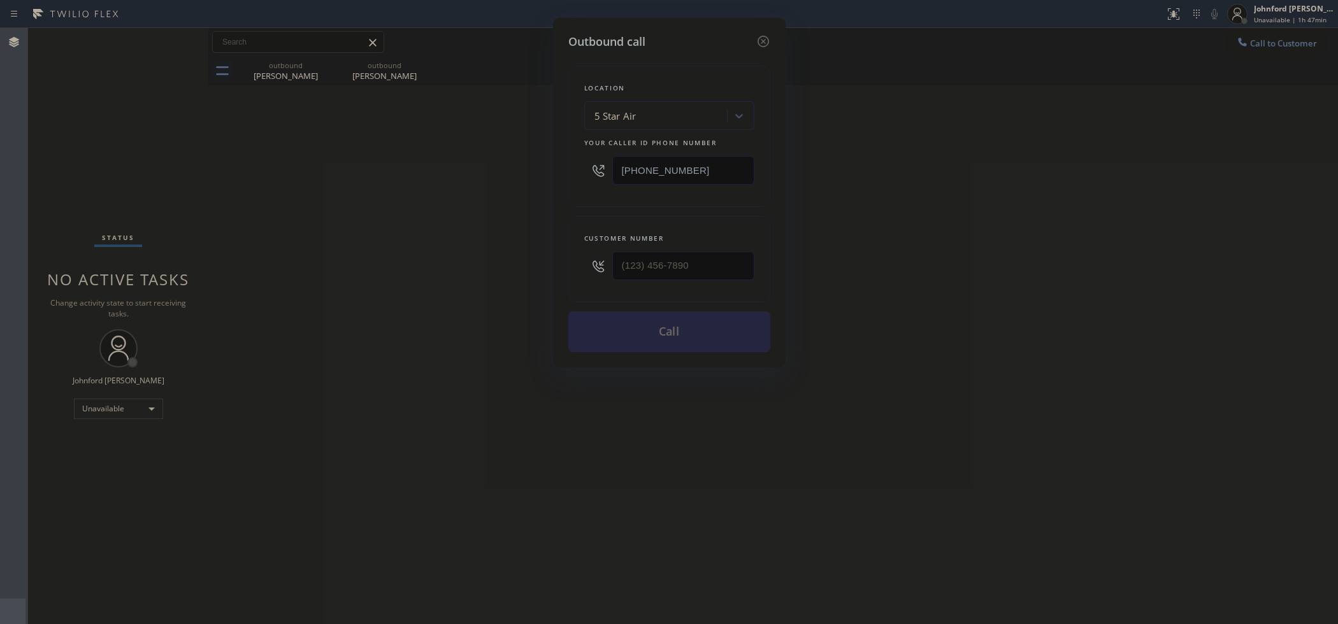
drag, startPoint x: 615, startPoint y: 164, endPoint x: 601, endPoint y: 166, distance: 14.1
click at [605, 166] on div "[PHONE_NUMBER]" at bounding box center [669, 170] width 170 height 41
click at [628, 110] on div "5 Star Air" at bounding box center [615, 116] width 42 height 15
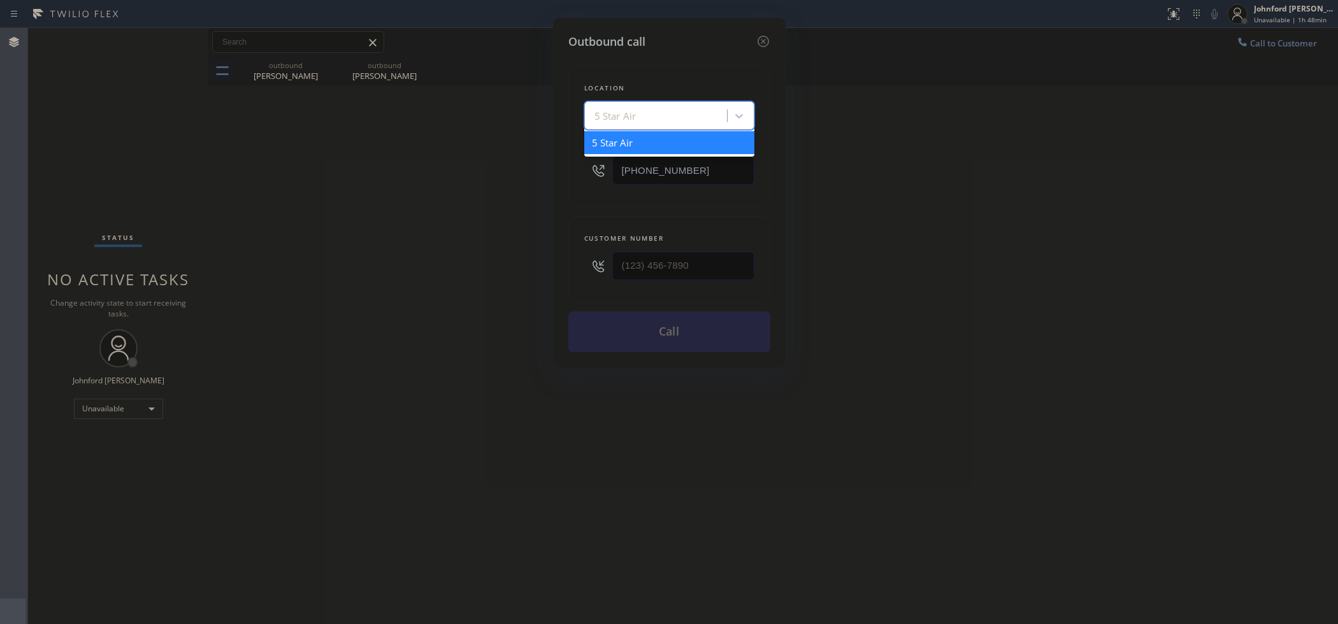
paste input "GE Monogram Repair Expert [GEOGRAPHIC_DATA]"
type input "GE Monogram Repair Expert [GEOGRAPHIC_DATA]"
click at [644, 141] on div "GE Monogram Repair Expert [GEOGRAPHIC_DATA]" at bounding box center [669, 149] width 170 height 36
type input "[PHONE_NUMBER]"
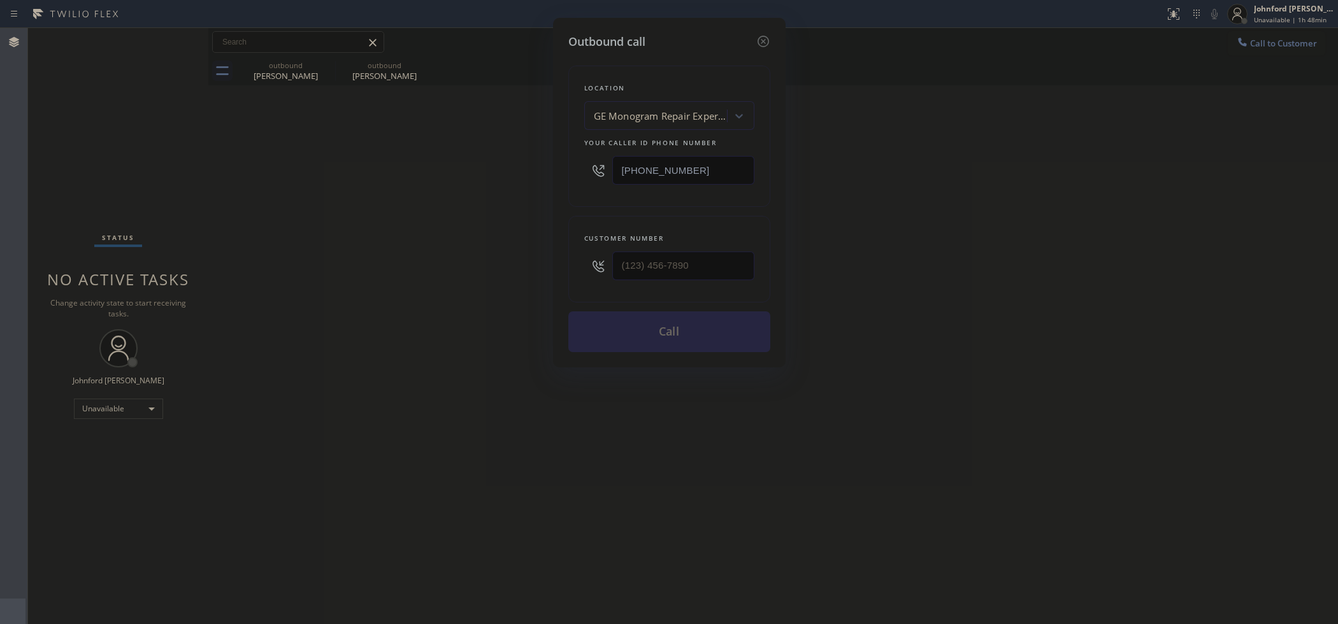
drag, startPoint x: 702, startPoint y: 170, endPoint x: 568, endPoint y: 176, distance: 134.6
click at [568, 176] on div "Location GE Monogram Repair Expert [GEOGRAPHIC_DATA] Your caller id phone numbe…" at bounding box center [669, 136] width 202 height 141
click at [701, 164] on input "[PHONE_NUMBER]" at bounding box center [683, 170] width 142 height 29
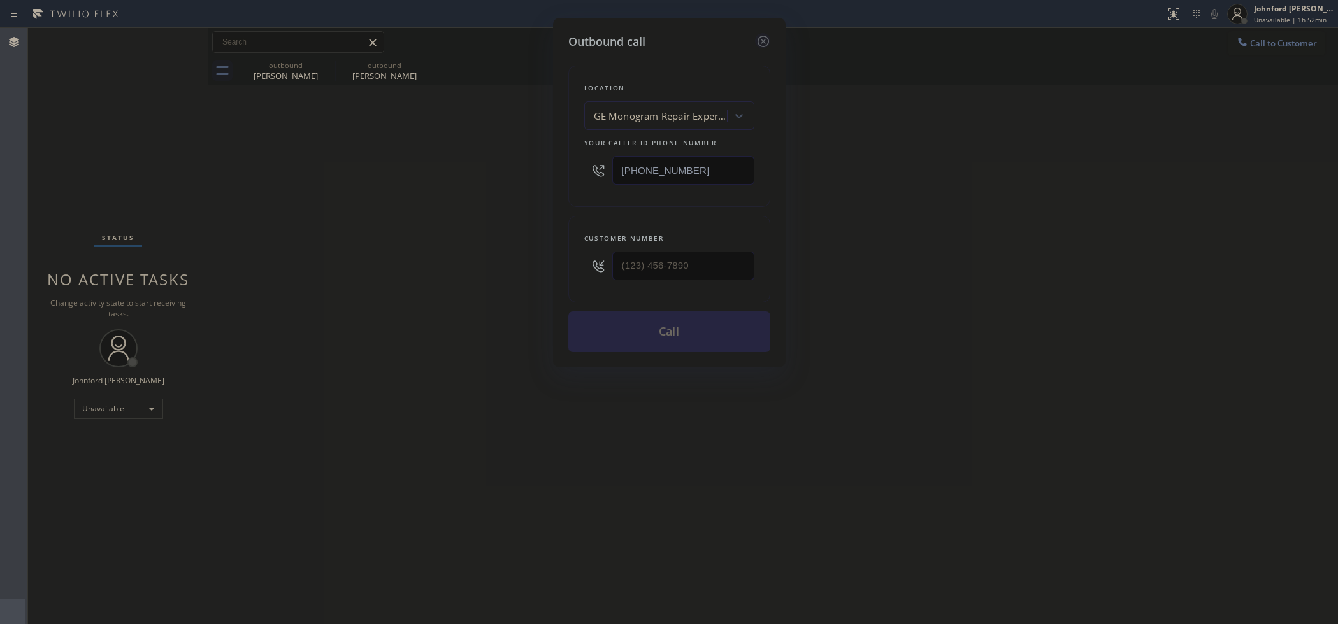
click at [770, 34] on icon at bounding box center [763, 41] width 15 height 15
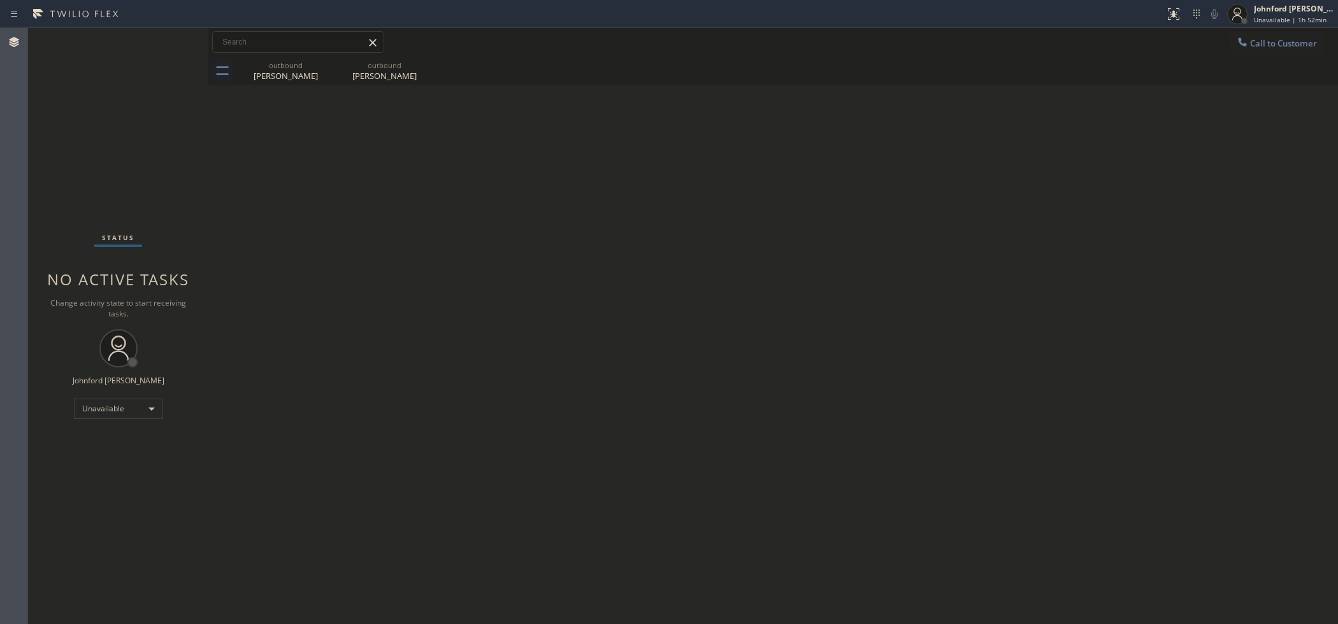
click at [107, 394] on div "Status No active tasks Change activity state to start receiving tasks. [PERSON_…" at bounding box center [118, 326] width 180 height 596
click at [106, 408] on div "Unavailable" at bounding box center [118, 409] width 89 height 20
click at [101, 472] on li "Break" at bounding box center [117, 473] width 87 height 15
click at [1059, 345] on div "Back to Dashboard Change Sender ID Customers Technicians Select a contact Outbo…" at bounding box center [773, 326] width 1130 height 596
click at [588, 287] on div "Back to Dashboard Change Sender ID Customers Technicians Select a contact Outbo…" at bounding box center [773, 326] width 1130 height 596
